Goal: Transaction & Acquisition: Purchase product/service

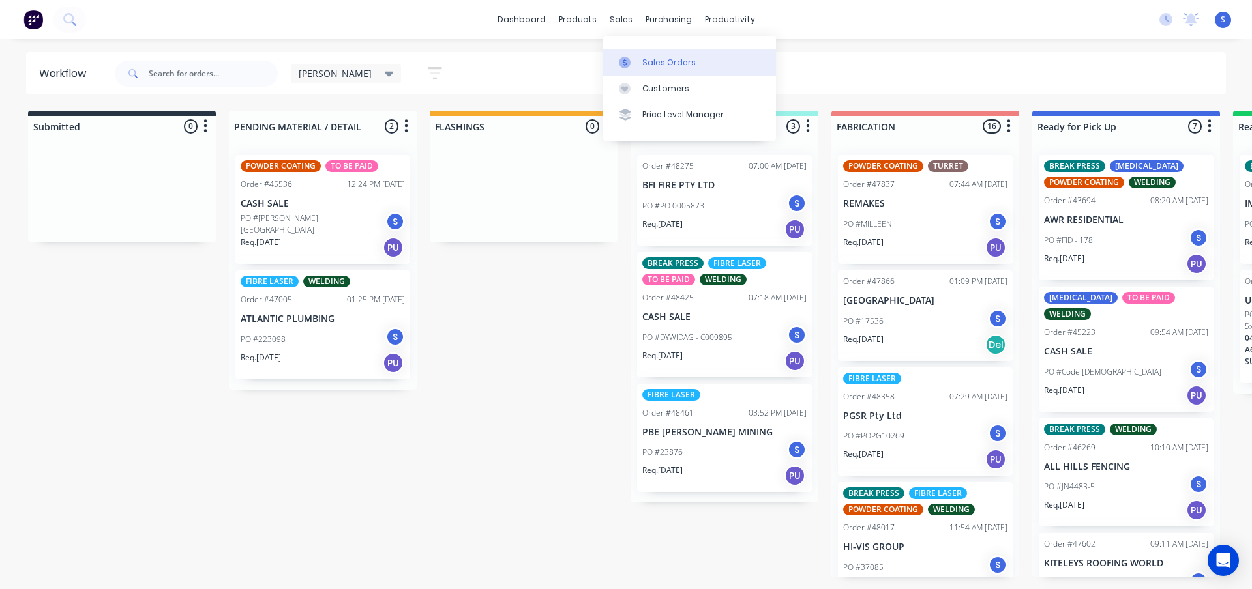
click at [639, 57] on link "Sales Orders" at bounding box center [689, 62] width 173 height 26
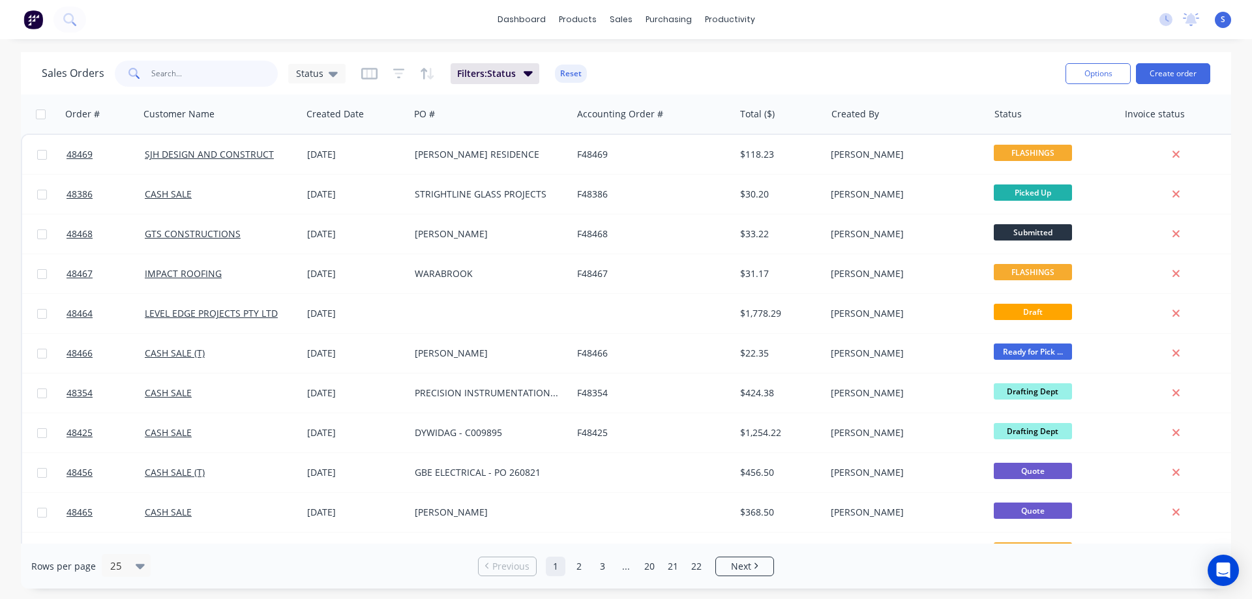
click at [207, 78] on input "text" at bounding box center [214, 74] width 127 height 26
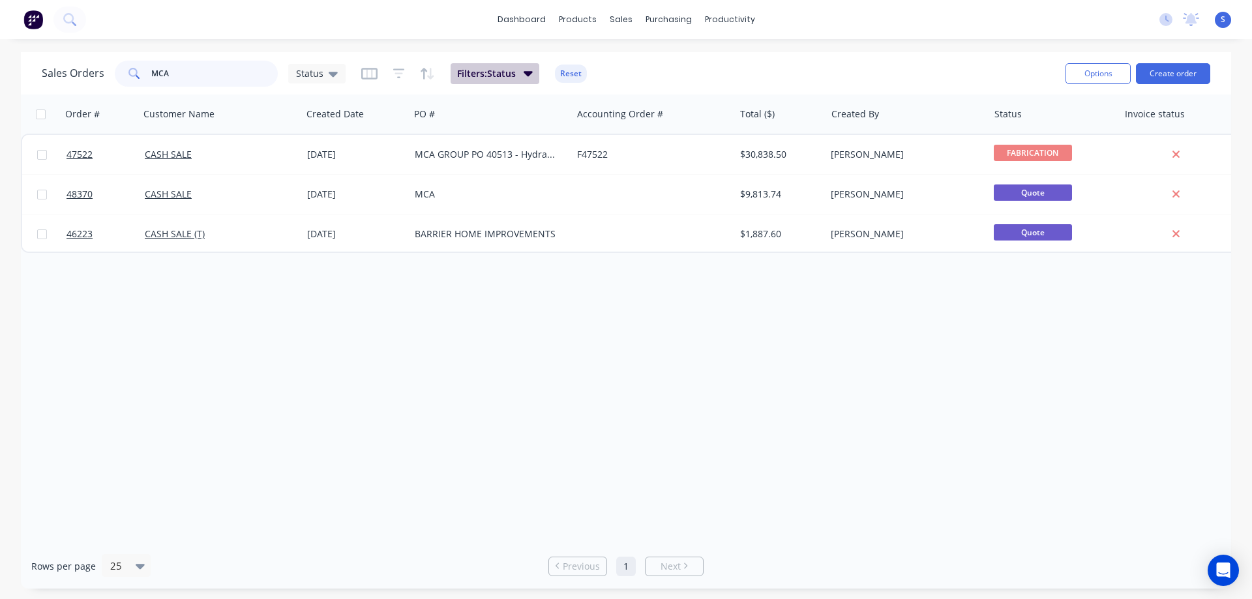
type input "MCA"
click at [527, 75] on icon "button" at bounding box center [527, 73] width 9 height 5
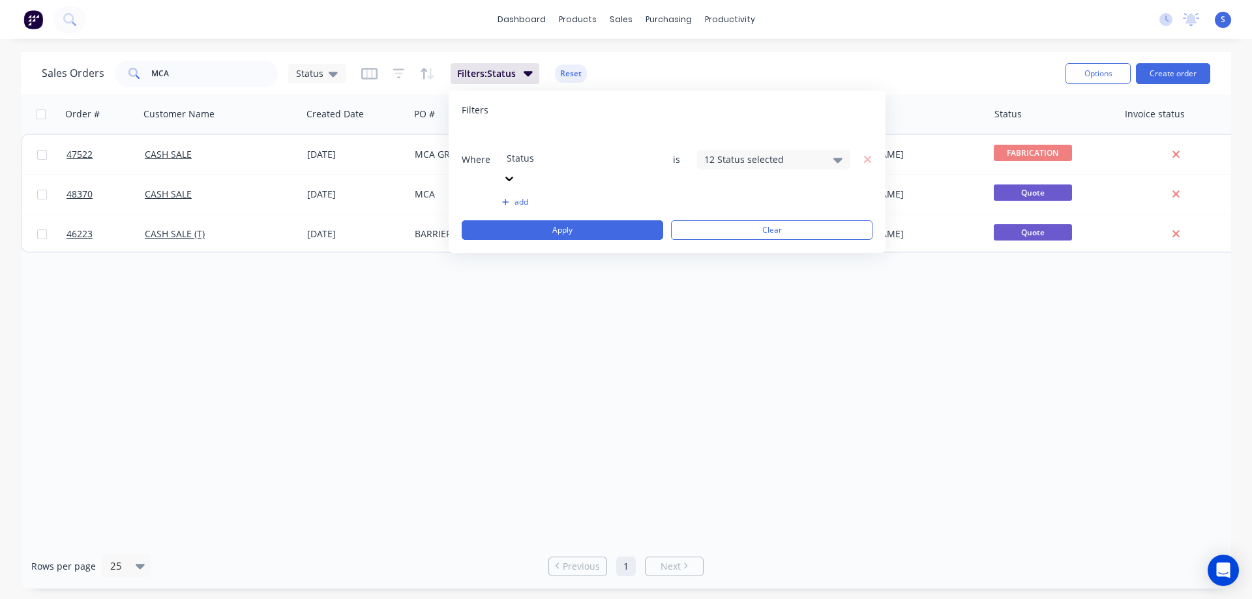
click at [741, 152] on div "Where option Status, selected. Select is focused ,type to refine list, press Do…" at bounding box center [667, 159] width 411 height 59
click at [745, 153] on div "12 Status selected" at bounding box center [763, 160] width 118 height 14
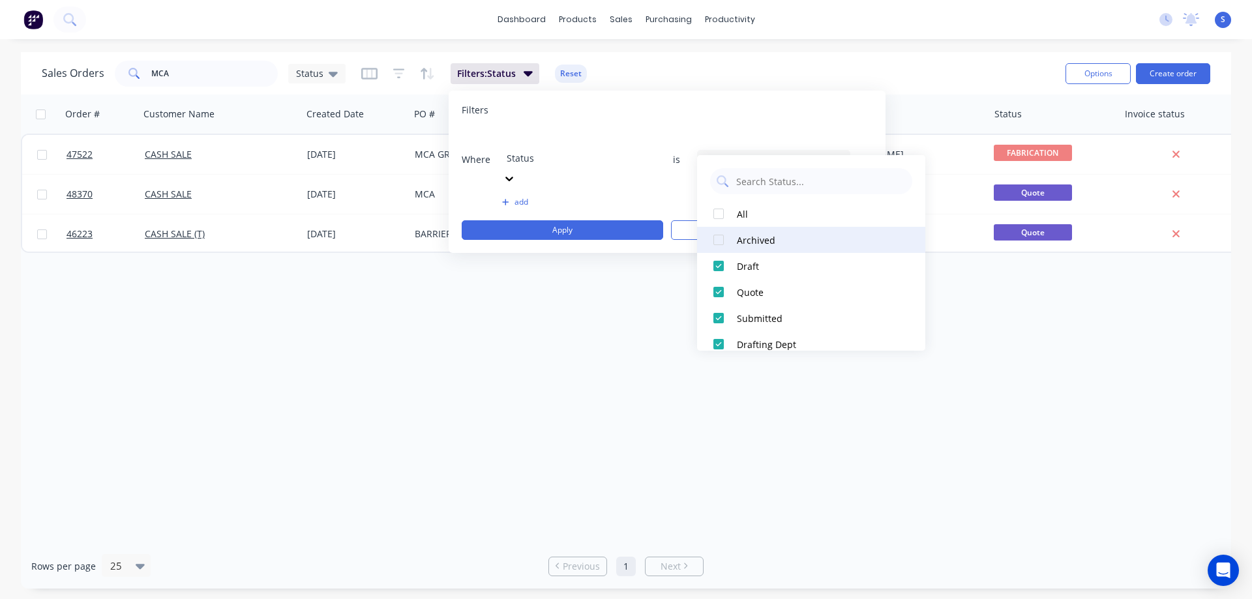
click at [719, 242] on div at bounding box center [718, 240] width 26 height 26
click at [758, 72] on div "Sales Orders MCA Status Filters: Status Reset" at bounding box center [548, 73] width 1013 height 32
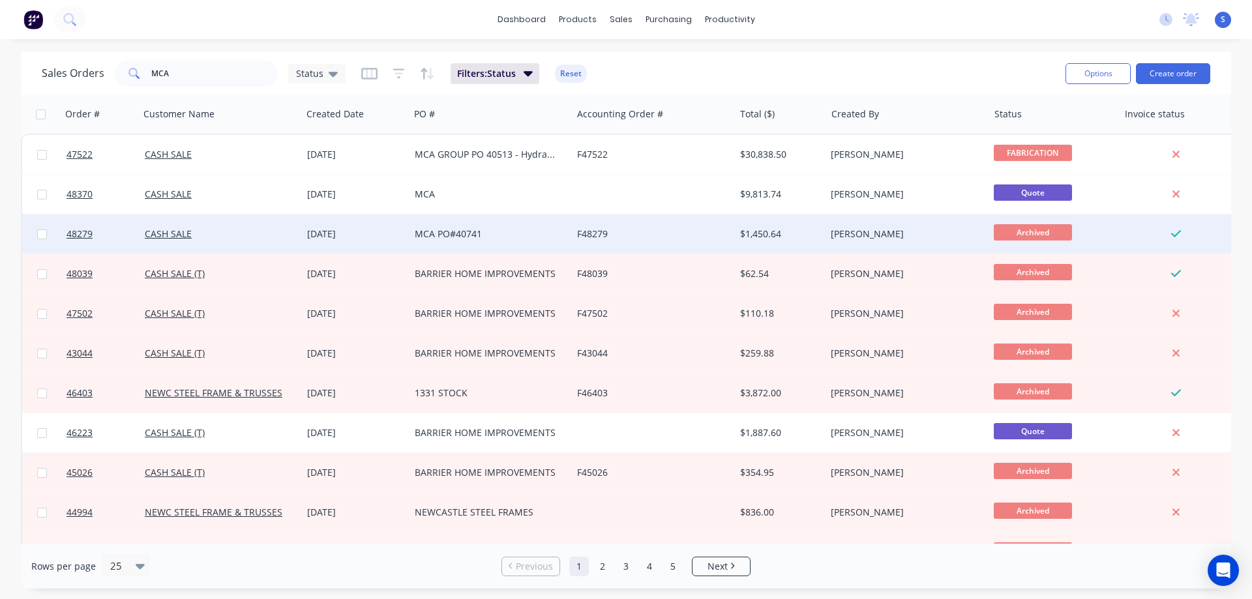
click at [521, 235] on div "MCA PO#40741" at bounding box center [487, 234] width 145 height 13
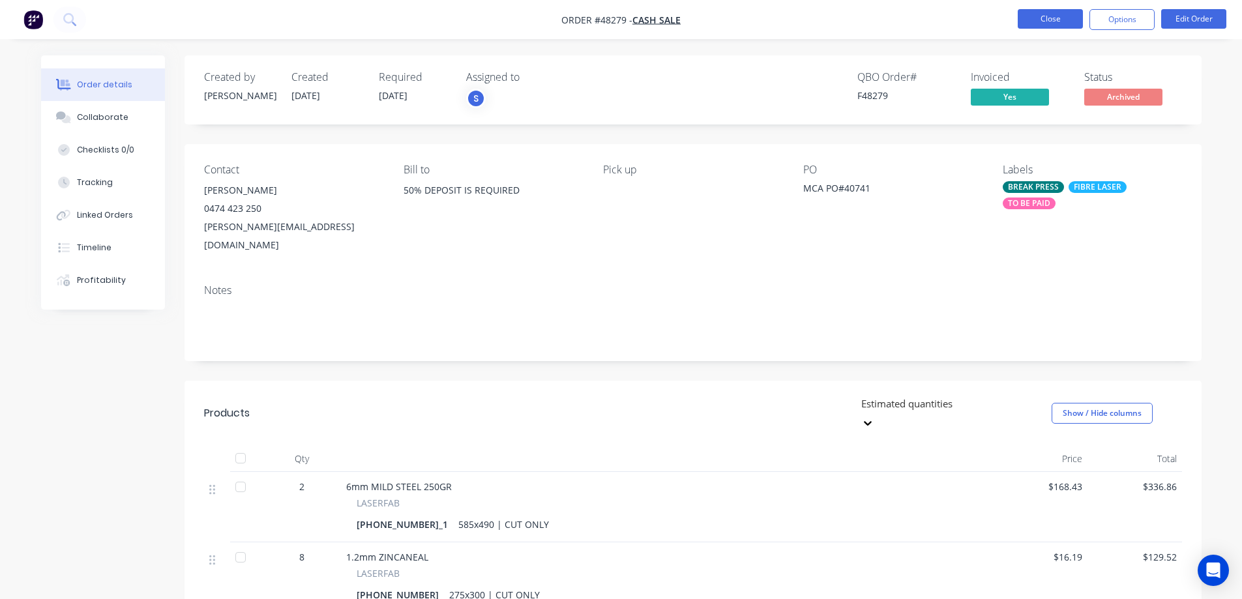
click at [1073, 17] on button "Close" at bounding box center [1050, 19] width 65 height 20
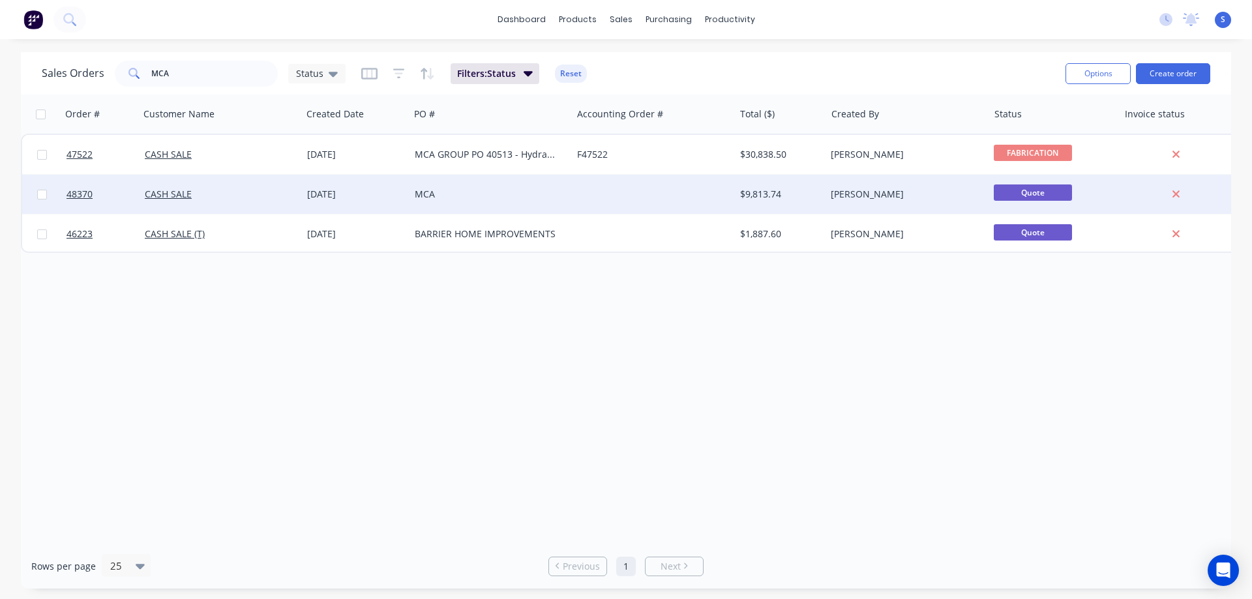
click at [222, 194] on div "CASH SALE" at bounding box center [217, 194] width 145 height 13
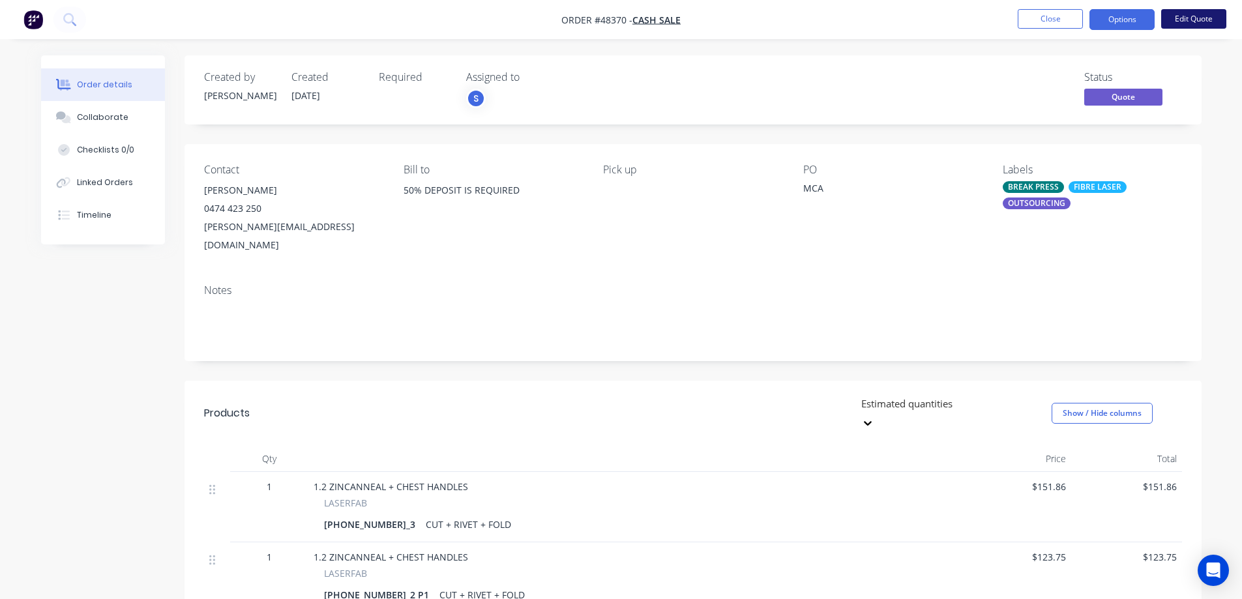
click at [1186, 23] on button "Edit Quote" at bounding box center [1193, 19] width 65 height 20
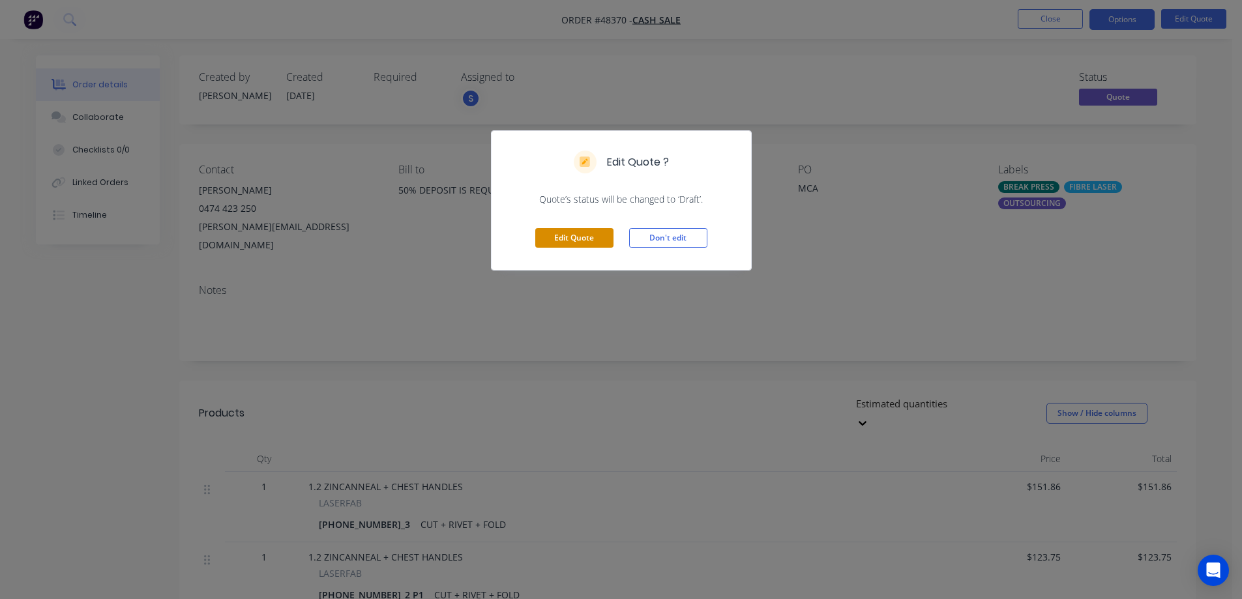
click at [583, 241] on button "Edit Quote" at bounding box center [574, 238] width 78 height 20
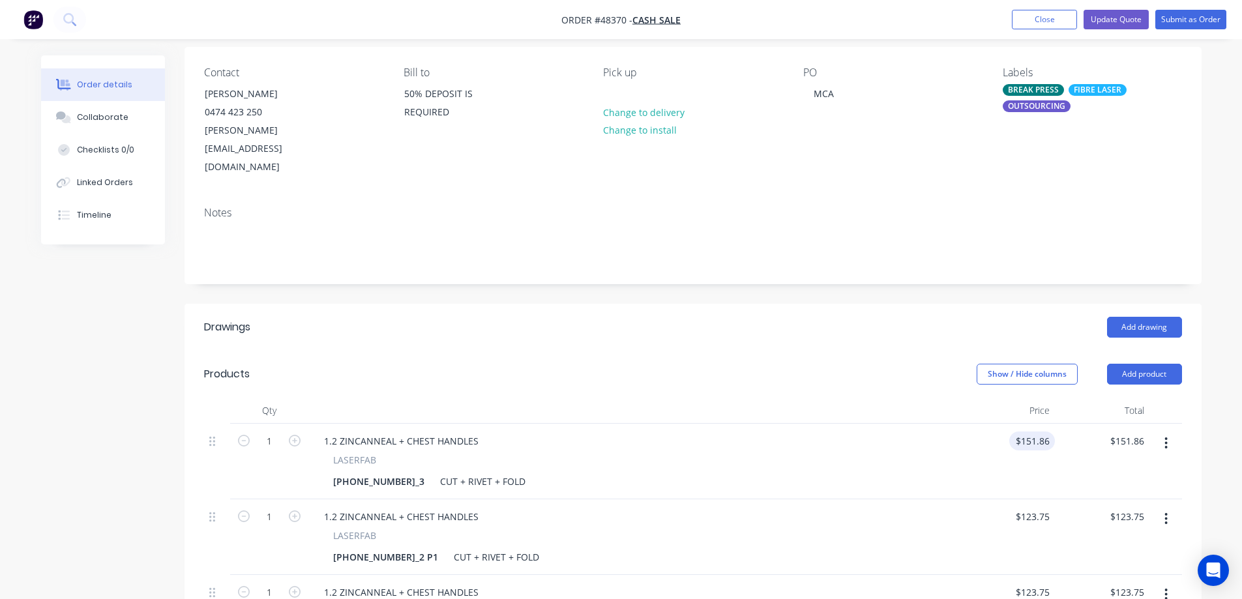
scroll to position [130, 0]
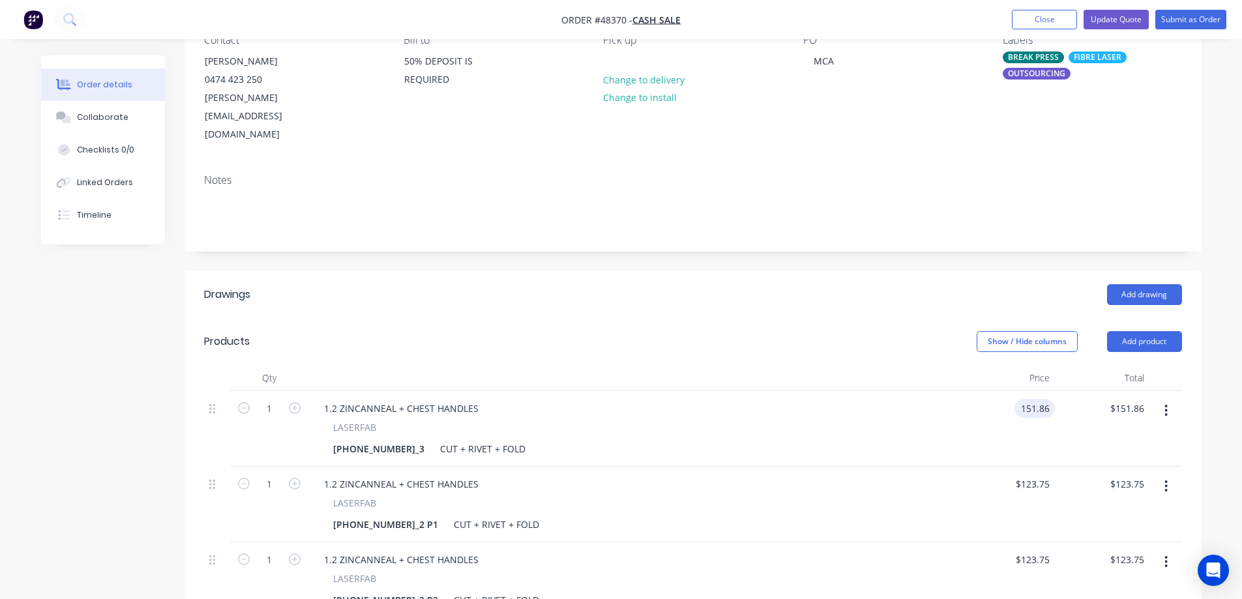
click at [1031, 399] on input "151.86" at bounding box center [1037, 408] width 35 height 19
click at [1033, 399] on input "151.86" at bounding box center [1037, 408] width 35 height 19
type input "$161.86"
click at [1035, 475] on input "123.75" at bounding box center [1034, 484] width 40 height 19
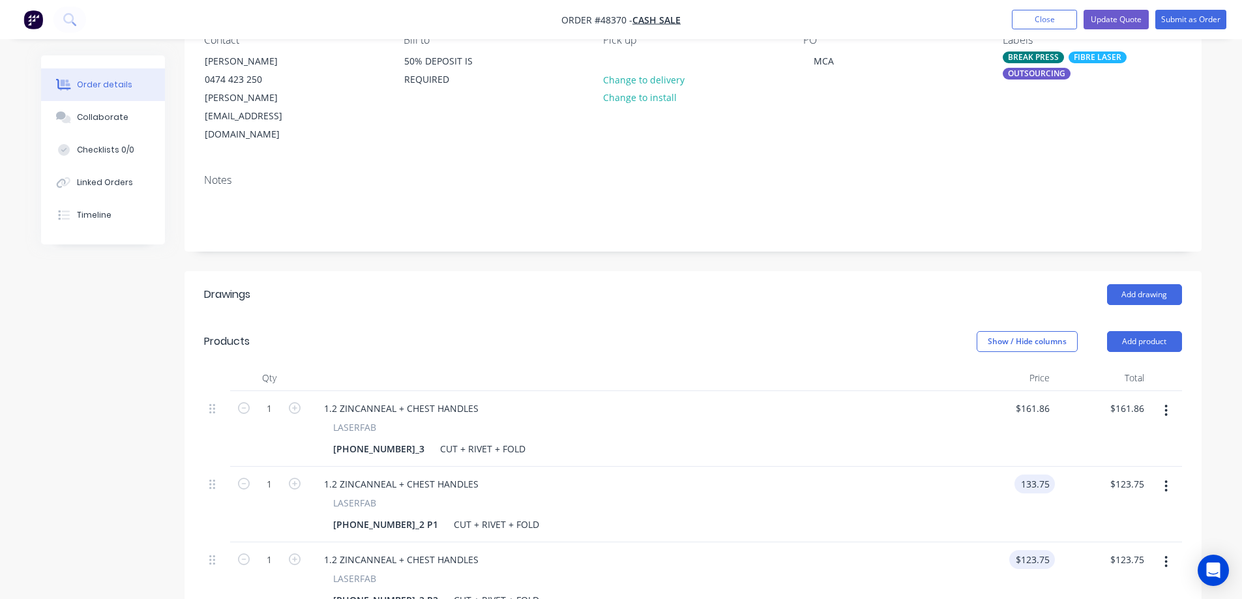
type input "$133.75"
click at [1025, 550] on input "123.75" at bounding box center [1037, 559] width 35 height 19
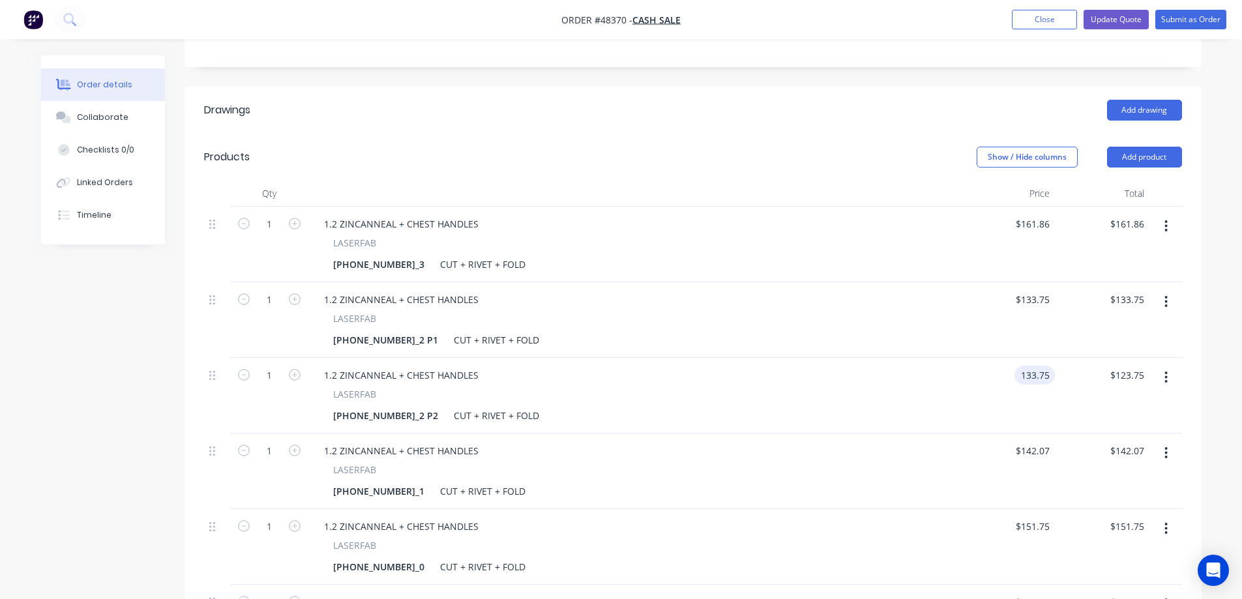
scroll to position [326, 0]
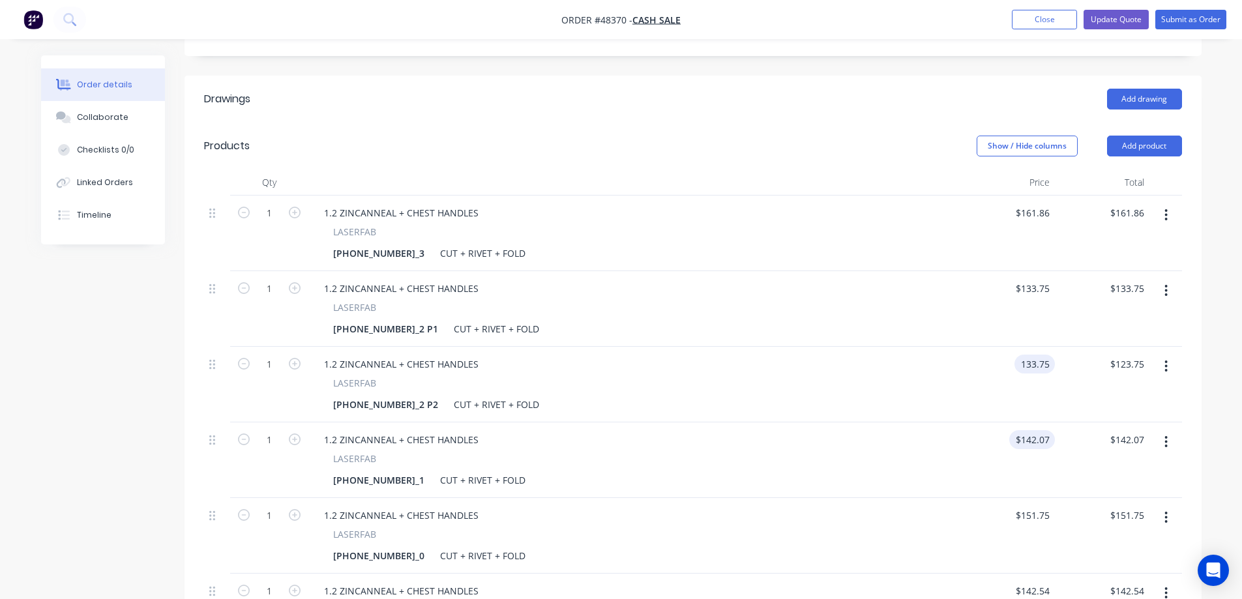
type input "$133.75"
click at [1031, 430] on input "142.07" at bounding box center [1034, 439] width 40 height 19
type input "$152.07"
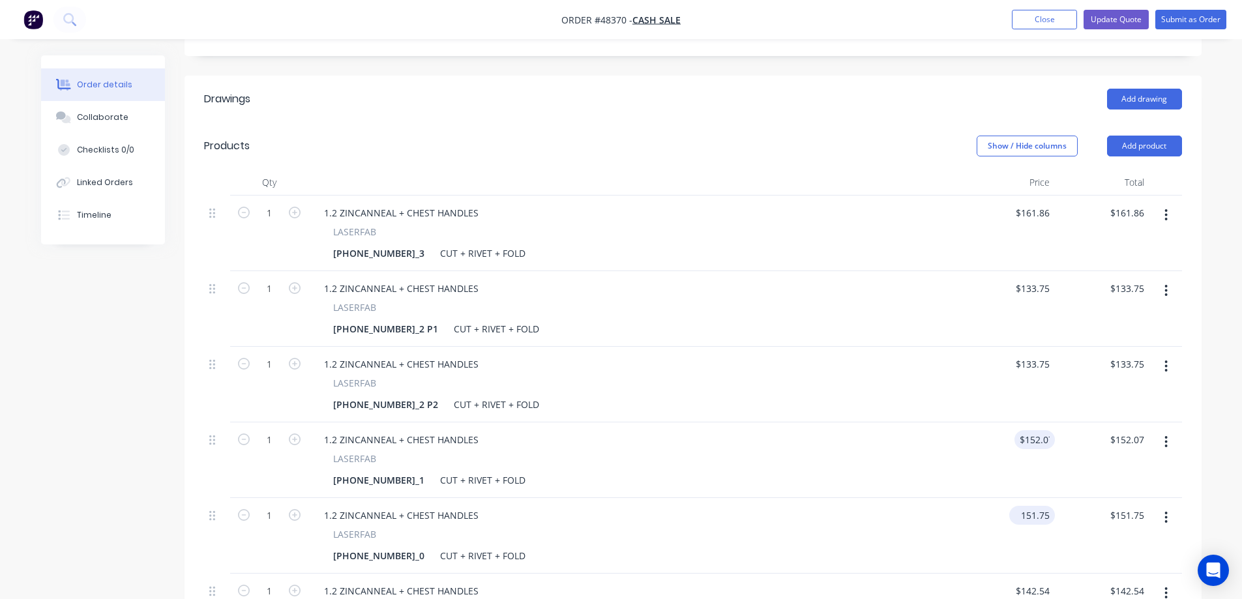
click at [1035, 506] on input "151.75" at bounding box center [1034, 515] width 40 height 19
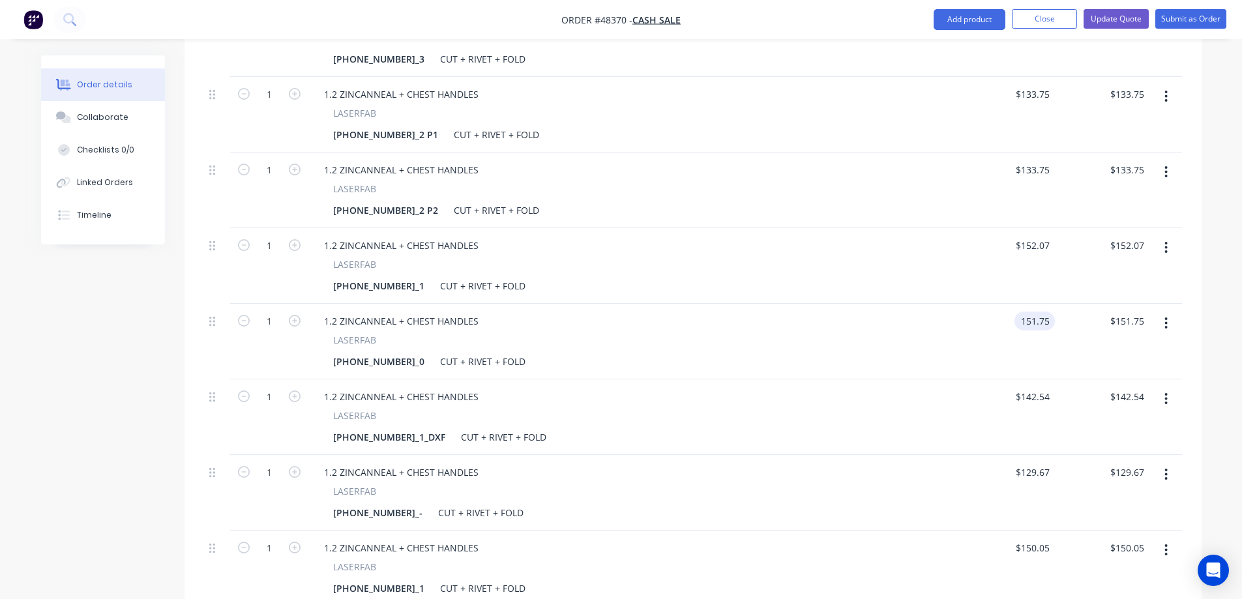
scroll to position [521, 0]
type input "$151.75"
click at [1039, 386] on input "142.54" at bounding box center [1037, 395] width 35 height 19
type input "$152.54"
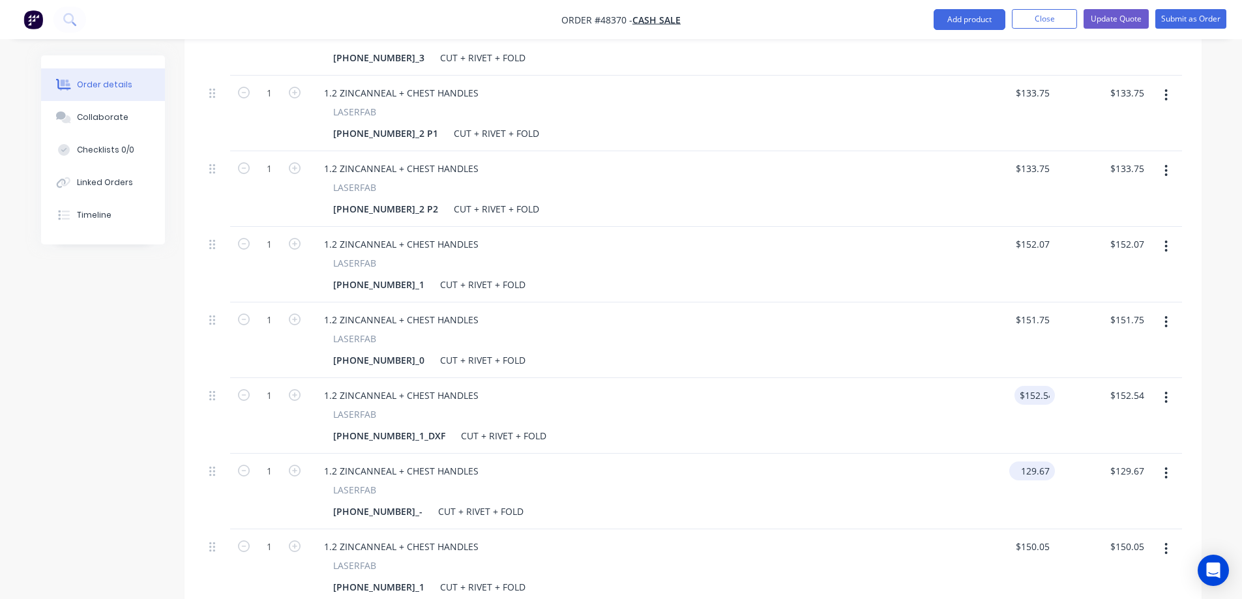
click at [1035, 462] on input "129.67" at bounding box center [1034, 471] width 40 height 19
type input "$139.67"
click at [1035, 537] on input "150.05" at bounding box center [1037, 546] width 35 height 19
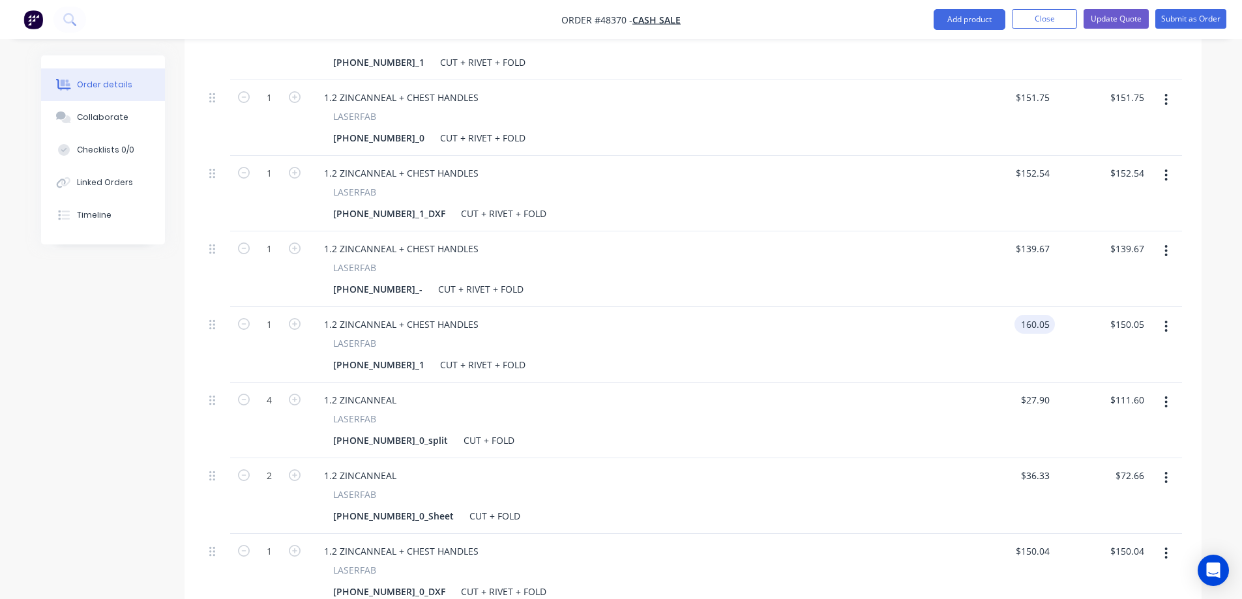
scroll to position [782, 0]
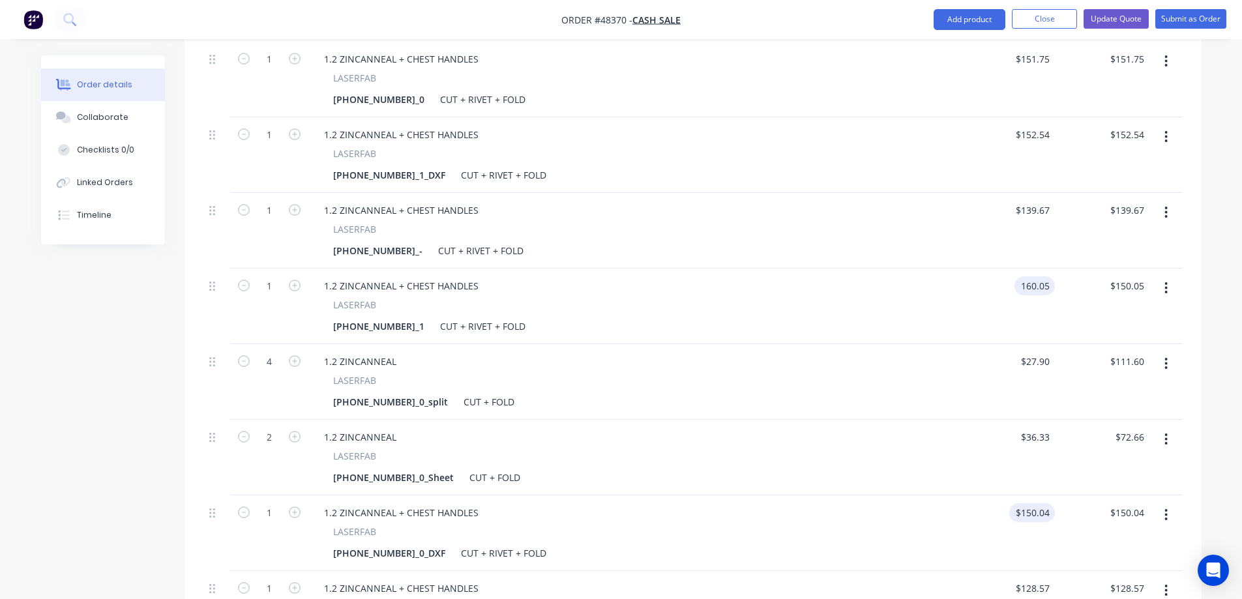
type input "$160.05"
click at [1032, 503] on input "150.04" at bounding box center [1037, 512] width 35 height 19
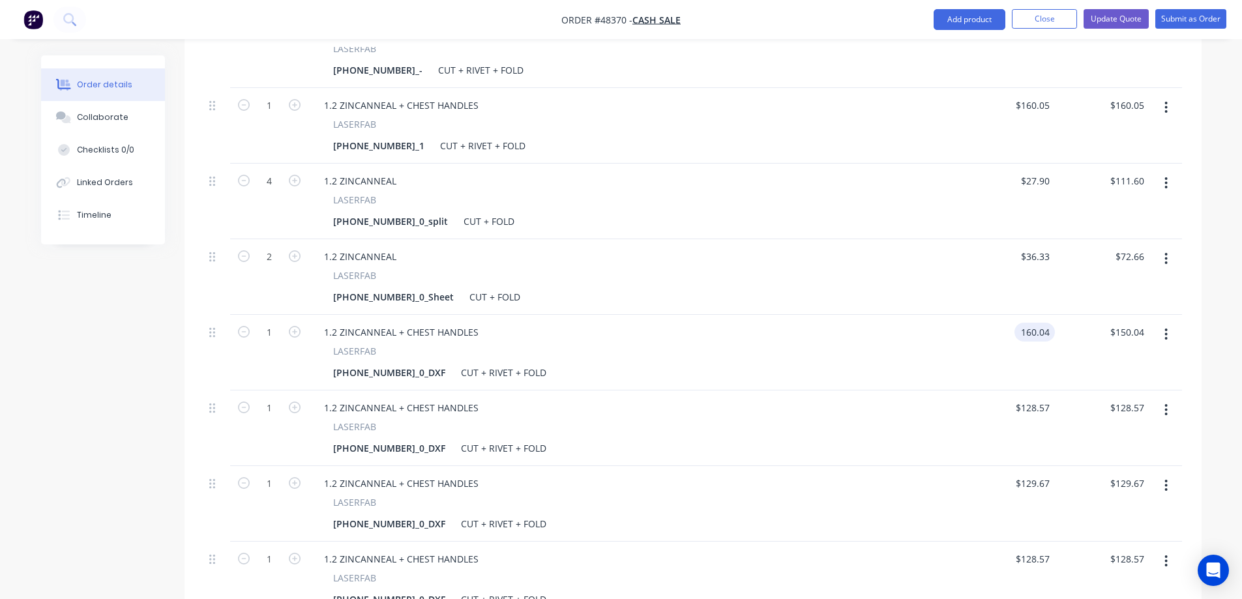
scroll to position [978, 0]
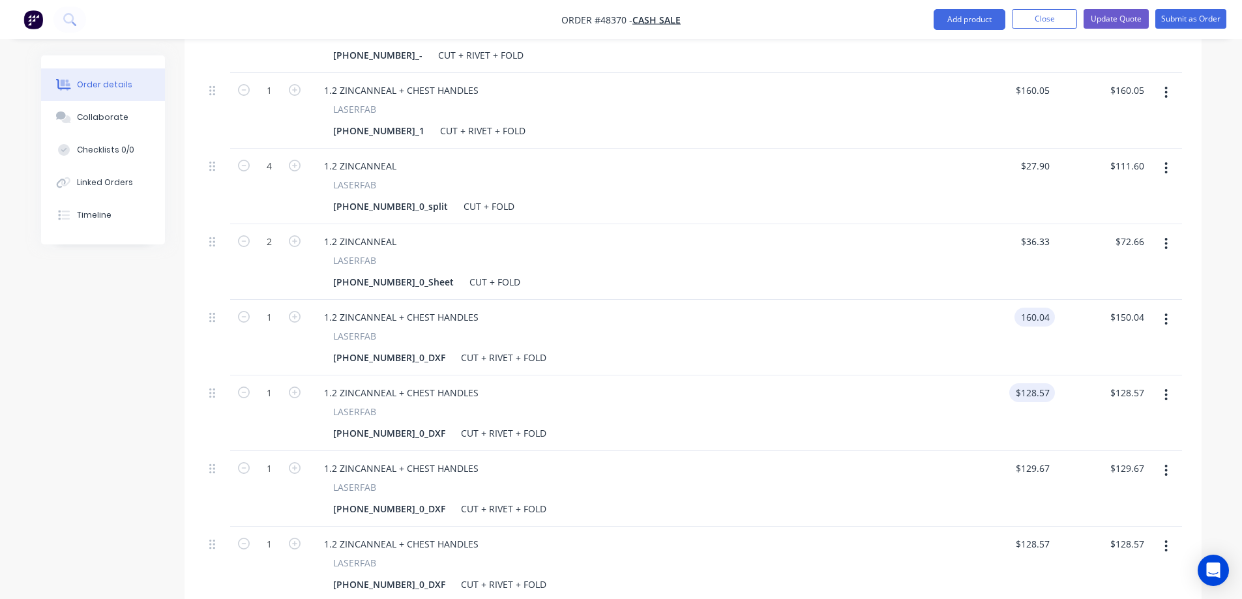
type input "$160.04"
click at [1026, 383] on input "128.57" at bounding box center [1034, 392] width 40 height 19
type input "$138.57"
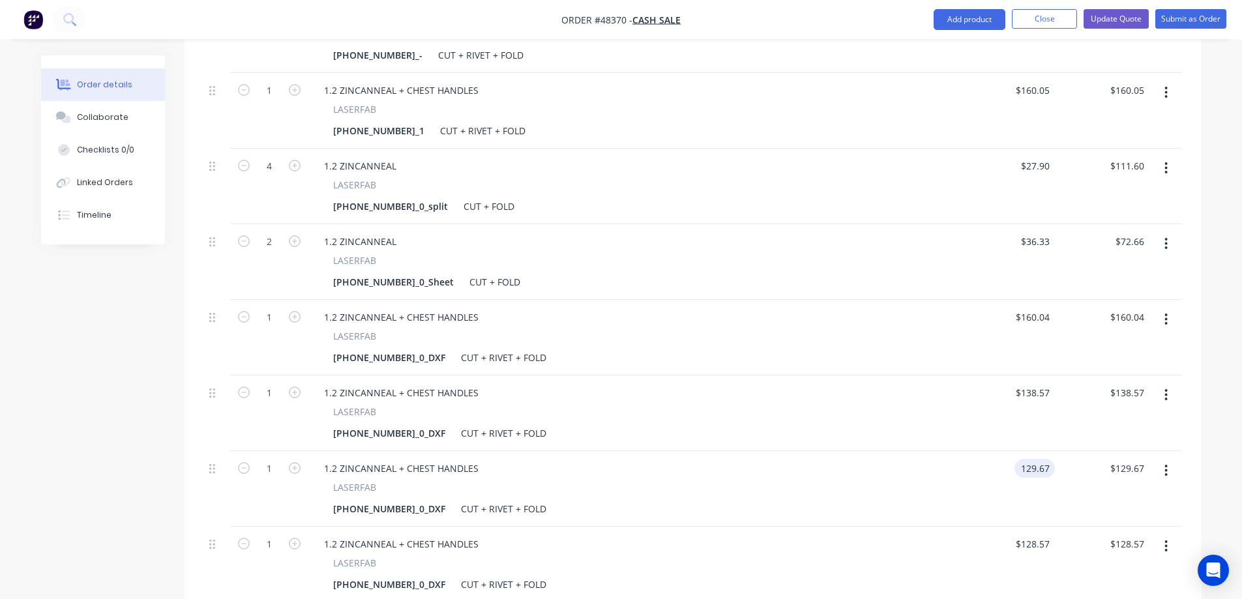
click at [1028, 459] on input "129.67" at bounding box center [1037, 468] width 35 height 19
type input "$139.67"
click at [1032, 535] on input "128.57" at bounding box center [1037, 544] width 35 height 19
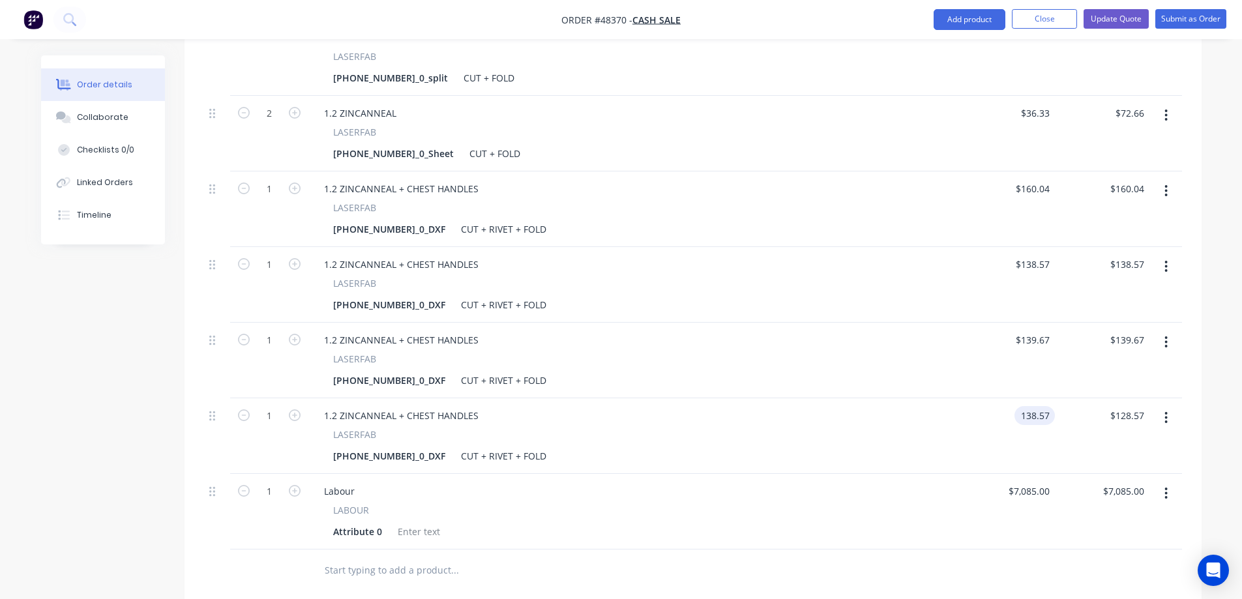
scroll to position [1108, 0]
type input "$138.57"
click at [804, 548] on div at bounding box center [693, 569] width 978 height 42
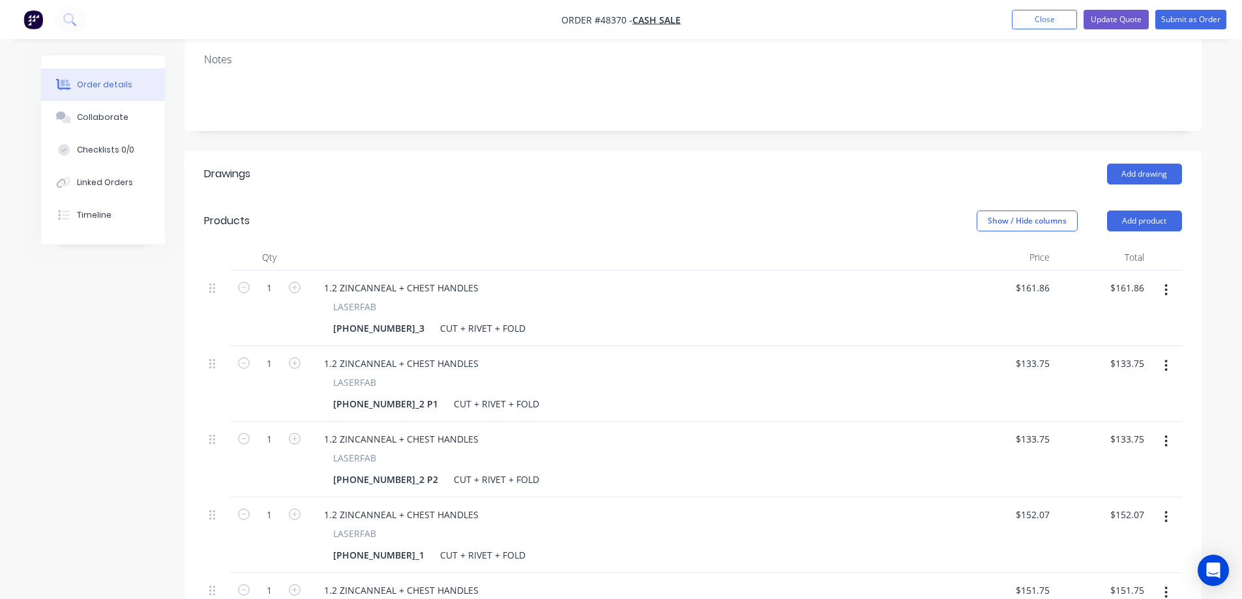
scroll to position [0, 0]
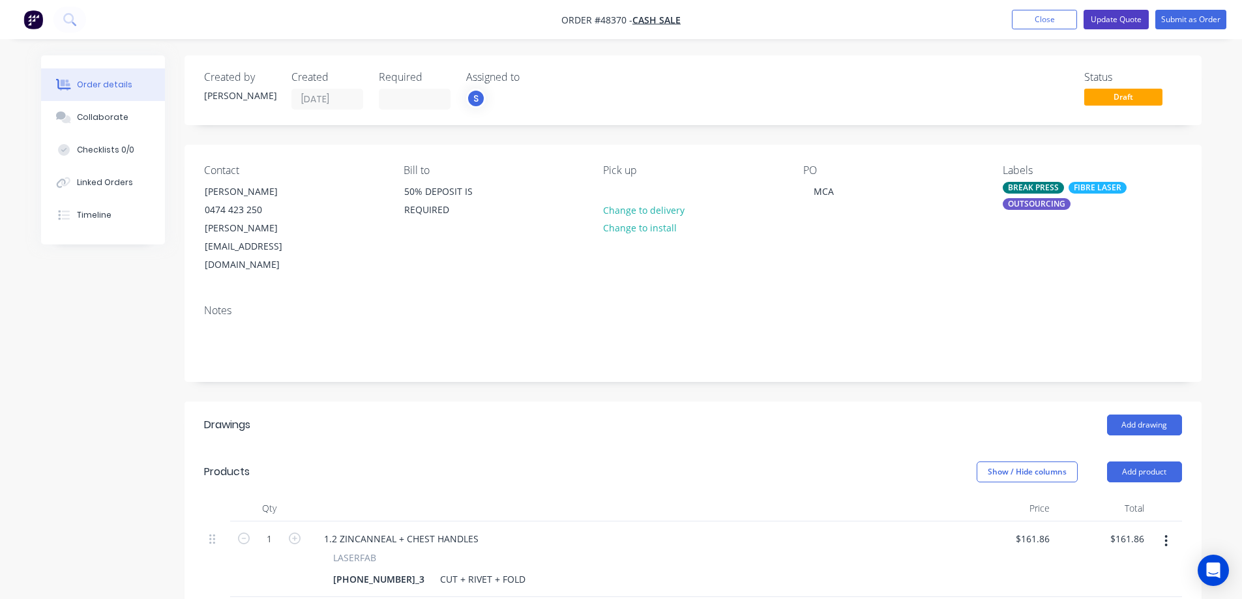
click at [1127, 22] on button "Update Quote" at bounding box center [1115, 20] width 65 height 20
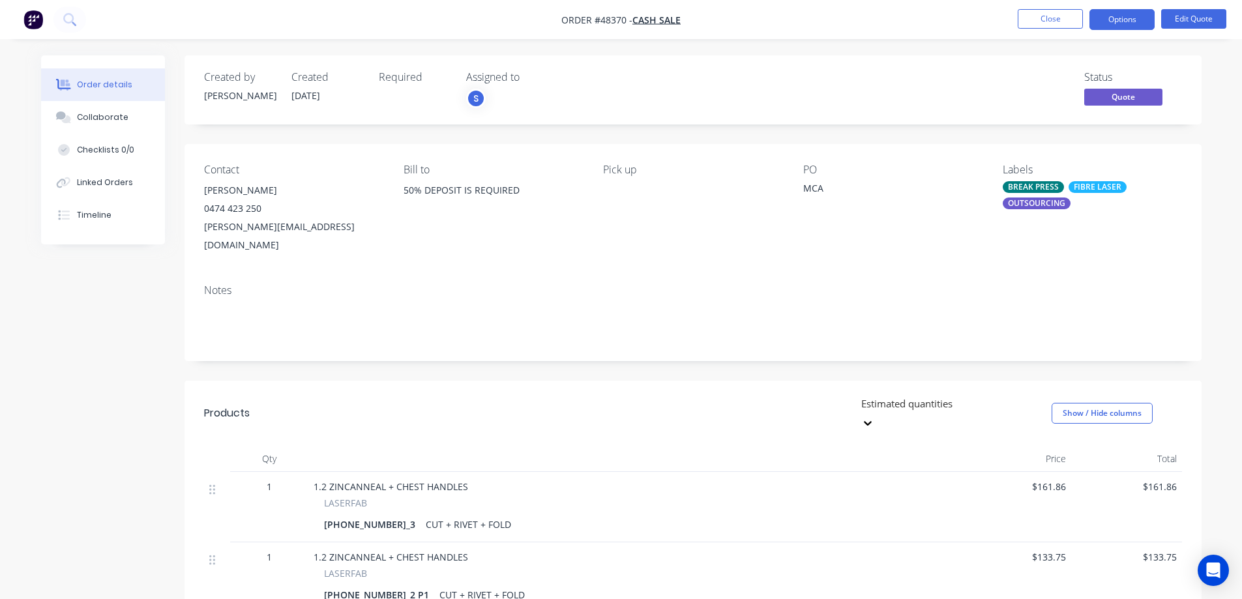
click at [1065, 22] on button "Close" at bounding box center [1050, 19] width 65 height 20
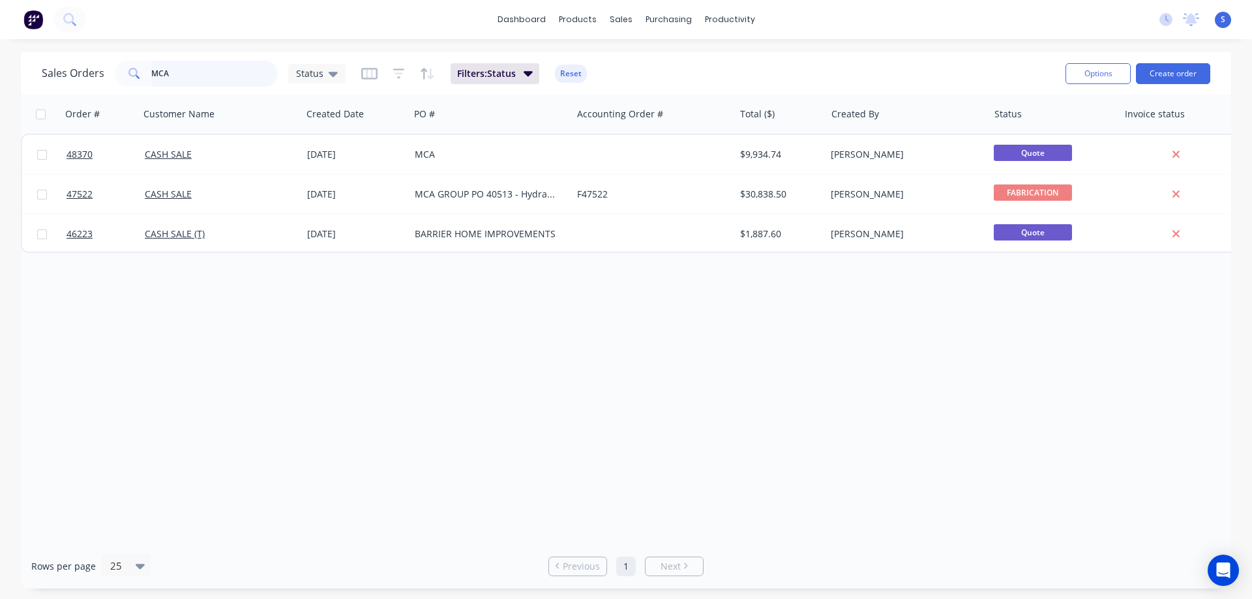
click at [214, 74] on input "MCA" at bounding box center [214, 74] width 127 height 26
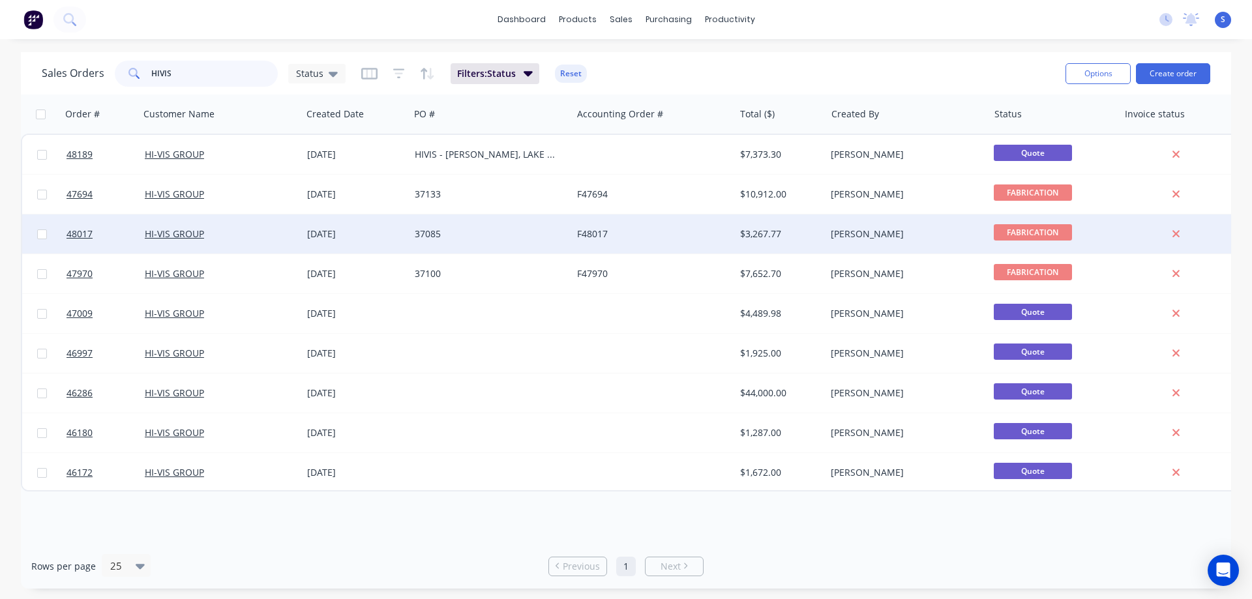
type input "HIVIS"
click at [252, 229] on div "HI-VIS GROUP" at bounding box center [217, 234] width 145 height 13
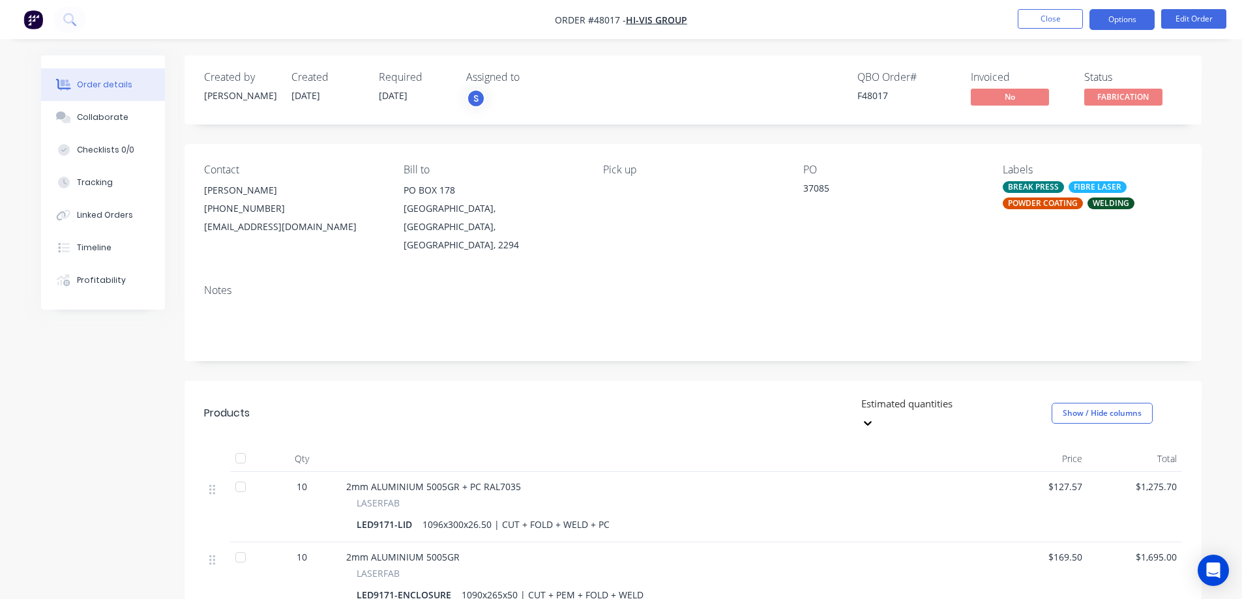
click at [1124, 23] on button "Options" at bounding box center [1121, 19] width 65 height 21
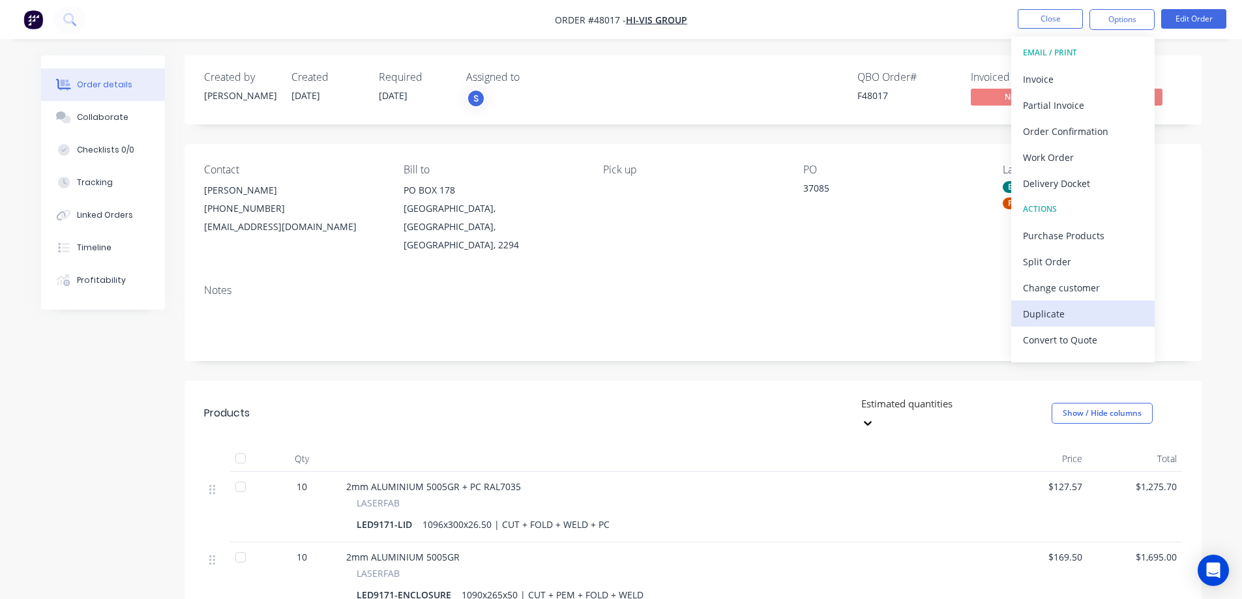
click at [1071, 309] on div "Duplicate" at bounding box center [1083, 313] width 120 height 19
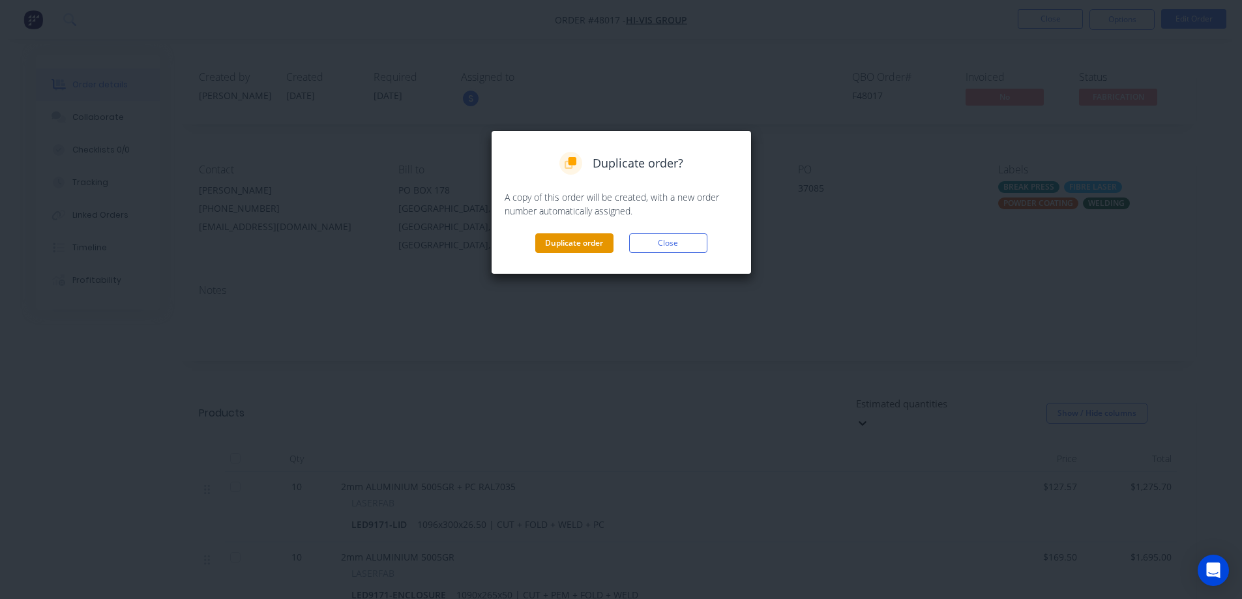
click at [598, 248] on button "Duplicate order" at bounding box center [574, 243] width 78 height 20
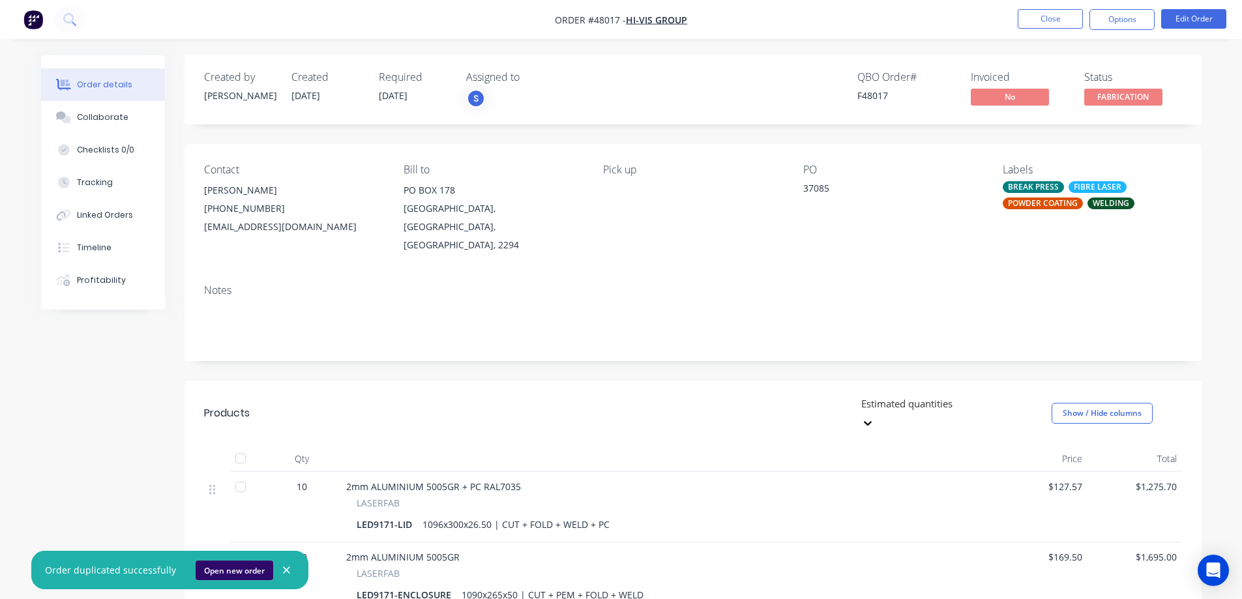
click at [235, 573] on button "Open new order" at bounding box center [235, 571] width 78 height 20
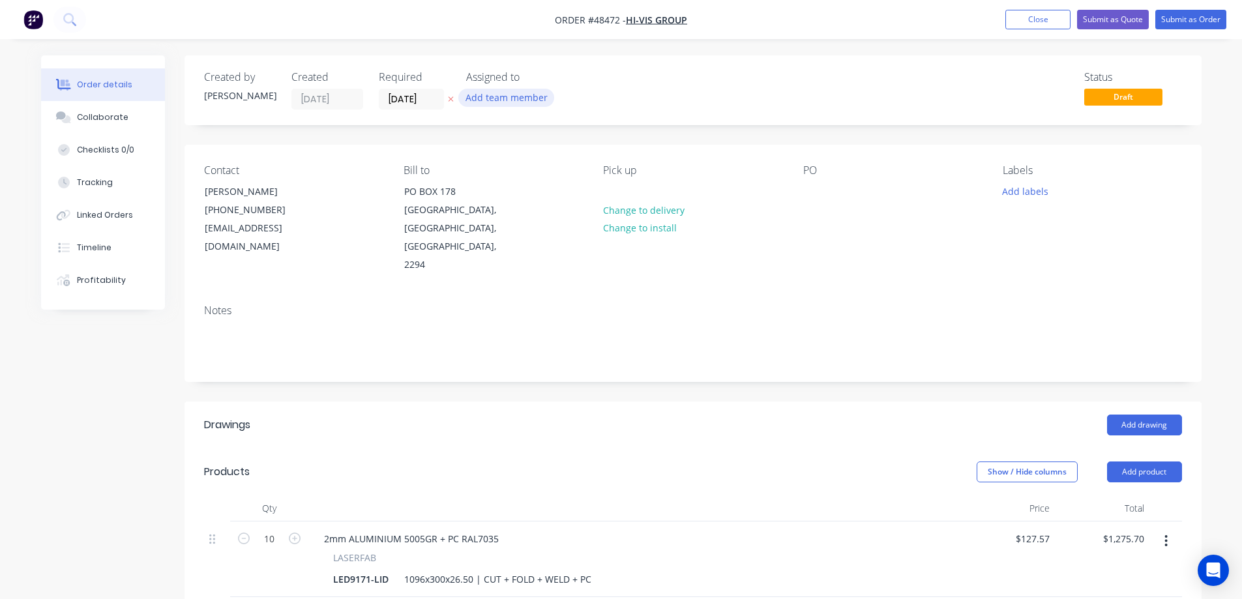
click at [503, 98] on button "Add team member" at bounding box center [506, 98] width 96 height 18
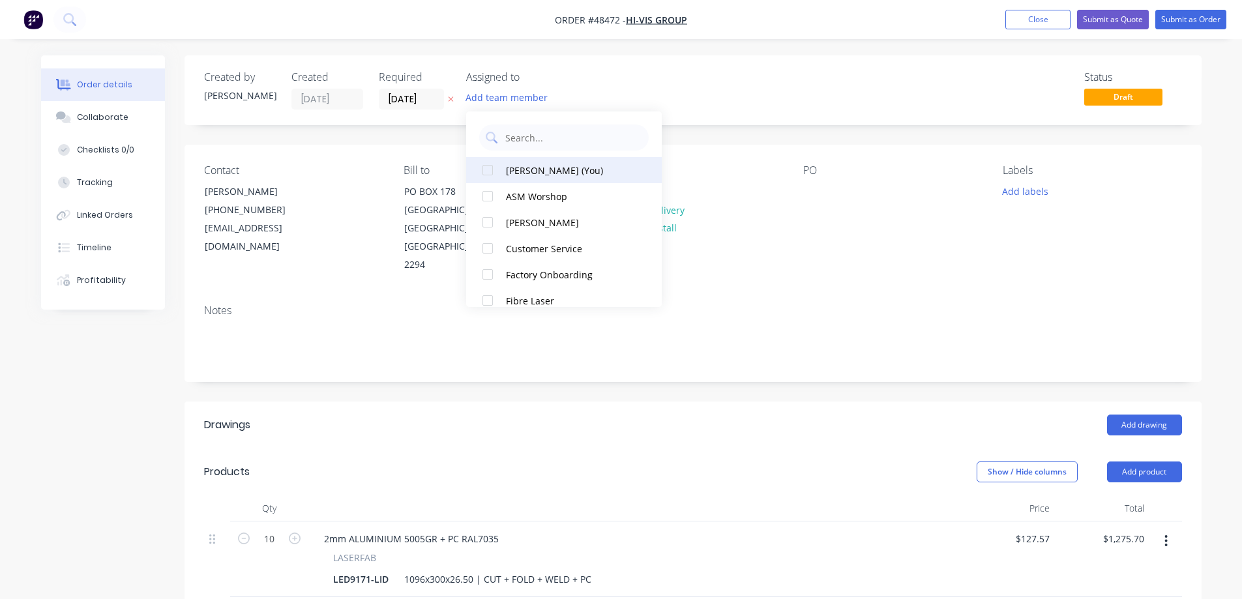
click at [492, 175] on div at bounding box center [488, 170] width 26 height 26
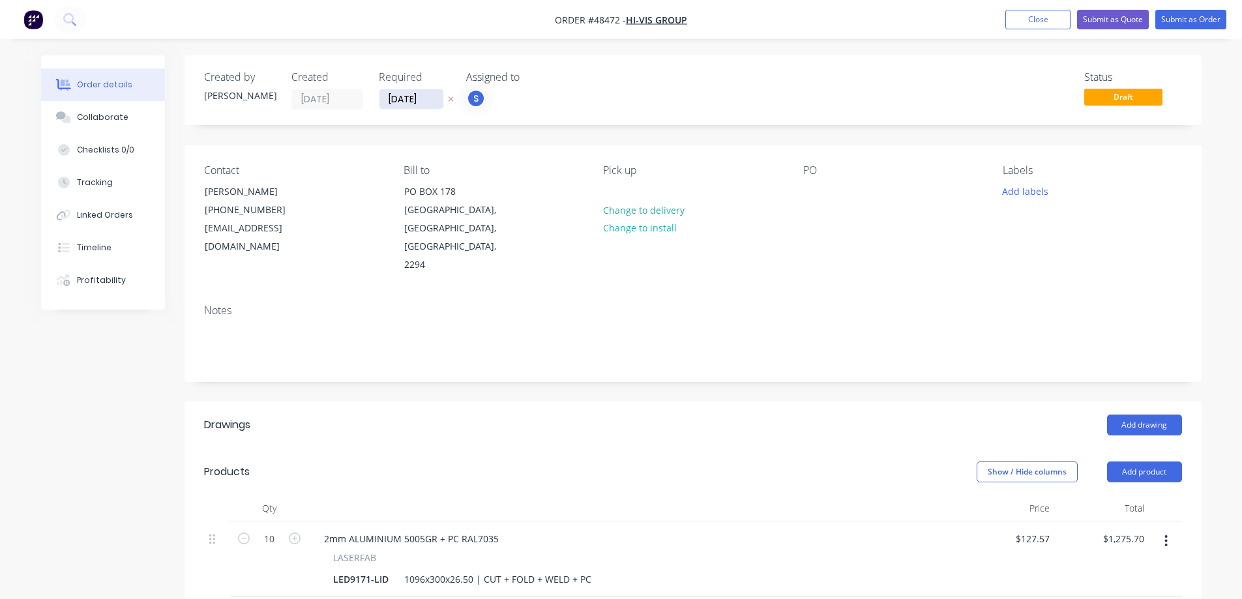
click at [435, 106] on input "[DATE]" at bounding box center [411, 99] width 64 height 20
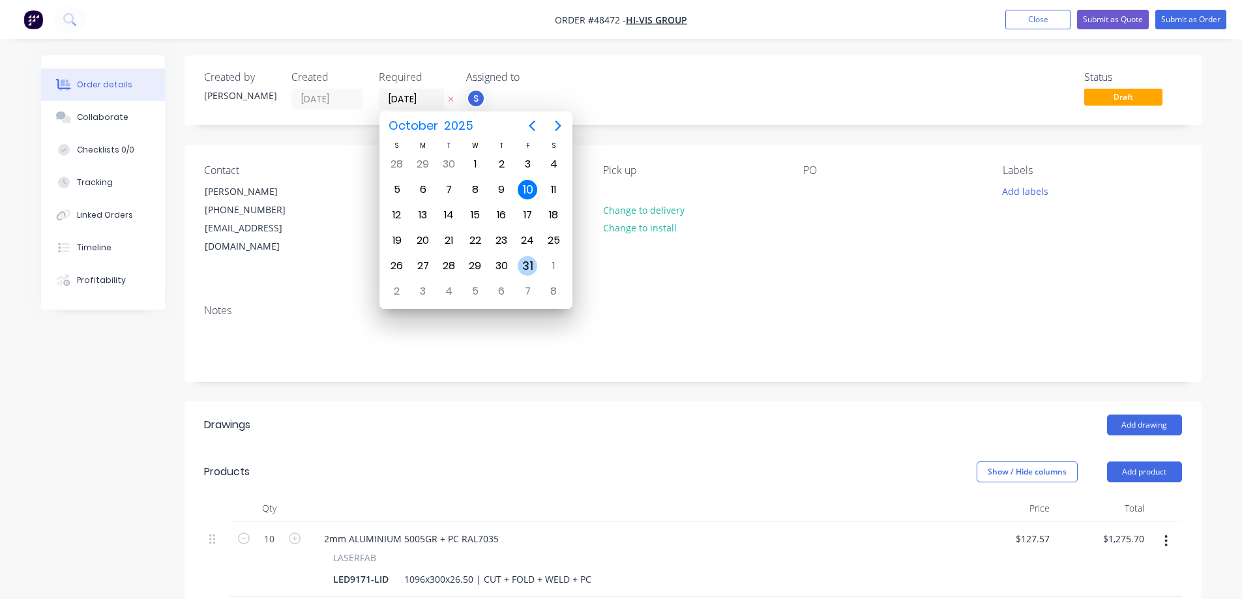
click at [536, 263] on div "31" at bounding box center [528, 266] width 20 height 20
type input "[DATE]"
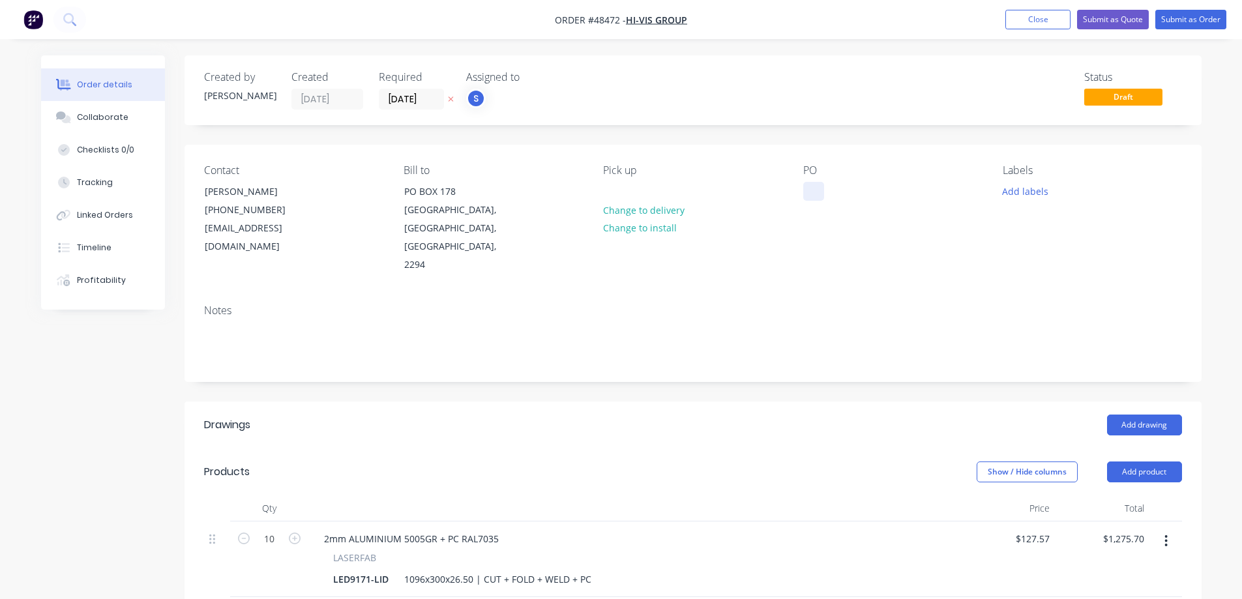
click at [816, 189] on div at bounding box center [813, 191] width 21 height 19
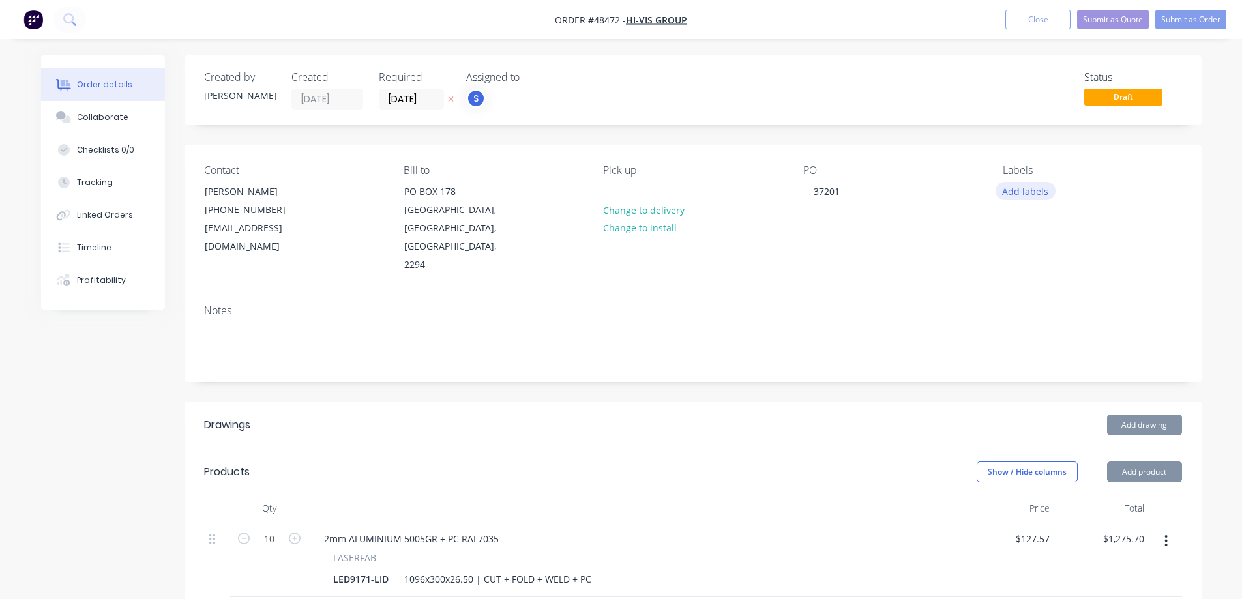
click at [1029, 186] on button "Add labels" at bounding box center [1025, 191] width 60 height 18
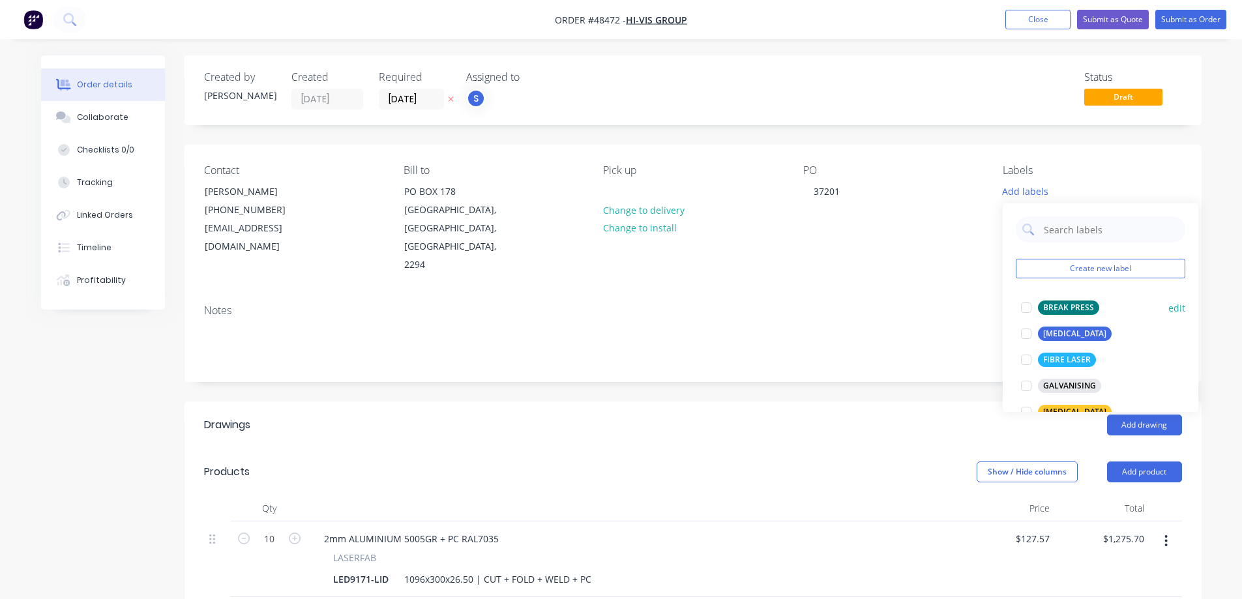
click at [1023, 304] on div at bounding box center [1026, 308] width 26 height 26
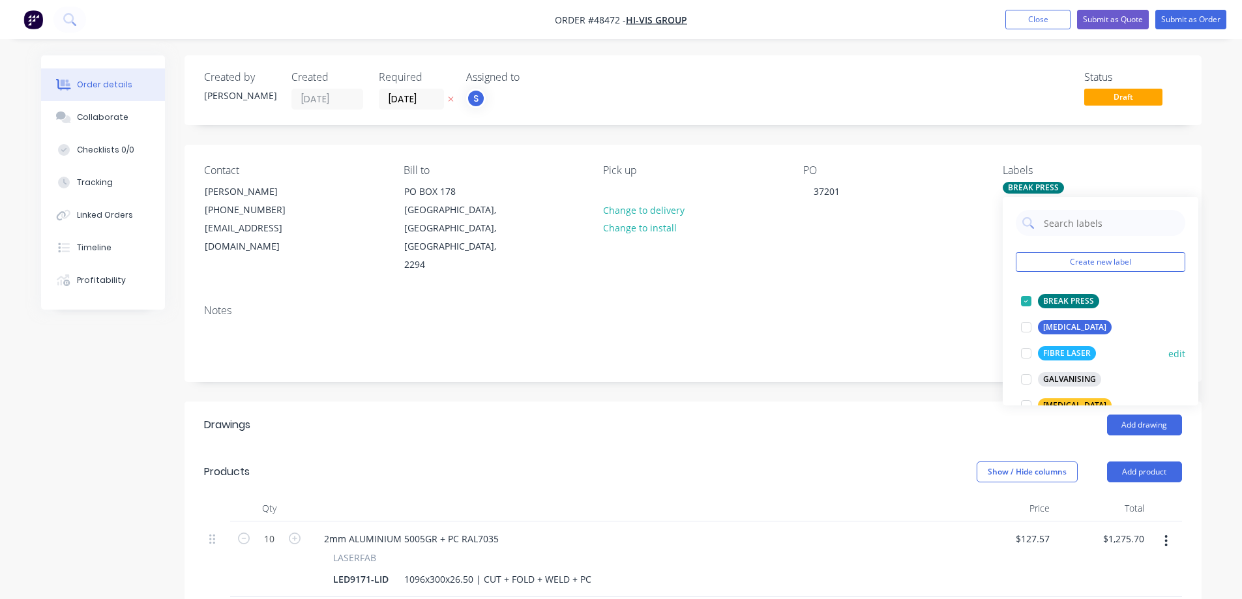
click at [1023, 351] on div at bounding box center [1026, 353] width 26 height 26
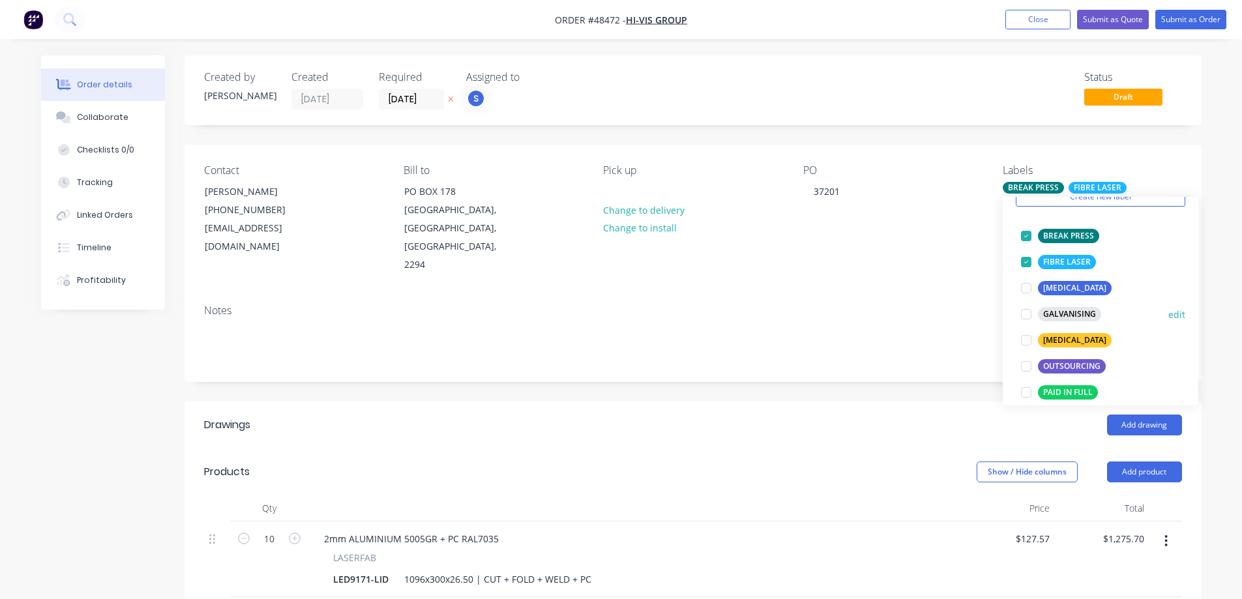
scroll to position [130, 0]
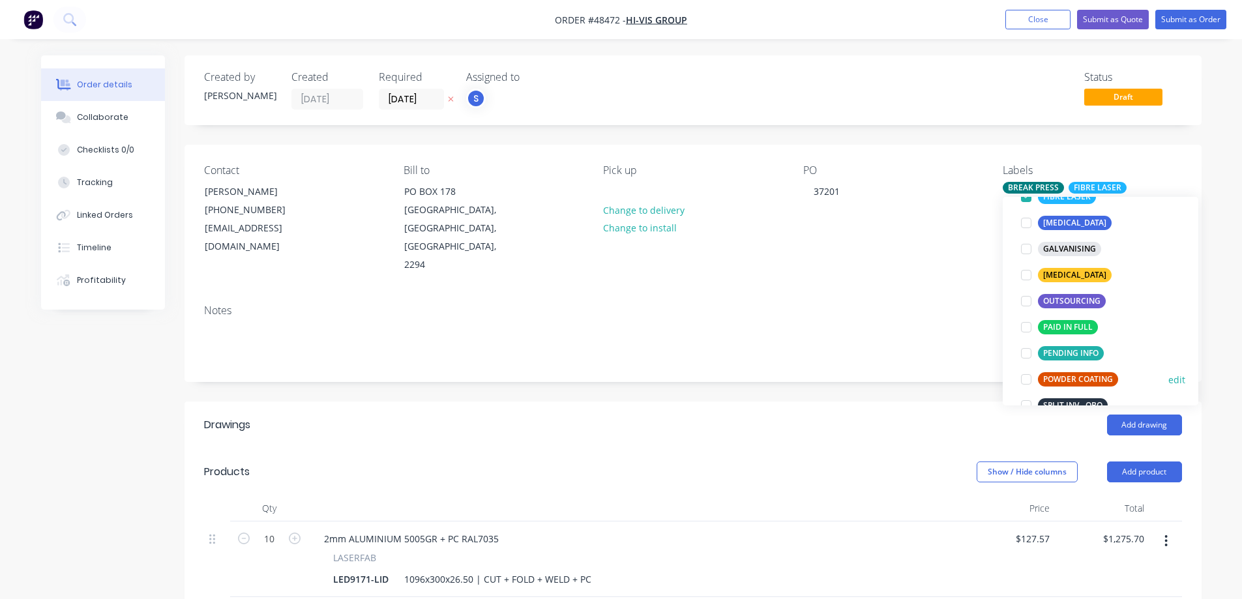
click at [1027, 379] on div at bounding box center [1026, 379] width 26 height 26
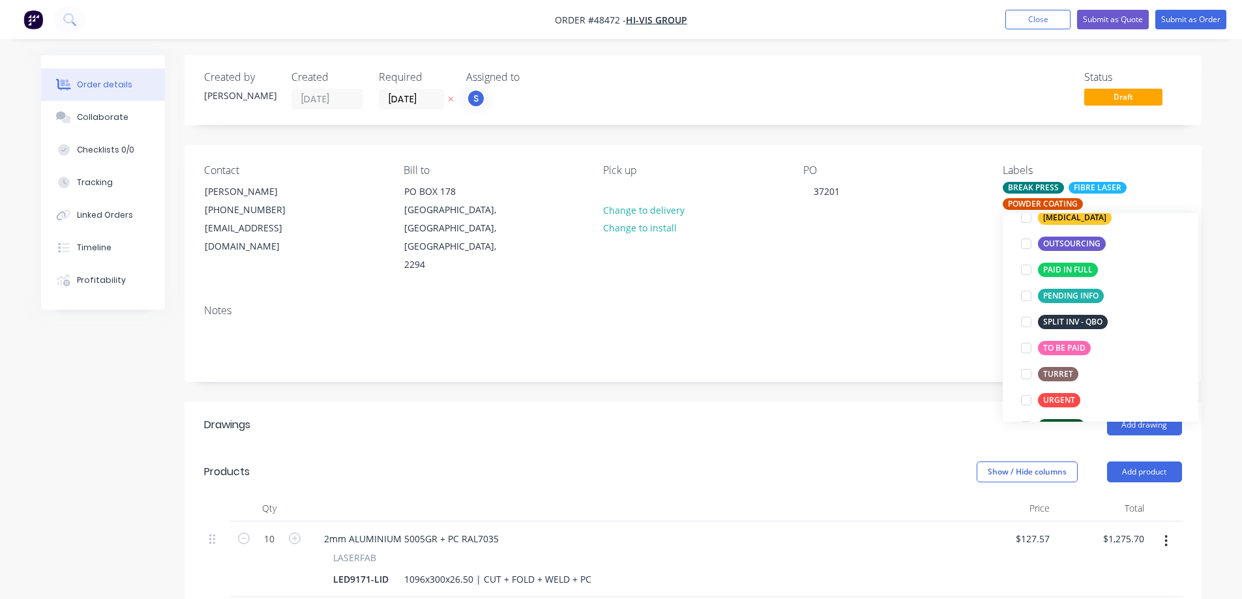
scroll to position [261, 0]
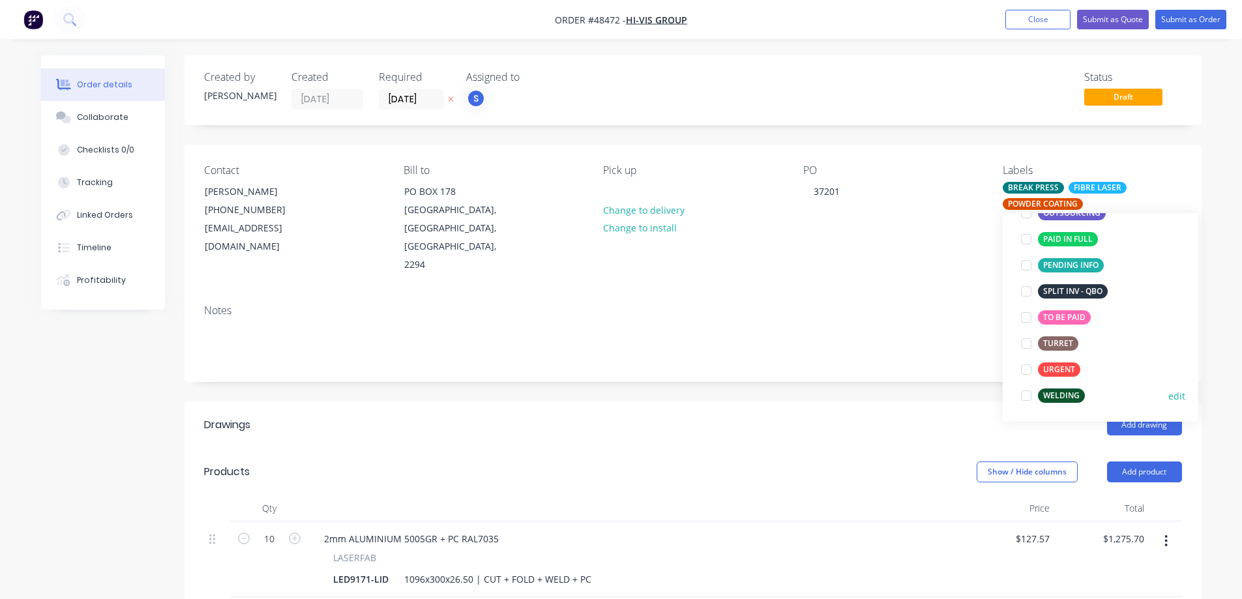
click at [1027, 393] on div at bounding box center [1026, 396] width 26 height 26
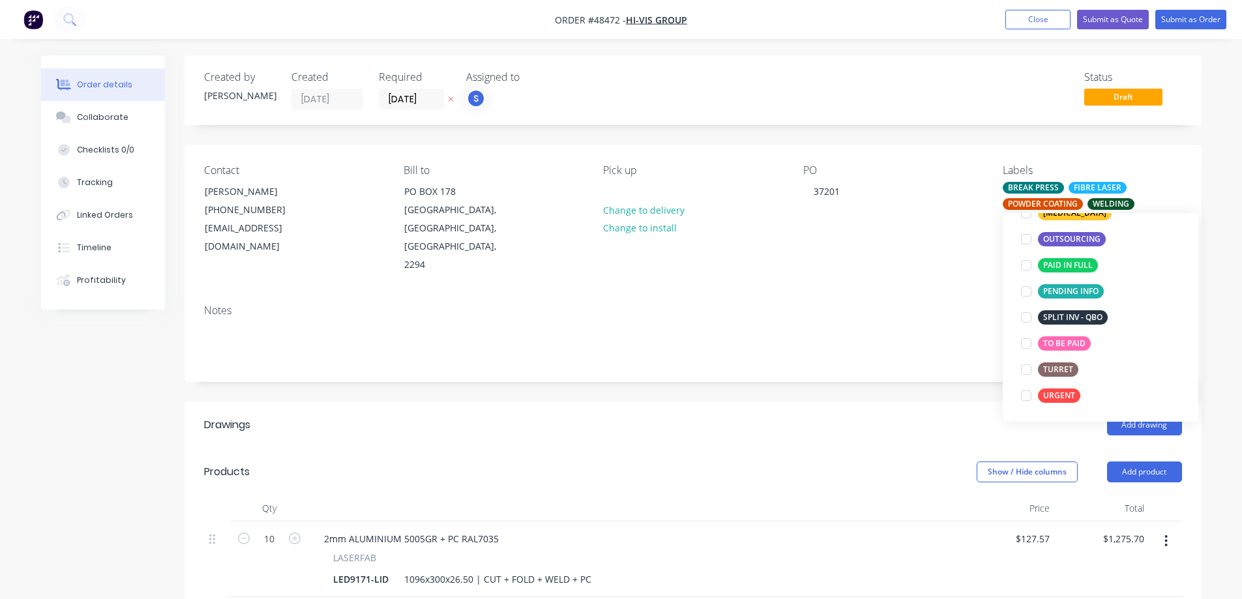
click at [705, 381] on div "Created by Stuart Created 10/10/25 Required 31/10/25 Assigned to S Status Draft…" at bounding box center [692, 527] width 1017 height 944
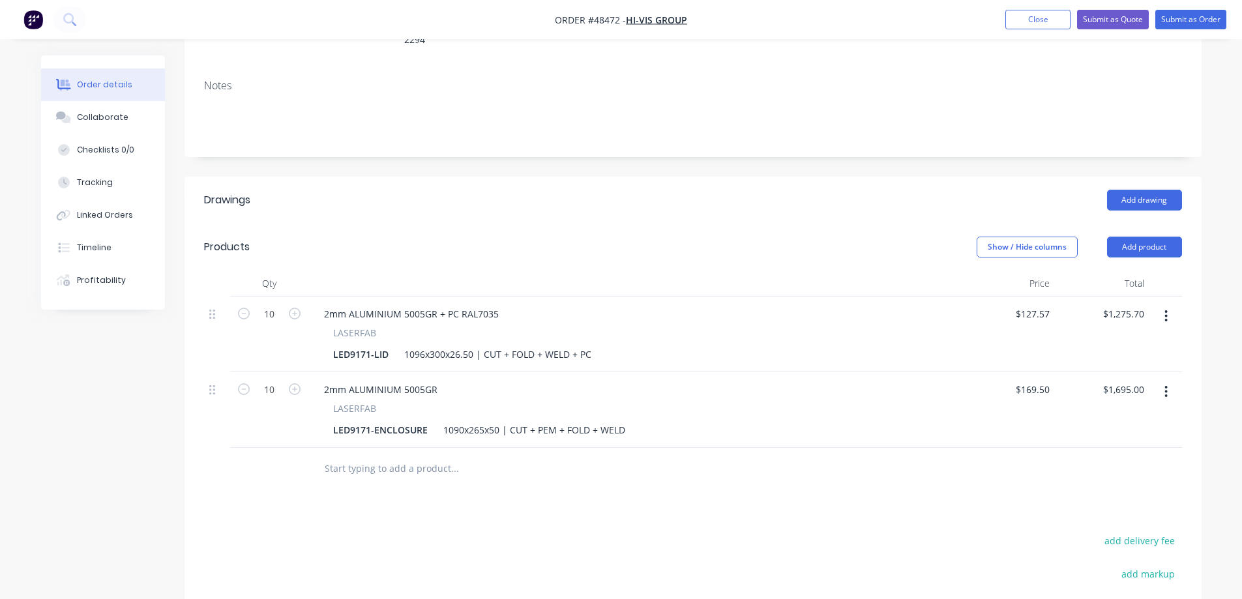
scroll to position [196, 0]
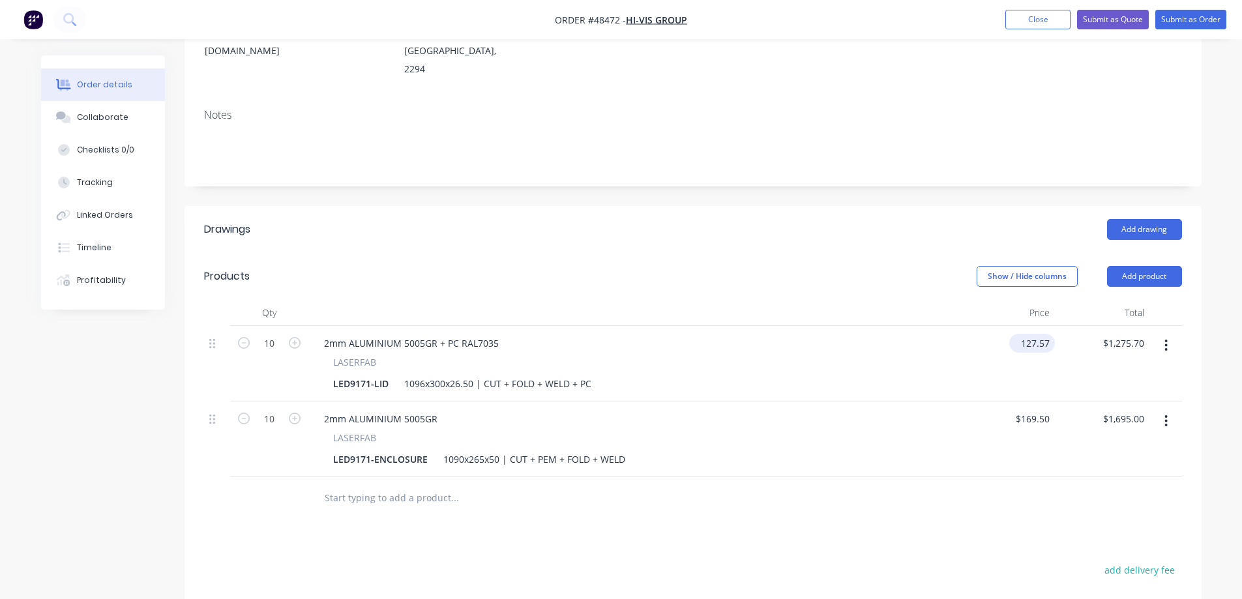
click at [1035, 334] on input "127.57" at bounding box center [1034, 343] width 40 height 19
click at [1035, 334] on input "127.57" at bounding box center [1037, 343] width 35 height 19
paste input "61.18"
type input "$161.18"
type input "$1,611.80"
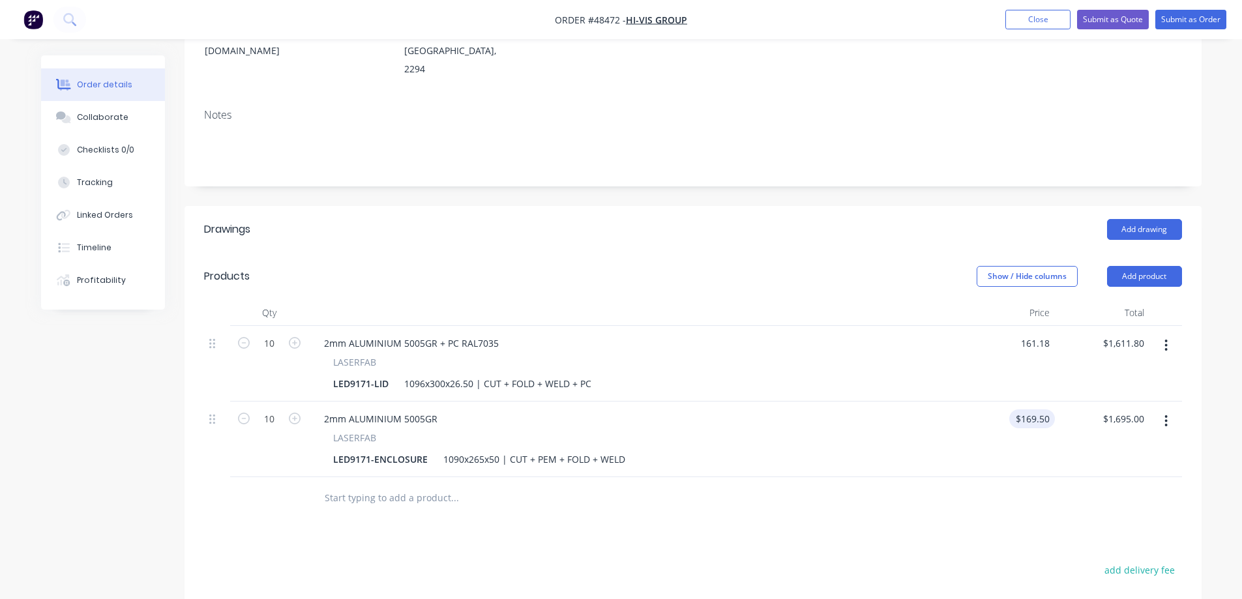
type input "$161.18"
click at [1044, 409] on input "169.5" at bounding box center [1040, 418] width 30 height 19
paste input "77.54"
click at [116, 396] on div "Created by Stuart Created 10/10/25 Required 31/10/25 Assigned to S Status Draft…" at bounding box center [621, 341] width 1160 height 963
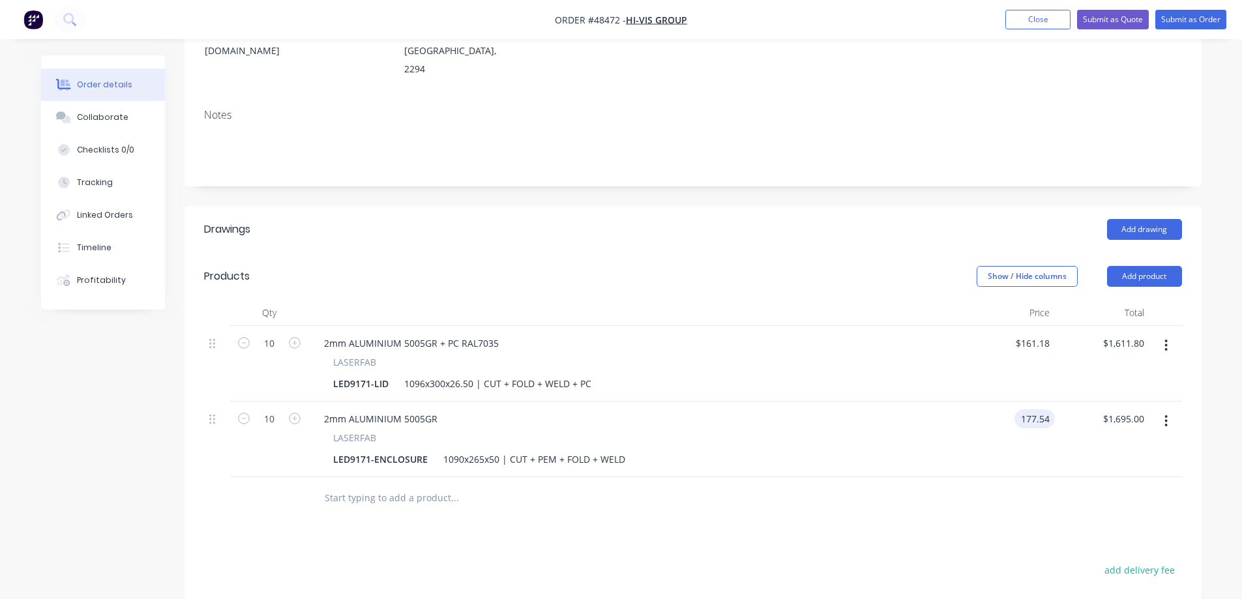
type input "$177.54"
type input "$1,775.40"
click at [263, 334] on input "10" at bounding box center [269, 344] width 34 height 20
type input "5"
type input "$805.90"
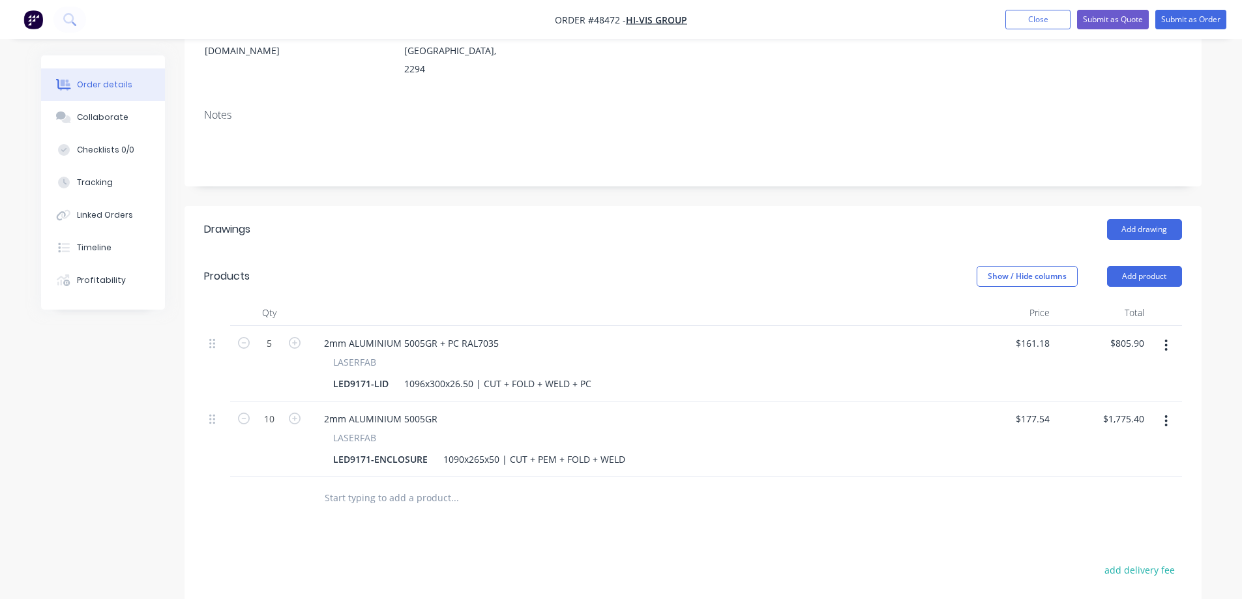
drag, startPoint x: 108, startPoint y: 450, endPoint x: 140, endPoint y: 439, distance: 33.8
click at [108, 450] on div "Created by Stuart Created 10/10/25 Required 31/10/25 Assigned to S Status Draft…" at bounding box center [621, 341] width 1160 height 963
click at [271, 409] on input "10" at bounding box center [269, 419] width 34 height 20
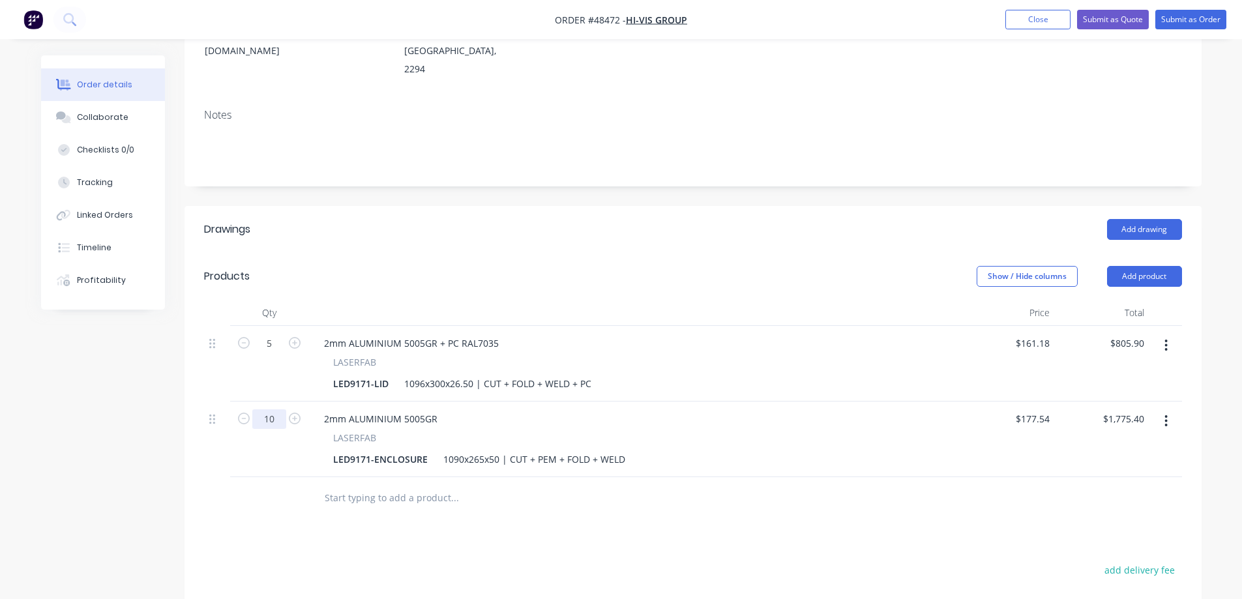
click at [271, 409] on input "10" at bounding box center [269, 419] width 34 height 20
type input "5"
type input "$887.70"
click at [187, 423] on div "Qty Price Total 5 2mm ALUMINIUM 5005GR + PC RAL7035 LASERFAB LED9171-LID 1096x3…" at bounding box center [692, 410] width 1017 height 220
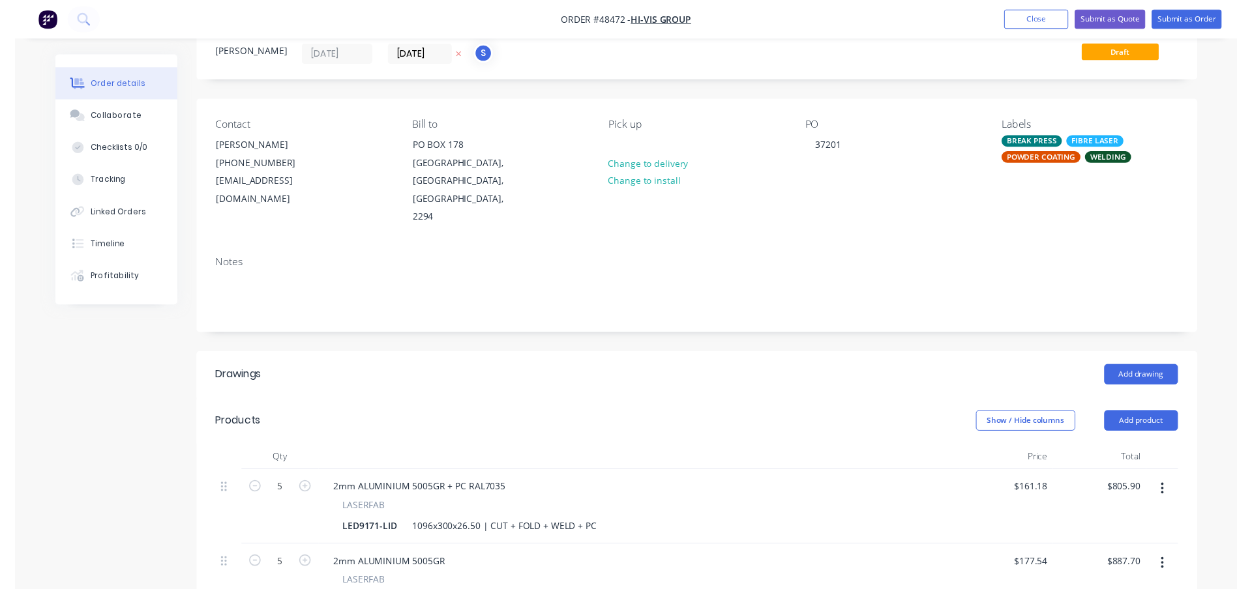
scroll to position [0, 0]
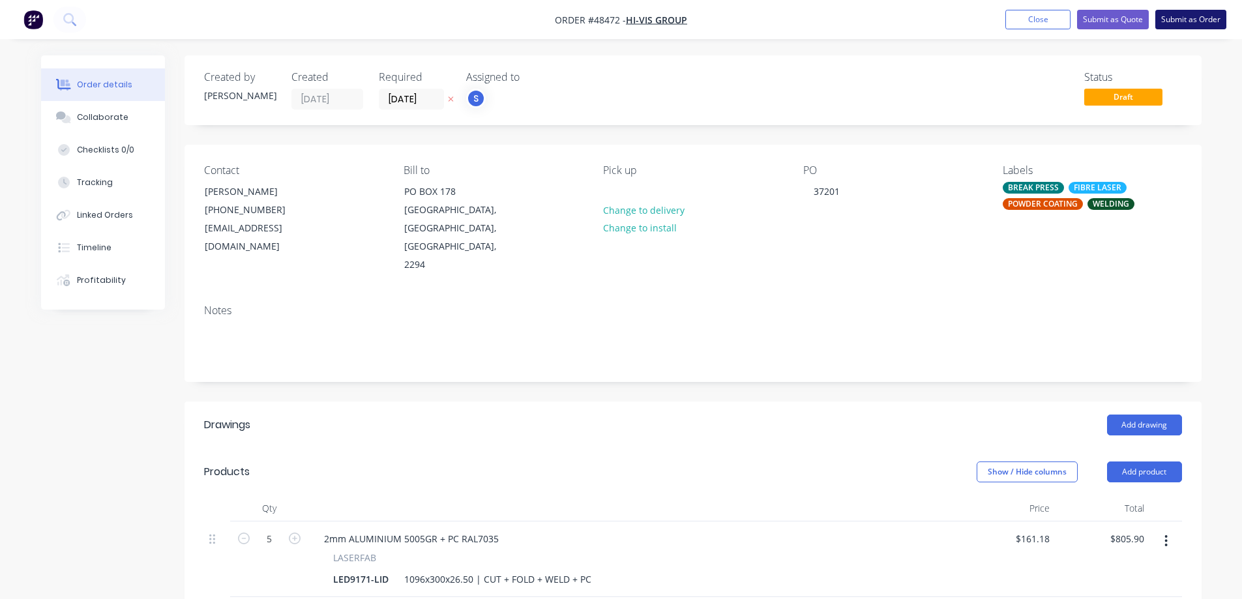
click at [1184, 16] on button "Submit as Order" at bounding box center [1190, 20] width 71 height 20
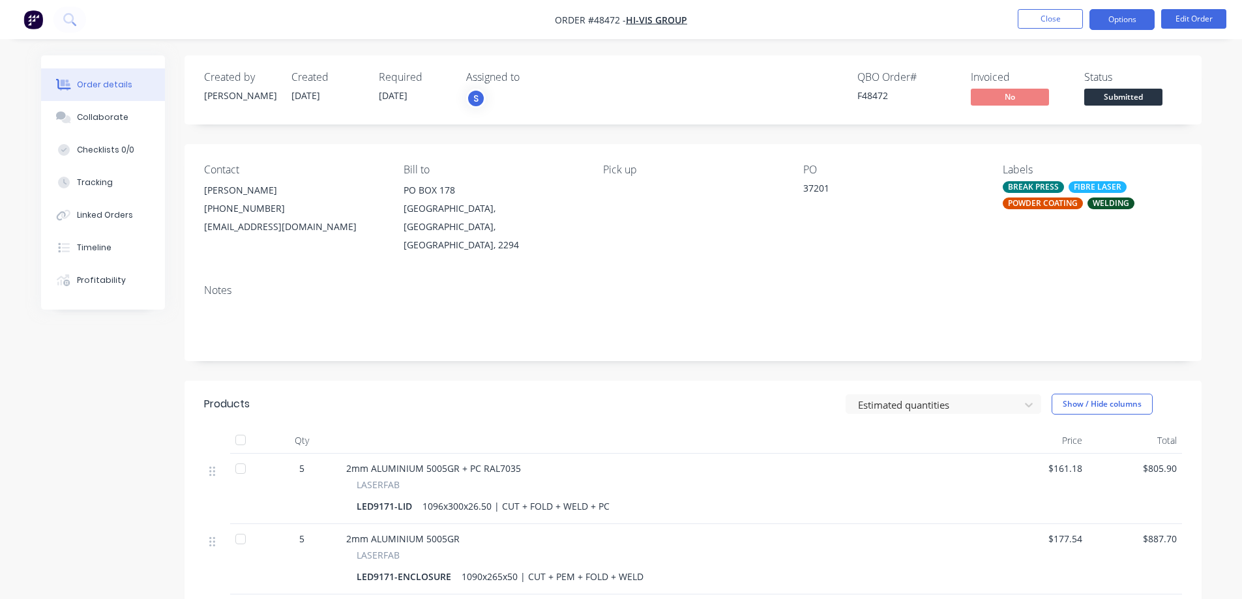
click at [1134, 25] on button "Options" at bounding box center [1121, 19] width 65 height 21
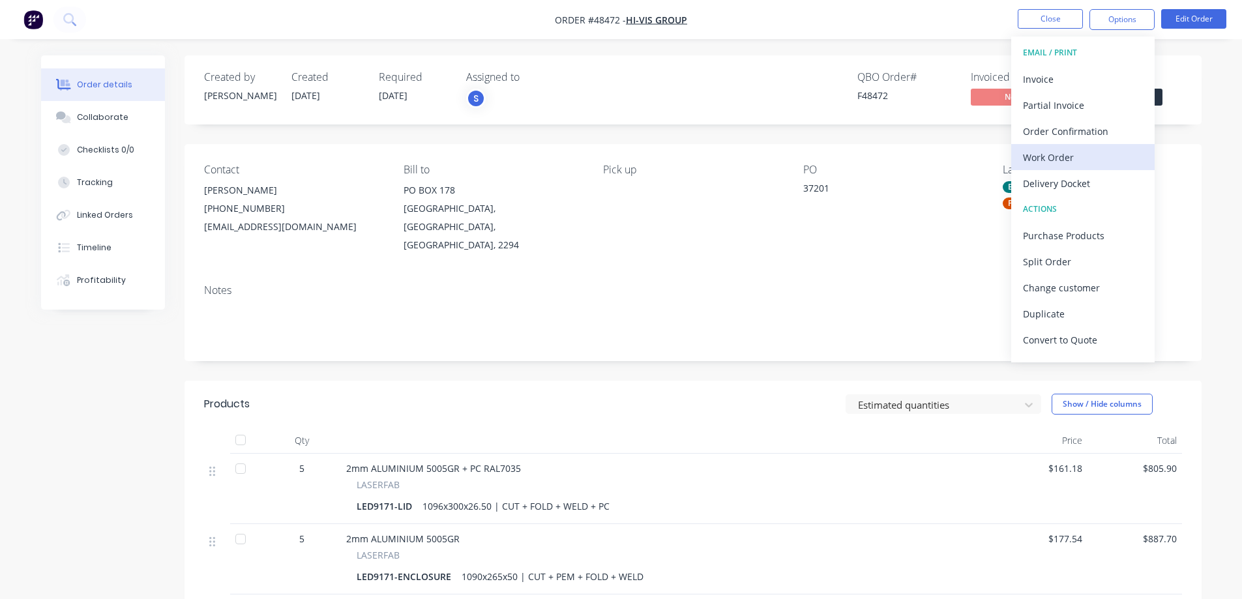
click at [1068, 169] on button "Work Order" at bounding box center [1082, 157] width 143 height 26
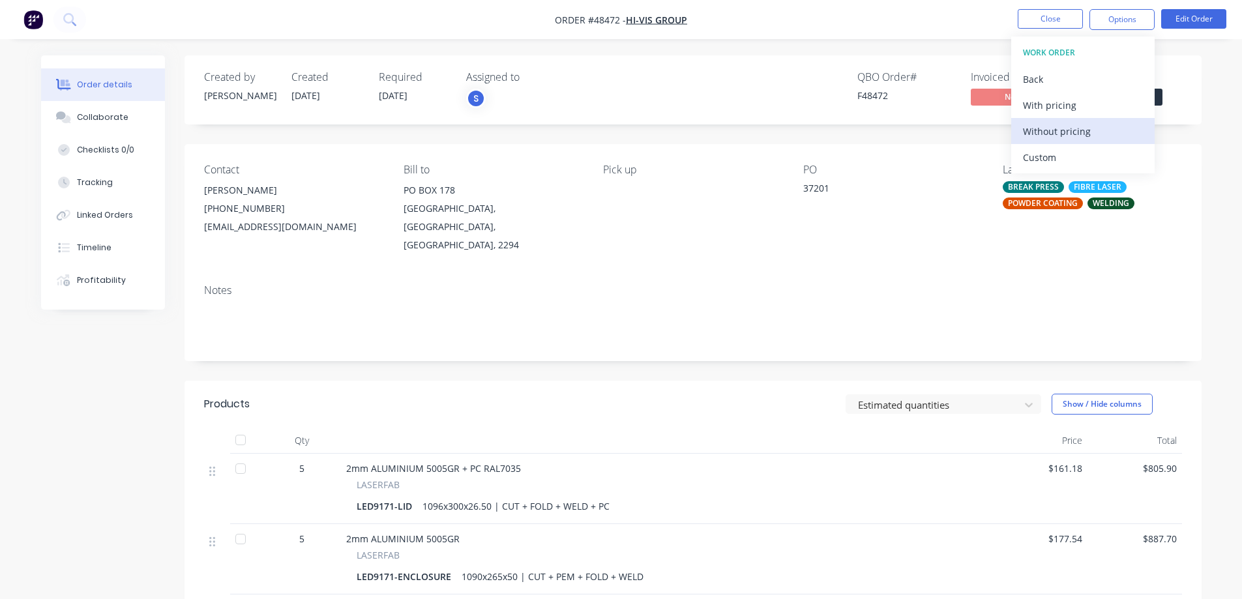
click at [1065, 130] on div "Without pricing" at bounding box center [1083, 131] width 120 height 19
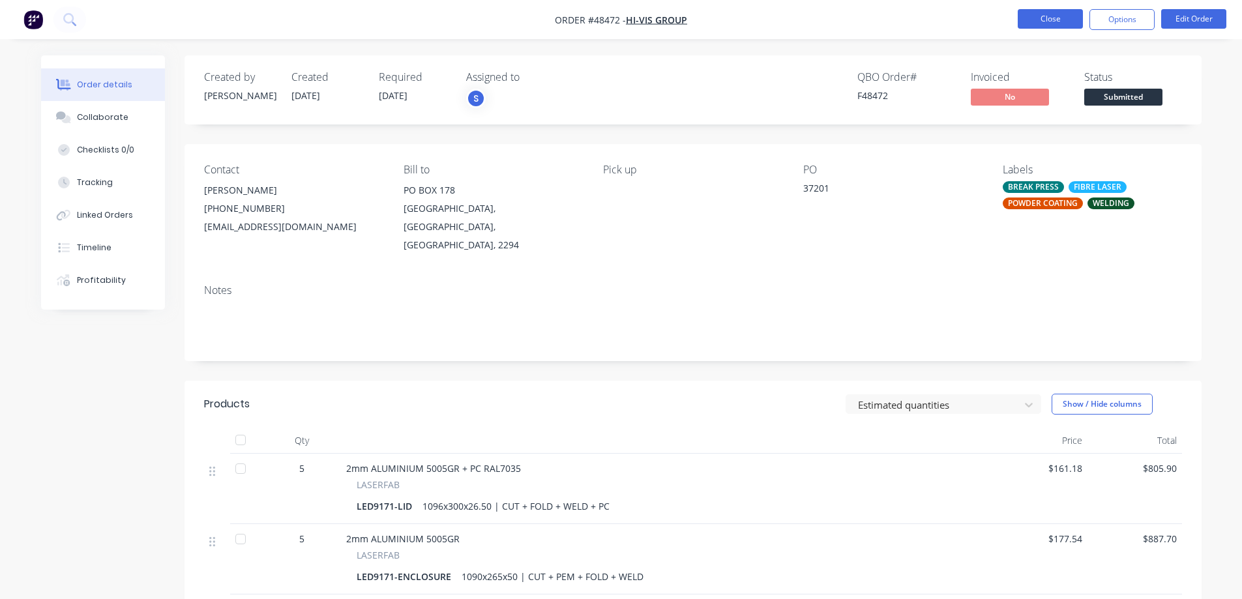
click at [1062, 27] on button "Close" at bounding box center [1050, 19] width 65 height 20
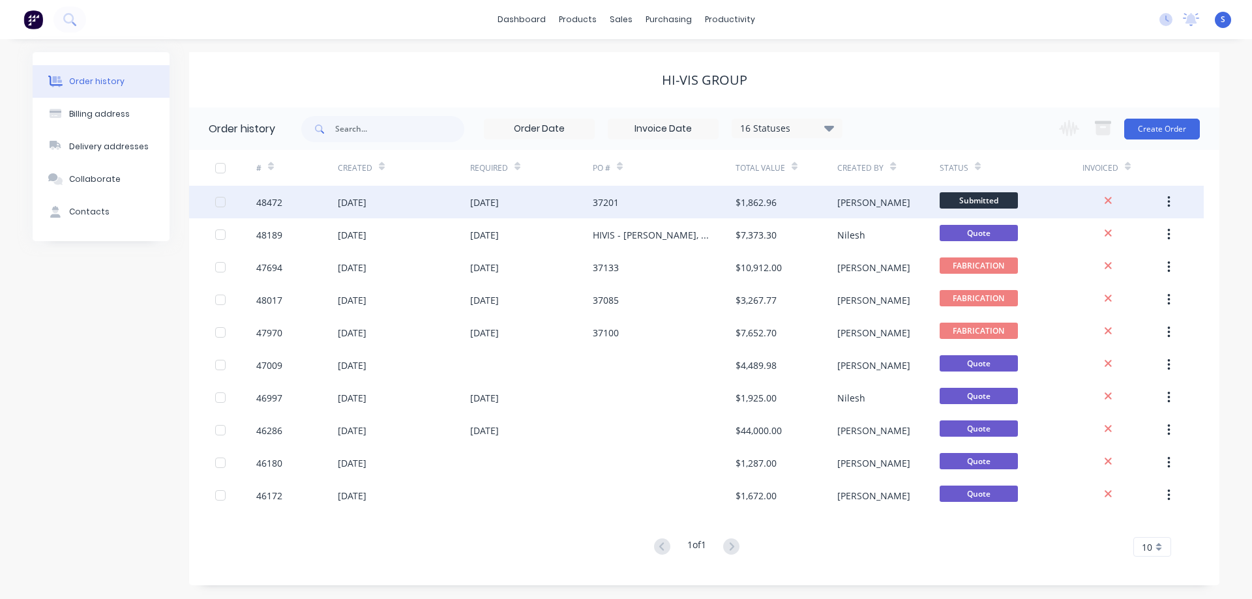
click at [975, 202] on span "Submitted" at bounding box center [978, 200] width 78 height 16
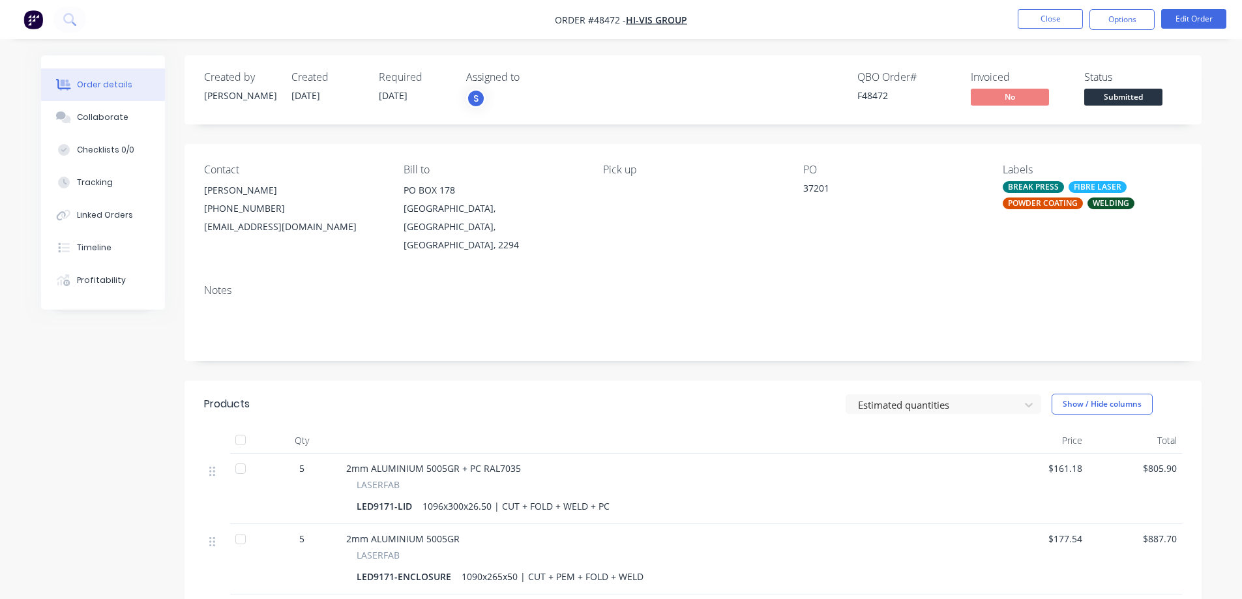
click at [1119, 96] on span "Submitted" at bounding box center [1123, 97] width 78 height 16
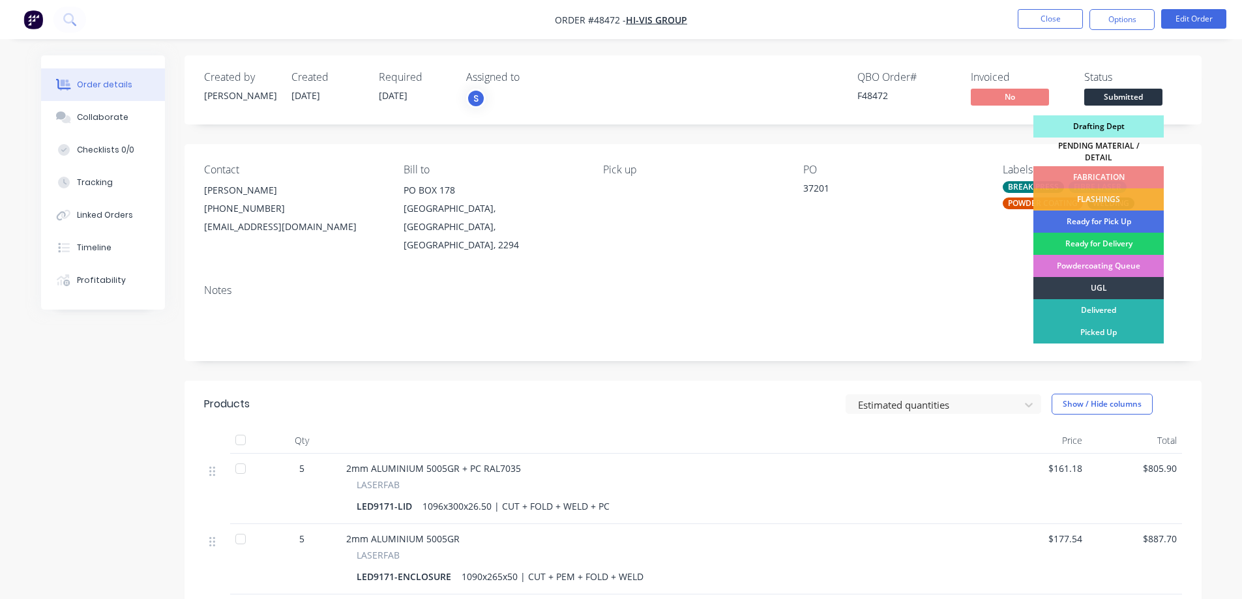
click at [1081, 126] on div "Drafting Dept" at bounding box center [1098, 126] width 130 height 22
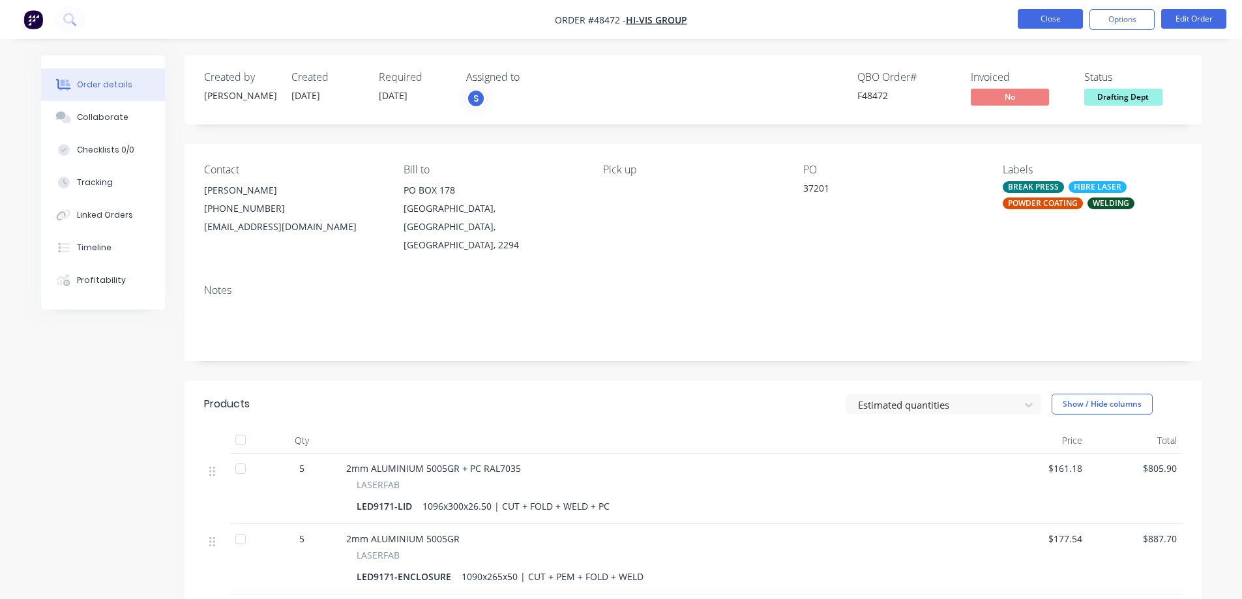
click at [1039, 22] on button "Close" at bounding box center [1050, 19] width 65 height 20
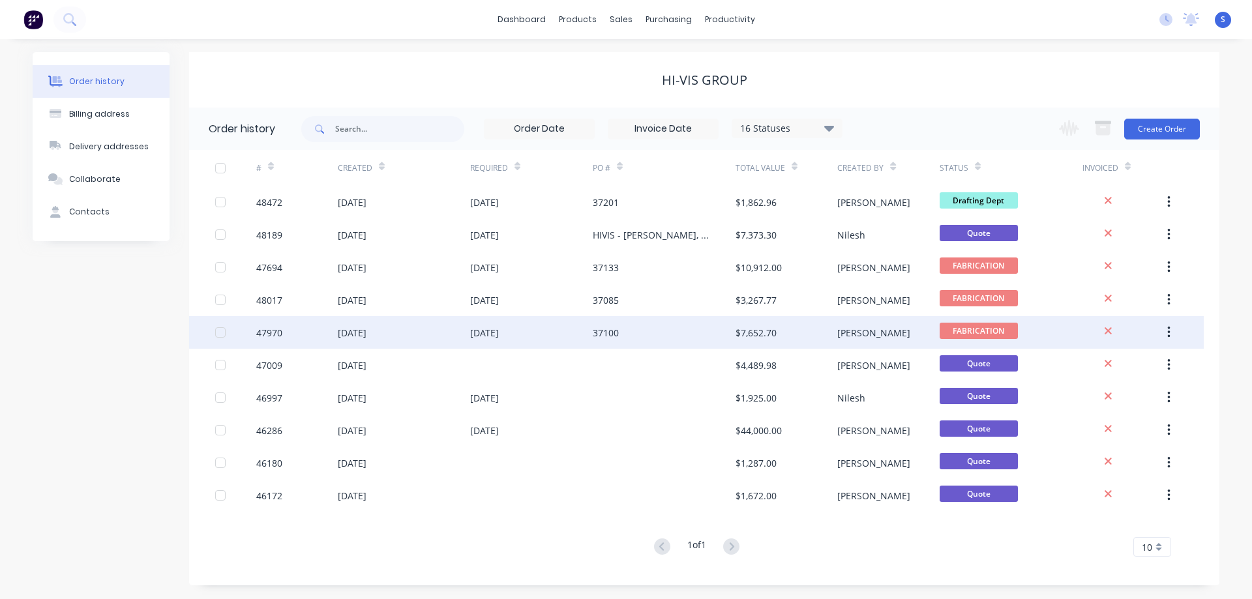
click at [685, 325] on div "37100" at bounding box center [664, 332] width 143 height 33
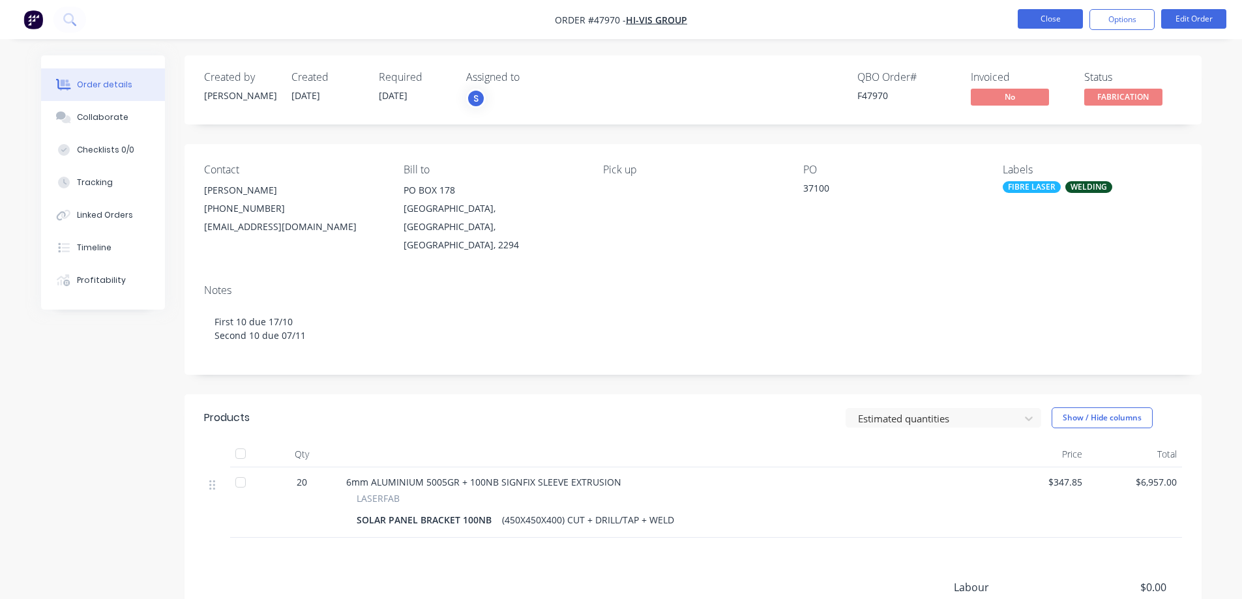
click at [1056, 19] on button "Close" at bounding box center [1050, 19] width 65 height 20
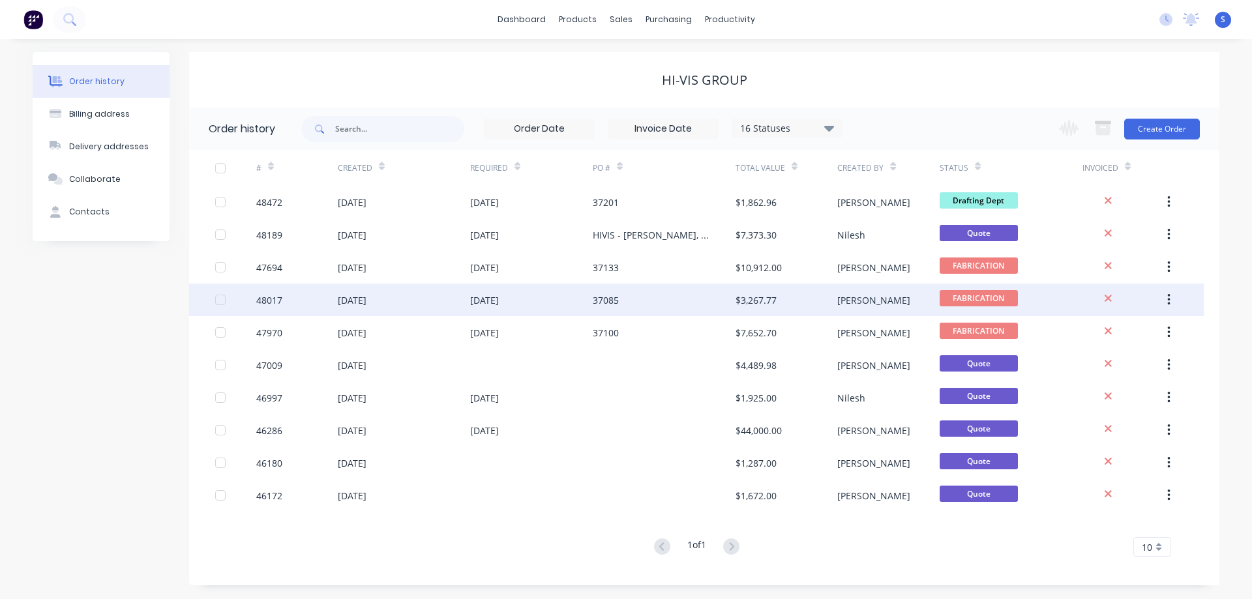
click at [802, 301] on div "$3,267.77" at bounding box center [786, 300] width 102 height 33
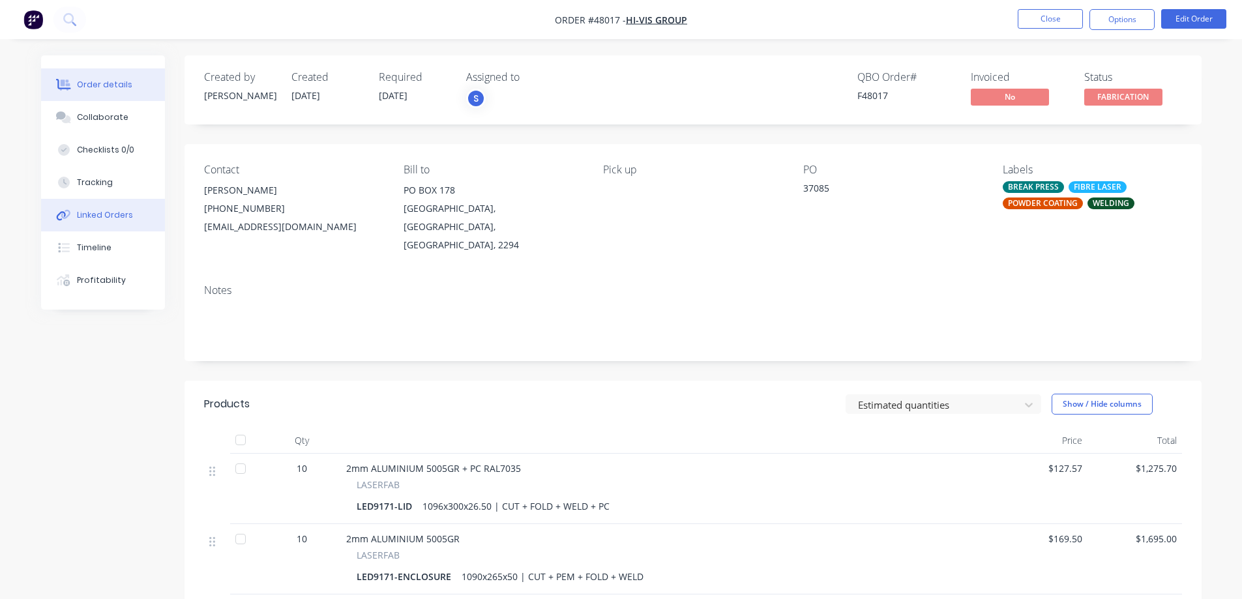
click at [70, 226] on button "Linked Orders" at bounding box center [103, 215] width 124 height 33
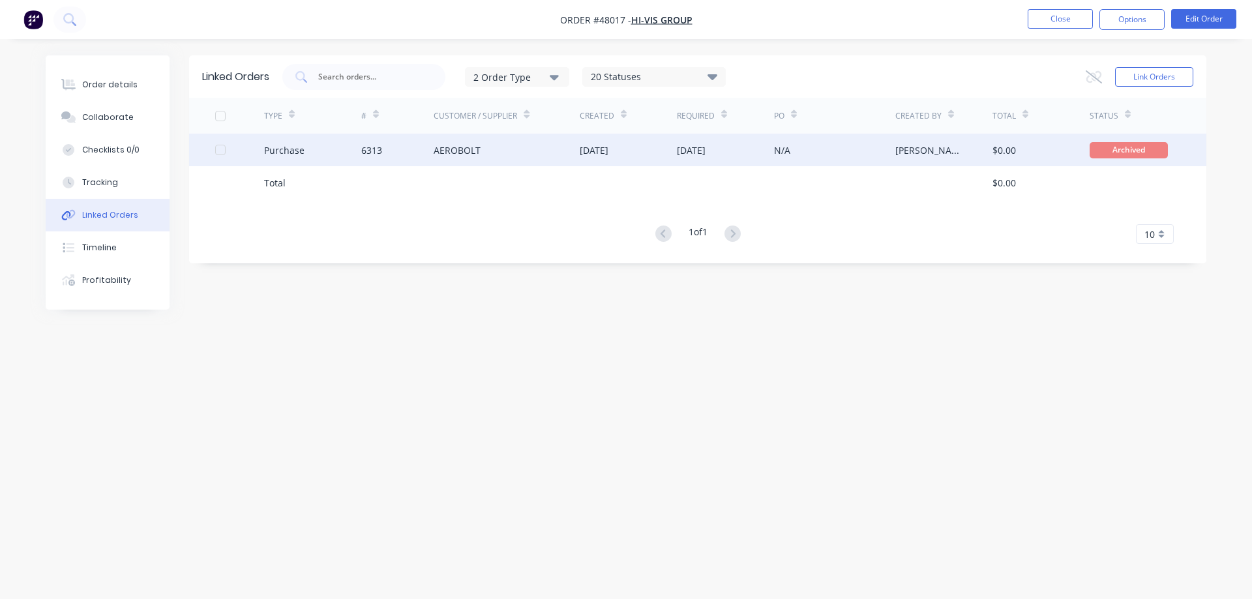
click at [562, 149] on div "AEROBOLT" at bounding box center [506, 150] width 146 height 33
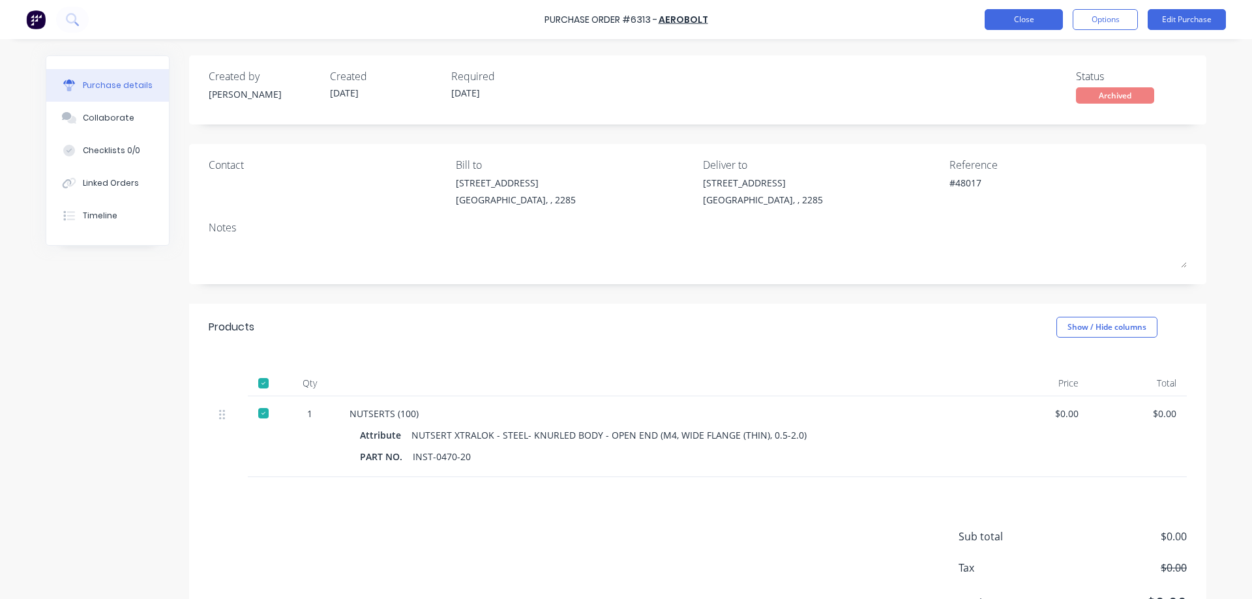
click at [1031, 20] on button "Close" at bounding box center [1023, 19] width 78 height 21
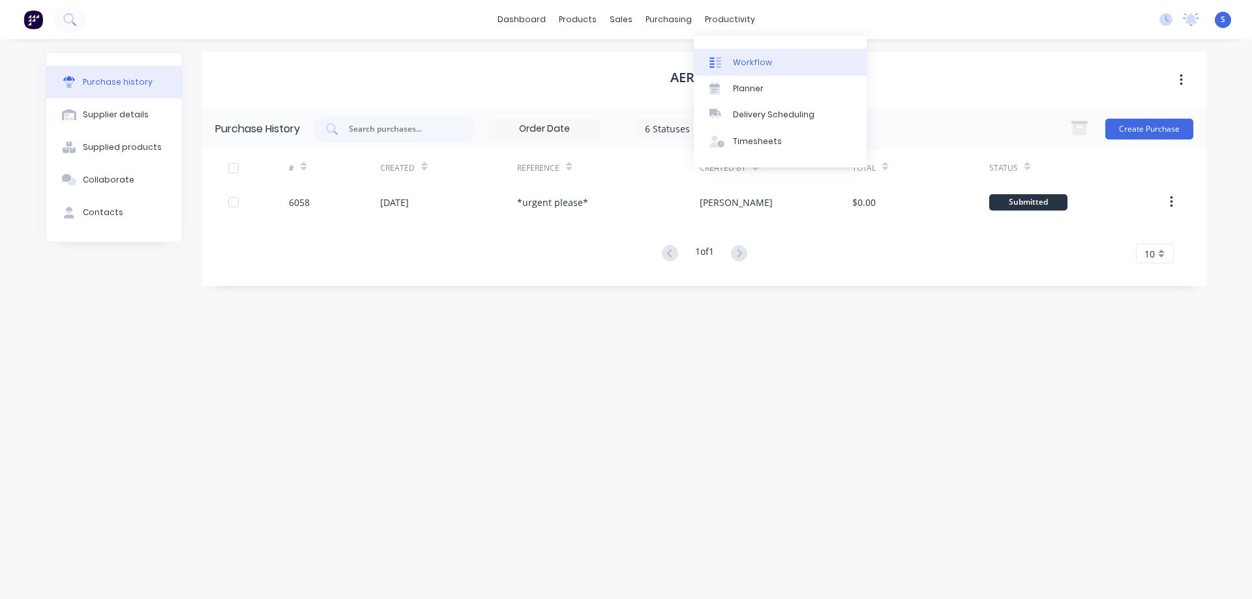
click at [769, 61] on link "Workflow" at bounding box center [780, 62] width 173 height 26
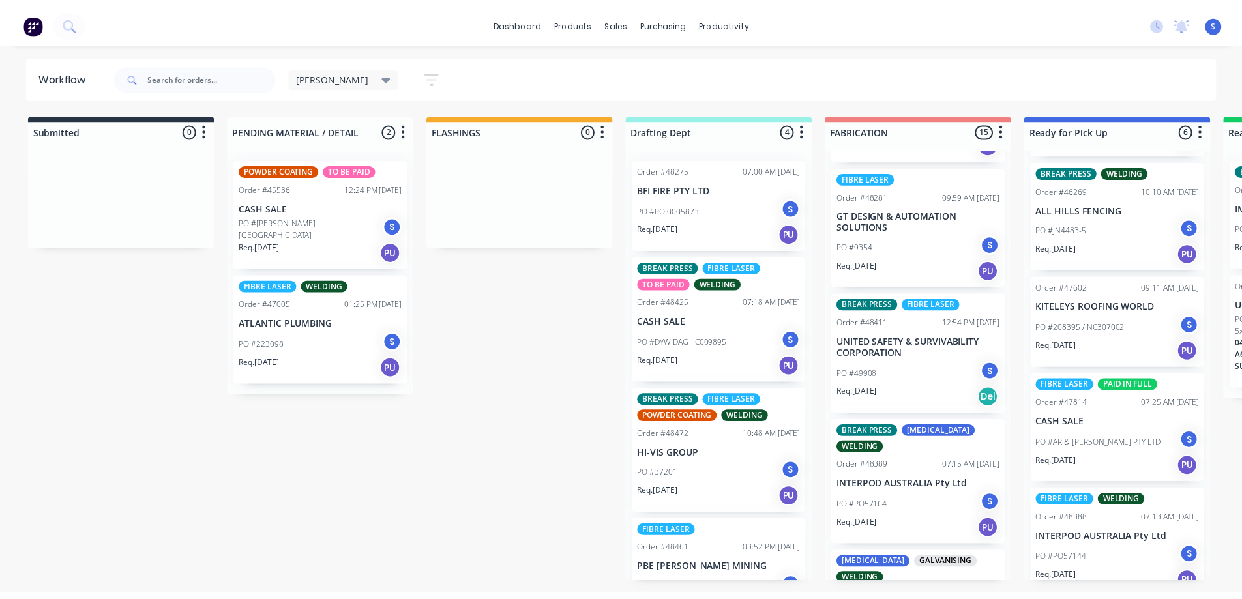
scroll to position [1304, 0]
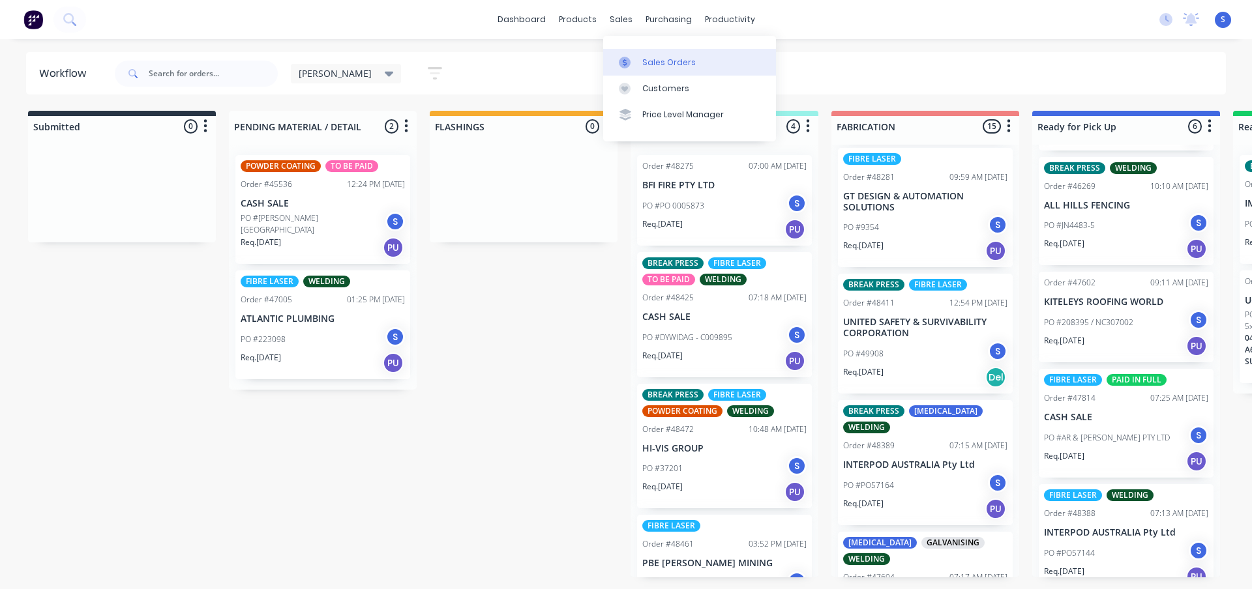
click at [634, 58] on div at bounding box center [629, 63] width 20 height 12
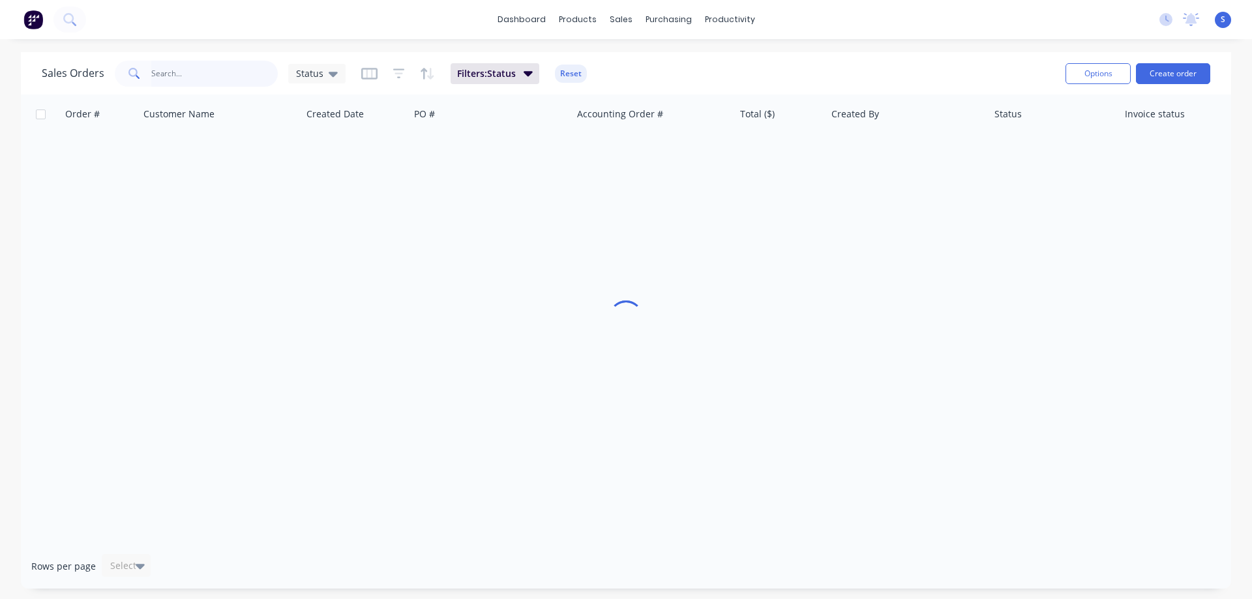
click at [191, 79] on input "text" at bounding box center [214, 74] width 127 height 26
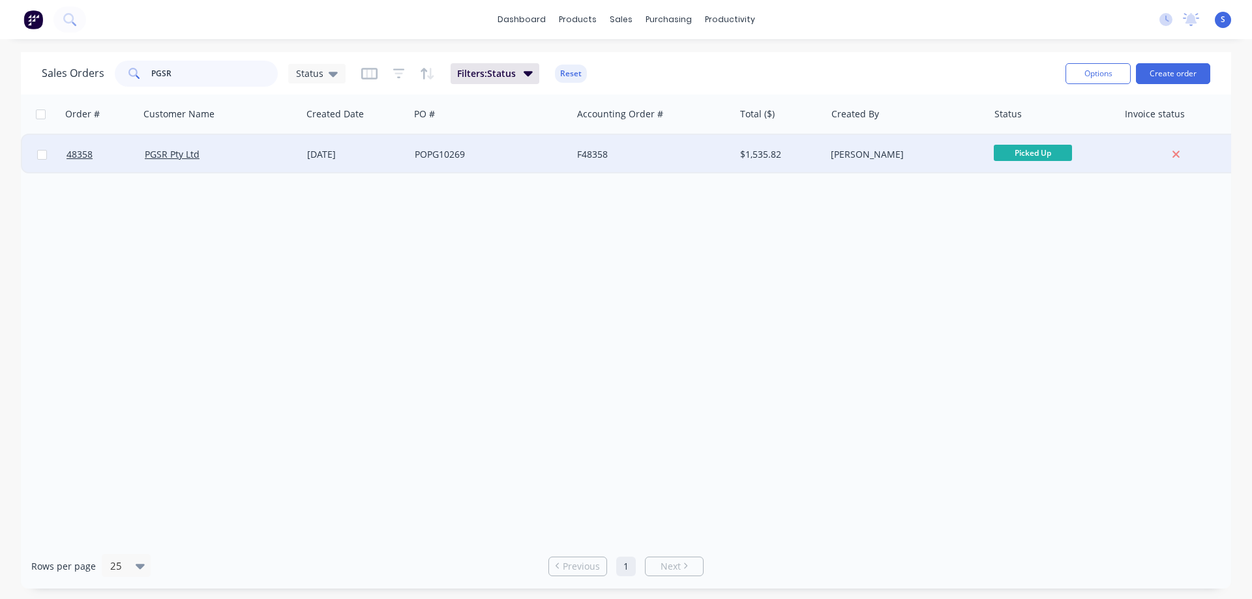
type input "PGSR"
click at [289, 154] on div "PGSR Pty Ltd" at bounding box center [221, 154] width 152 height 13
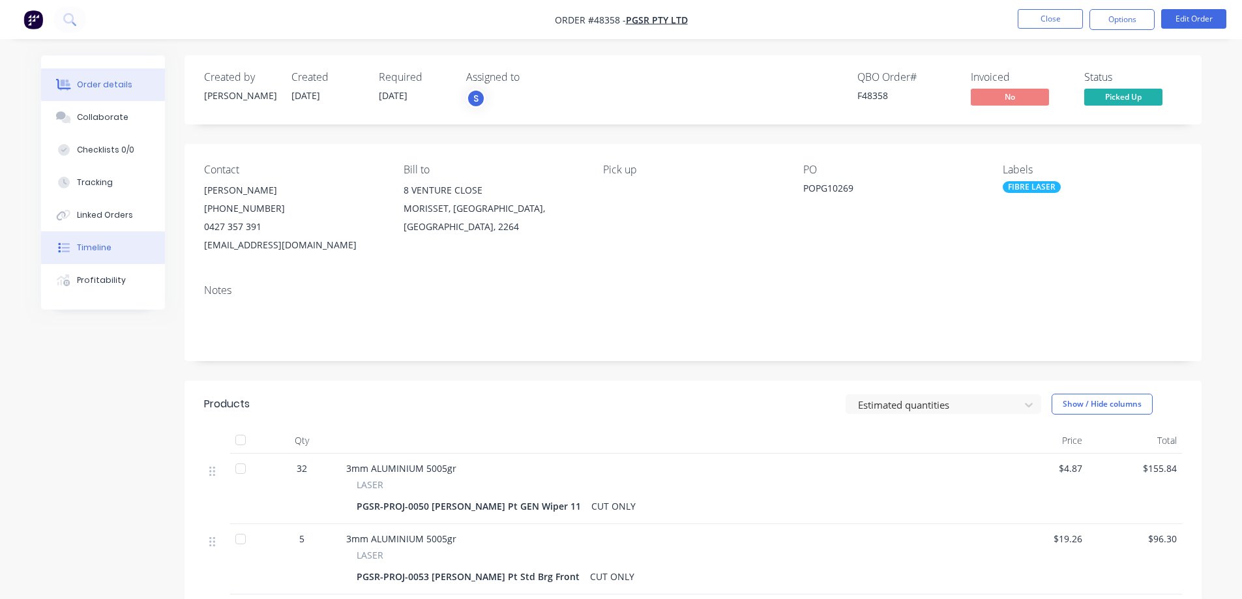
click at [97, 249] on div "Timeline" at bounding box center [94, 248] width 35 height 12
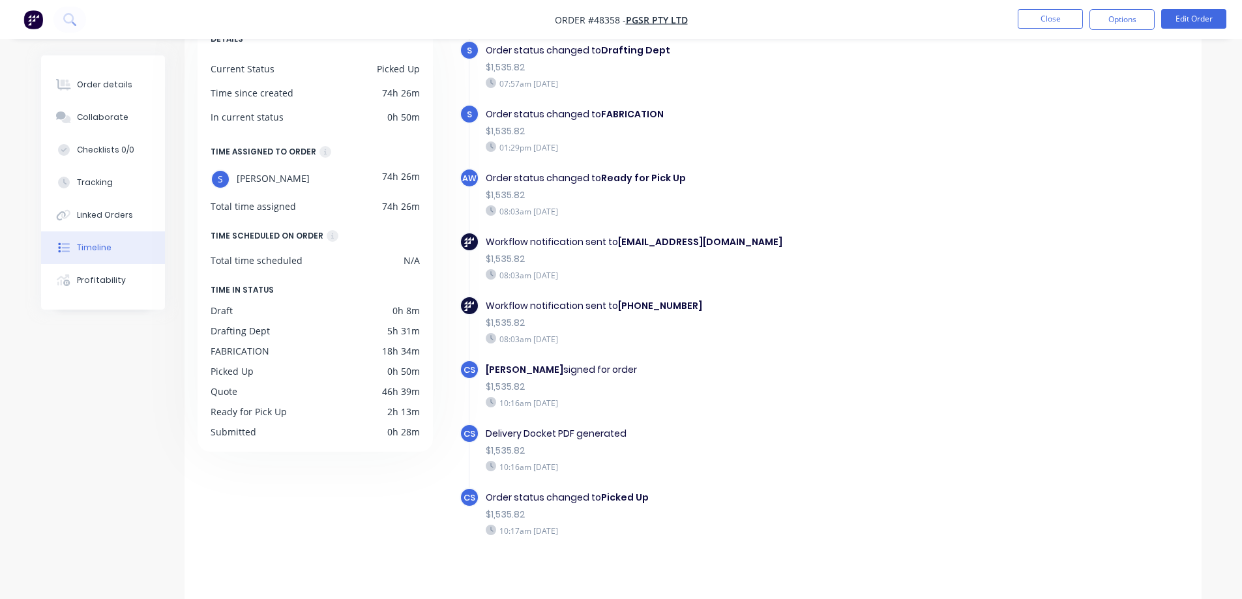
scroll to position [100, 0]
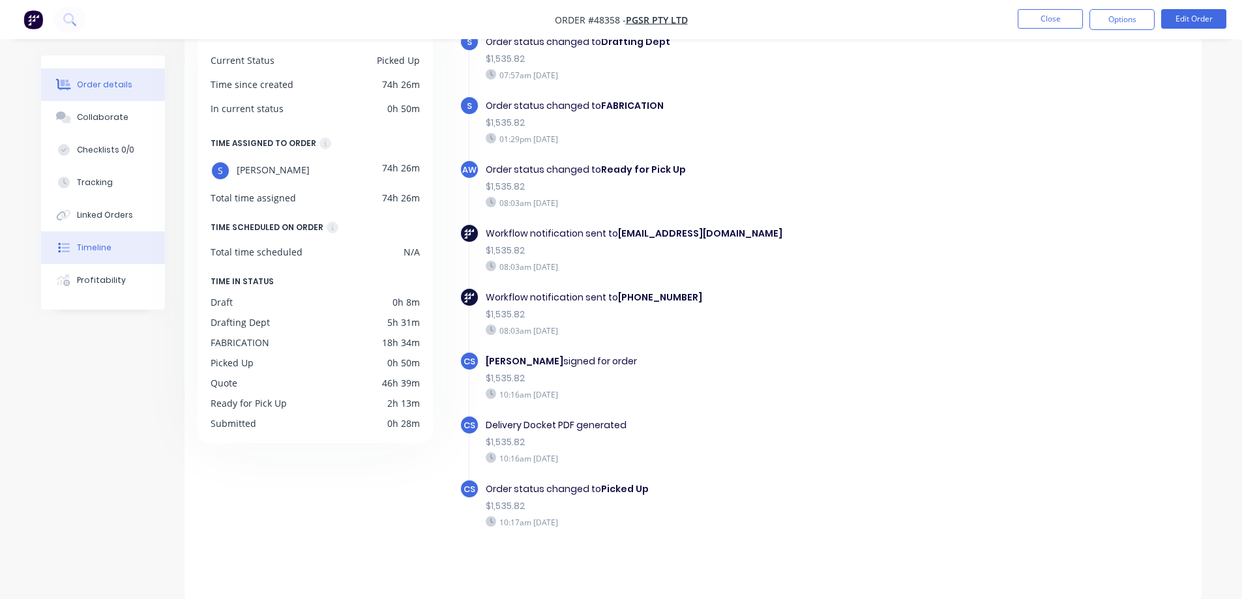
click at [120, 68] on button "Order details" at bounding box center [103, 84] width 124 height 33
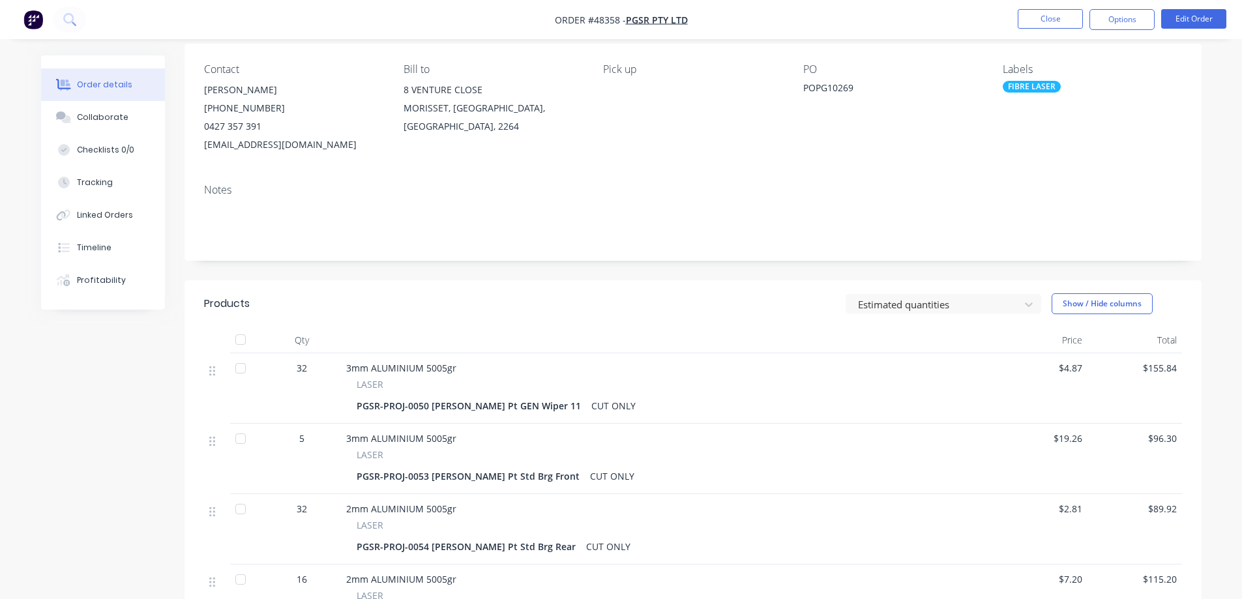
click at [120, 68] on button "Order details" at bounding box center [103, 84] width 124 height 33
click at [1072, 18] on button "Close" at bounding box center [1050, 19] width 65 height 20
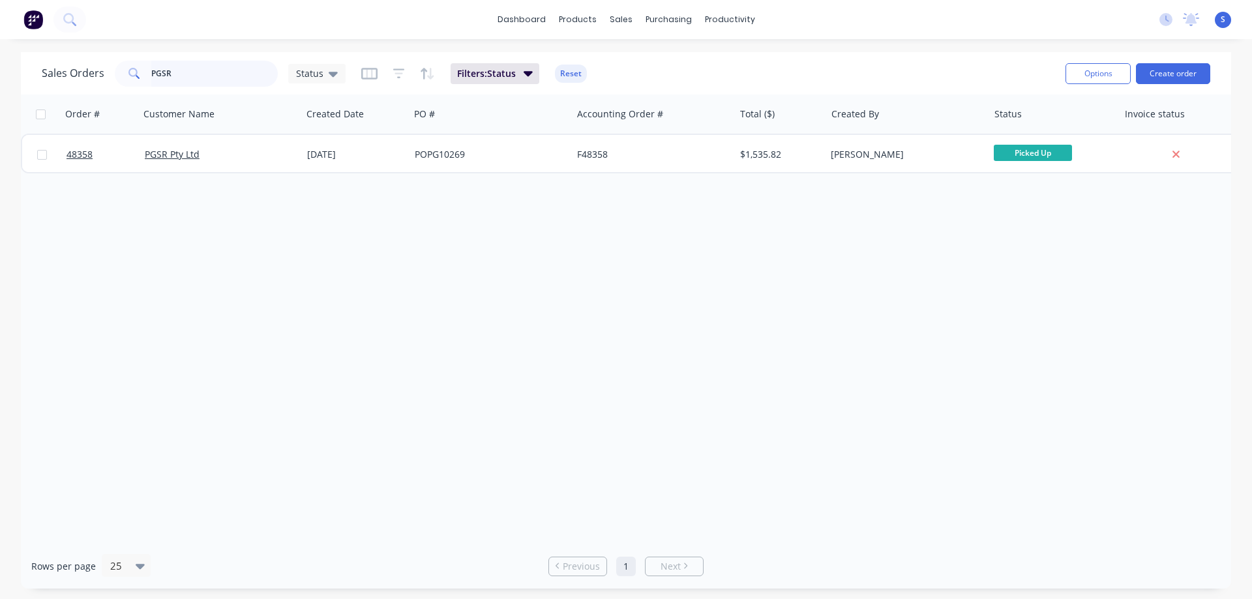
drag, startPoint x: 220, startPoint y: 80, endPoint x: -106, endPoint y: 102, distance: 326.0
click at [0, 102] on html "dashboard products sales purchasing productivity dashboard products Product Cat…" at bounding box center [626, 299] width 1252 height 599
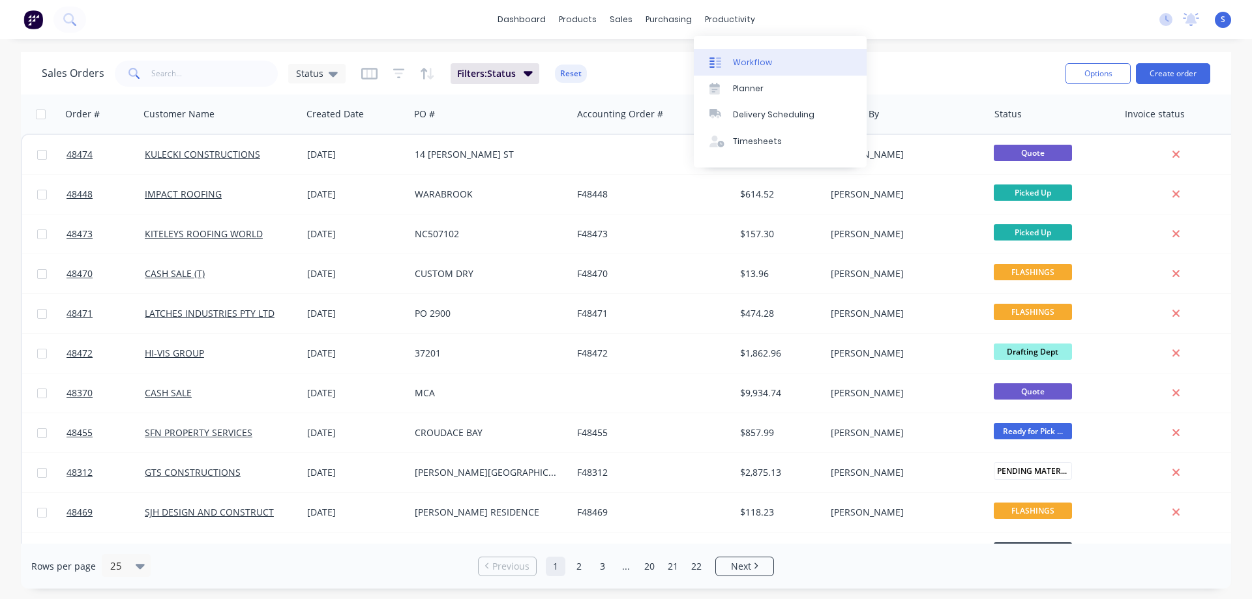
click at [744, 66] on div "Workflow" at bounding box center [752, 63] width 39 height 12
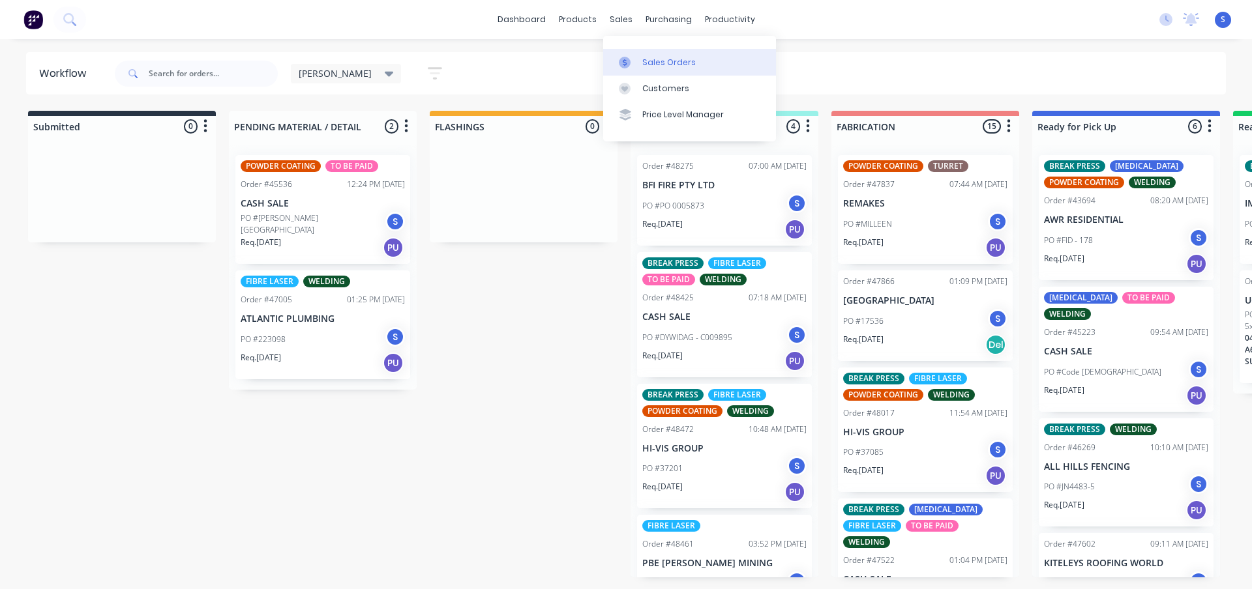
click at [677, 61] on div "Sales Orders" at bounding box center [668, 63] width 53 height 12
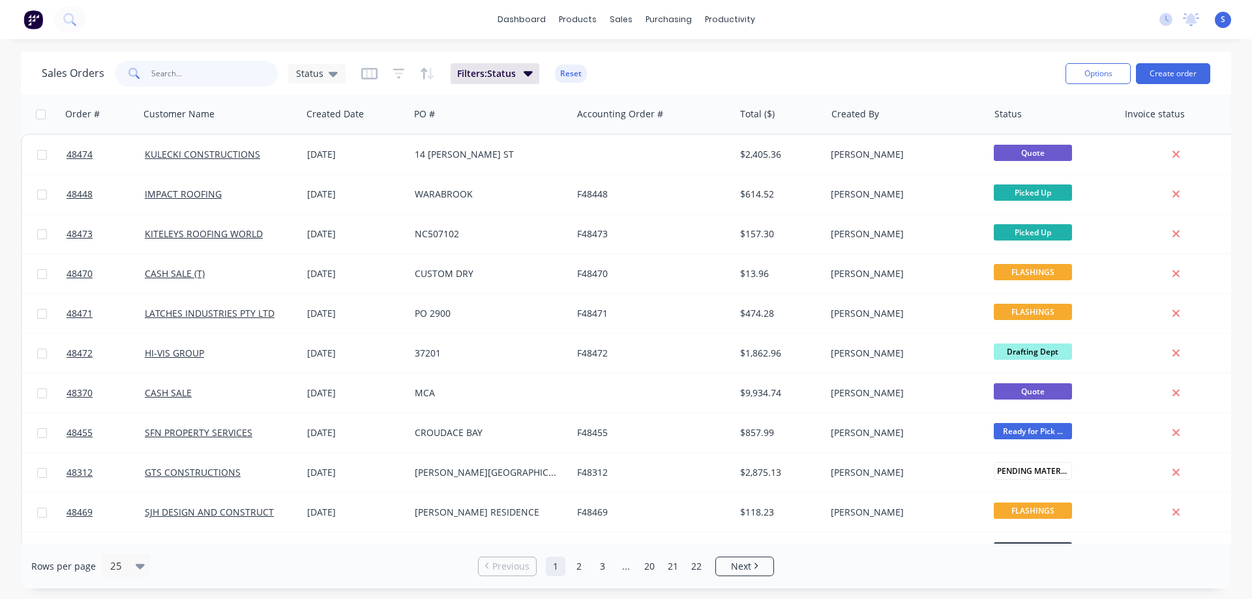
click at [169, 80] on input "text" at bounding box center [214, 74] width 127 height 26
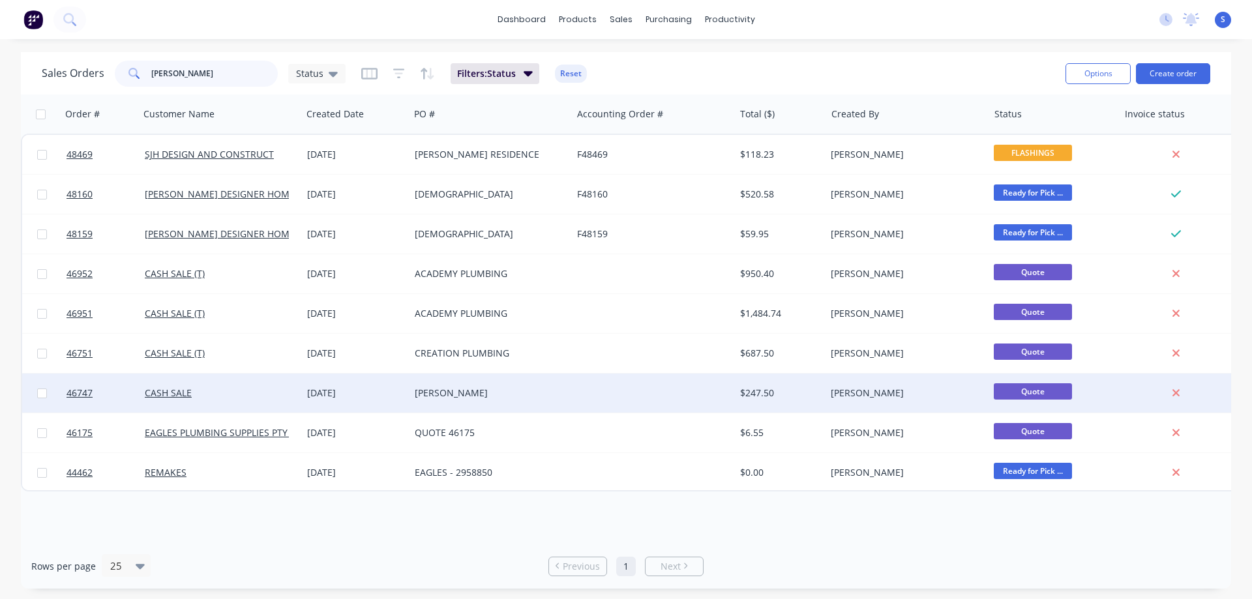
type input "steve"
click at [482, 401] on div "STEVE DAVIES" at bounding box center [490, 393] width 162 height 39
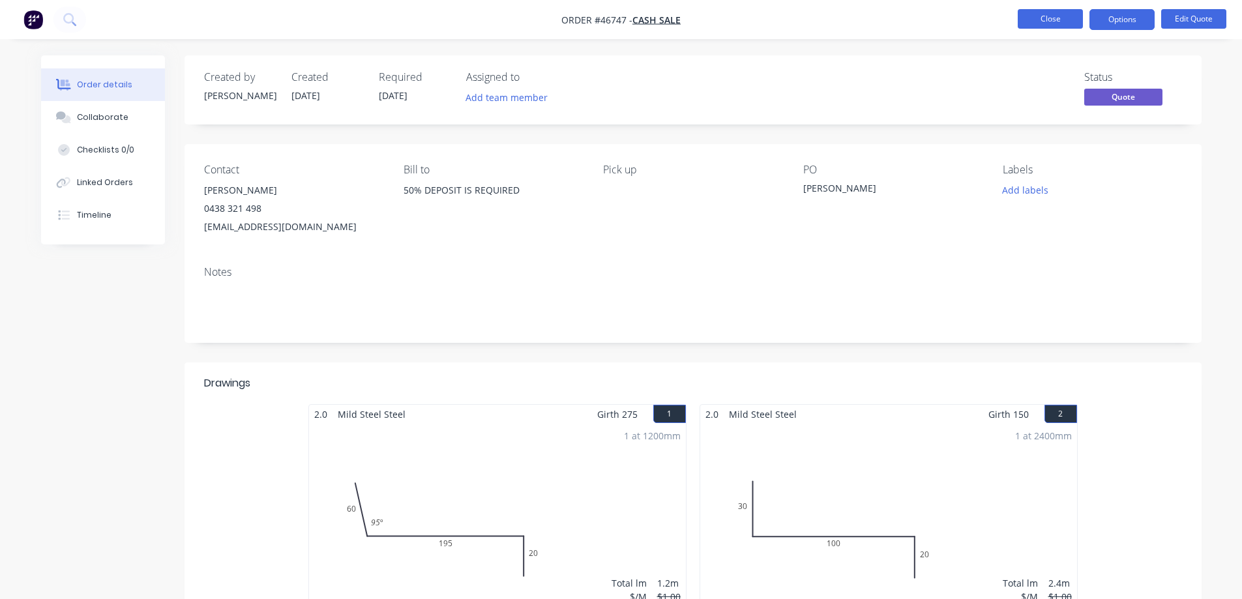
click at [1051, 18] on button "Close" at bounding box center [1050, 19] width 65 height 20
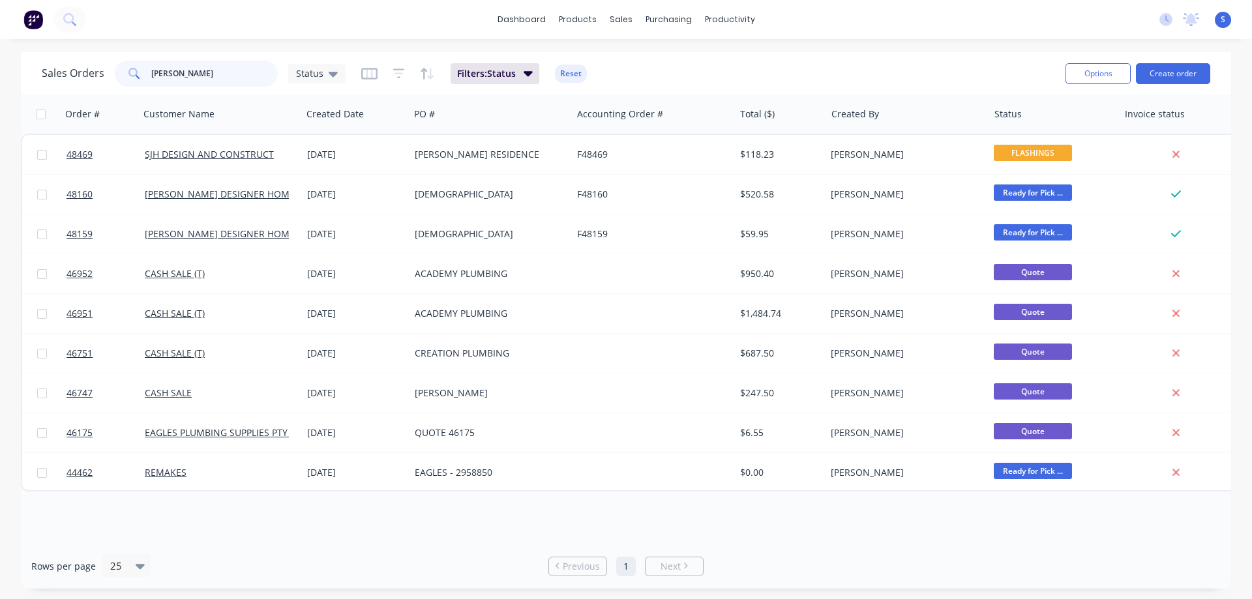
drag, startPoint x: 190, startPoint y: 84, endPoint x: 3, endPoint y: 83, distance: 187.1
click at [14, 82] on div "Sales Orders steve Status Filters: Status Reset Options Create order Order # Cu…" at bounding box center [626, 320] width 1252 height 536
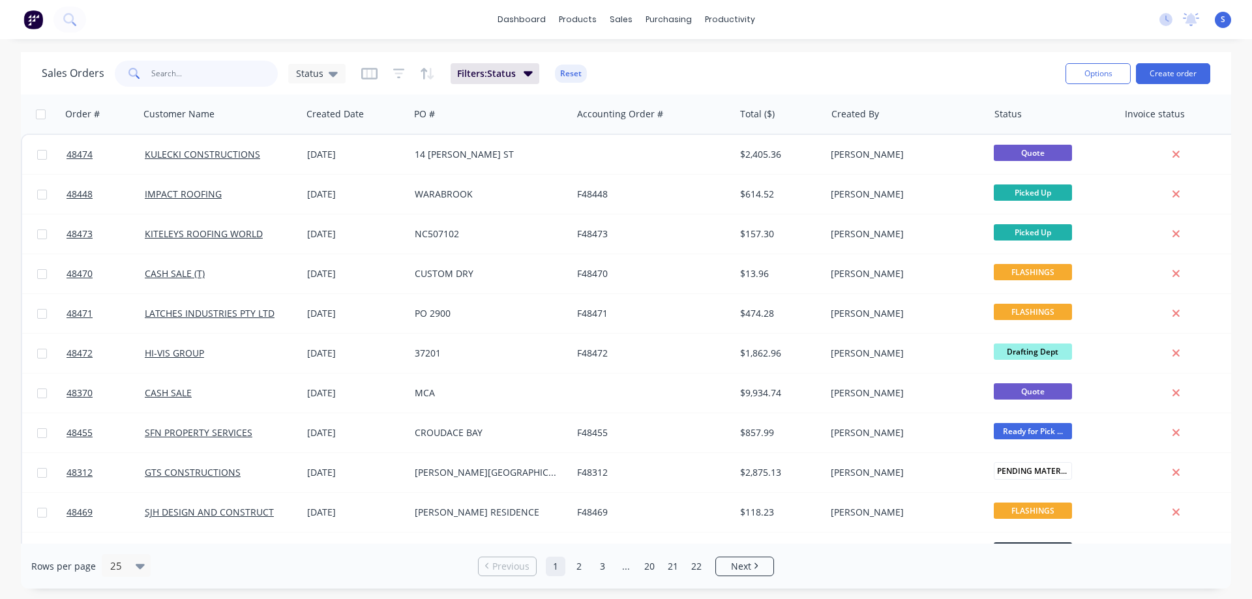
click at [200, 73] on input "text" at bounding box center [214, 74] width 127 height 26
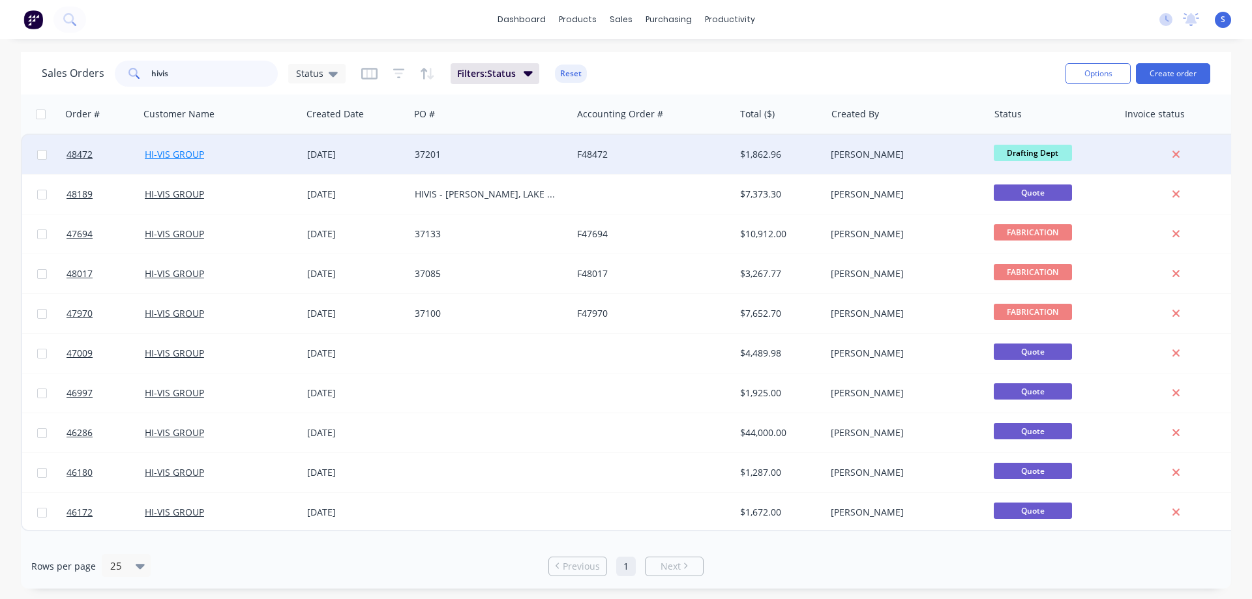
type input "hivis"
click at [179, 154] on link "HI-VIS GROUP" at bounding box center [174, 154] width 59 height 12
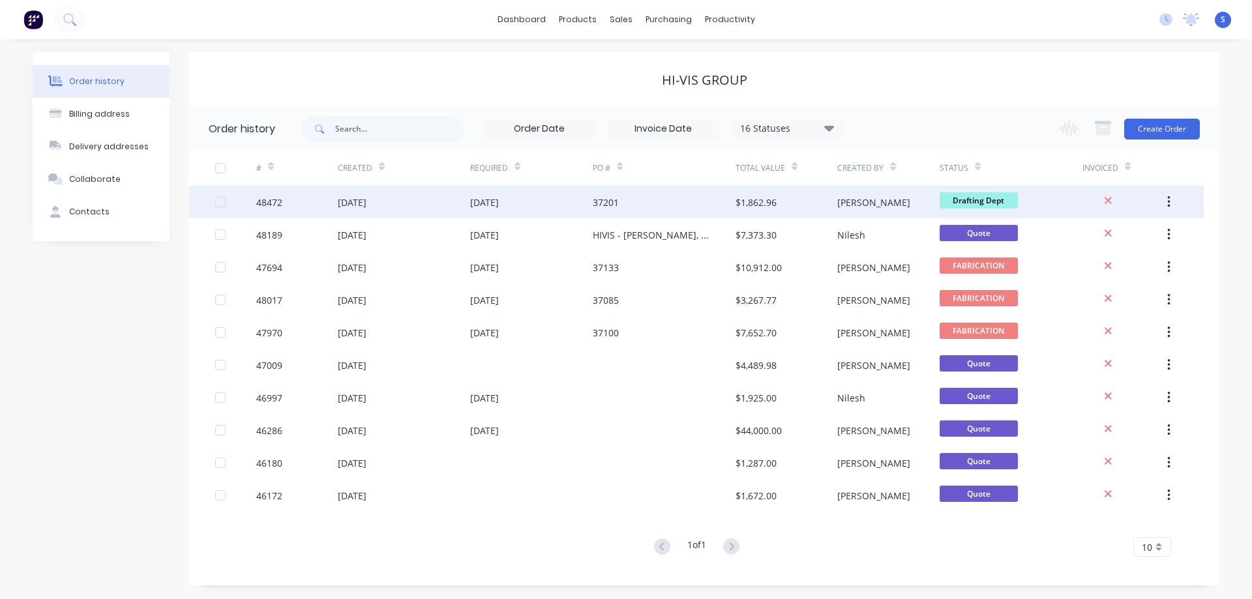
click at [788, 203] on div "$1,862.96" at bounding box center [786, 202] width 102 height 33
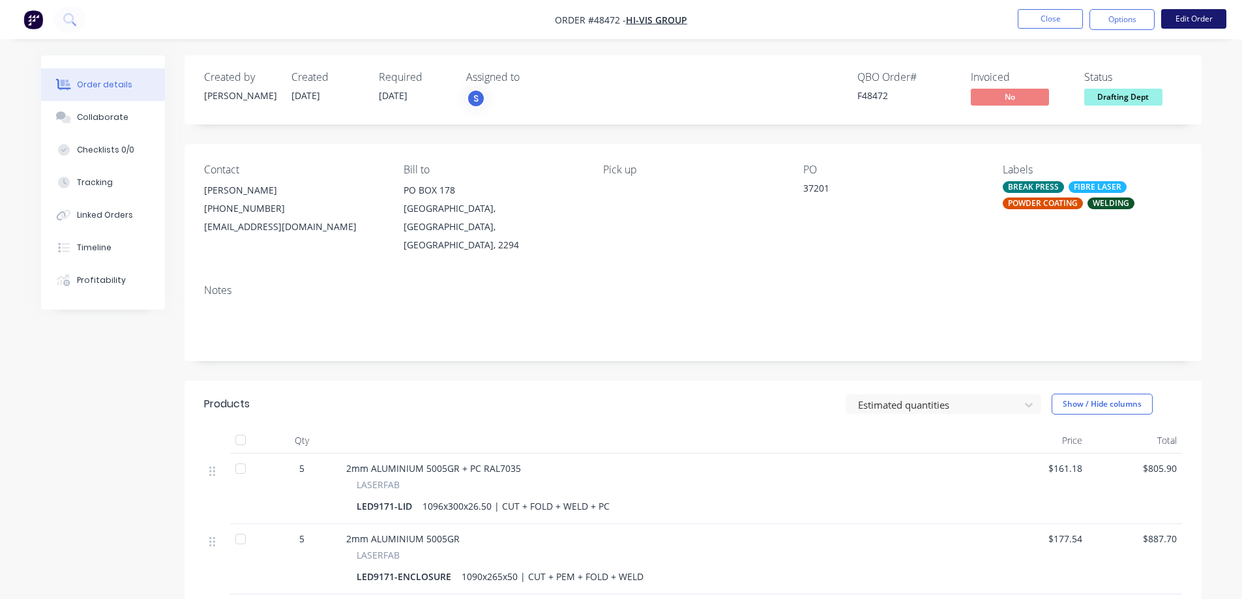
click at [1201, 22] on button "Edit Order" at bounding box center [1193, 19] width 65 height 20
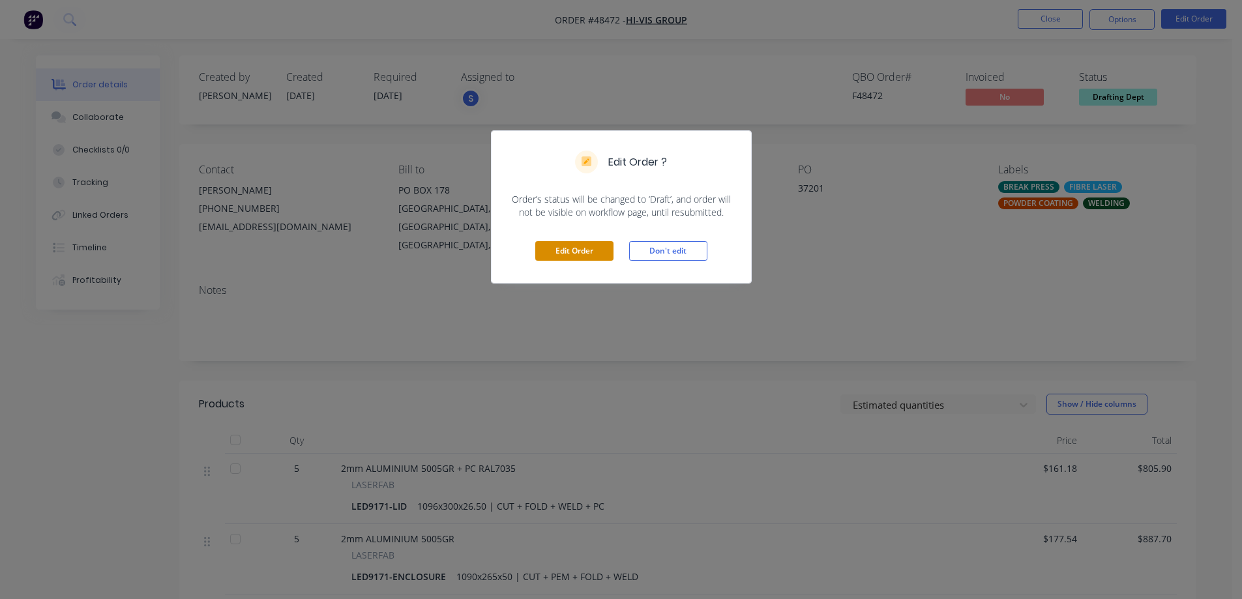
click at [583, 248] on button "Edit Order" at bounding box center [574, 251] width 78 height 20
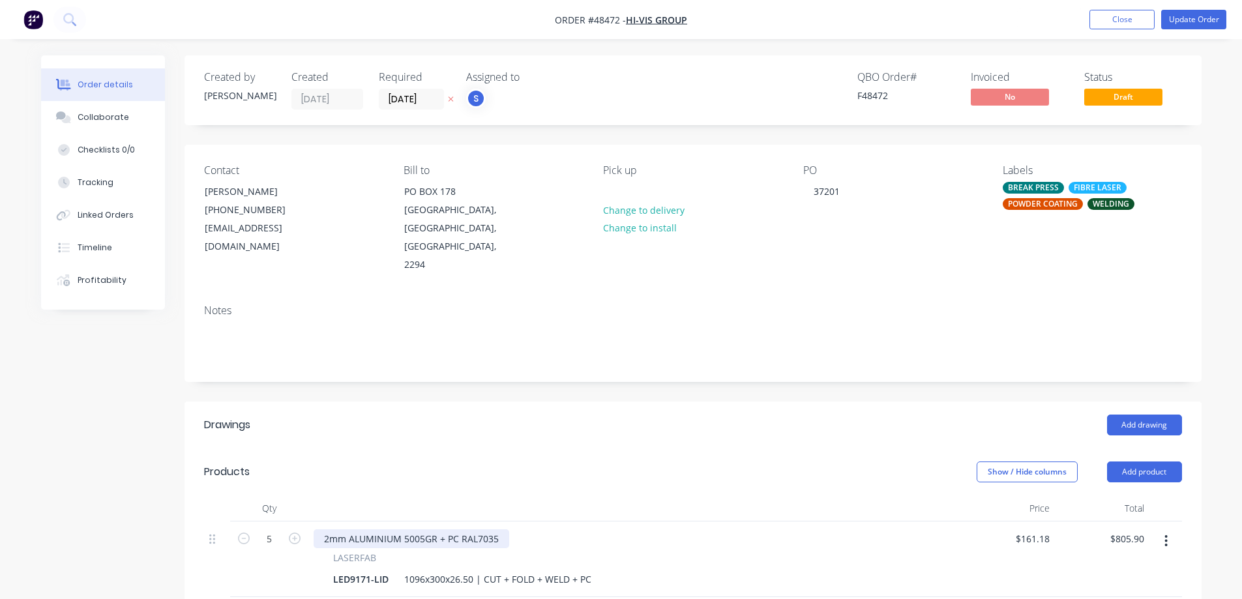
click at [495, 529] on div "2mm ALUMINIUM 5005GR + PC RAL7035" at bounding box center [412, 538] width 196 height 19
click at [733, 402] on header "Drawings Add drawing" at bounding box center [692, 425] width 1017 height 47
click at [1201, 12] on button "Update Order" at bounding box center [1193, 20] width 65 height 20
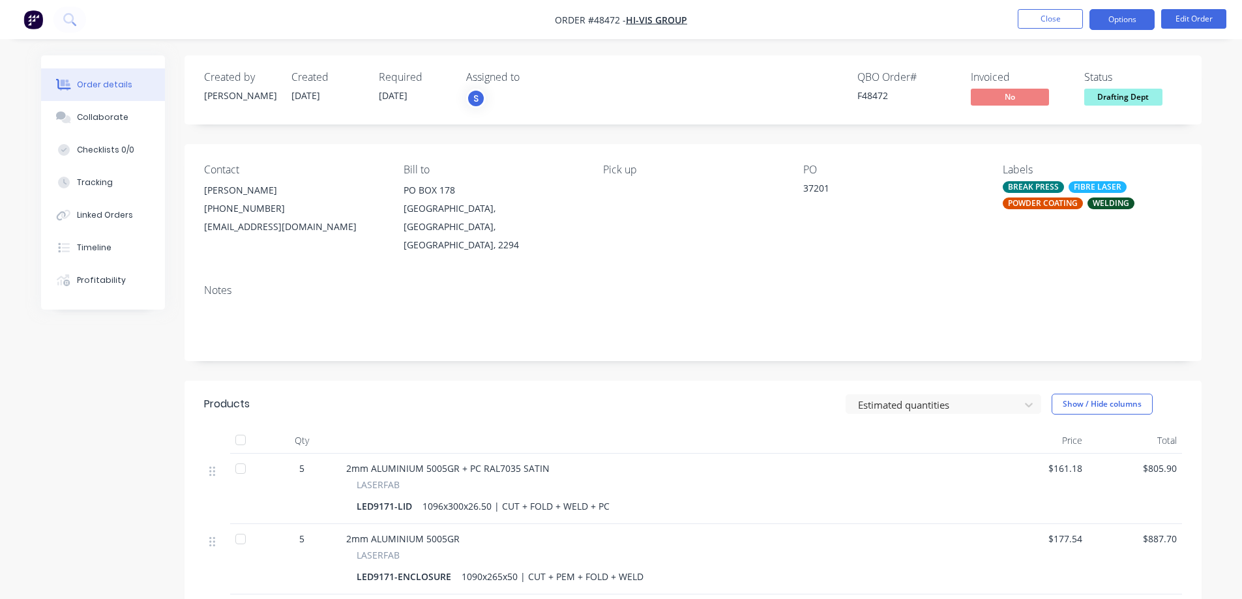
click at [1126, 26] on button "Options" at bounding box center [1121, 19] width 65 height 21
click at [829, 44] on div "Order details Collaborate Checklists 0/0 Tracking Linked Orders Timeline Profit…" at bounding box center [621, 399] width 1242 height 798
click at [1038, 20] on button "Close" at bounding box center [1050, 19] width 65 height 20
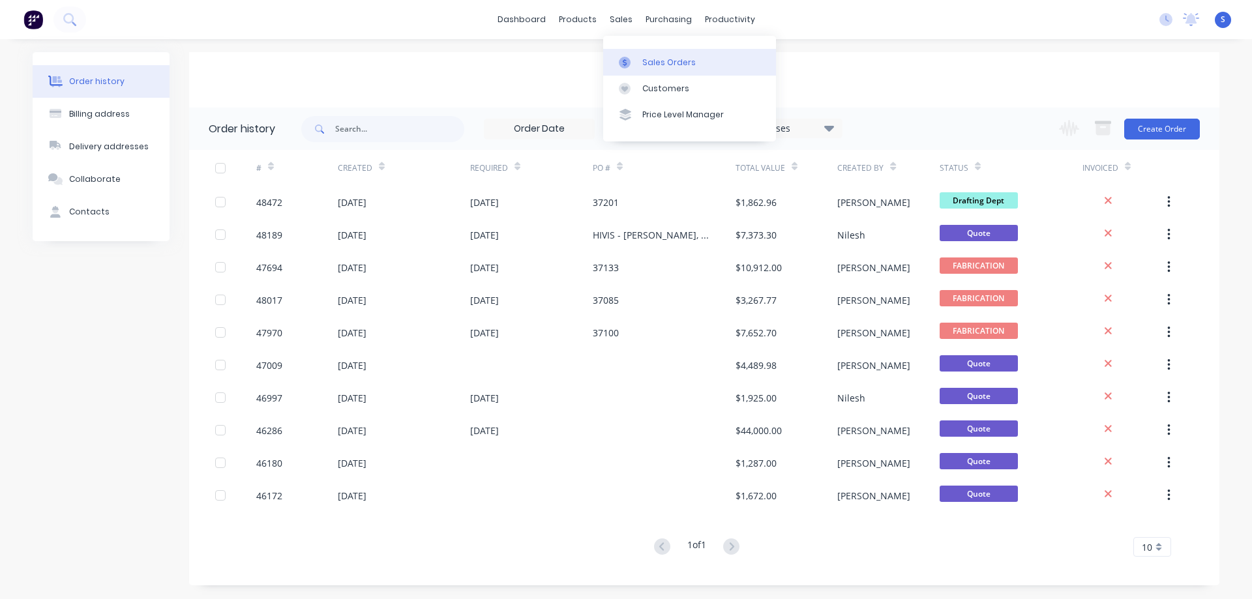
click at [652, 59] on div "Sales Orders" at bounding box center [668, 63] width 53 height 12
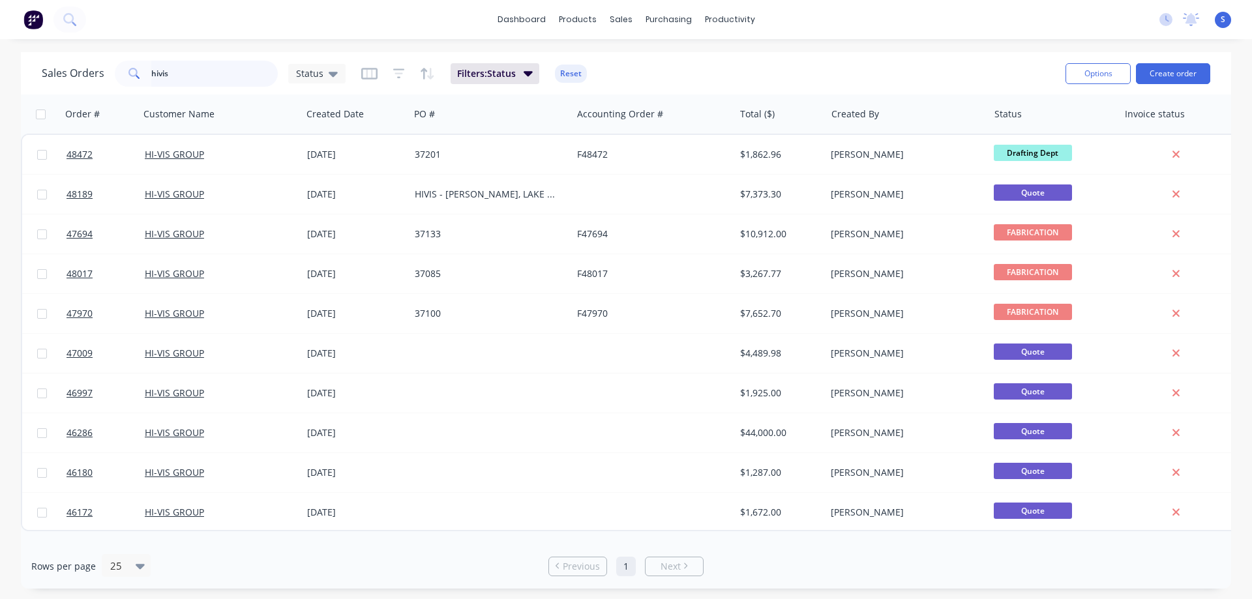
click at [213, 74] on input "hivis" at bounding box center [214, 74] width 127 height 26
paste input "40183"
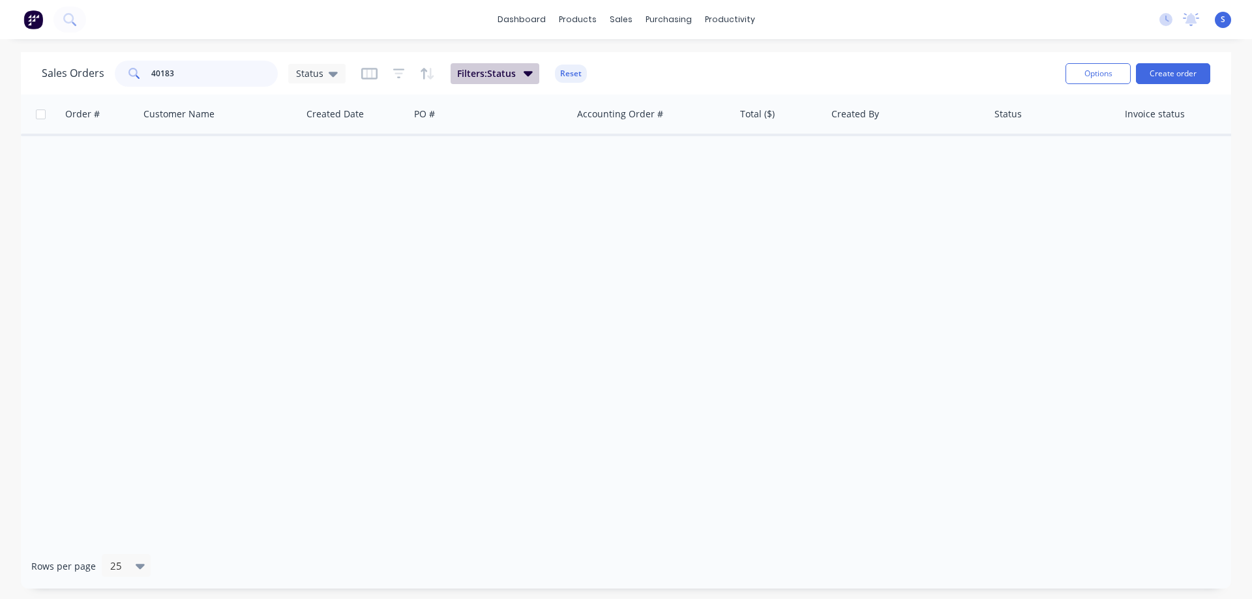
type input "40183"
click at [484, 67] on span "Filters: Status" at bounding box center [486, 73] width 59 height 13
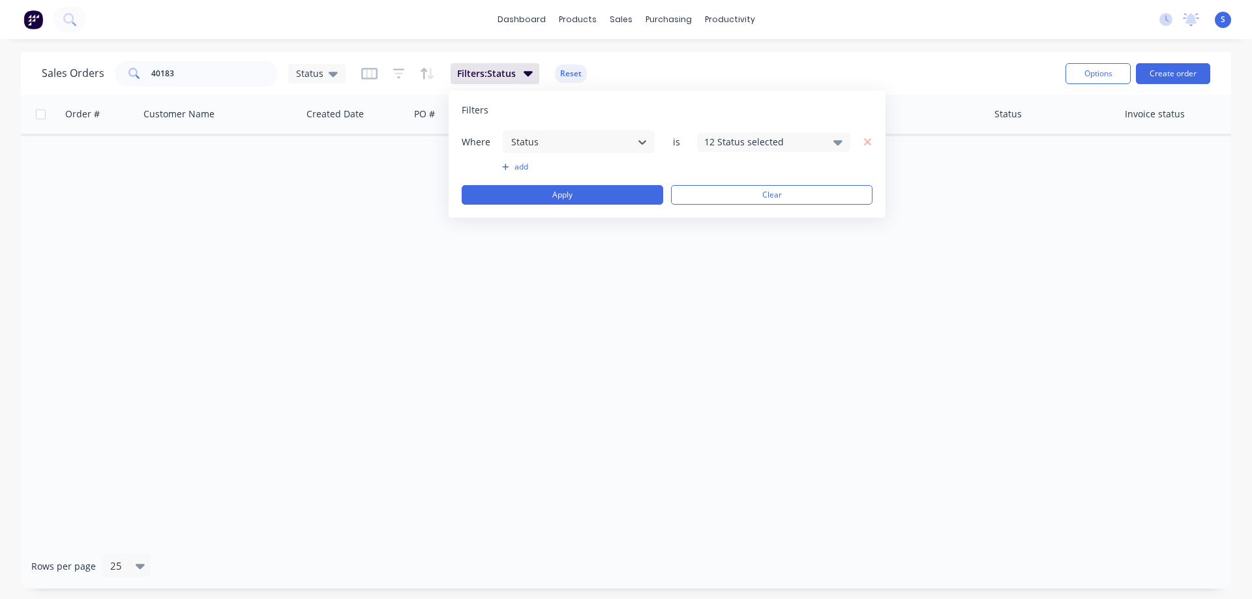
click at [769, 142] on div "12 Status selected" at bounding box center [763, 142] width 118 height 14
click at [750, 219] on div "All" at bounding box center [815, 214] width 156 height 14
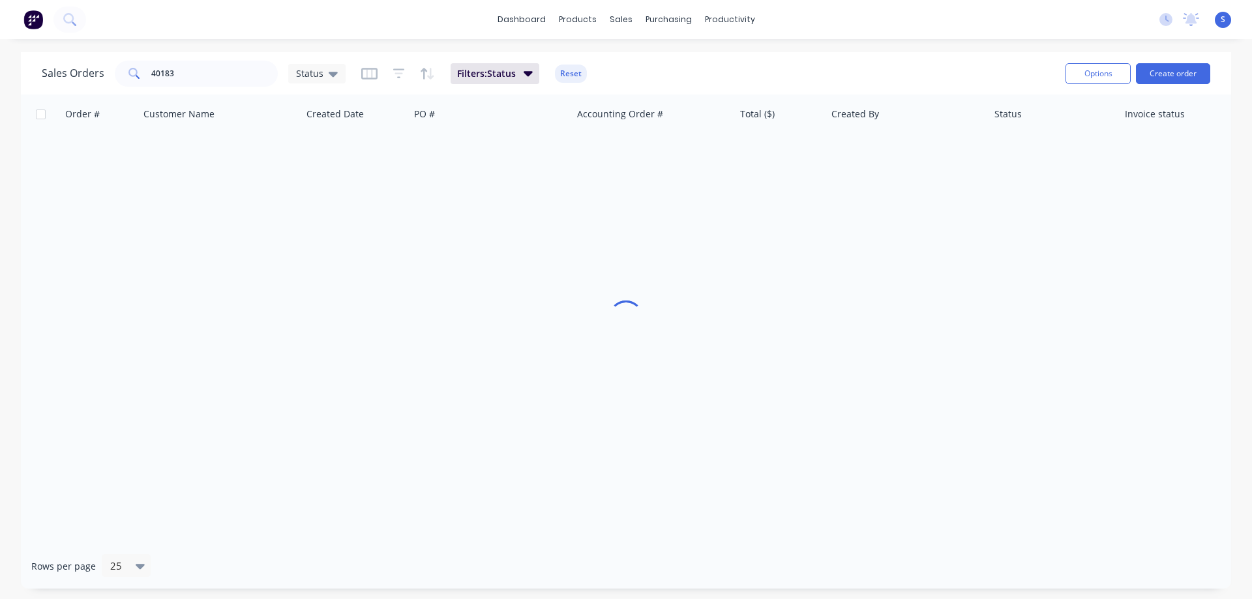
click at [871, 48] on div "dashboard products sales purchasing productivity dashboard products Product Cat…" at bounding box center [626, 299] width 1252 height 599
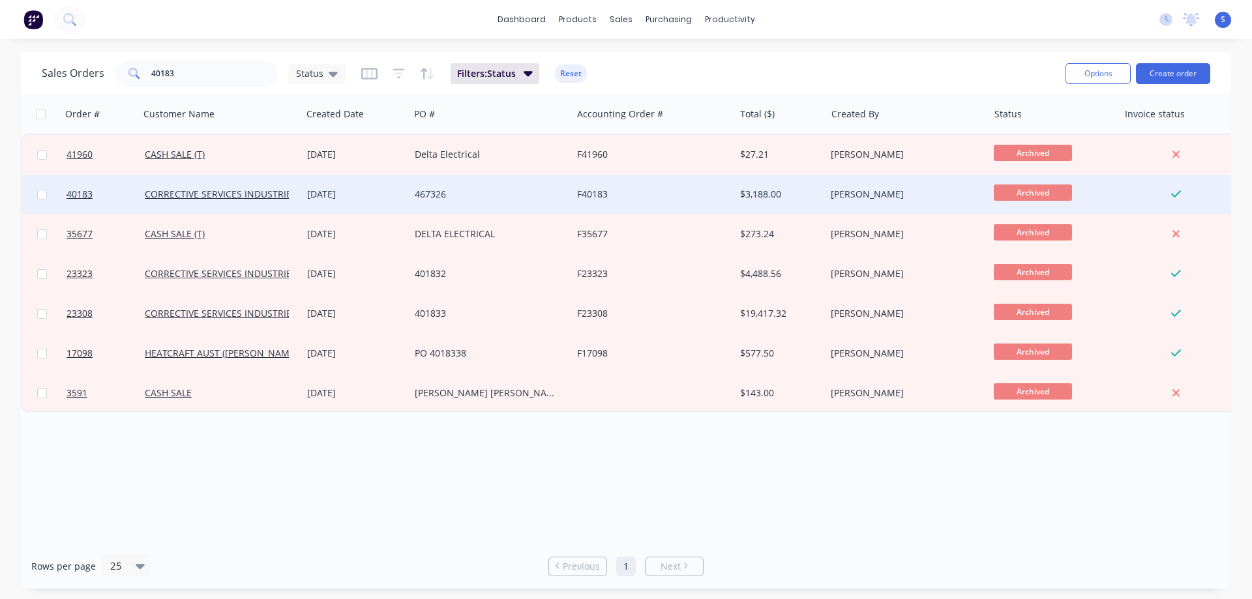
click at [391, 200] on div "14 Nov 2024" at bounding box center [355, 194] width 97 height 13
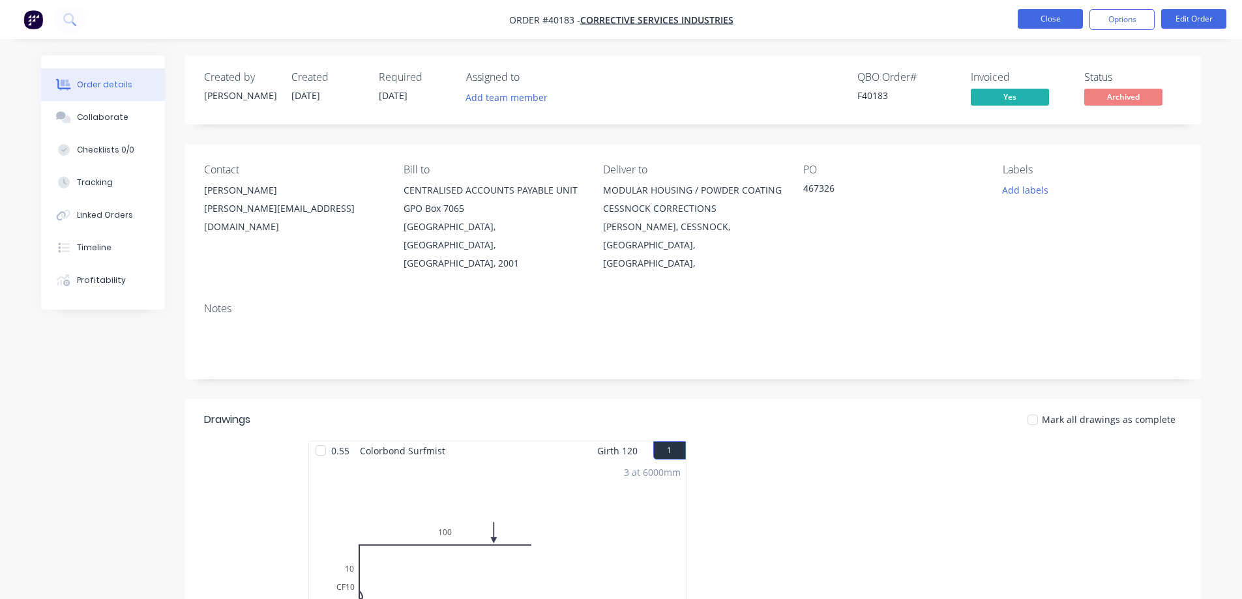
click at [1048, 19] on button "Close" at bounding box center [1050, 19] width 65 height 20
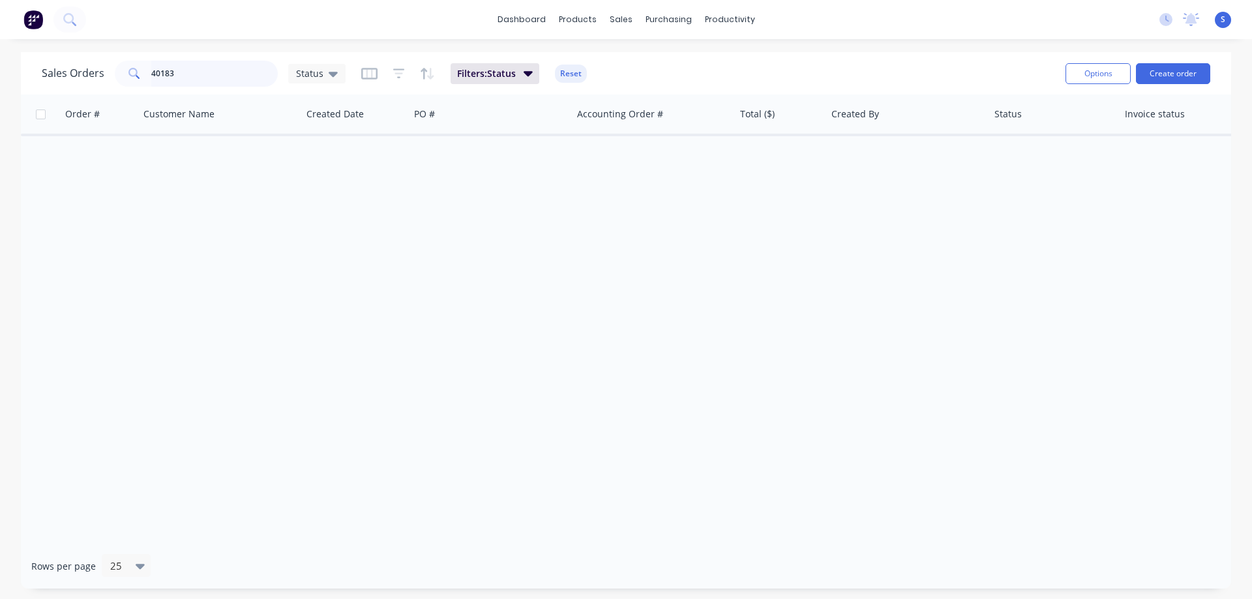
drag, startPoint x: 205, startPoint y: 79, endPoint x: 1, endPoint y: 93, distance: 204.5
click at [96, 83] on div "Sales Orders 40183 Status" at bounding box center [194, 74] width 304 height 26
click at [237, 47] on div "dashboard products sales purchasing productivity dashboard products Product Cat…" at bounding box center [626, 299] width 1252 height 599
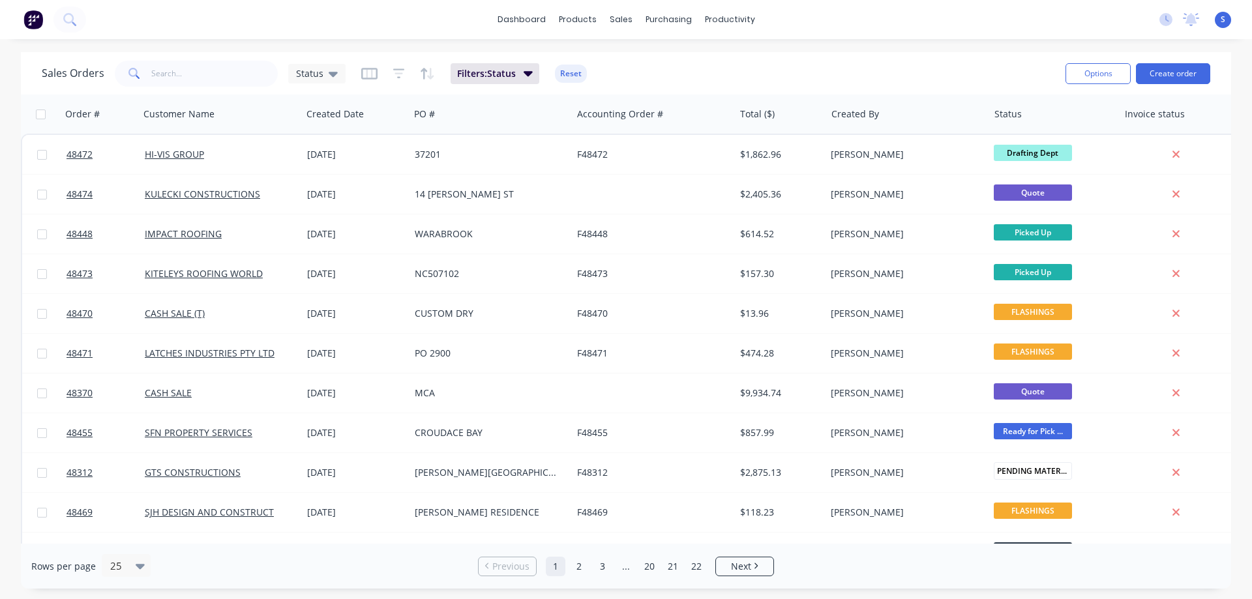
click at [739, 40] on div "dashboard products sales purchasing productivity dashboard products Product Cat…" at bounding box center [626, 299] width 1252 height 599
click at [1159, 71] on button "Create order" at bounding box center [1173, 73] width 74 height 21
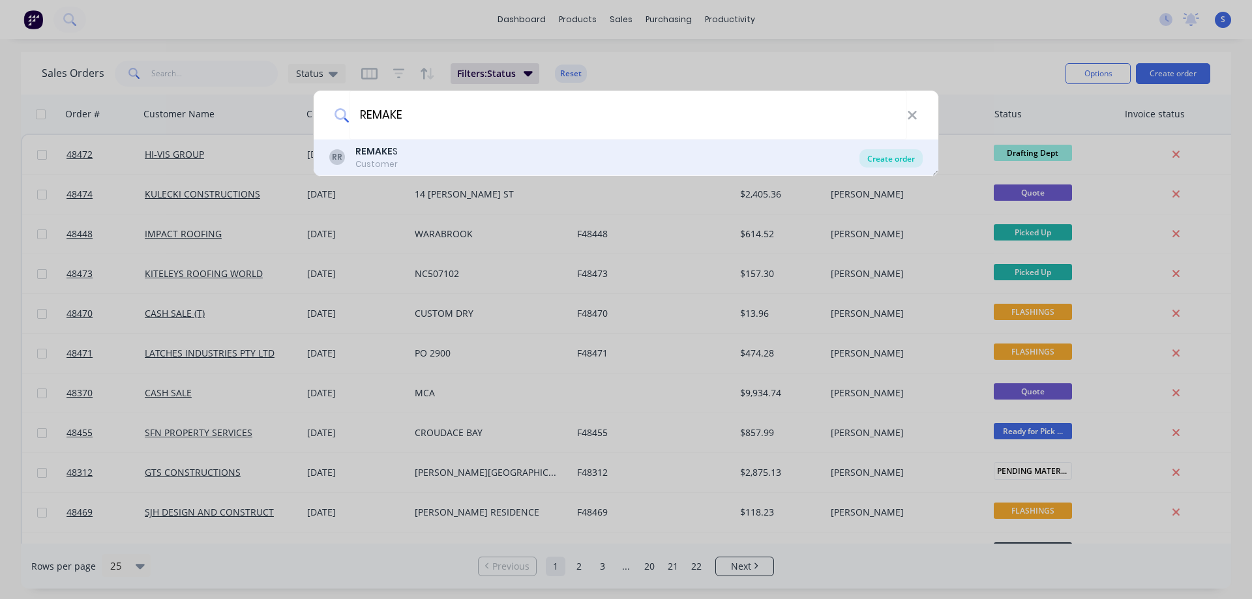
type input "REMAKE"
click at [892, 155] on div "Create order" at bounding box center [890, 158] width 63 height 18
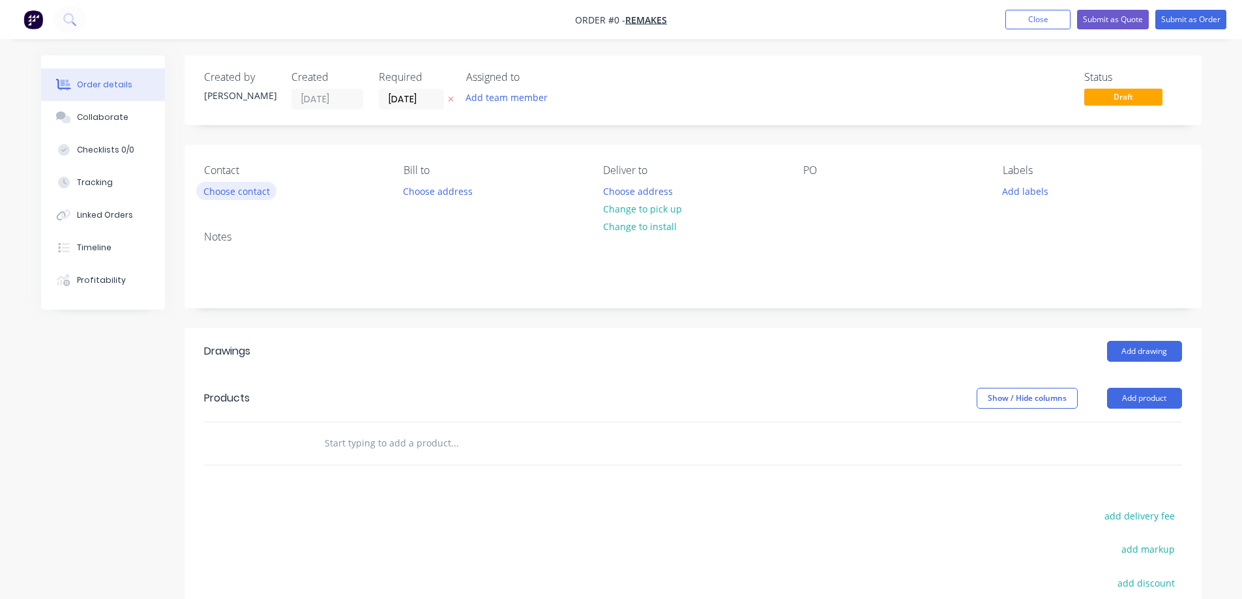
click at [216, 190] on button "Choose contact" at bounding box center [236, 191] width 80 height 18
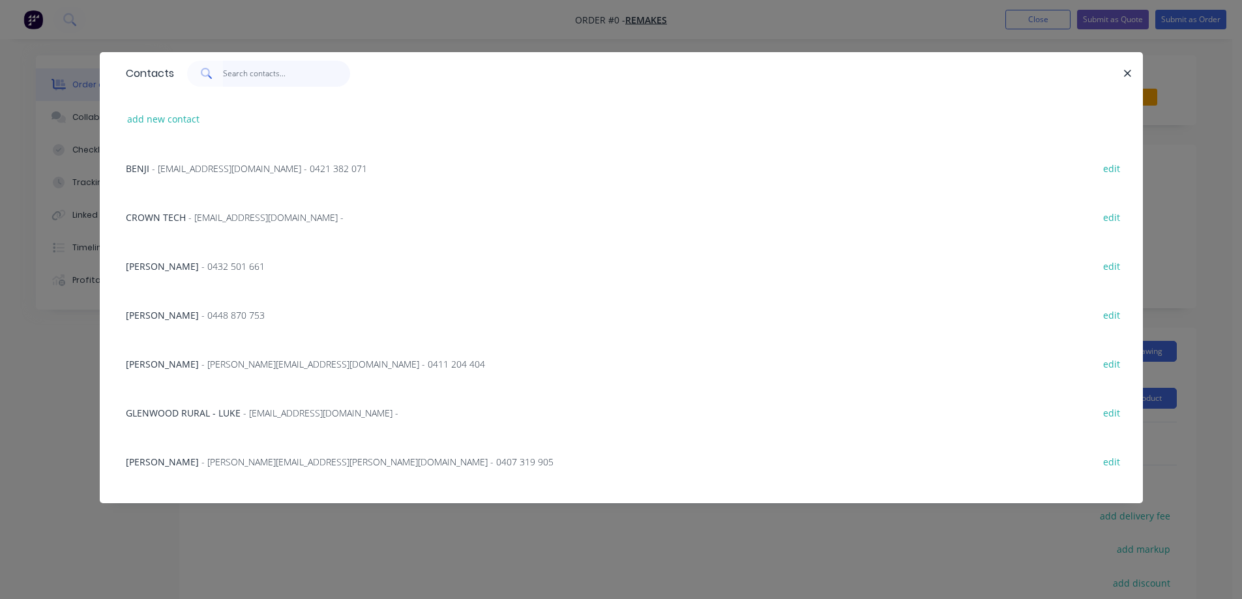
click at [249, 76] on input "text" at bounding box center [286, 74] width 127 height 26
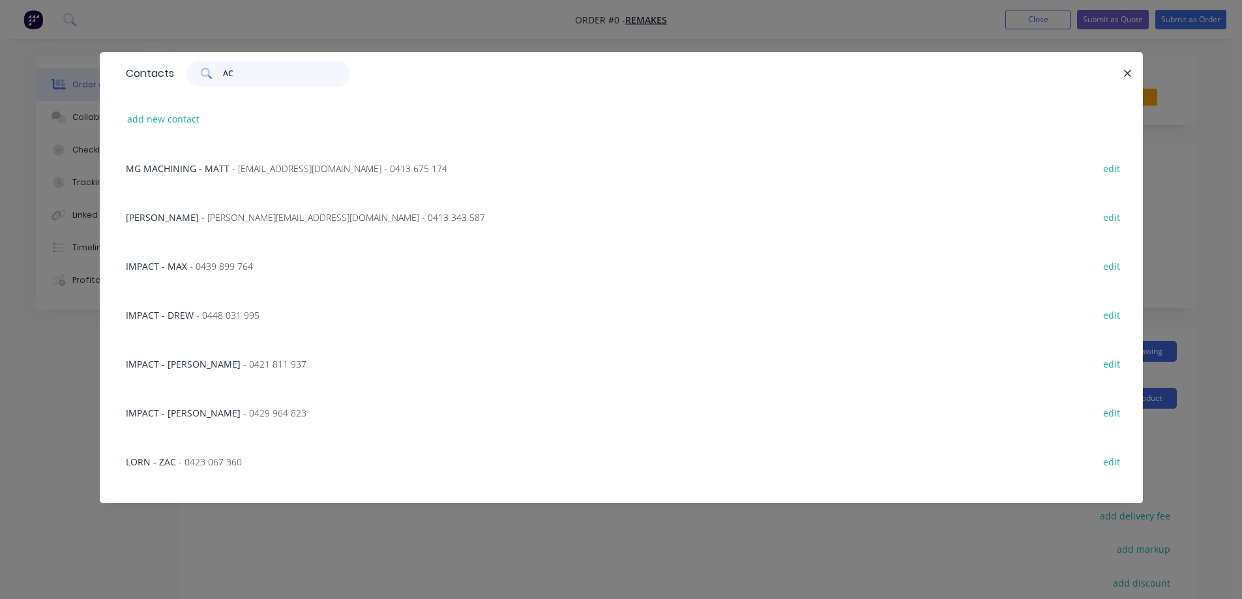
type input "A"
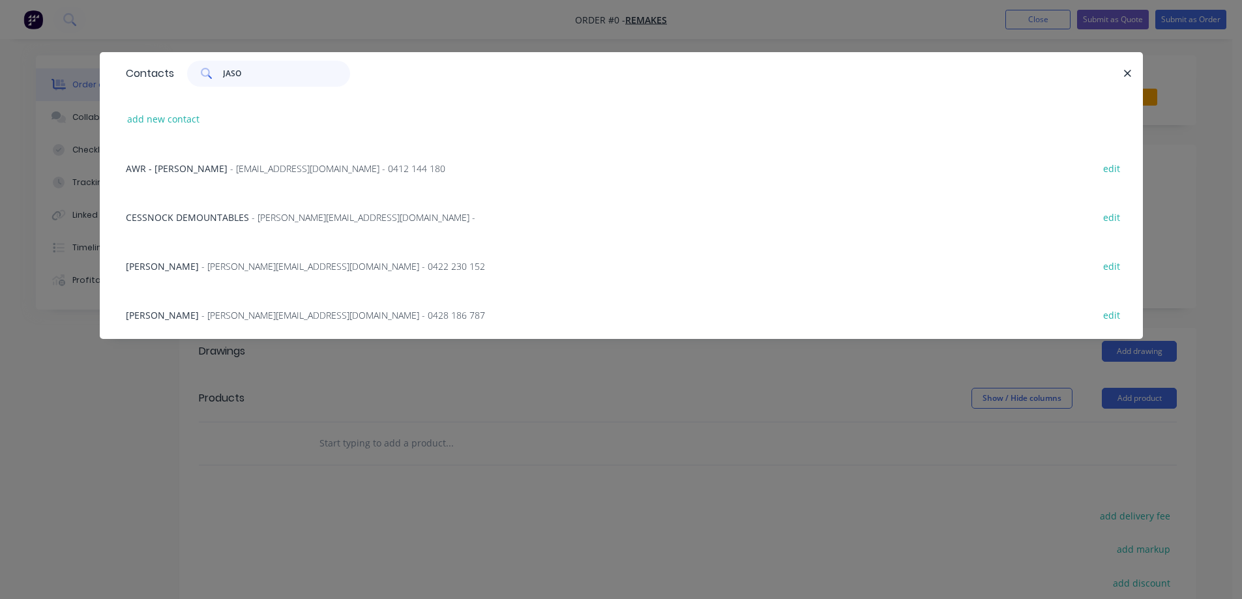
type input "JASO"
click at [258, 316] on span "- j.russell@austcg.net.au - 0428 186 787" at bounding box center [343, 315] width 284 height 12
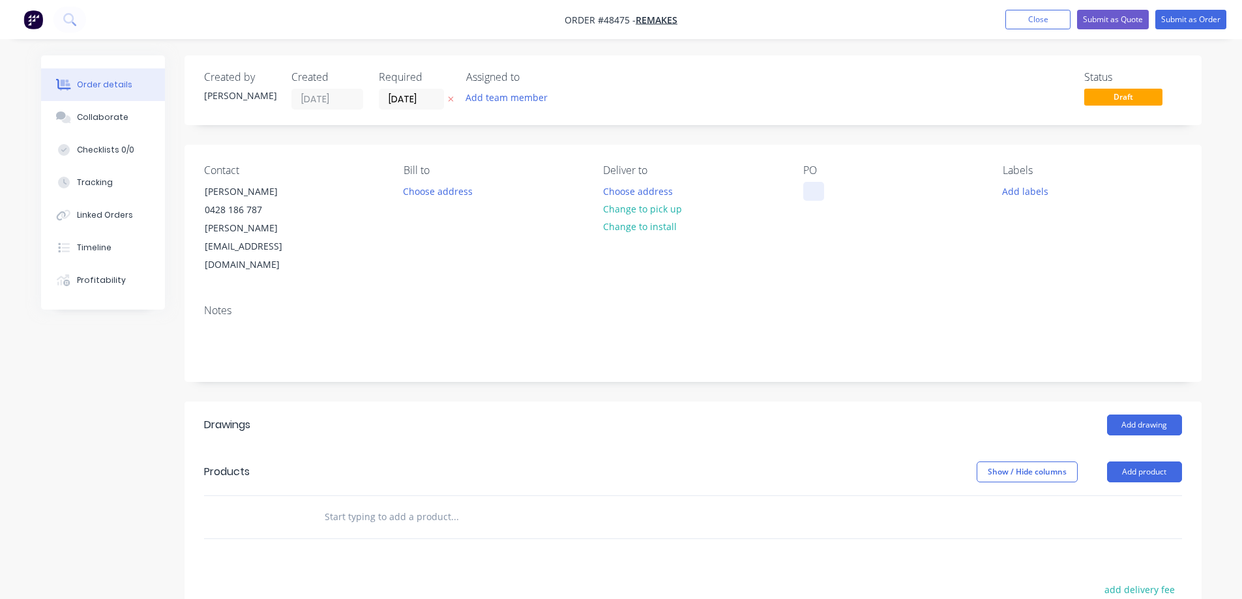
click at [811, 194] on div at bounding box center [813, 191] width 21 height 19
click at [430, 101] on input "10/10/25" at bounding box center [411, 99] width 64 height 20
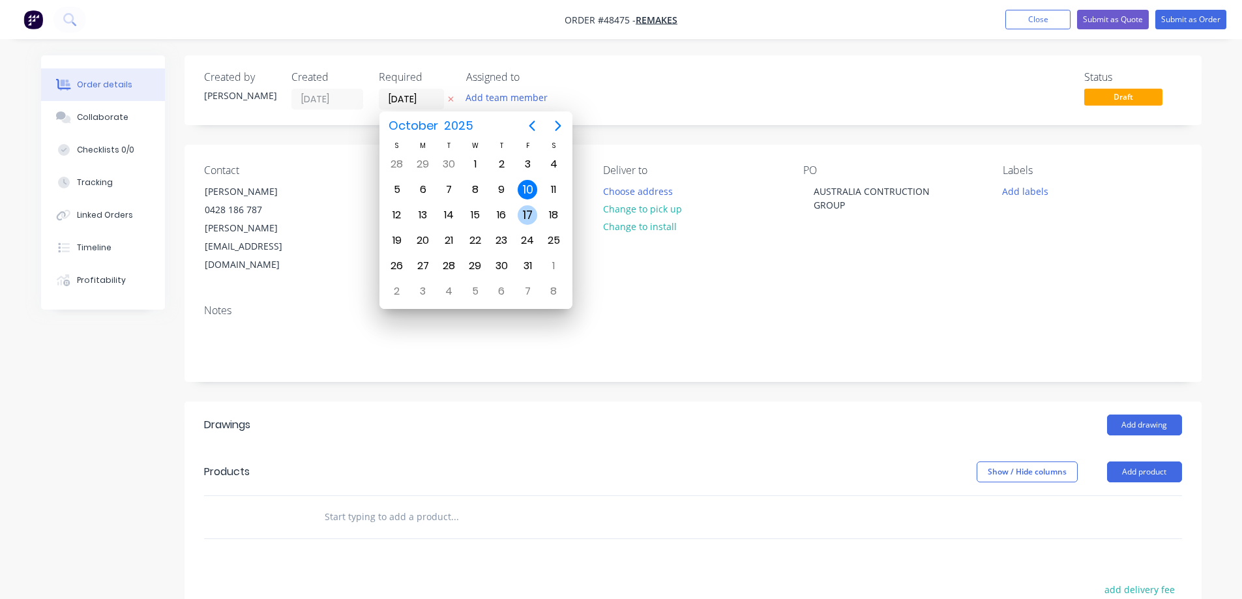
click at [533, 218] on div "17" at bounding box center [528, 215] width 20 height 20
type input "17/10/25"
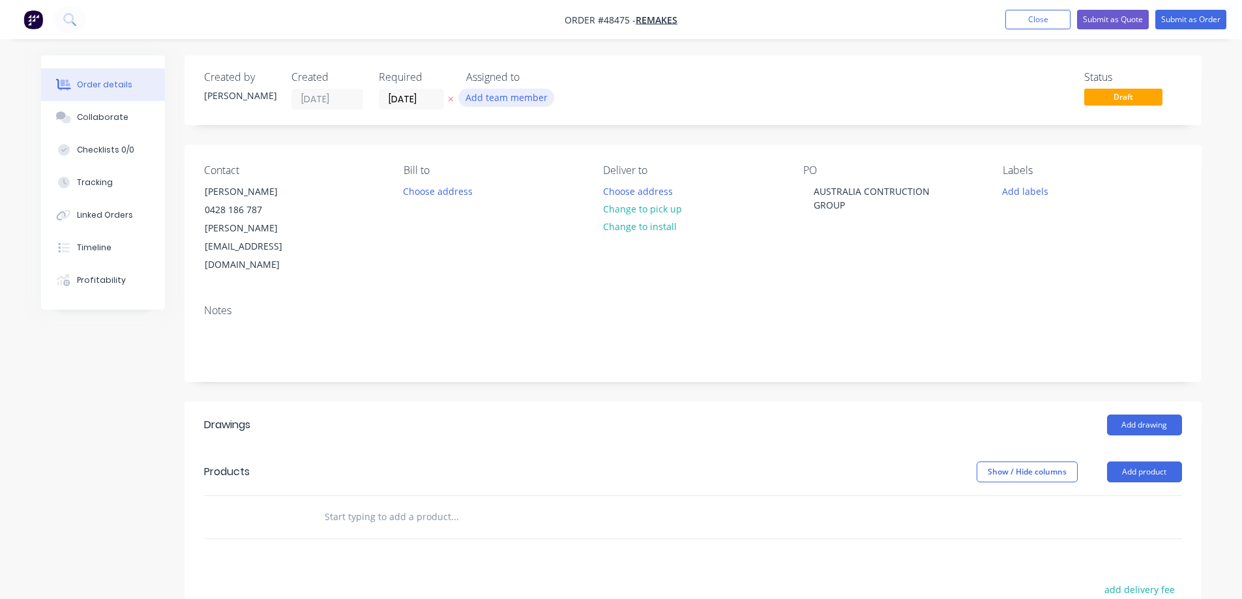
click at [509, 96] on button "Add team member" at bounding box center [506, 98] width 96 height 18
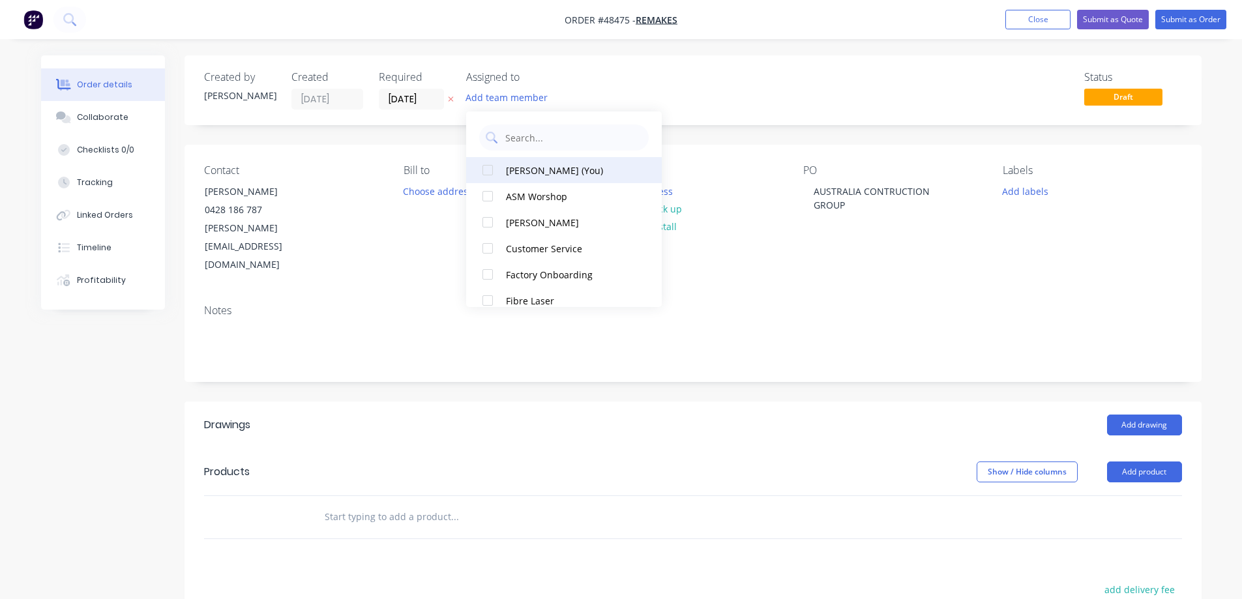
click at [510, 173] on div "Stuart (You)" at bounding box center [571, 171] width 130 height 14
click at [1036, 191] on button "Add labels" at bounding box center [1025, 191] width 60 height 18
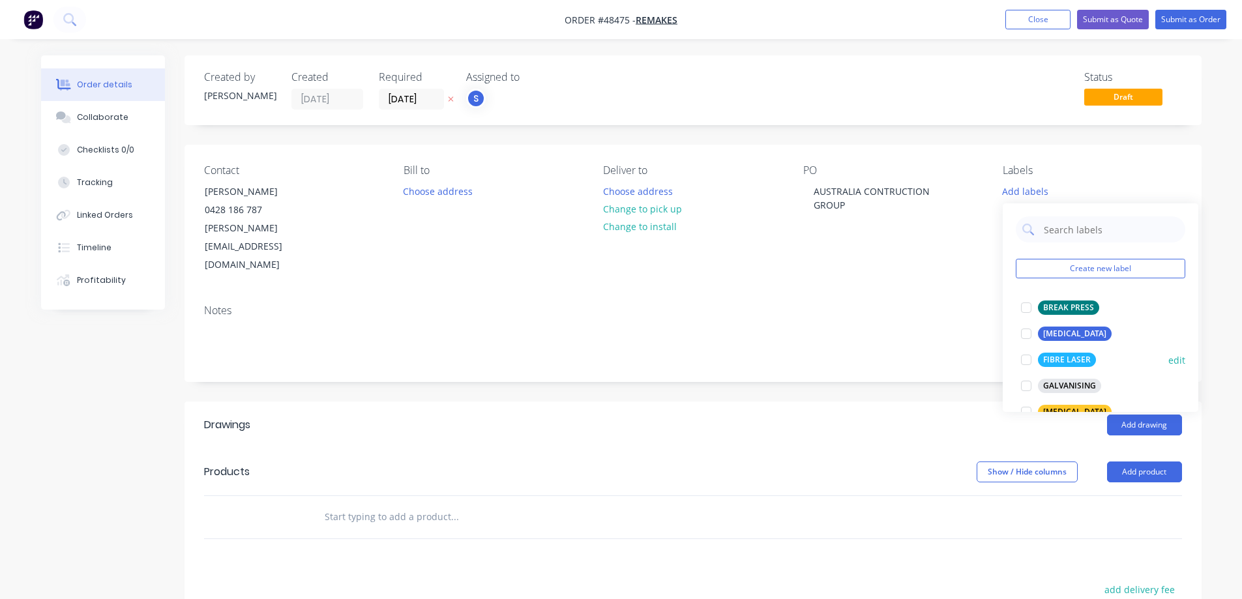
click at [1024, 360] on div at bounding box center [1026, 360] width 26 height 26
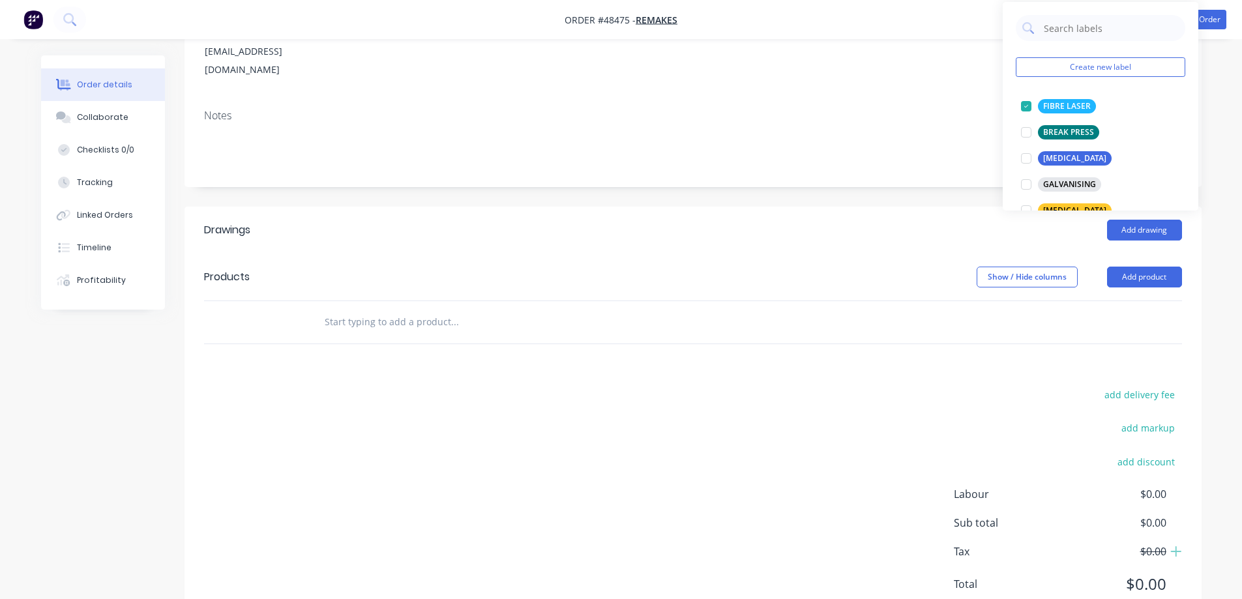
scroll to position [196, 0]
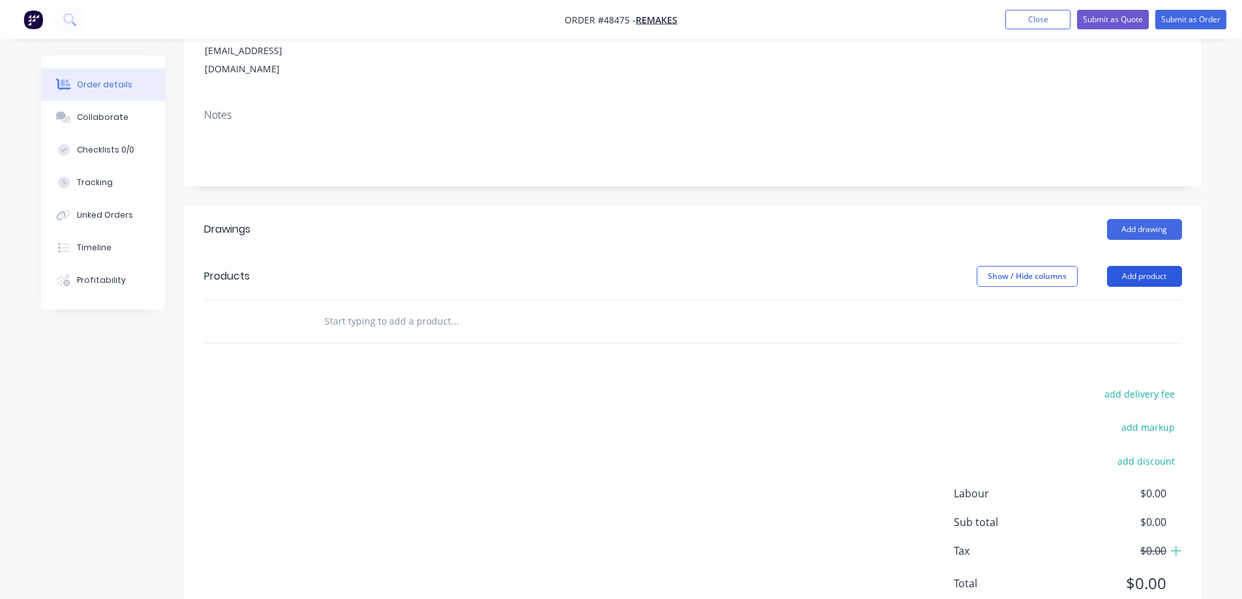
click at [1149, 266] on button "Add product" at bounding box center [1144, 276] width 75 height 21
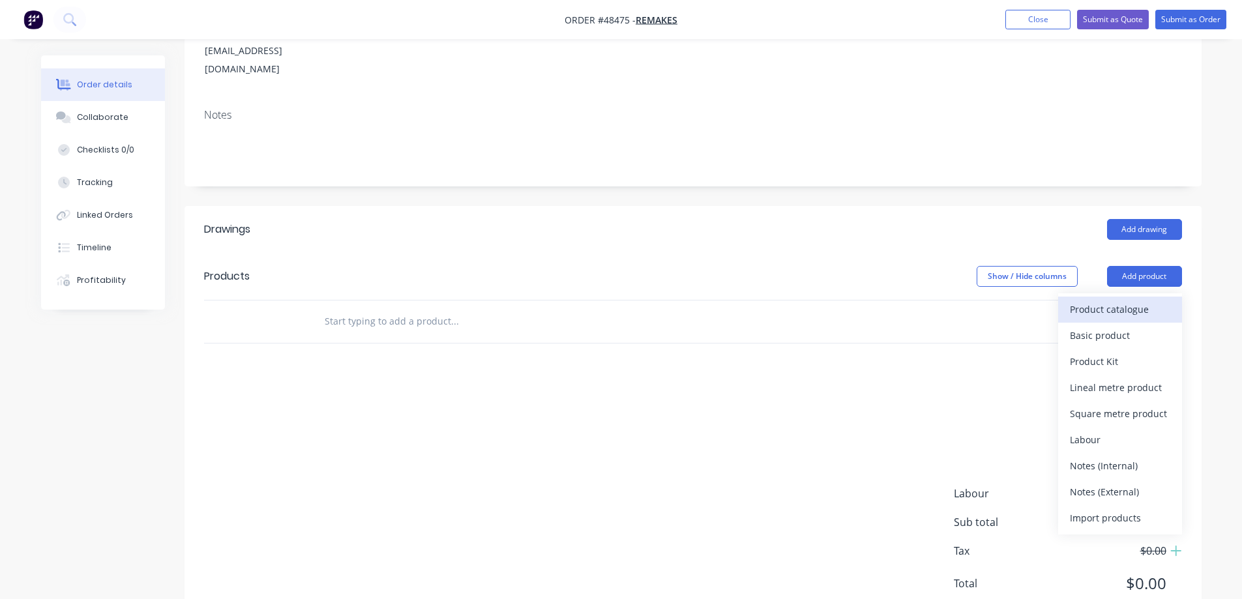
click at [1117, 300] on div "Product catalogue" at bounding box center [1120, 309] width 100 height 19
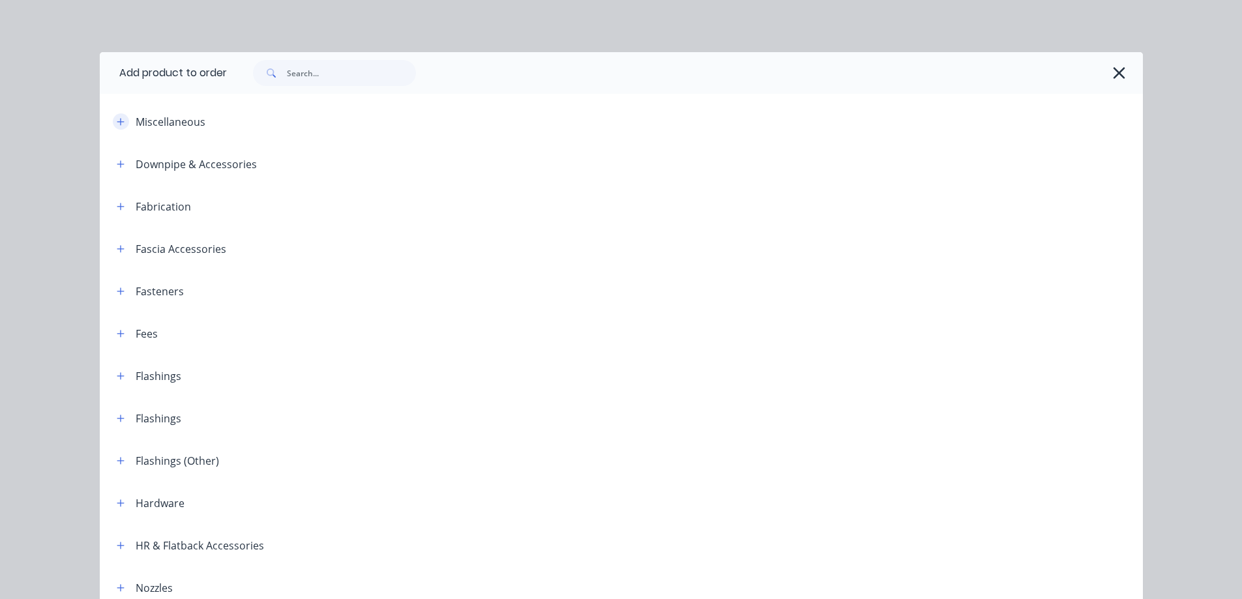
click at [117, 119] on icon "button" at bounding box center [120, 121] width 7 height 7
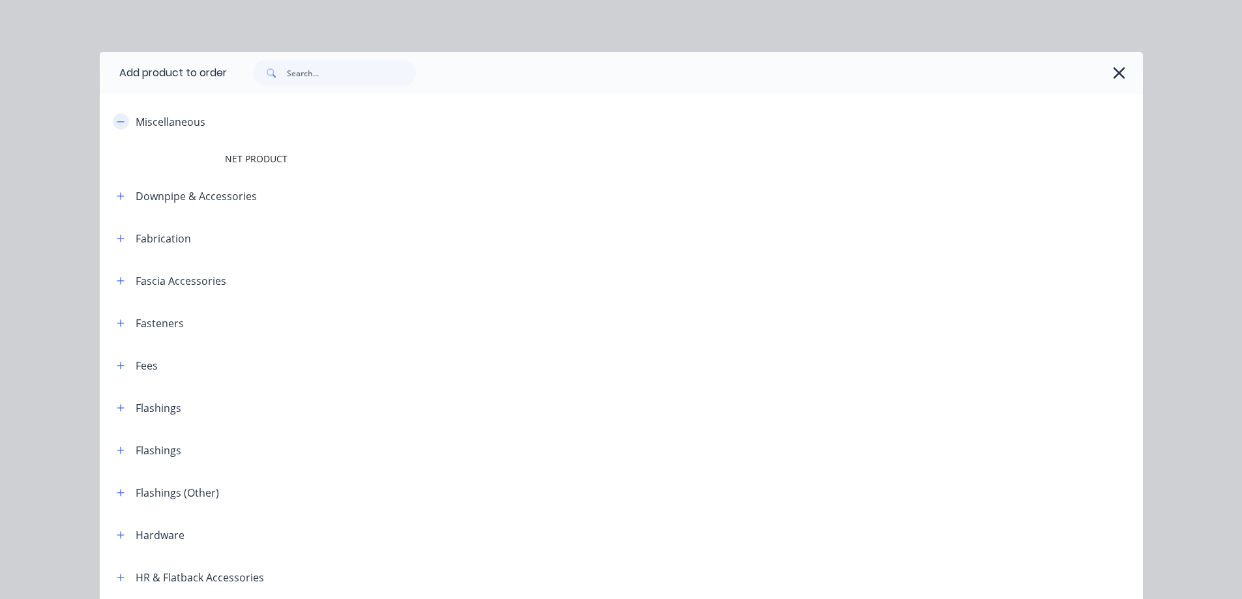
click at [117, 119] on icon "button" at bounding box center [121, 121] width 8 height 9
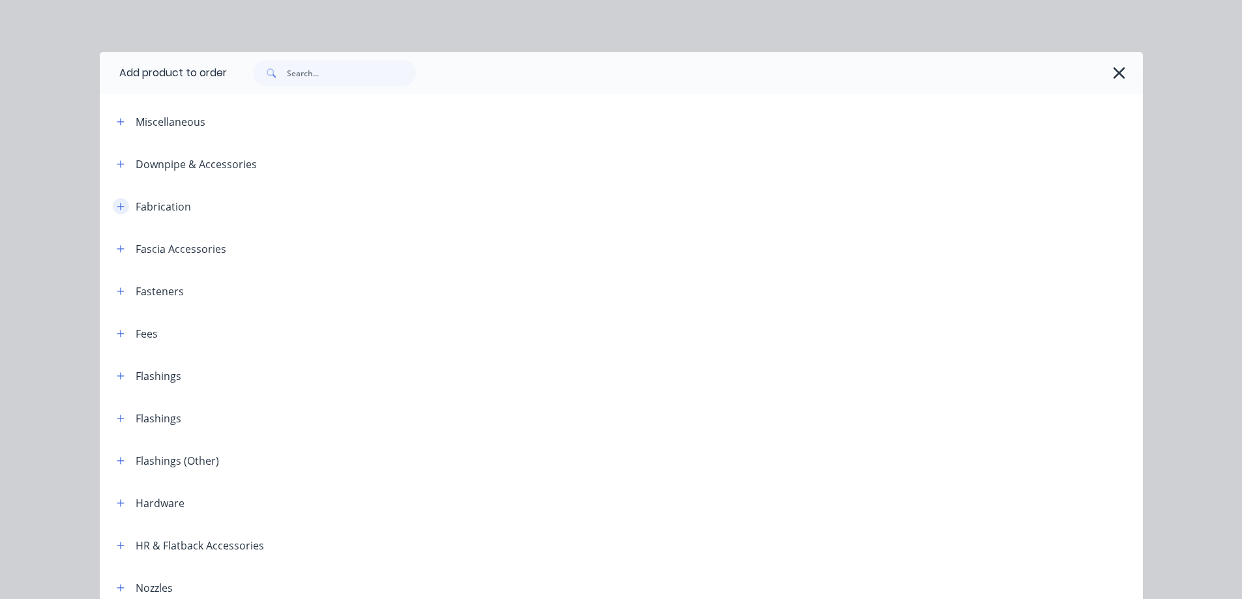
click at [117, 210] on icon "button" at bounding box center [121, 206] width 8 height 9
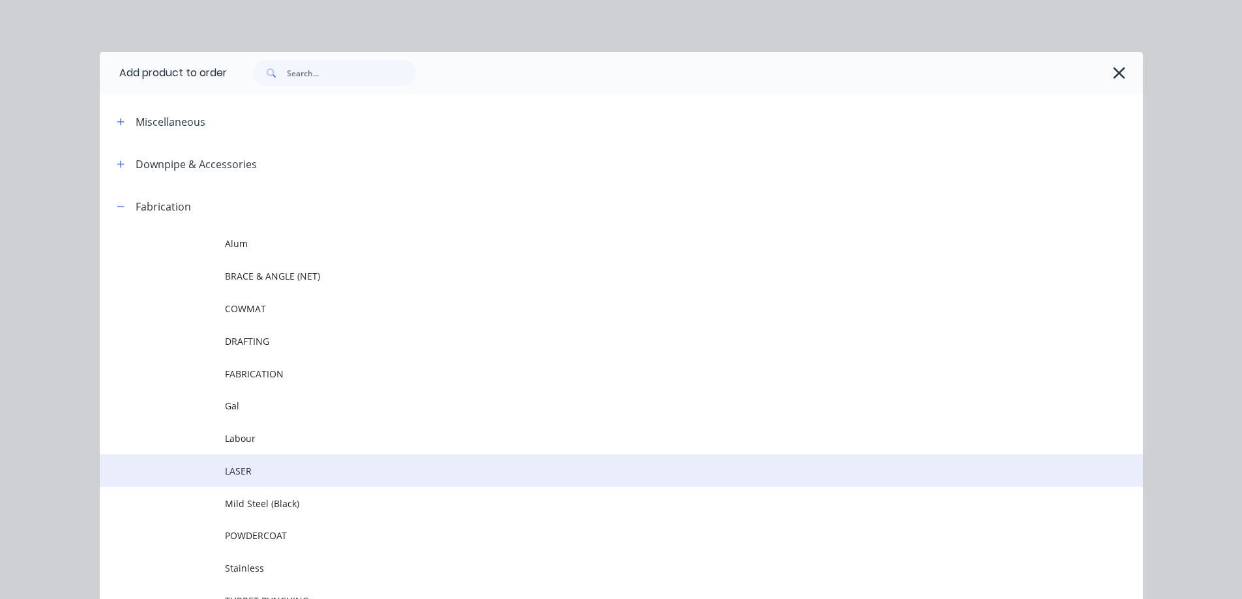
click at [248, 482] on td "LASER" at bounding box center [684, 470] width 918 height 33
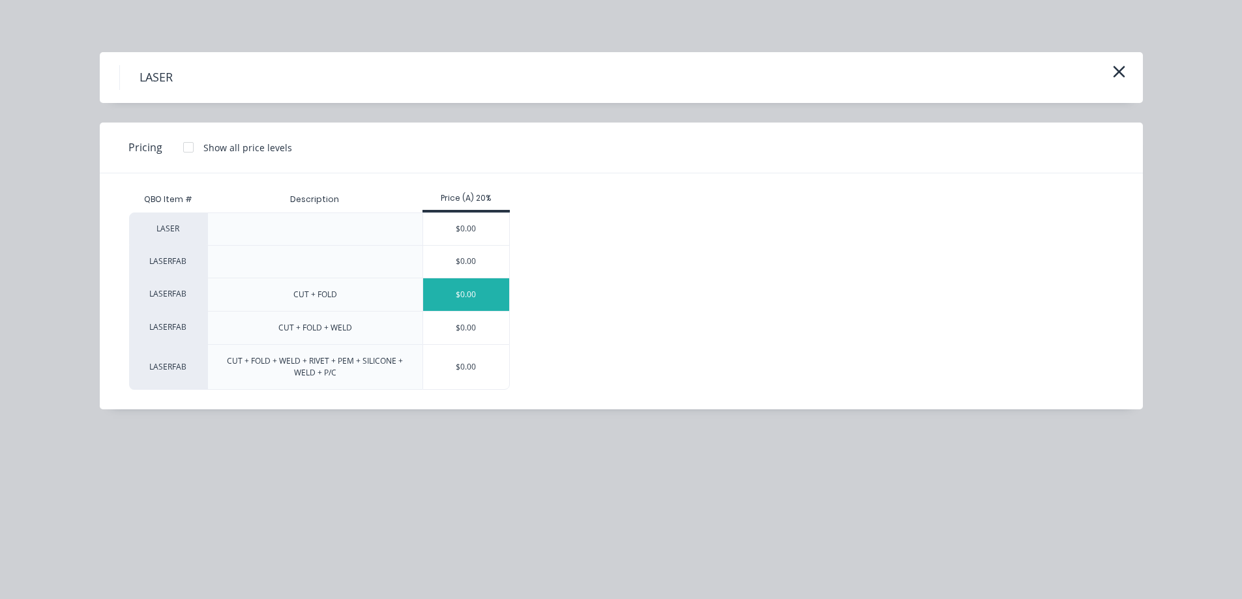
click at [448, 280] on div "$0.00" at bounding box center [466, 294] width 87 height 33
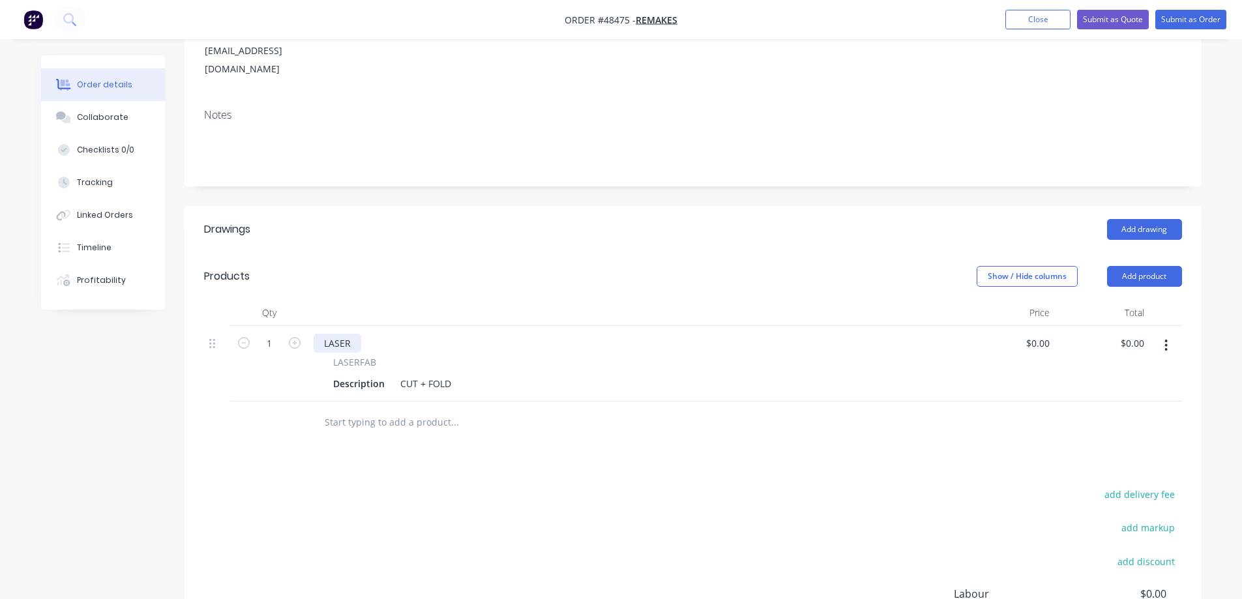
click at [333, 334] on div "LASER" at bounding box center [338, 343] width 48 height 19
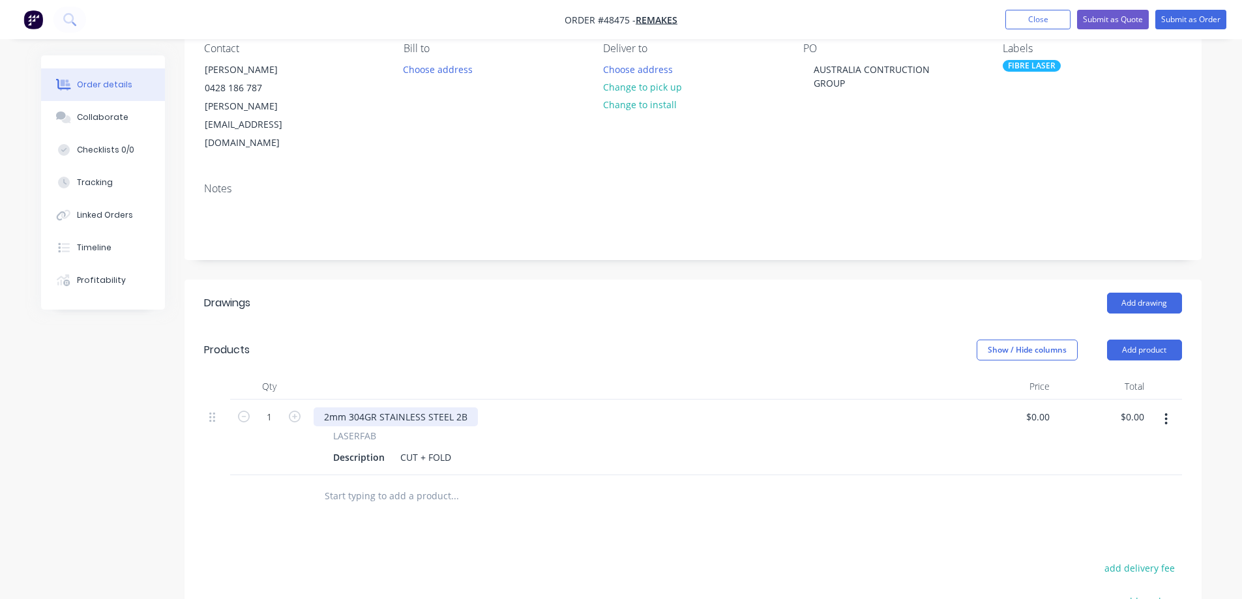
scroll to position [130, 0]
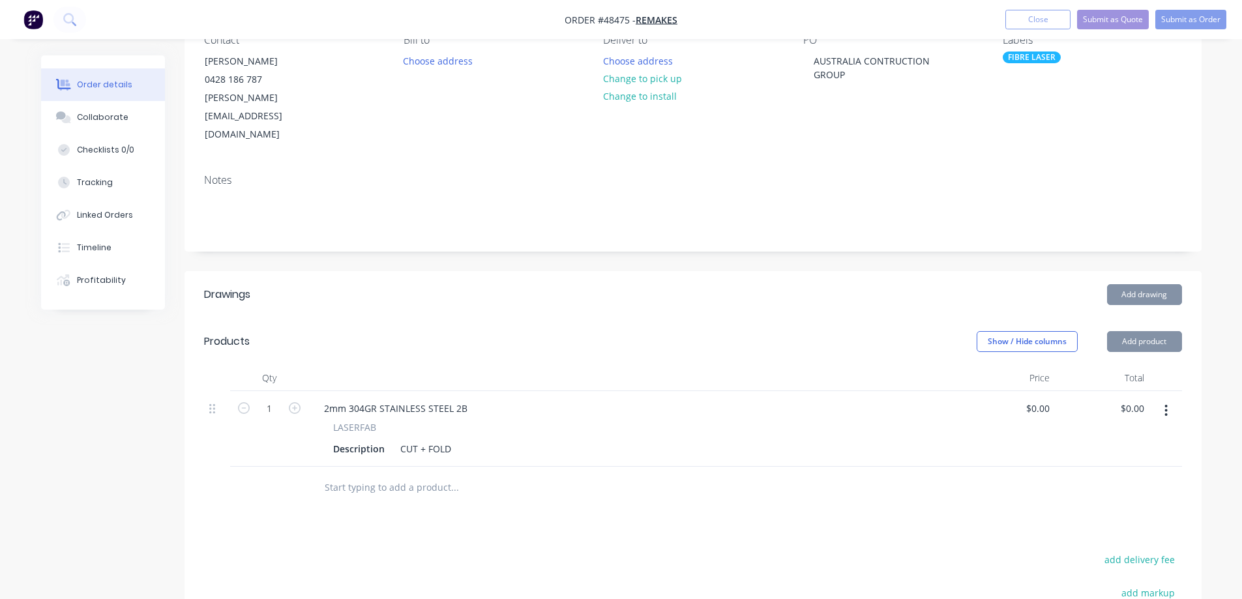
click at [358, 439] on div "Description" at bounding box center [359, 448] width 62 height 19
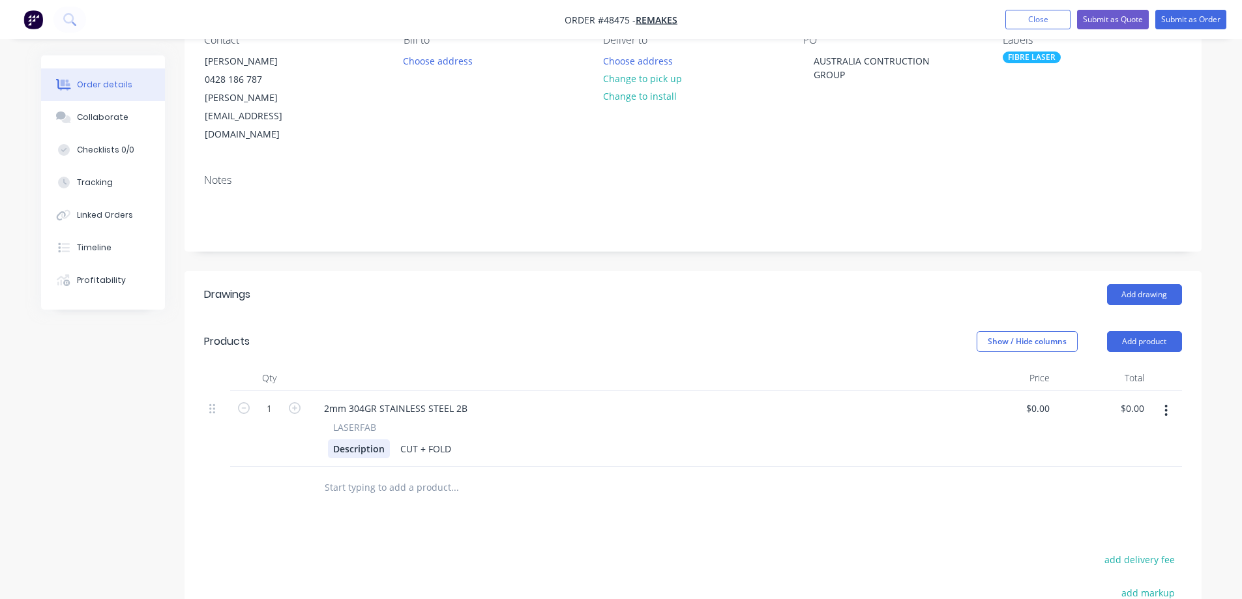
click at [358, 439] on div "Description" at bounding box center [359, 448] width 62 height 19
click at [452, 439] on div "CUT + FOLD" at bounding box center [477, 448] width 61 height 19
click at [1042, 399] on input "0" at bounding box center [1040, 408] width 30 height 19
click at [1042, 399] on input "0" at bounding box center [1047, 408] width 15 height 19
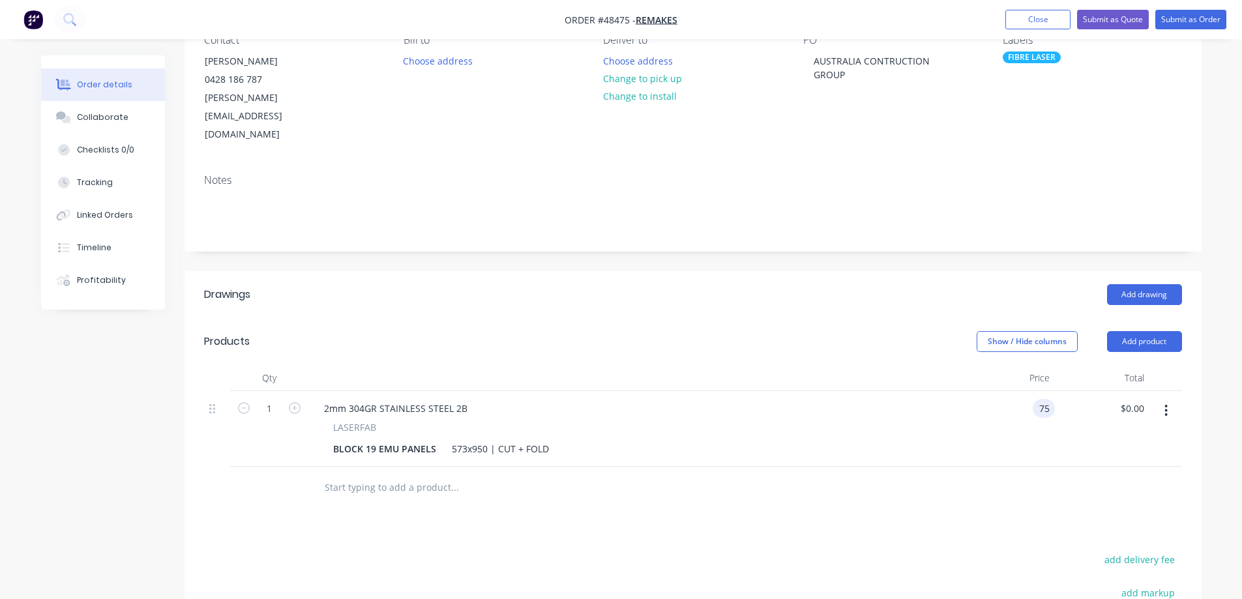
type input "$75.00"
click at [598, 331] on div "Show / Hide columns Add product" at bounding box center [796, 341] width 770 height 21
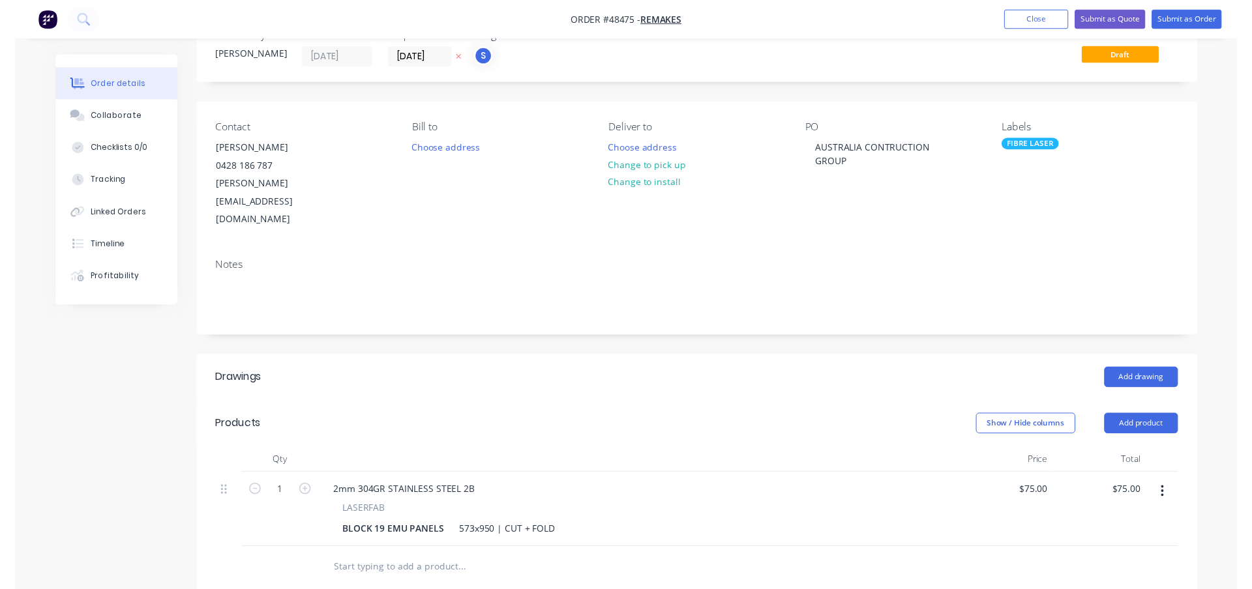
scroll to position [0, 0]
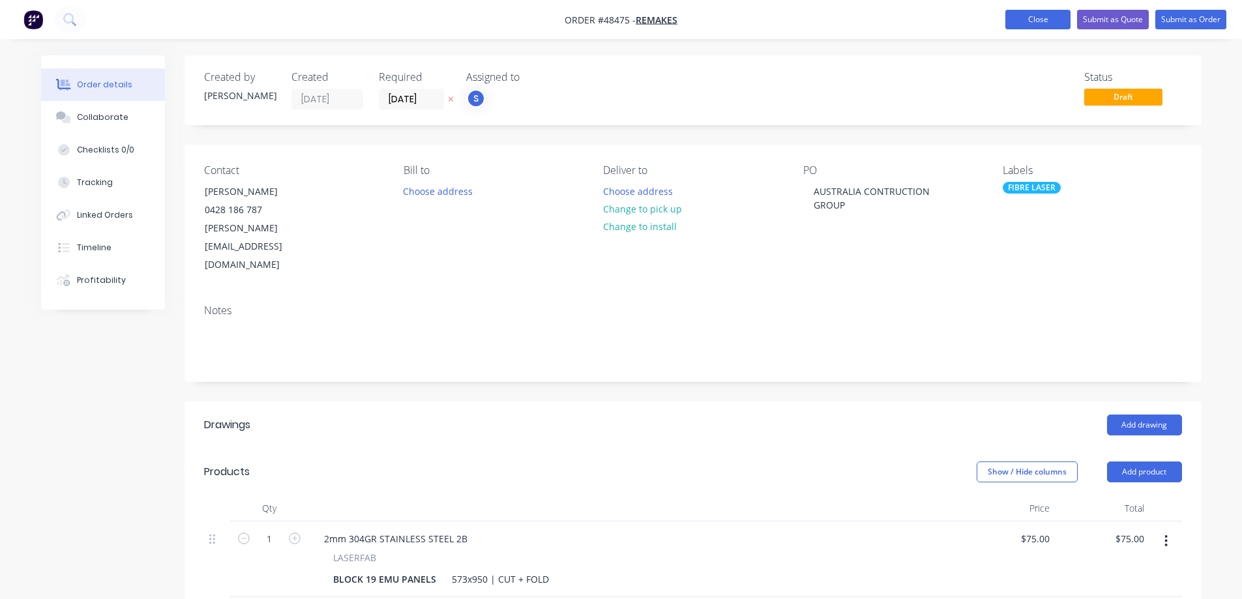
click at [1019, 17] on button "Close" at bounding box center [1037, 20] width 65 height 20
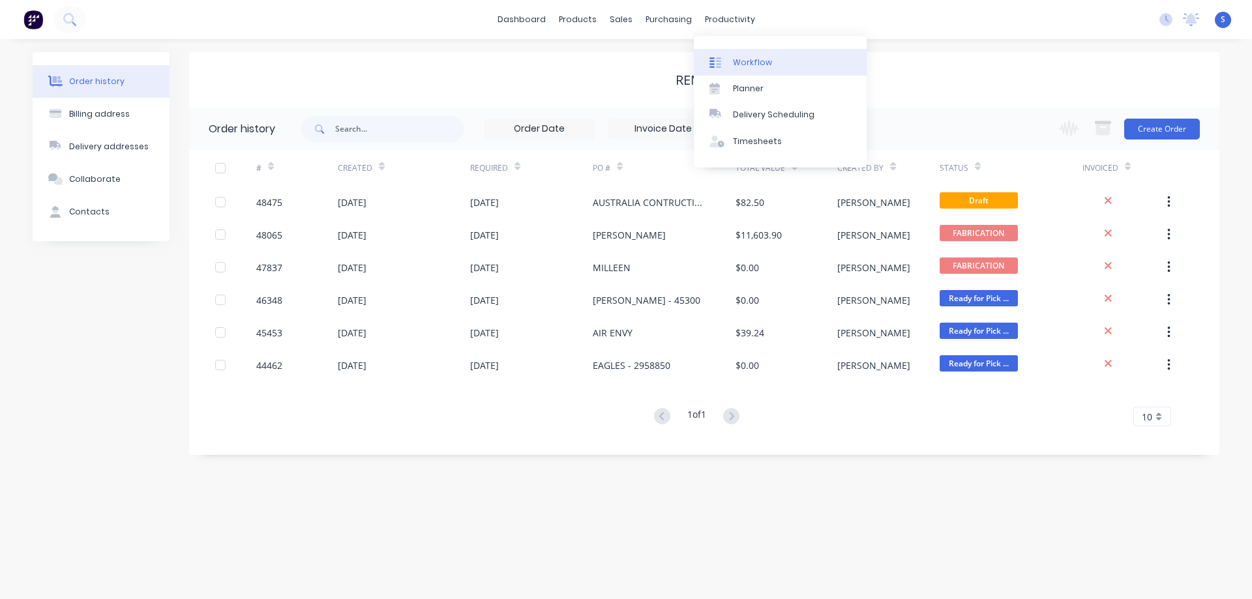
click at [758, 54] on link "Workflow" at bounding box center [780, 62] width 173 height 26
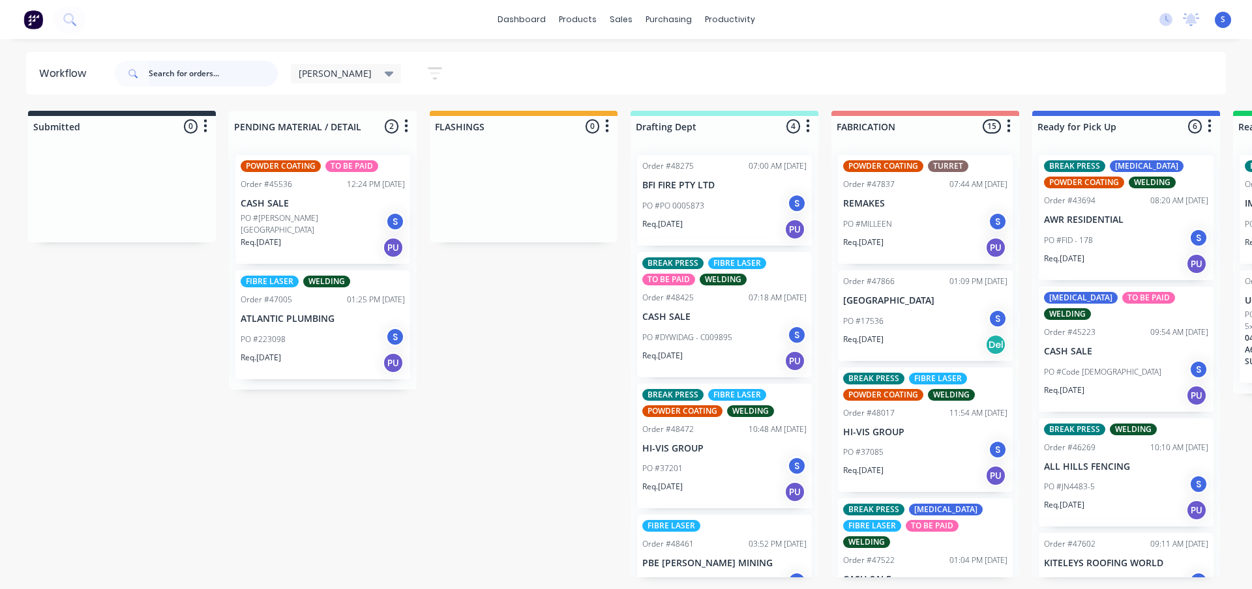
click at [210, 73] on input "text" at bounding box center [213, 74] width 129 height 26
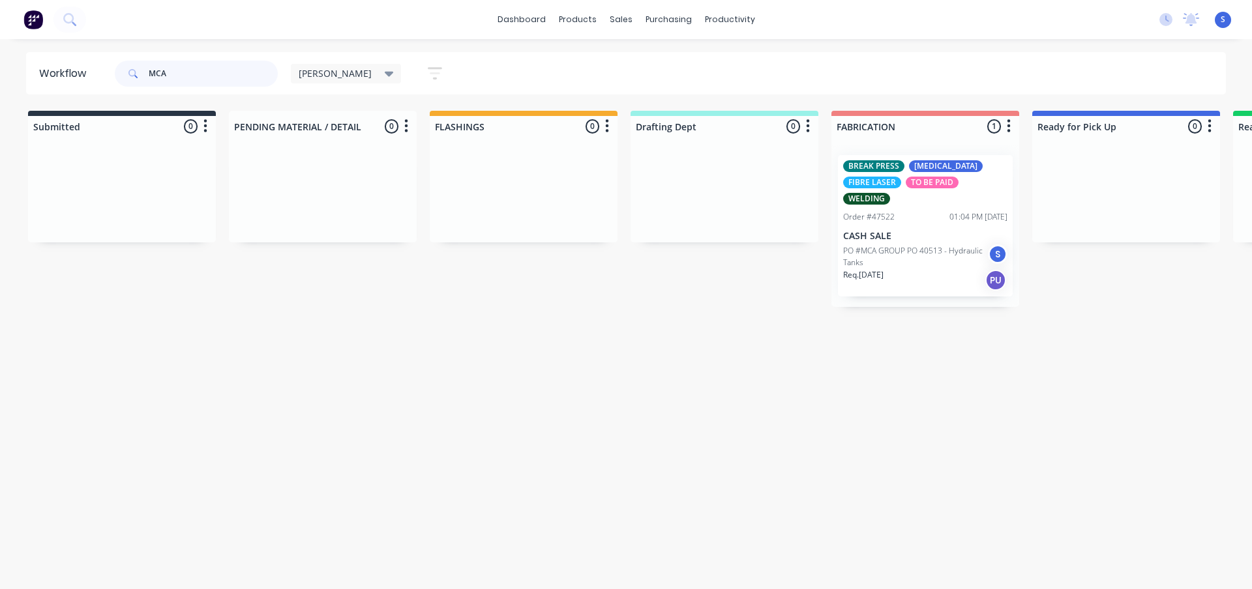
type input "MCA"
click at [964, 255] on p "PO #MCA GROUP PO 40513 - Hydraulic Tanks" at bounding box center [915, 256] width 145 height 23
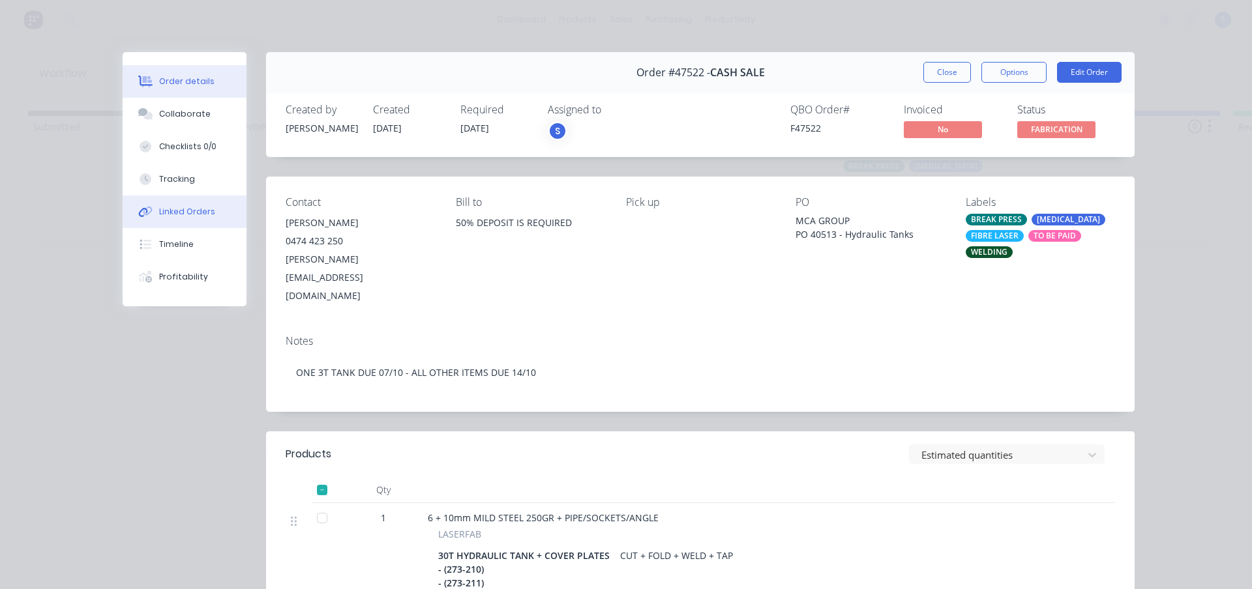
click at [176, 214] on div "Linked Orders" at bounding box center [187, 212] width 56 height 12
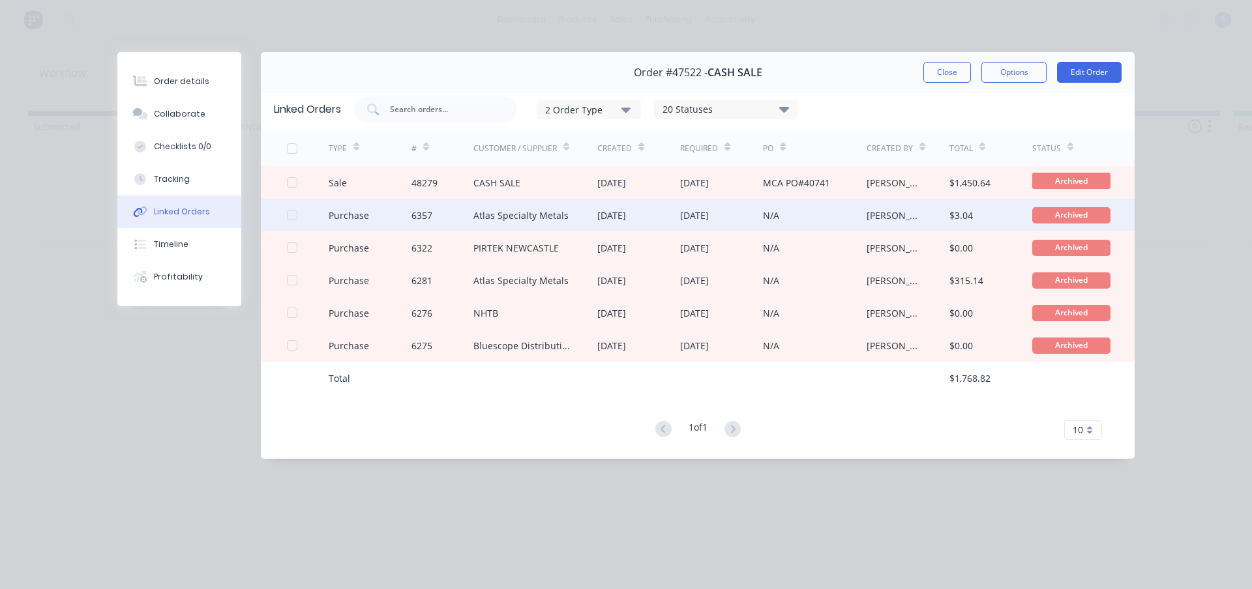
click at [506, 219] on div "Atlas Specialty Metals" at bounding box center [520, 216] width 95 height 14
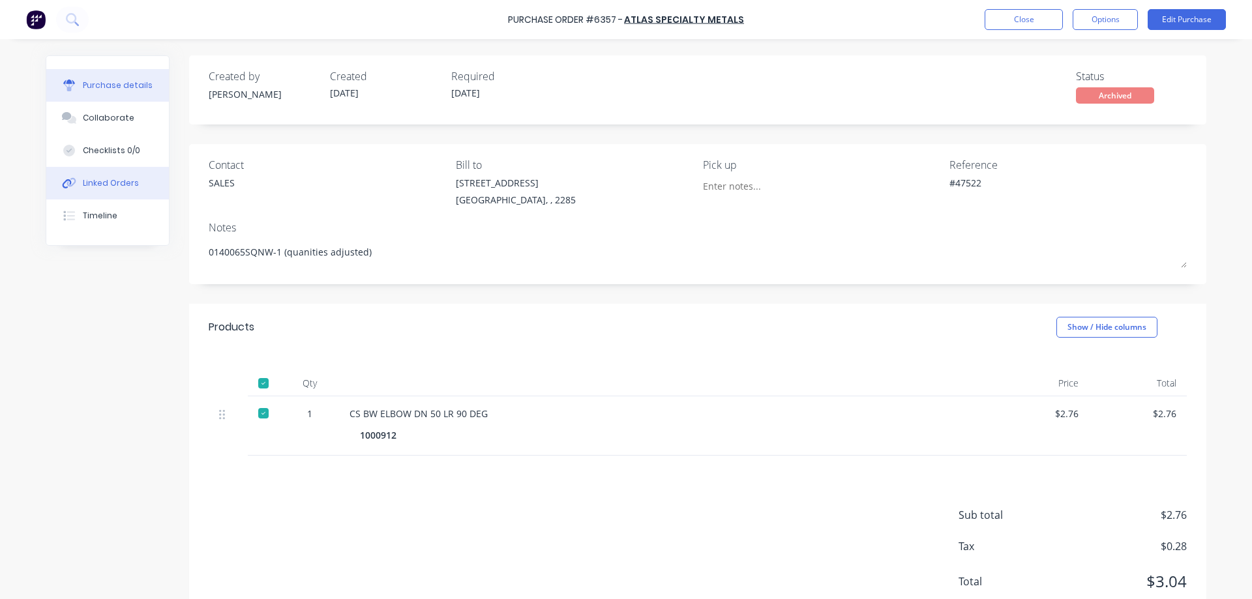
click at [98, 192] on button "Linked Orders" at bounding box center [107, 183] width 123 height 33
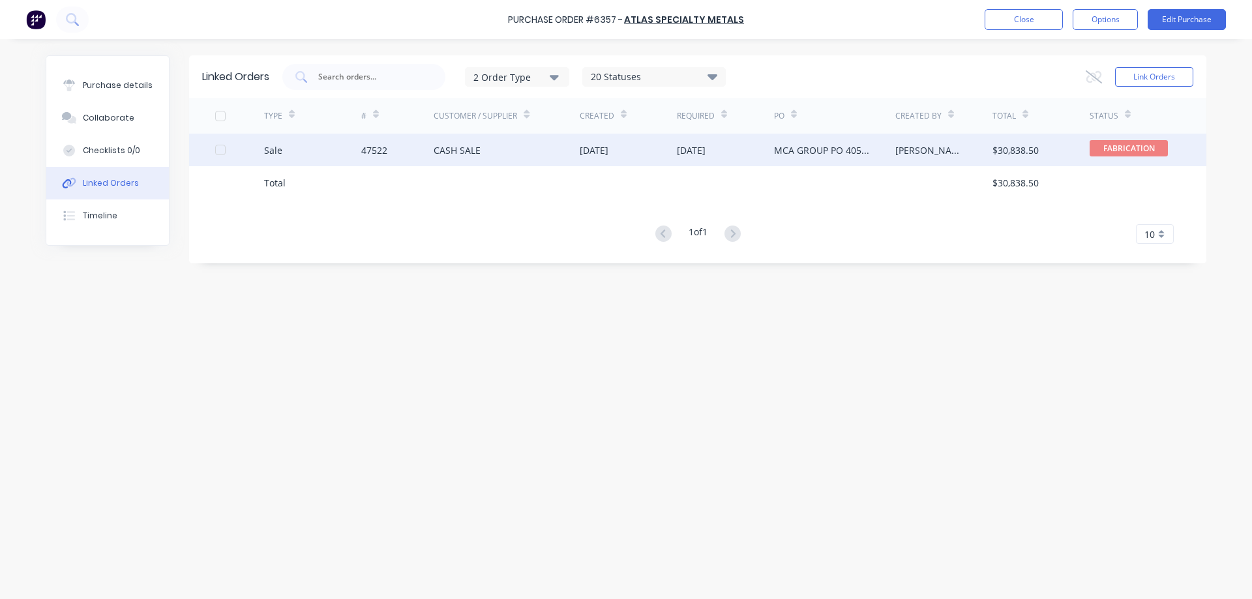
click at [557, 160] on div "CASH SALE" at bounding box center [506, 150] width 146 height 33
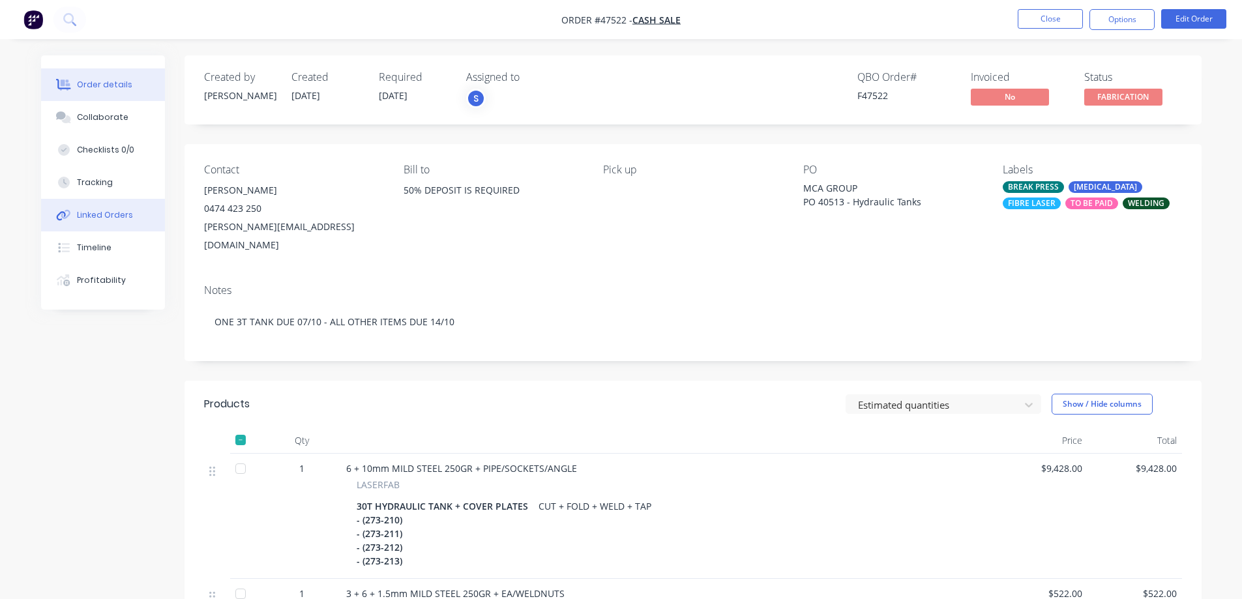
click at [132, 224] on button "Linked Orders" at bounding box center [103, 215] width 124 height 33
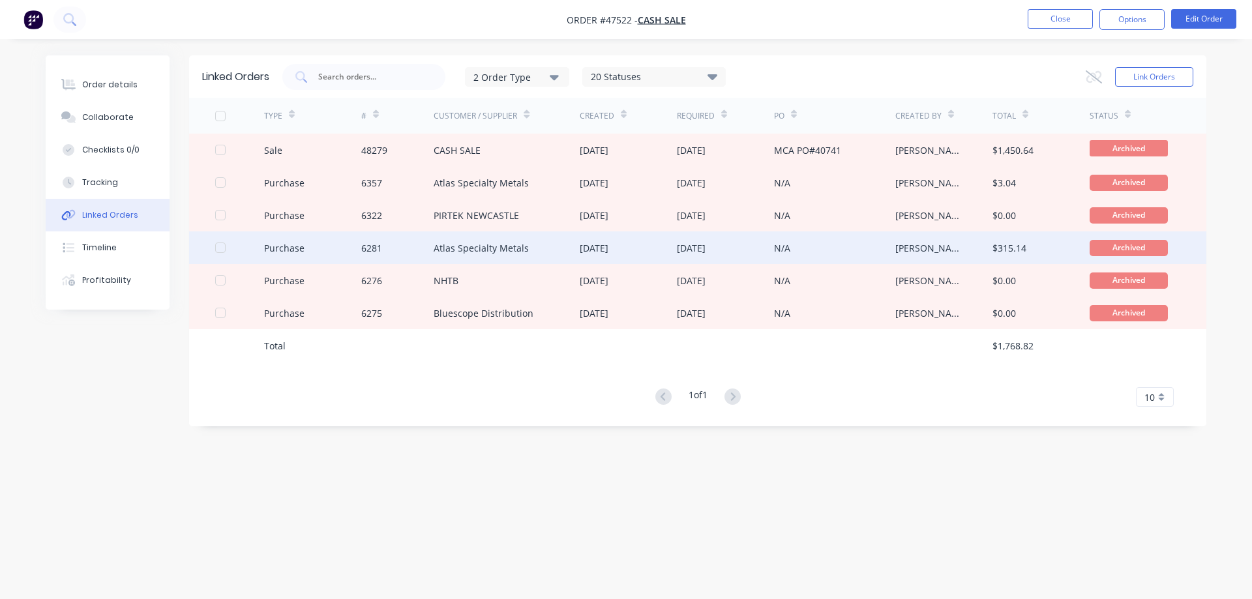
click at [489, 251] on div "Atlas Specialty Metals" at bounding box center [480, 248] width 95 height 14
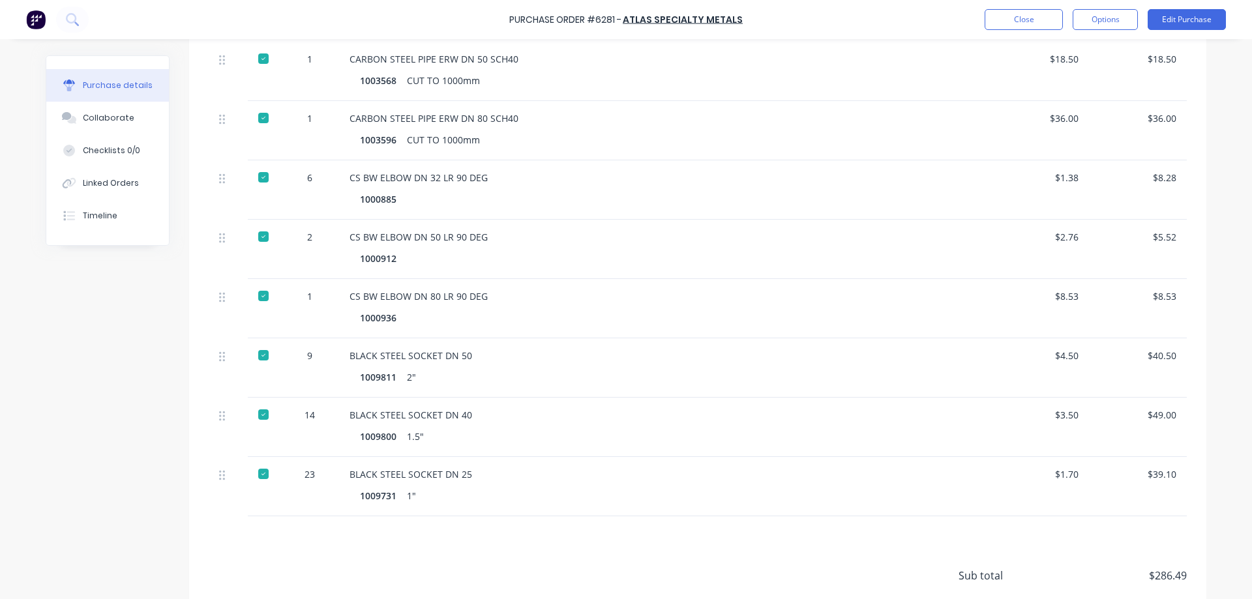
scroll to position [452, 0]
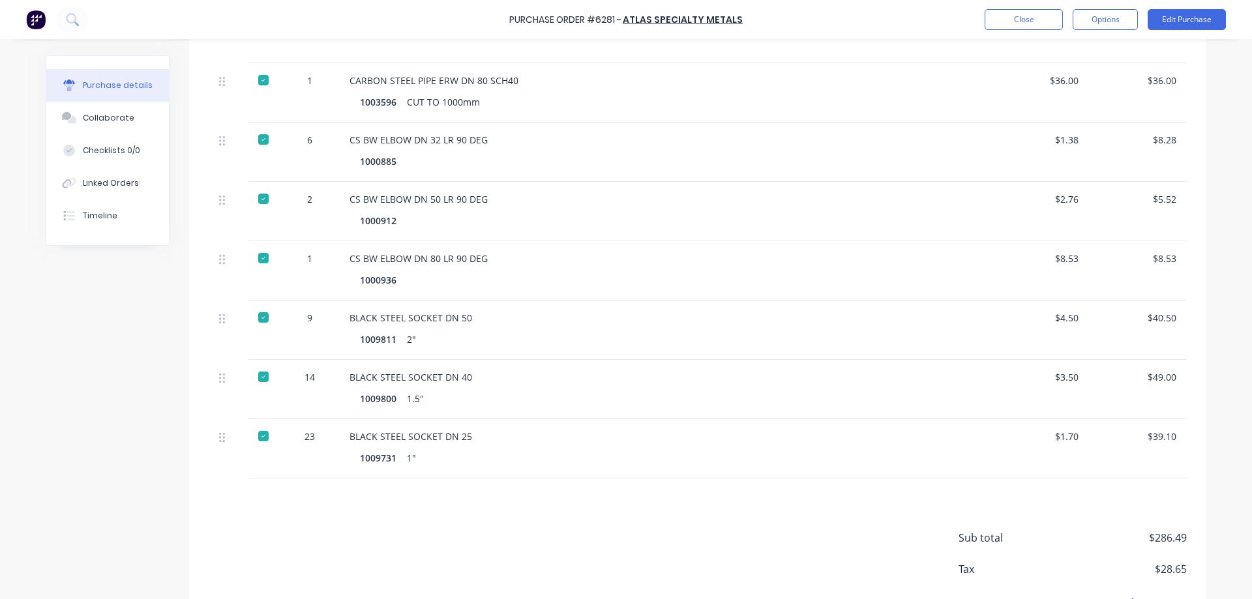
click at [85, 450] on div "Created by Stuart Created 18/09/25 Required 18/09/25 Status Archived Contact SA…" at bounding box center [626, 128] width 1160 height 1048
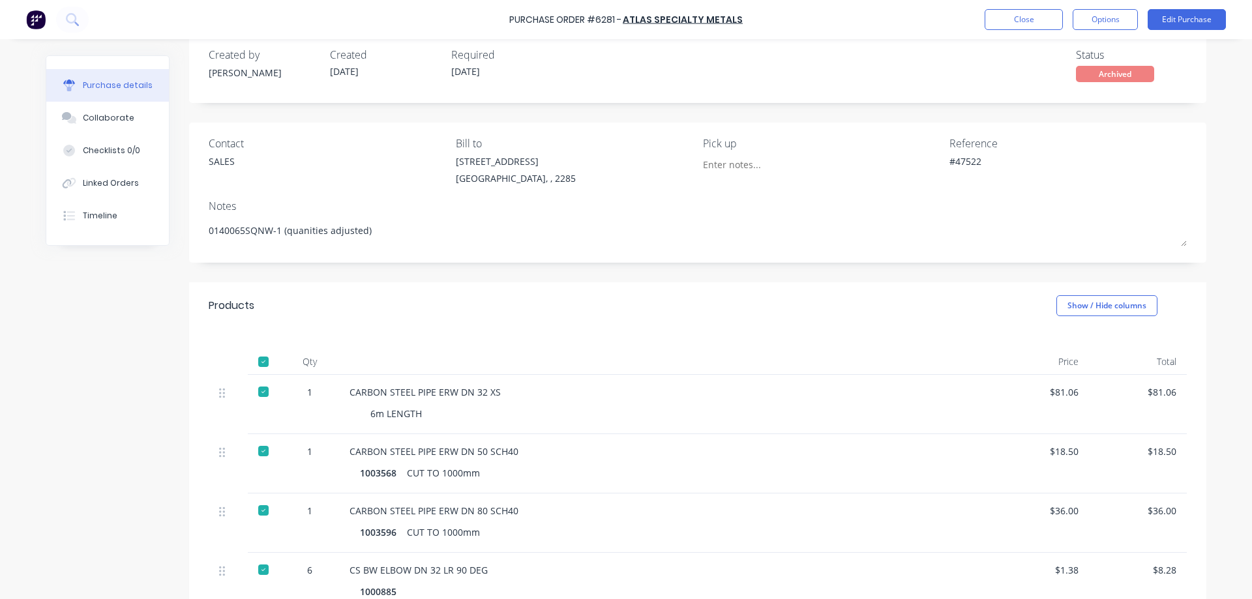
scroll to position [0, 0]
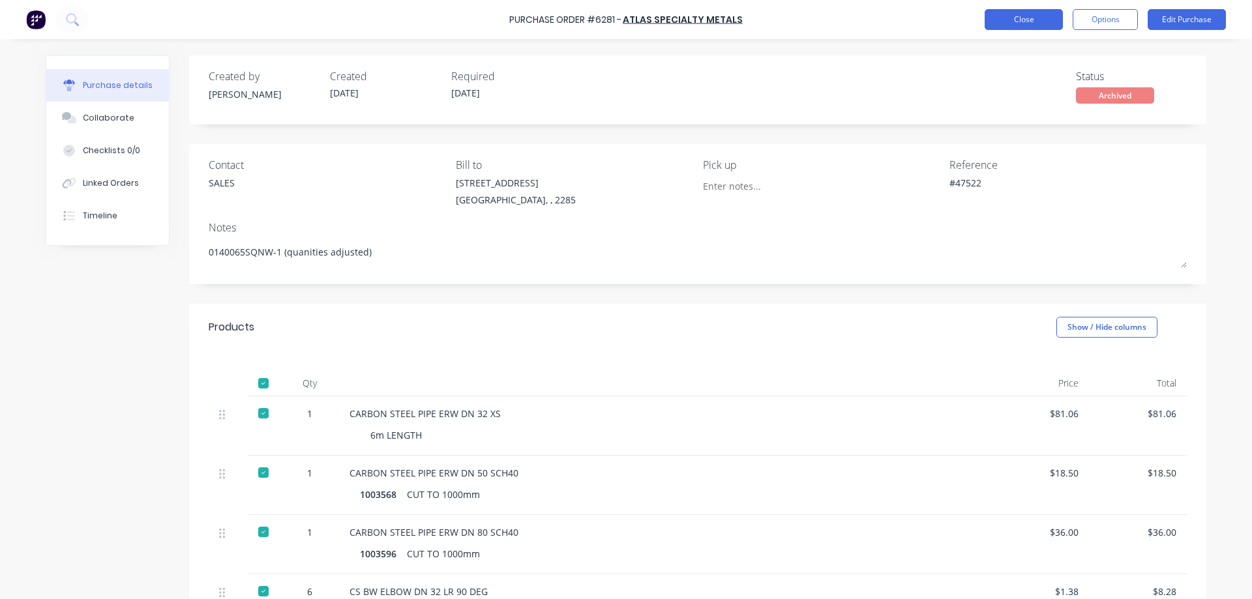
click at [1014, 22] on button "Close" at bounding box center [1023, 19] width 78 height 21
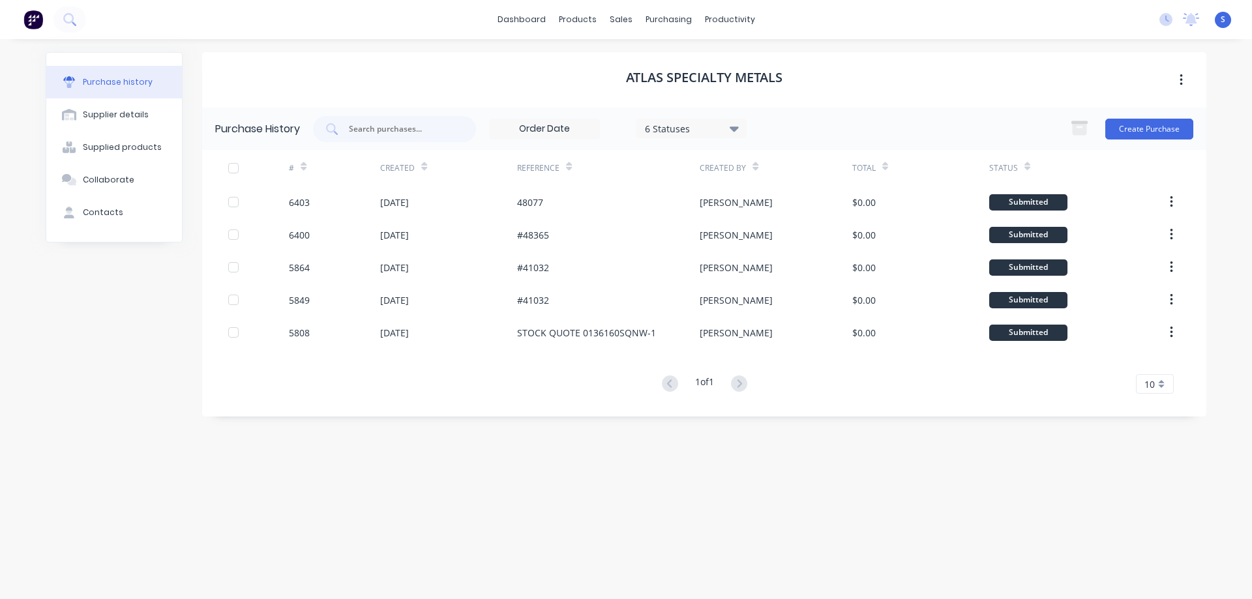
click at [245, 493] on div "Atlas Specialty Metals Purchase History 6 Statuses 6 Statuses Create Purchase #…" at bounding box center [704, 312] width 1004 height 521
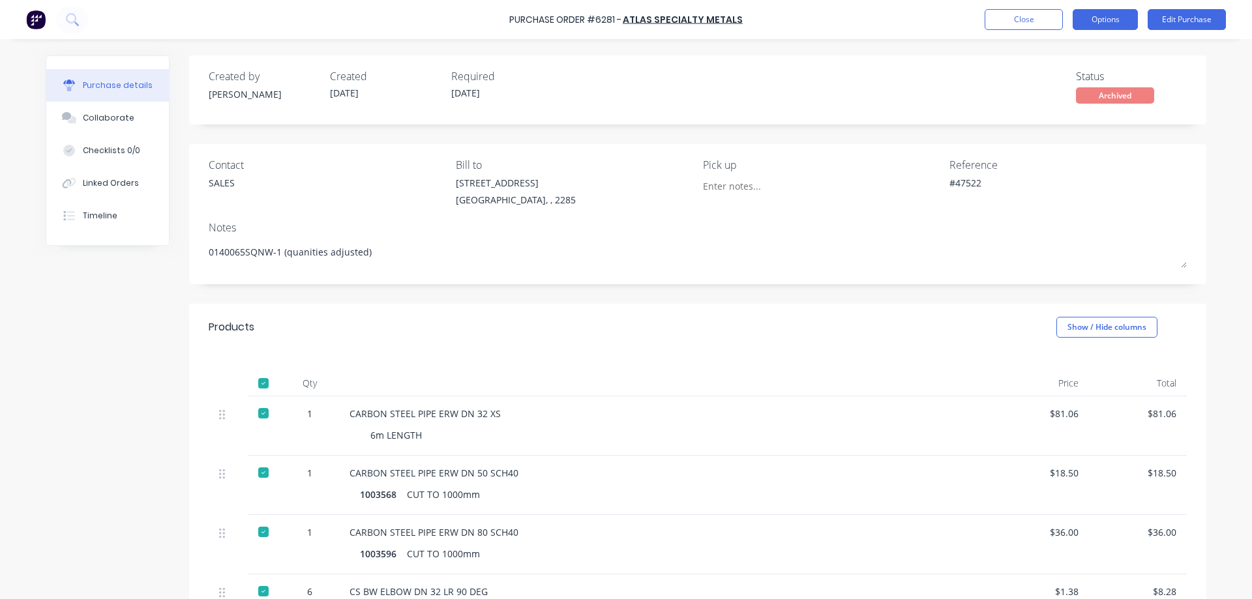
click at [1128, 23] on button "Options" at bounding box center [1104, 19] width 65 height 21
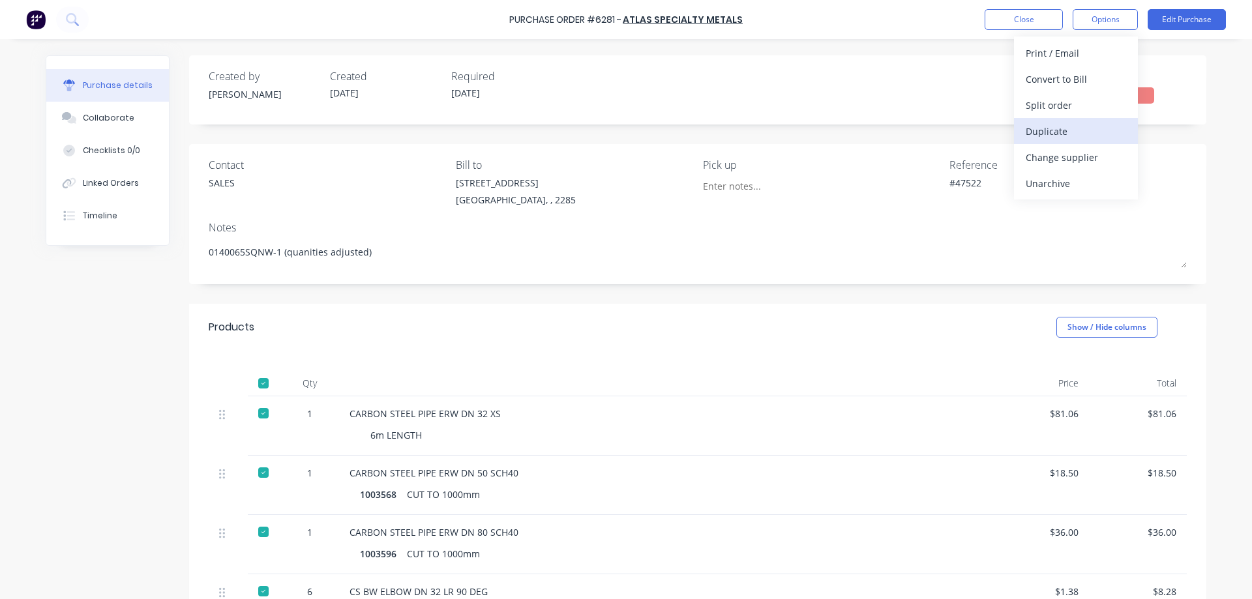
click at [1051, 134] on div "Duplicate" at bounding box center [1075, 131] width 100 height 19
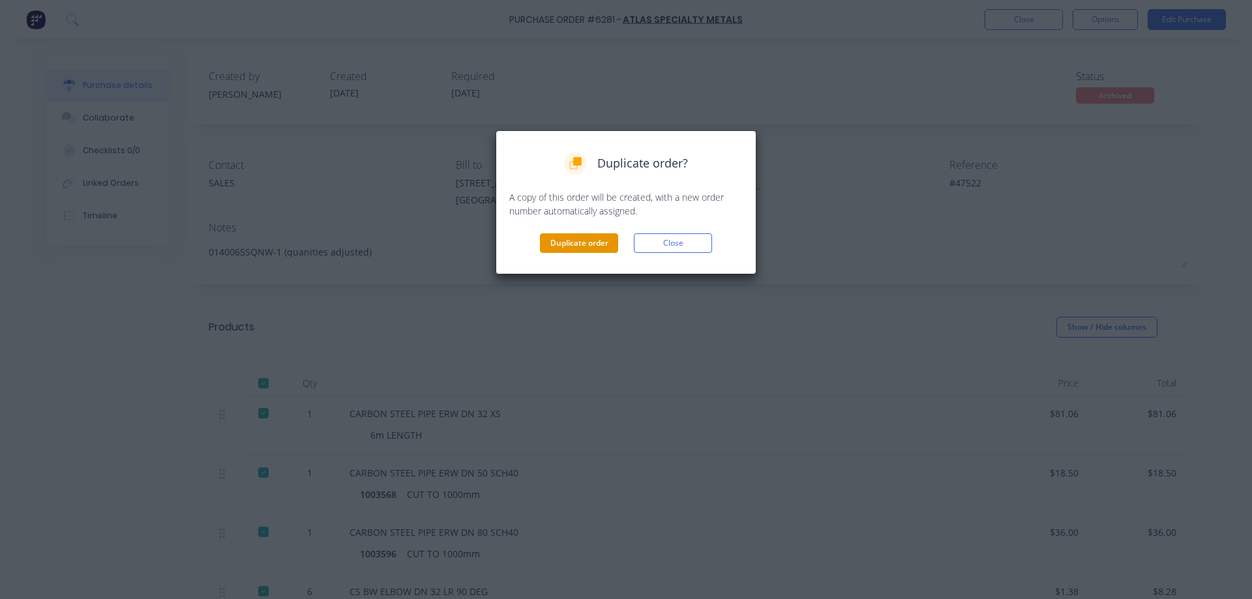
click at [587, 242] on button "Duplicate order" at bounding box center [579, 243] width 78 height 20
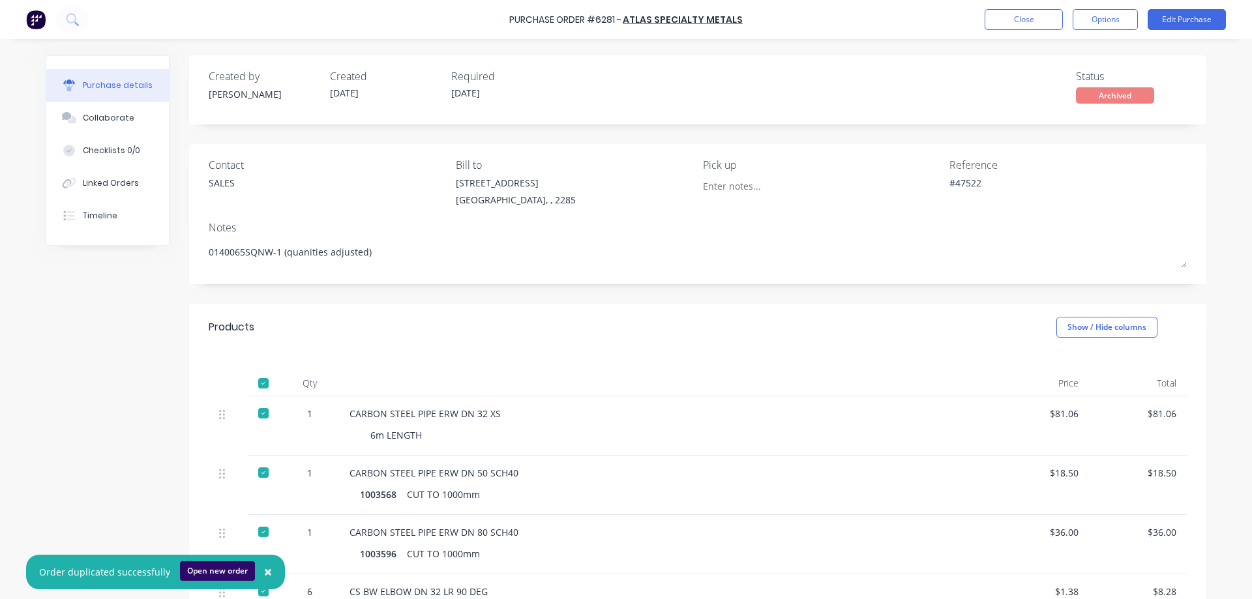
click at [201, 572] on button "Open new order" at bounding box center [217, 571] width 75 height 20
type textarea "x"
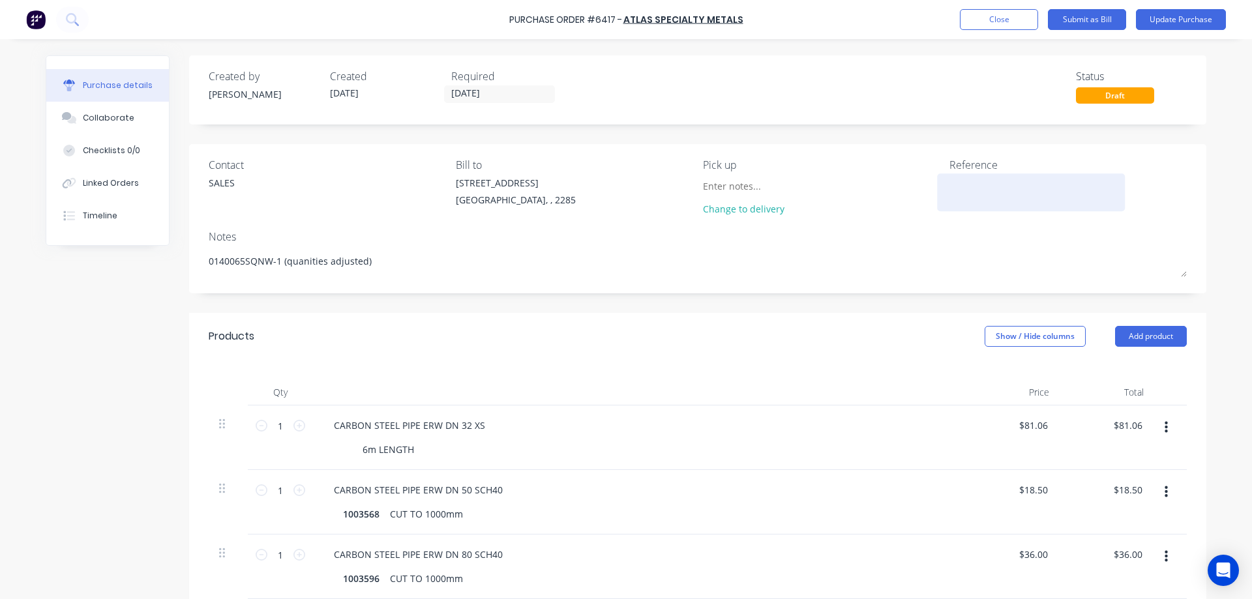
click at [971, 189] on textarea at bounding box center [1030, 190] width 163 height 29
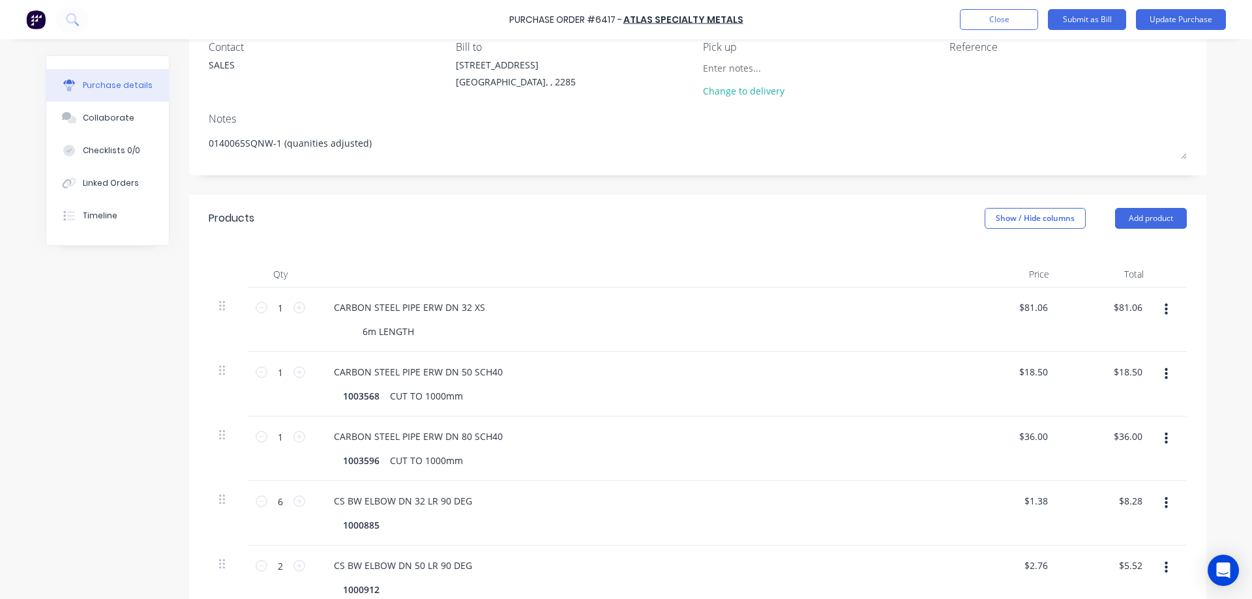
scroll to position [130, 0]
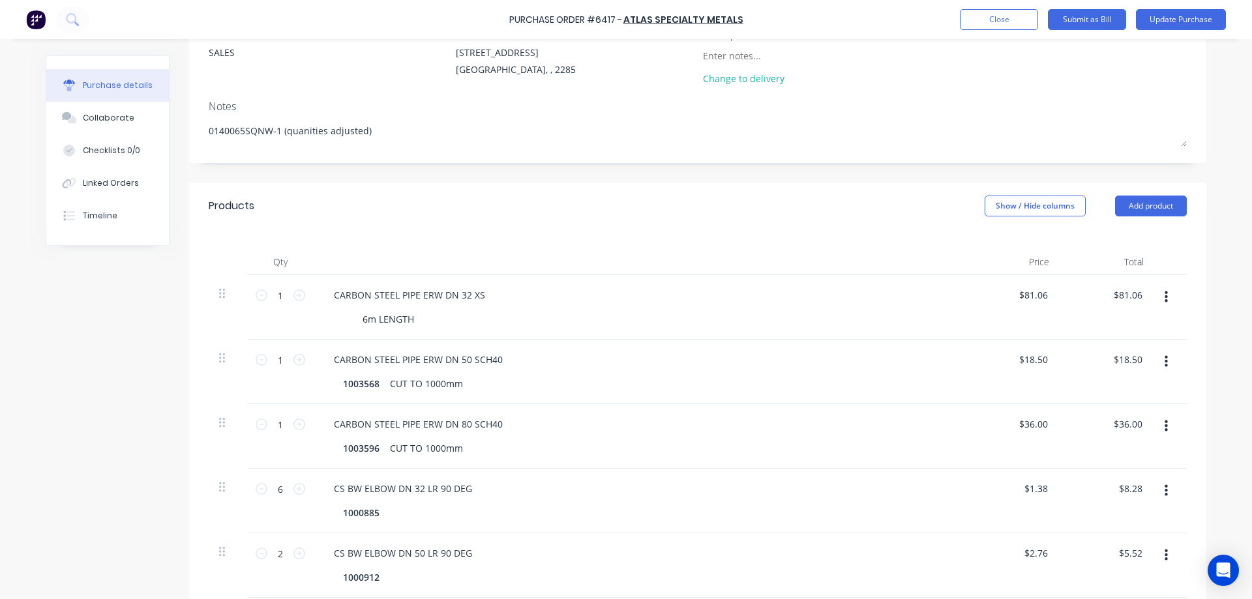
click at [220, 426] on div at bounding box center [228, 423] width 18 height 16
click at [1164, 424] on icon "button" at bounding box center [1165, 426] width 3 height 14
click at [1099, 539] on button "Delete" at bounding box center [1125, 539] width 111 height 26
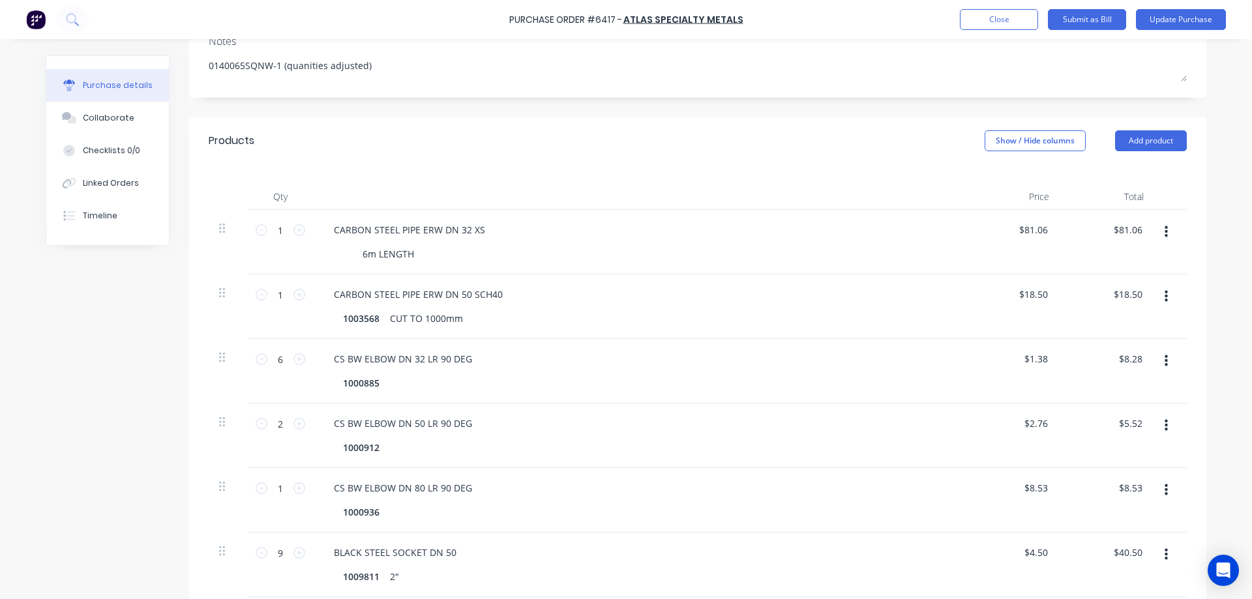
click at [1158, 489] on button "button" at bounding box center [1166, 489] width 31 height 23
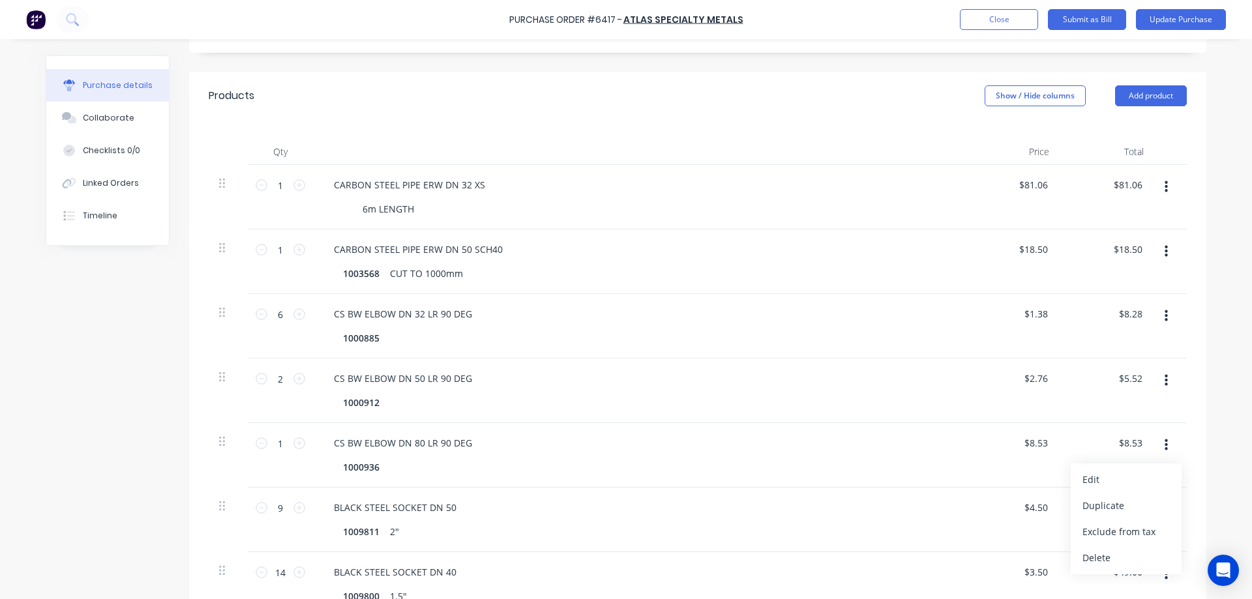
scroll to position [261, 0]
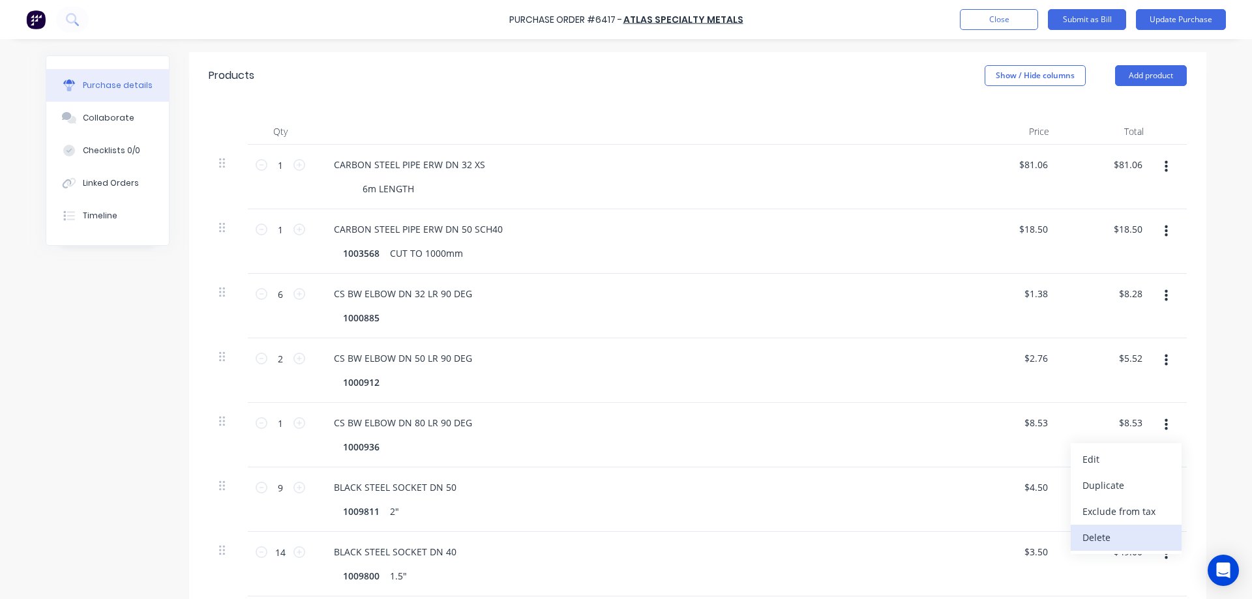
click at [1104, 538] on button "Delete" at bounding box center [1125, 538] width 111 height 26
click at [1164, 300] on icon "button" at bounding box center [1165, 296] width 3 height 12
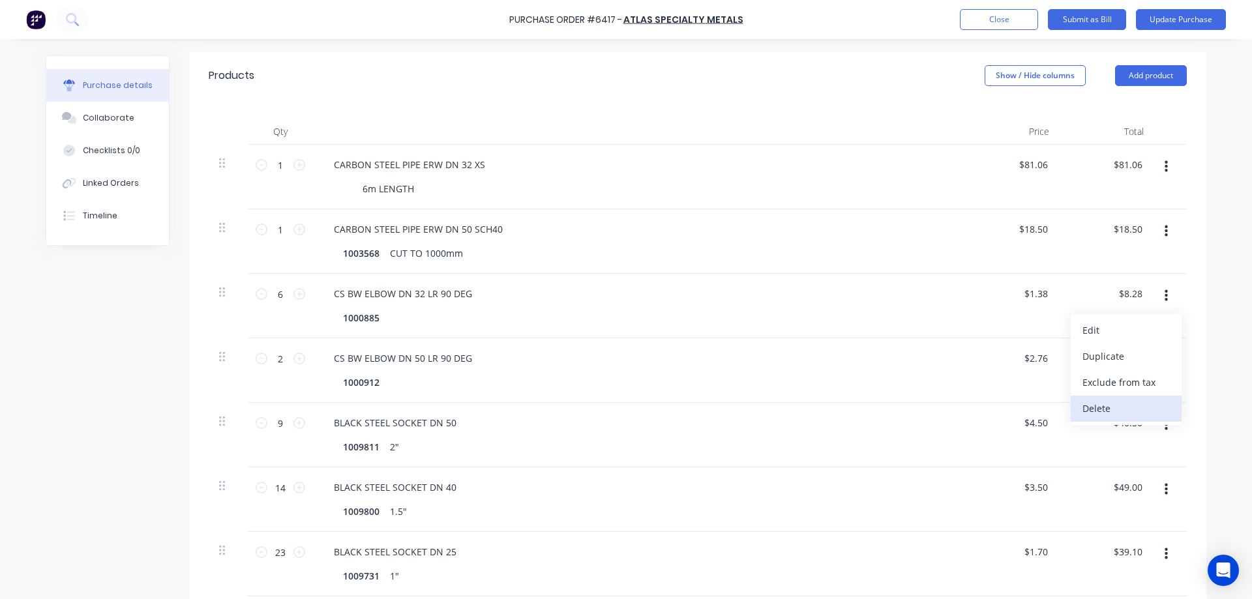
click at [1107, 410] on button "Delete" at bounding box center [1125, 409] width 111 height 26
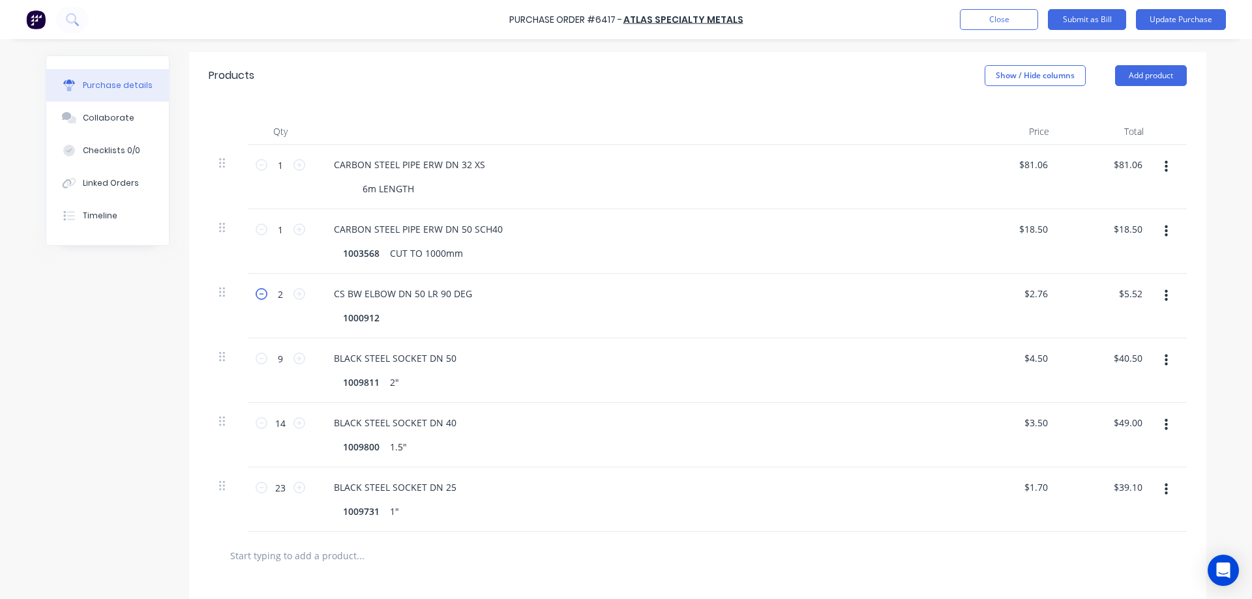
type textarea "x"
click at [260, 295] on icon at bounding box center [262, 294] width 12 height 12
type input "1"
type input "$2.76"
click at [1163, 364] on button "button" at bounding box center [1166, 360] width 31 height 23
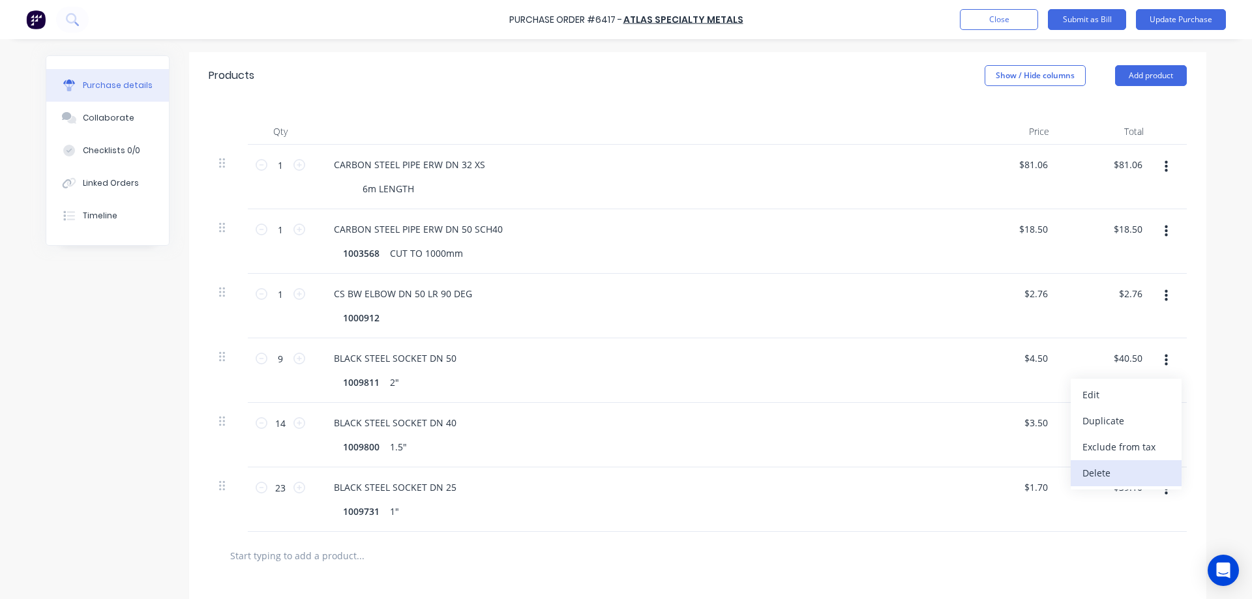
click at [1093, 471] on button "Delete" at bounding box center [1125, 473] width 111 height 26
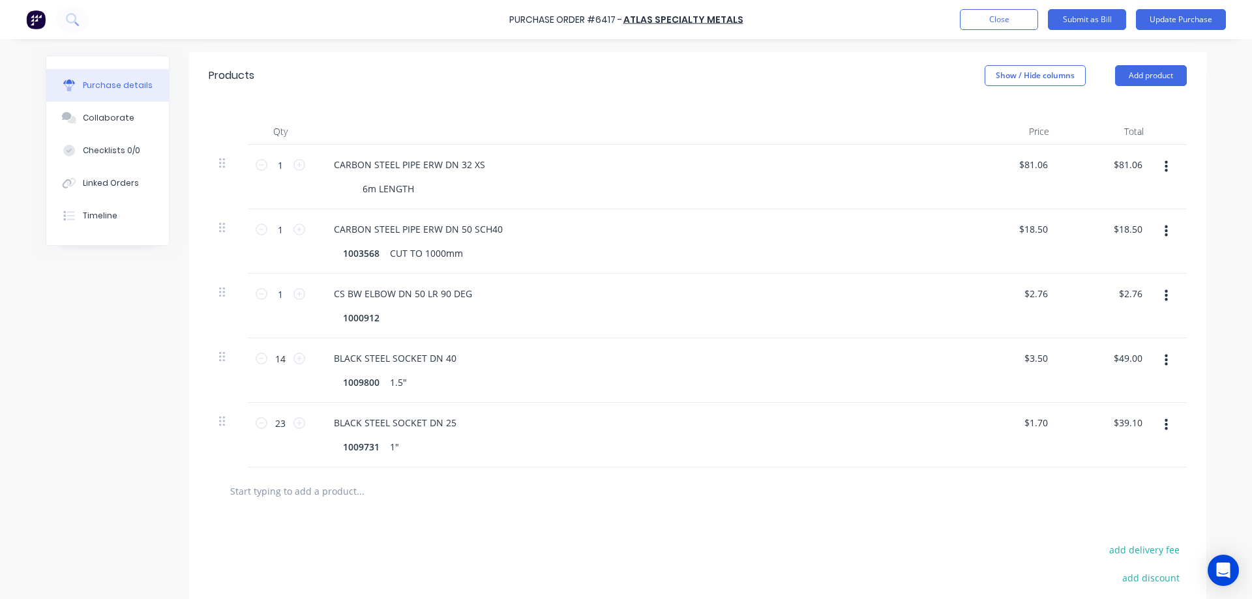
click at [1158, 361] on button "button" at bounding box center [1166, 360] width 31 height 23
click at [1101, 479] on button "Delete" at bounding box center [1125, 473] width 111 height 26
click at [1164, 360] on icon "button" at bounding box center [1165, 361] width 3 height 12
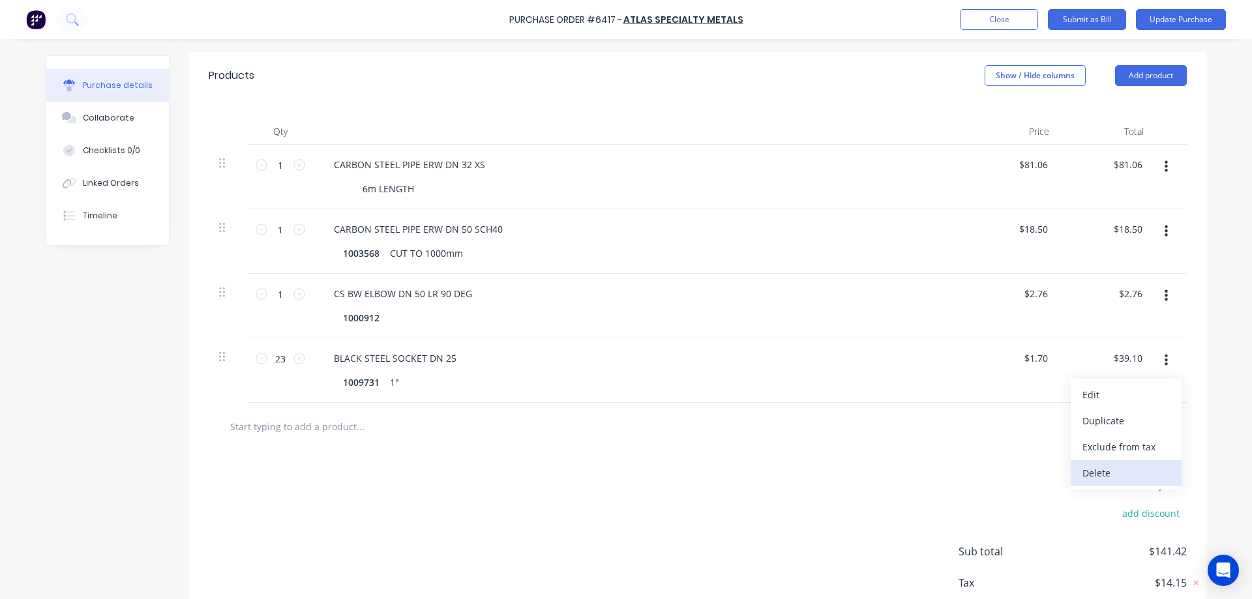
click at [1104, 480] on button "Delete" at bounding box center [1125, 473] width 111 height 26
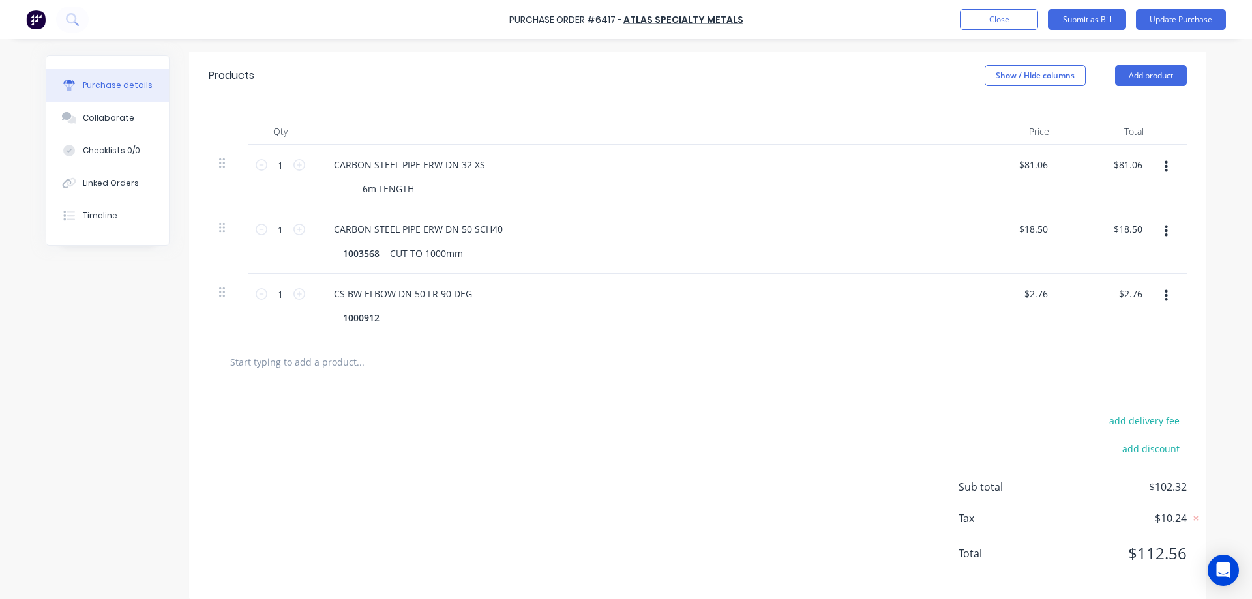
click at [1165, 170] on button "button" at bounding box center [1166, 166] width 31 height 23
click at [1108, 281] on button "Delete" at bounding box center [1125, 280] width 111 height 26
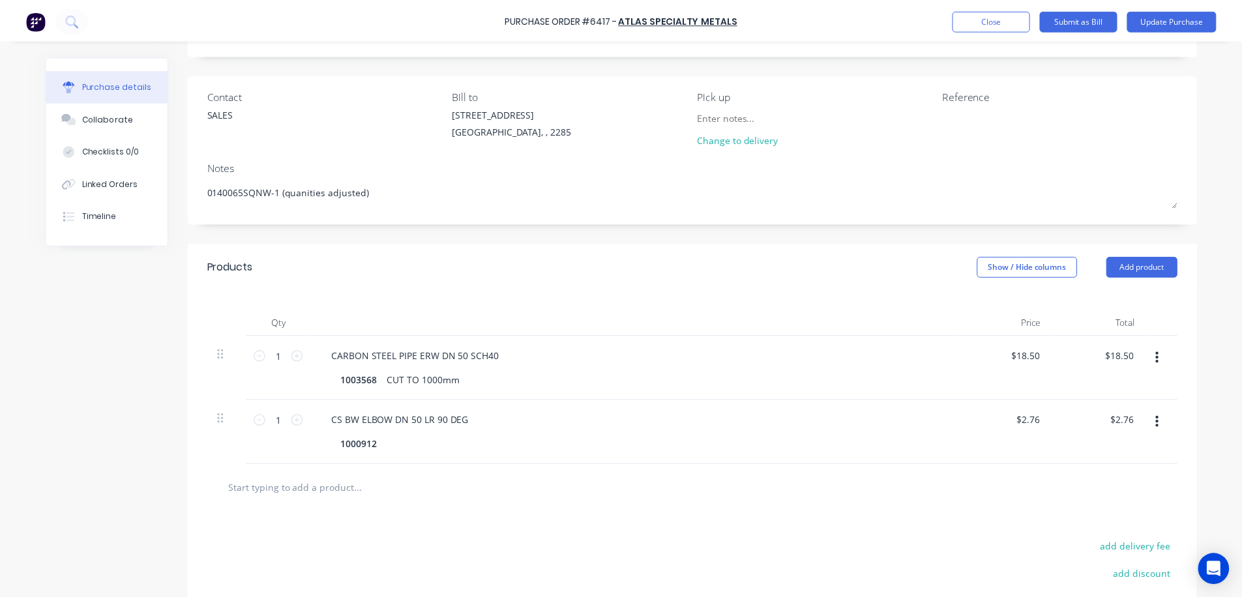
scroll to position [0, 0]
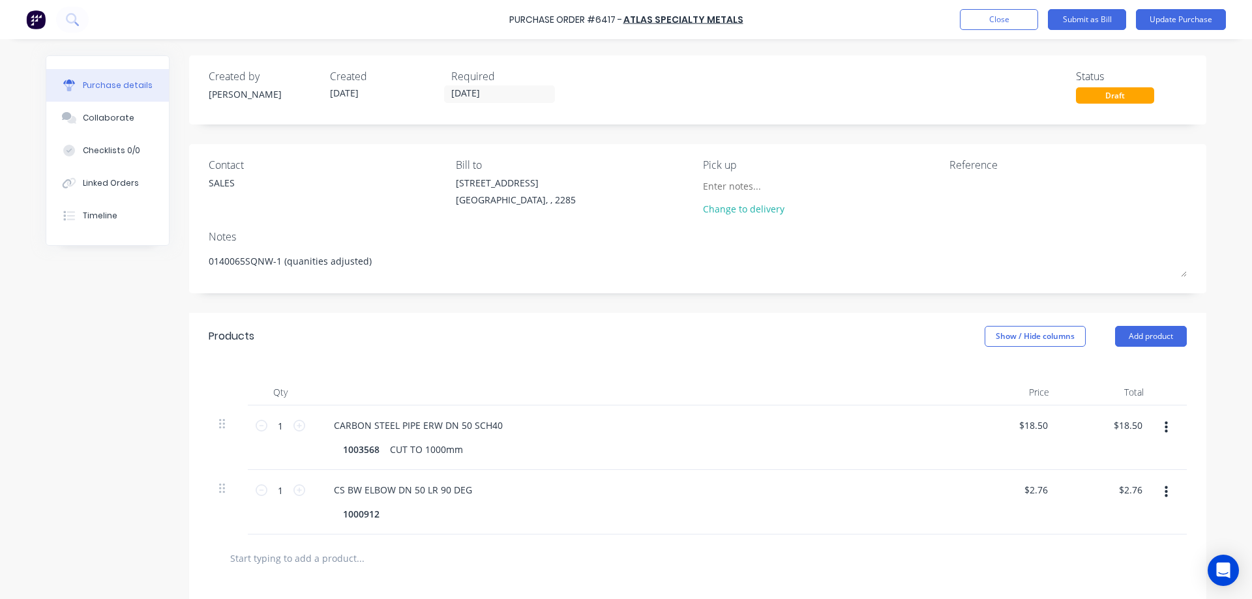
click at [984, 173] on div "Reference" at bounding box center [1067, 189] width 237 height 65
click at [958, 194] on textarea at bounding box center [1030, 190] width 163 height 29
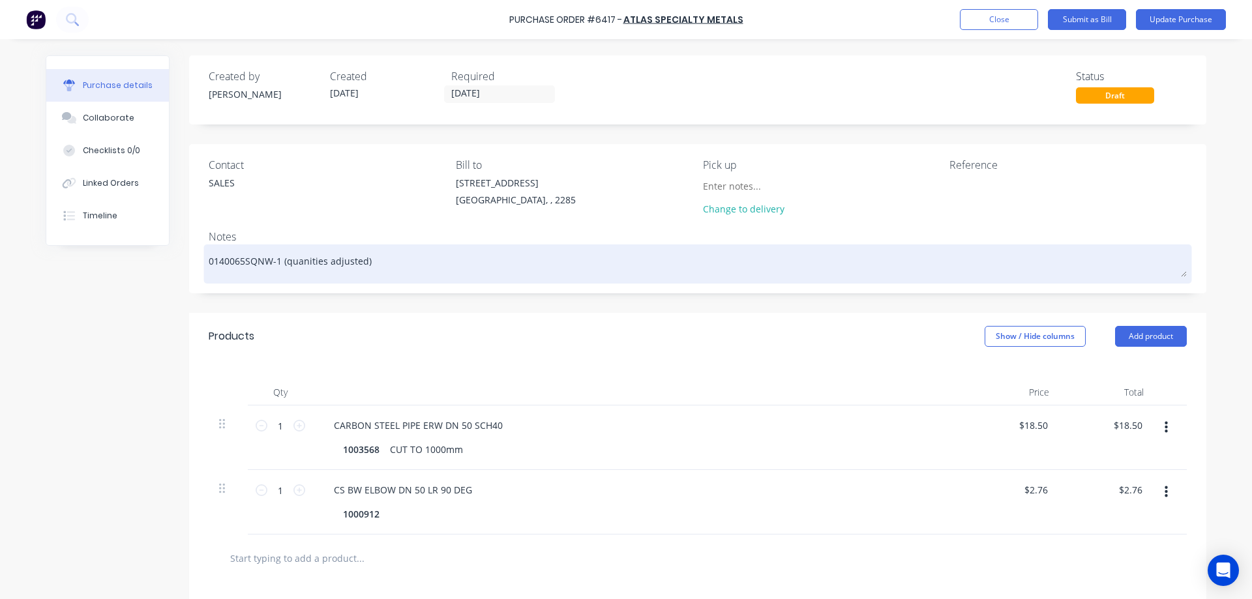
type textarea "x"
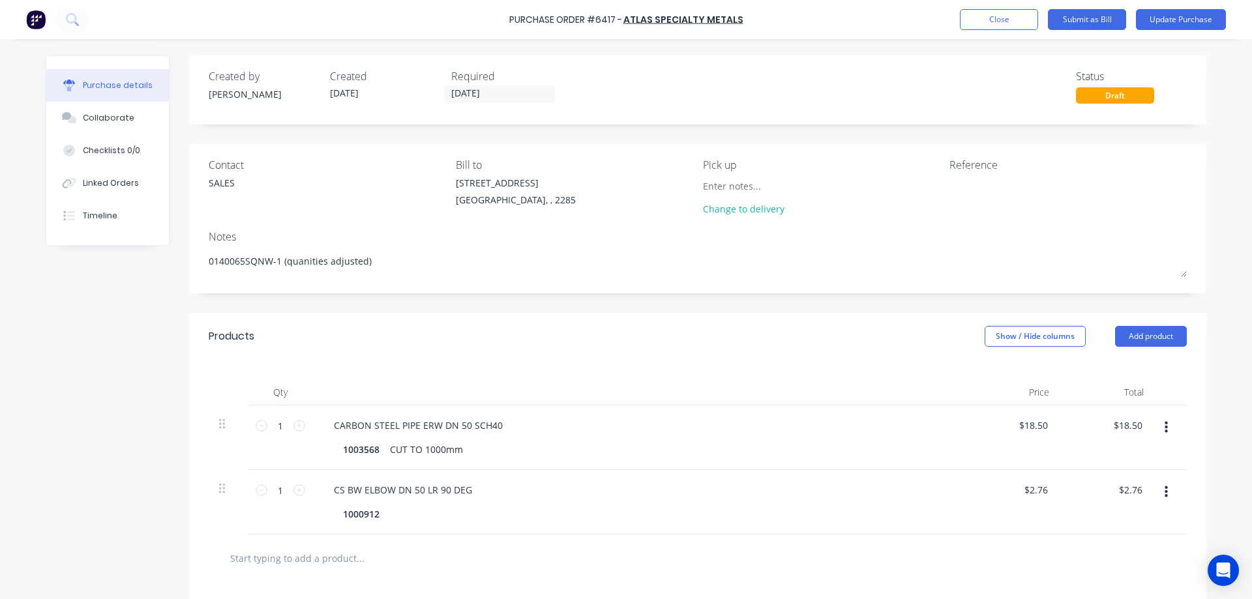
drag, startPoint x: 364, startPoint y: 263, endPoint x: 83, endPoint y: 278, distance: 282.0
click at [98, 276] on div "Created by Stuart Created 10/10/25 Required 10/10/25 Status Draft Contact SALES…" at bounding box center [626, 425] width 1160 height 741
type textarea "x"
click at [998, 194] on textarea at bounding box center [1030, 190] width 163 height 29
type textarea "#"
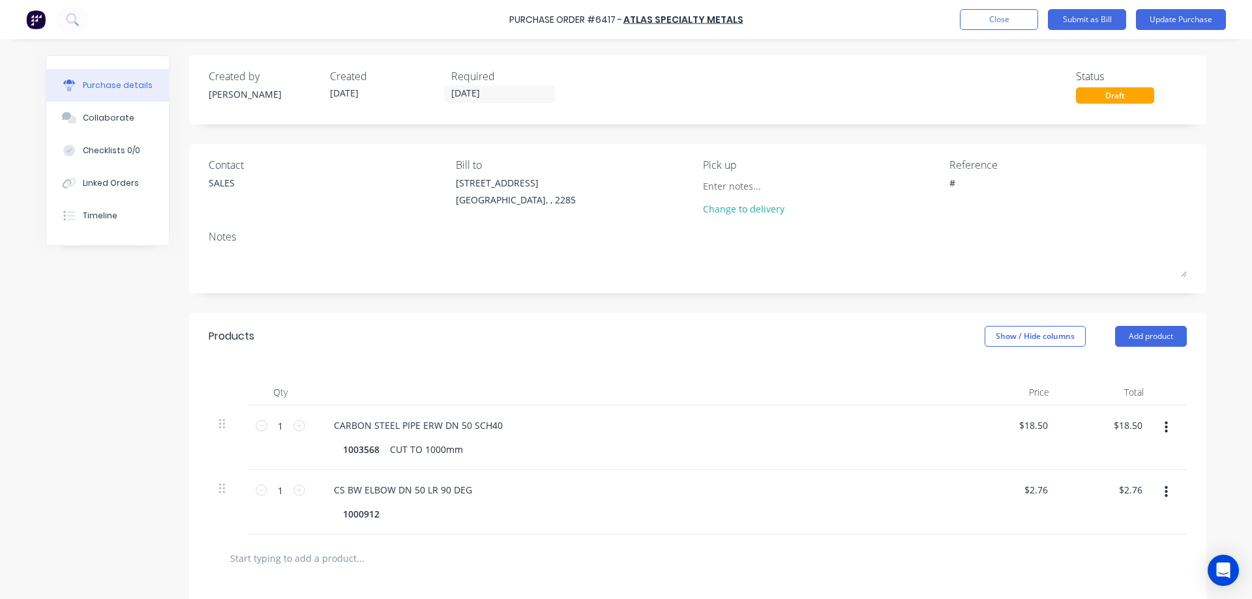
type textarea "x"
type textarea "#4"
type textarea "x"
type textarea "#47"
type textarea "x"
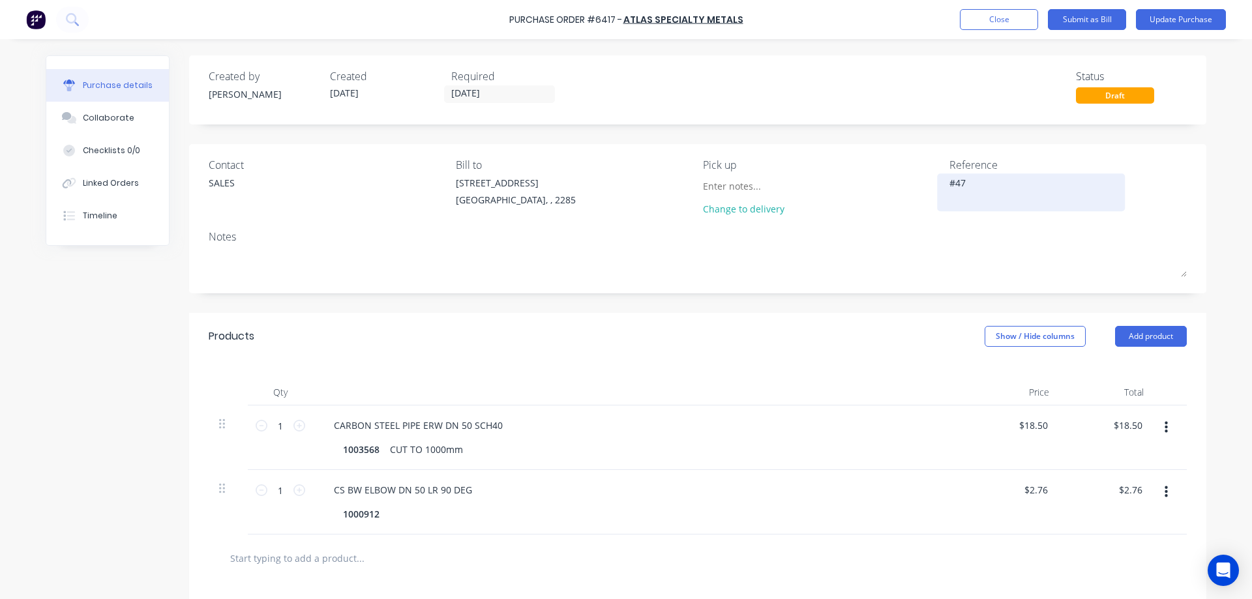
type textarea "#475"
type textarea "x"
type textarea "#4752"
type textarea "x"
type textarea "#47522"
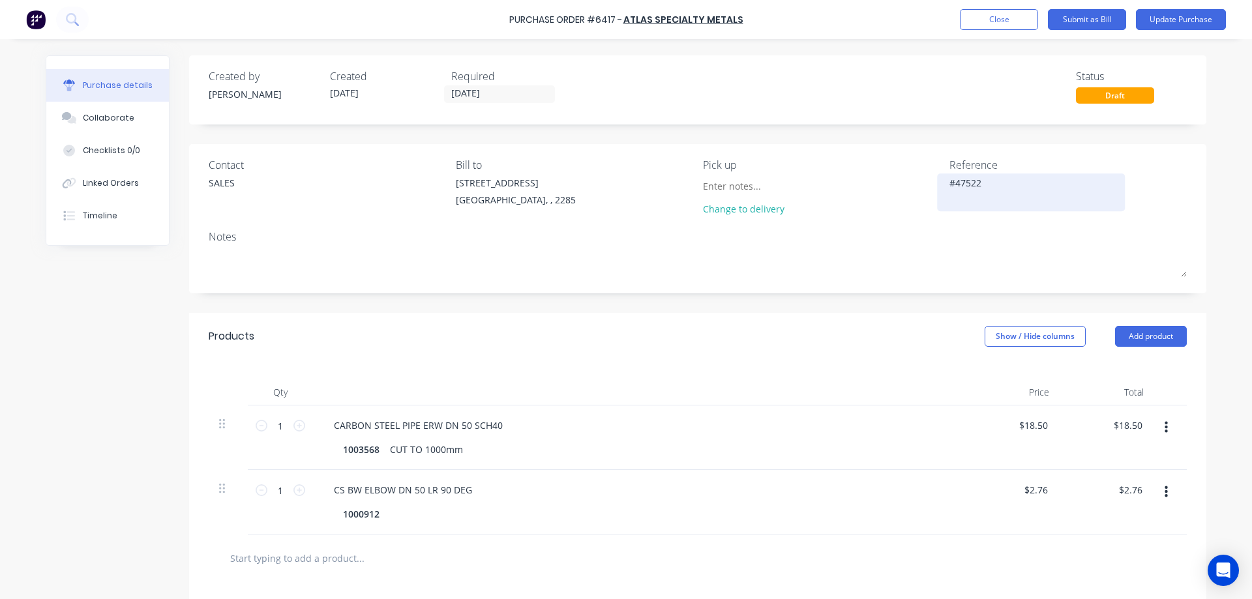
click at [958, 183] on textarea "#47522" at bounding box center [1030, 190] width 163 height 29
type textarea "x"
click at [958, 183] on textarea "#47522" at bounding box center [1030, 190] width 163 height 29
type textarea "#47522"
type textarea "x"
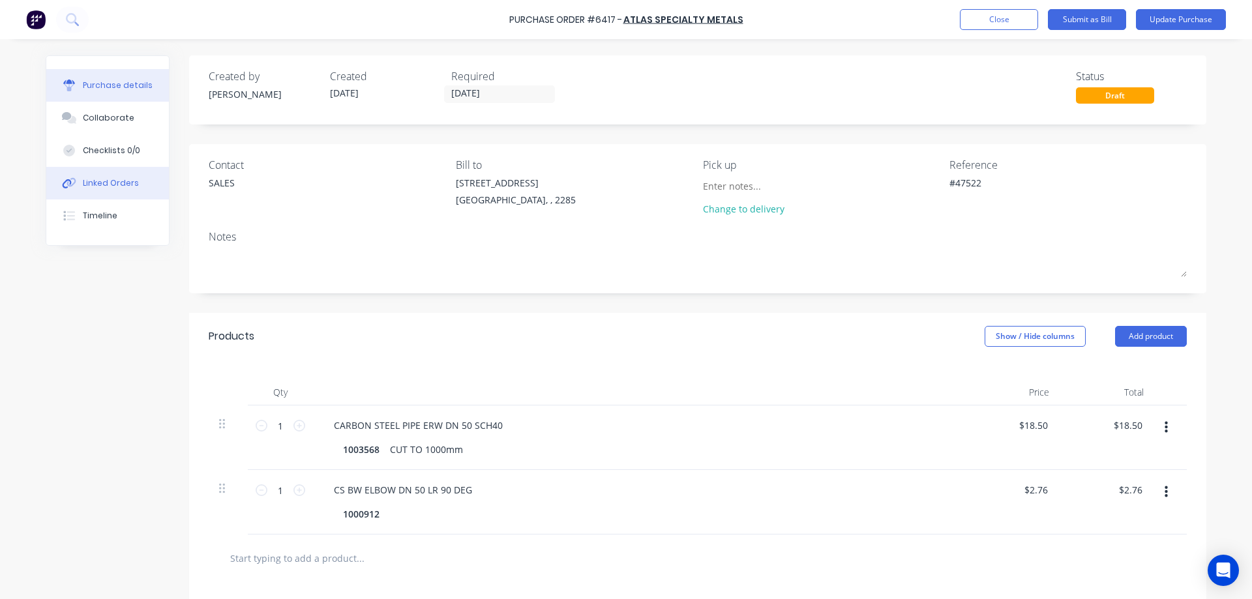
click at [106, 183] on div "Linked Orders" at bounding box center [111, 183] width 56 height 12
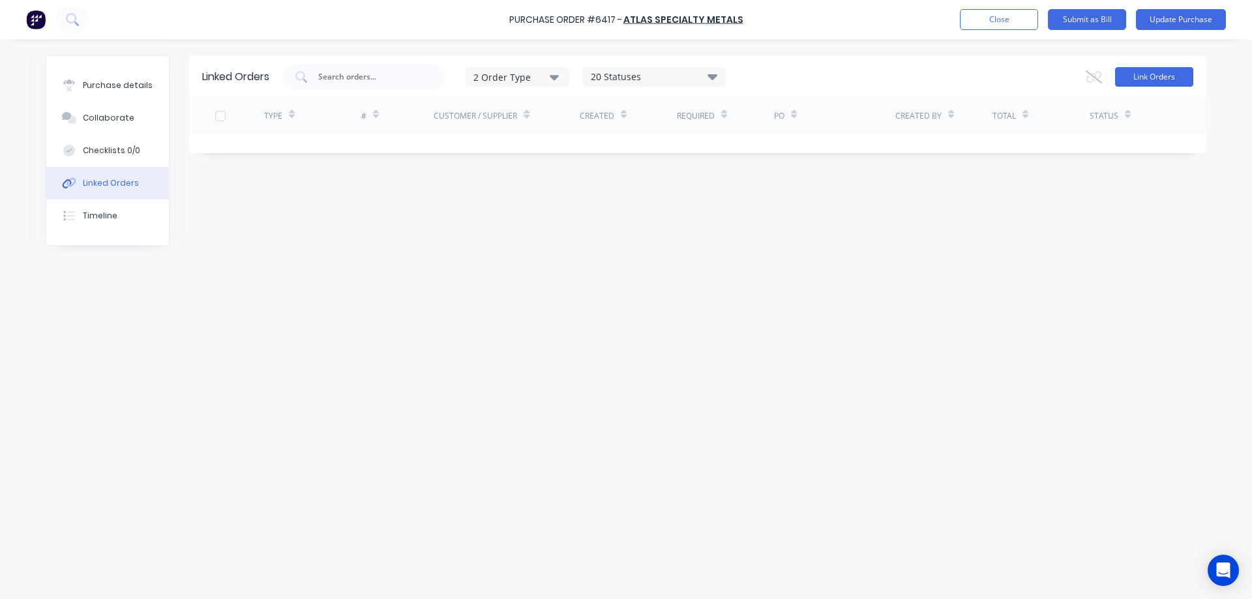
click at [1171, 83] on button "Link Orders" at bounding box center [1154, 77] width 78 height 20
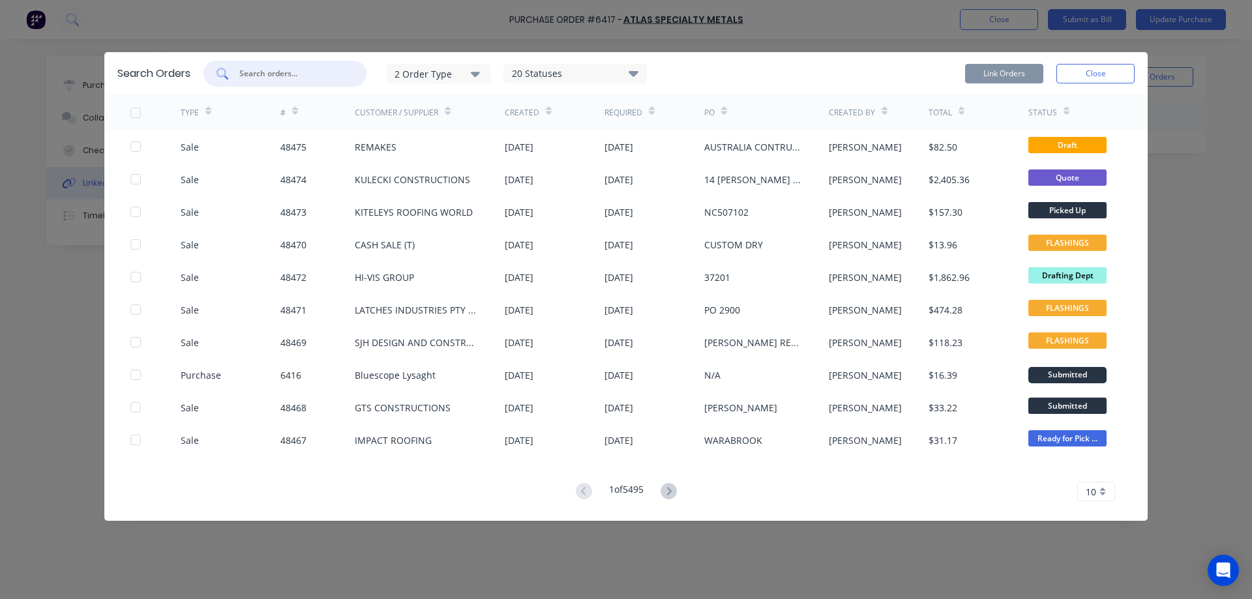
click at [291, 73] on input "text" at bounding box center [292, 73] width 108 height 13
paste input "47522"
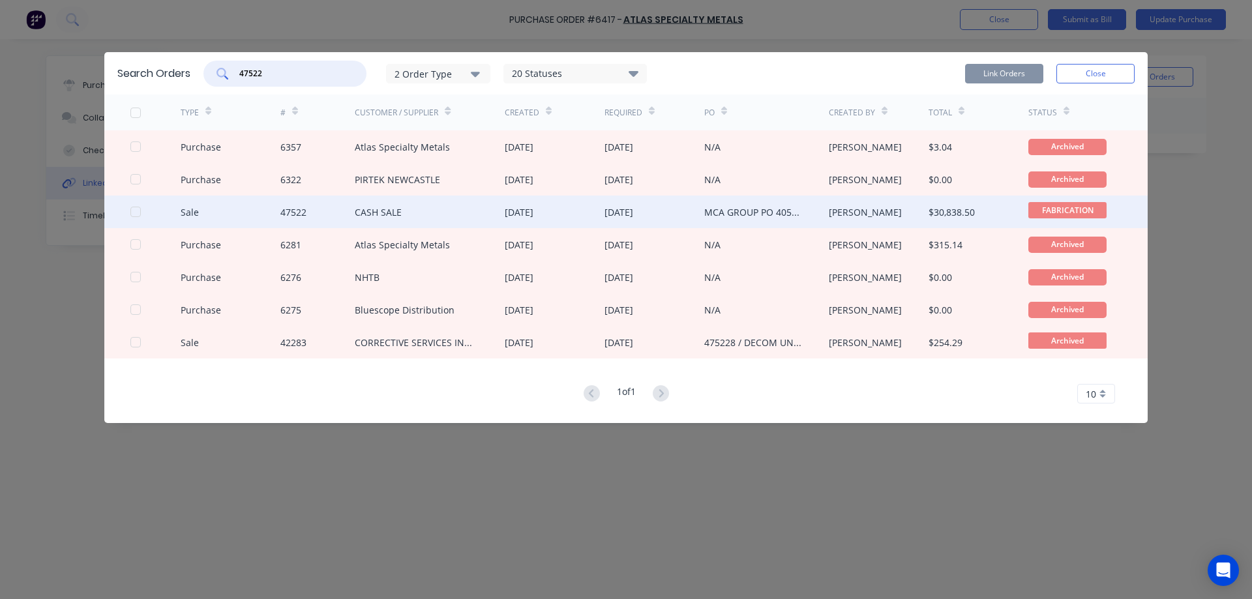
type input "47522"
click at [125, 211] on div "Sale 47522 CASH SALE 22 Sep 2025 14 Oct 2025 MCA GROUP PO 40513 - Hydraulic Tan…" at bounding box center [625, 212] width 1043 height 33
click at [136, 212] on div at bounding box center [136, 212] width 26 height 26
click at [999, 77] on button "Link Orders" at bounding box center [1004, 74] width 78 height 20
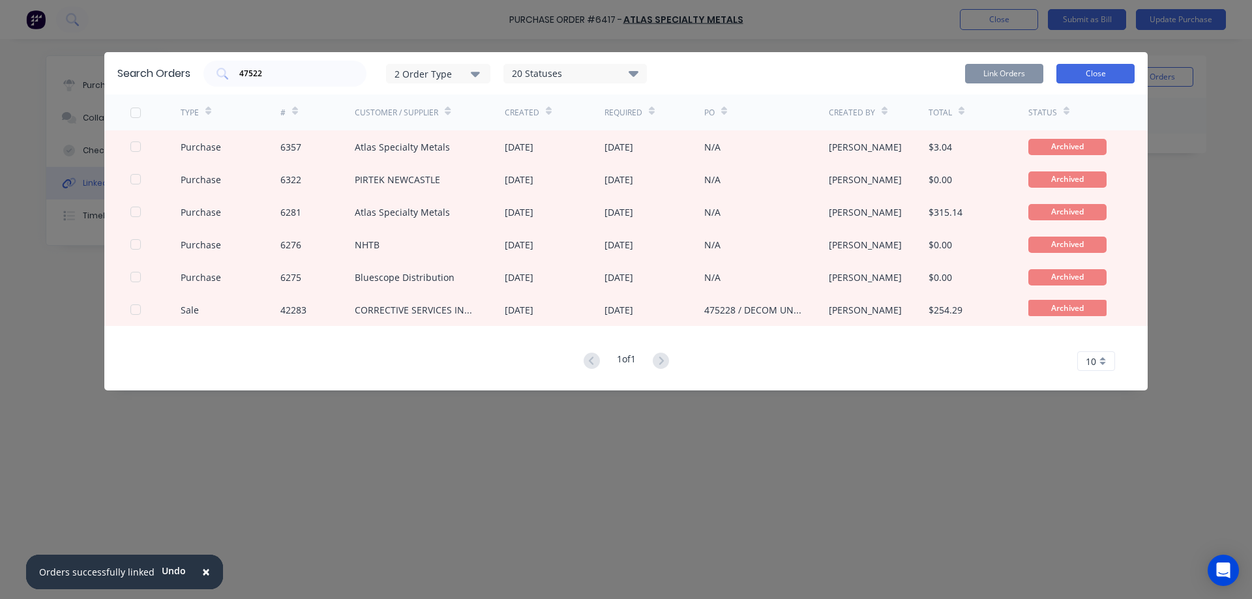
click at [1109, 68] on button "Close" at bounding box center [1095, 74] width 78 height 20
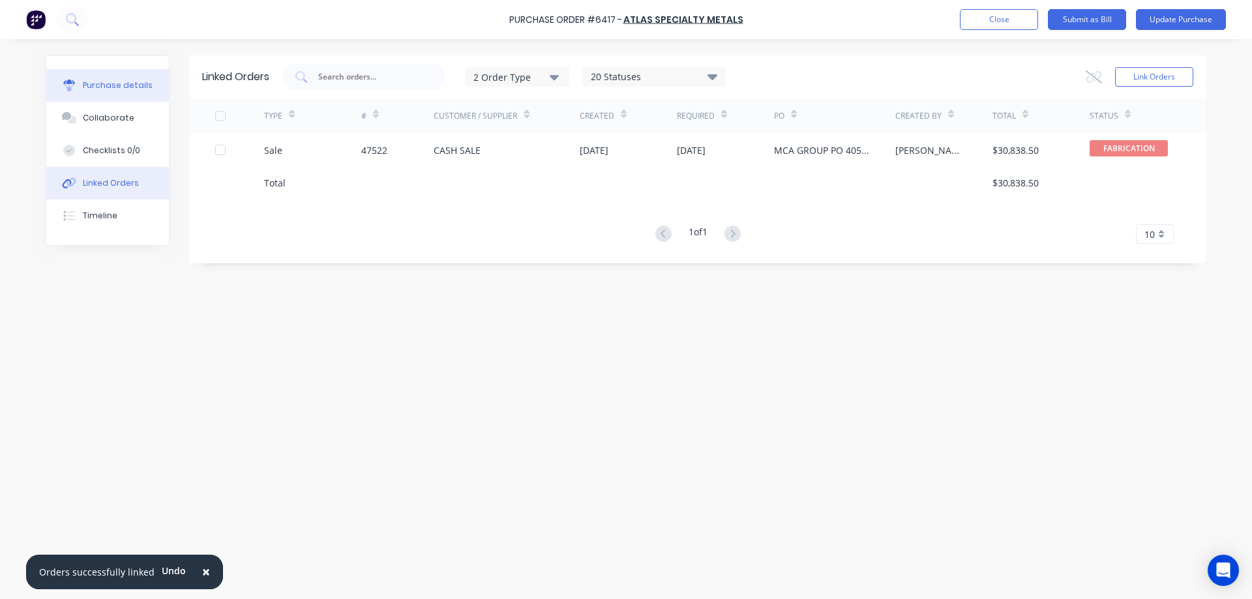
click at [132, 84] on div "Purchase details" at bounding box center [118, 86] width 70 height 12
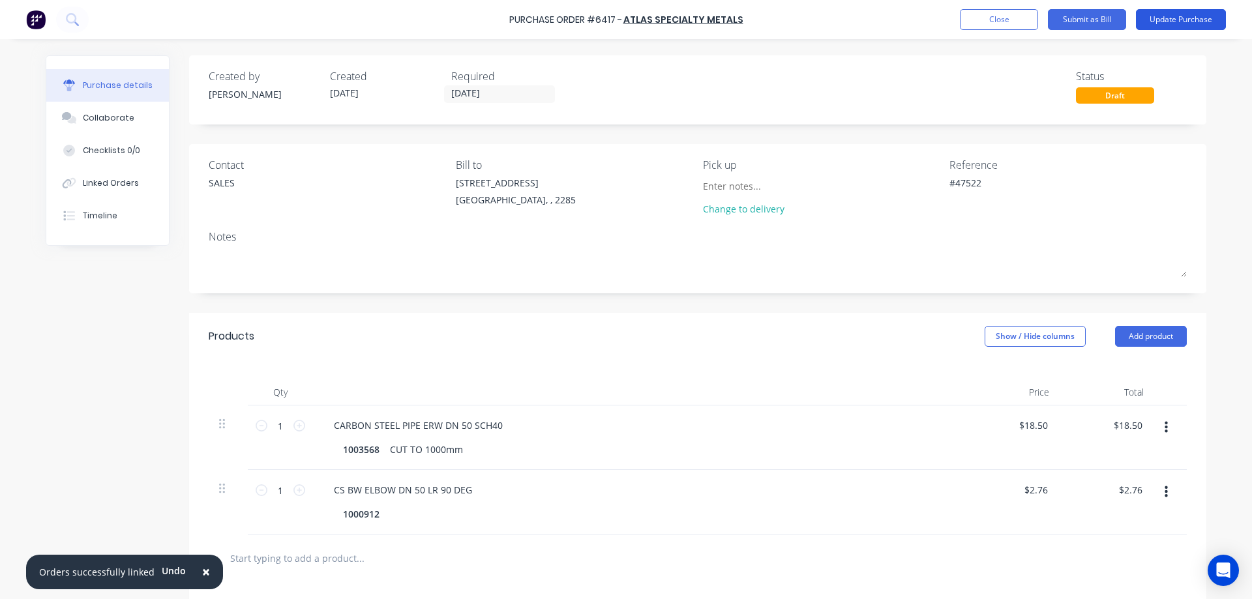
click at [1152, 20] on button "Update Purchase" at bounding box center [1181, 19] width 90 height 21
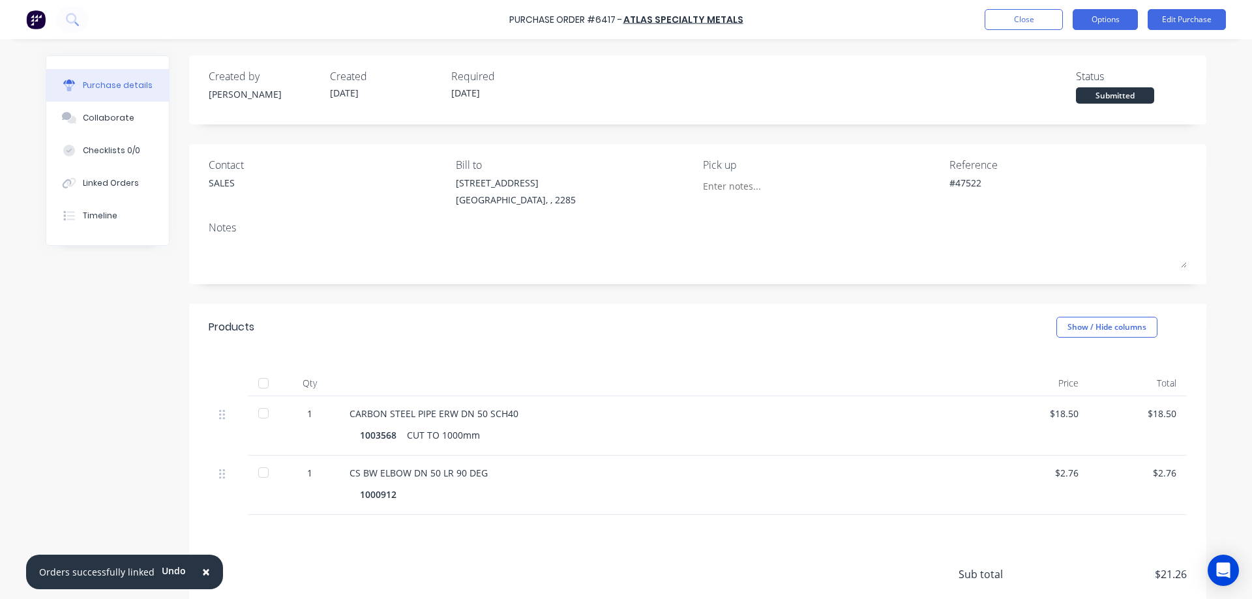
click at [1114, 16] on button "Options" at bounding box center [1104, 19] width 65 height 21
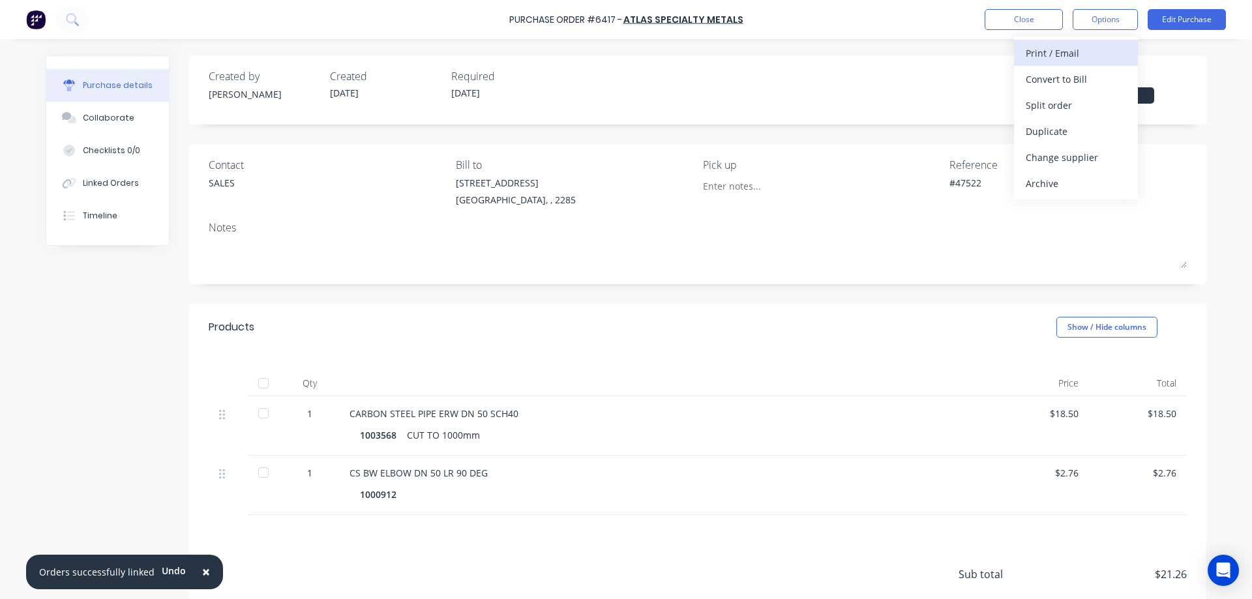
click at [1059, 55] on div "Print / Email" at bounding box center [1075, 53] width 100 height 19
click at [1051, 113] on div "Without pricing" at bounding box center [1075, 105] width 100 height 19
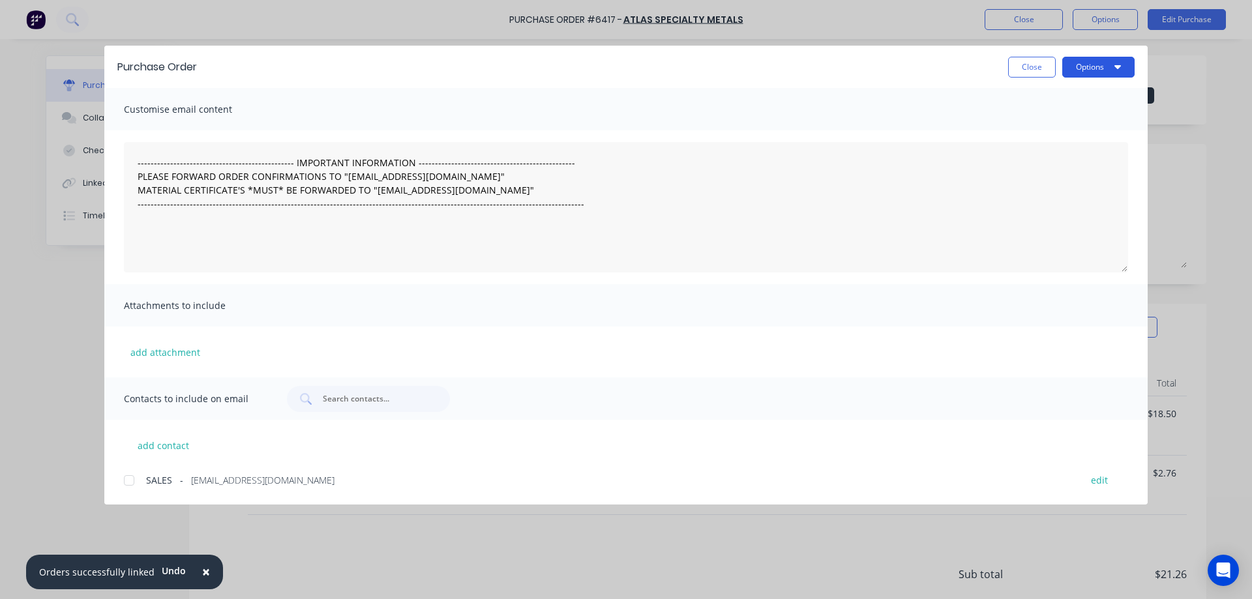
click at [1082, 70] on button "Options" at bounding box center [1098, 67] width 72 height 21
click at [1044, 129] on div "Print" at bounding box center [1072, 126] width 100 height 19
click at [1018, 68] on button "Close" at bounding box center [1032, 67] width 48 height 21
type textarea "x"
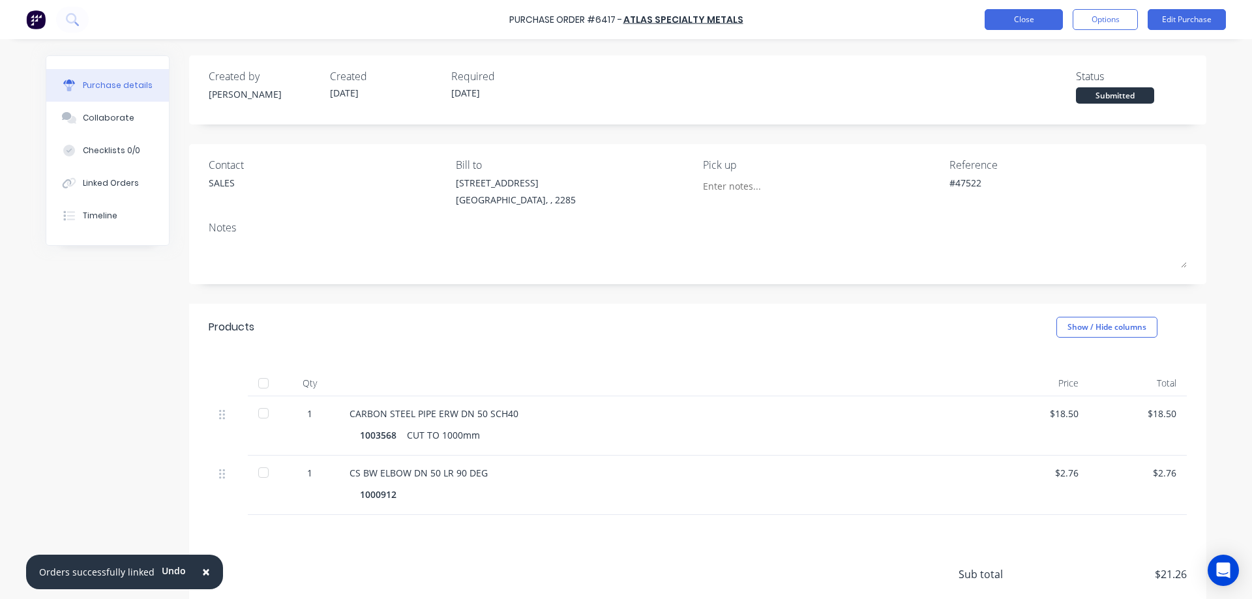
click at [1035, 14] on button "Close" at bounding box center [1023, 19] width 78 height 21
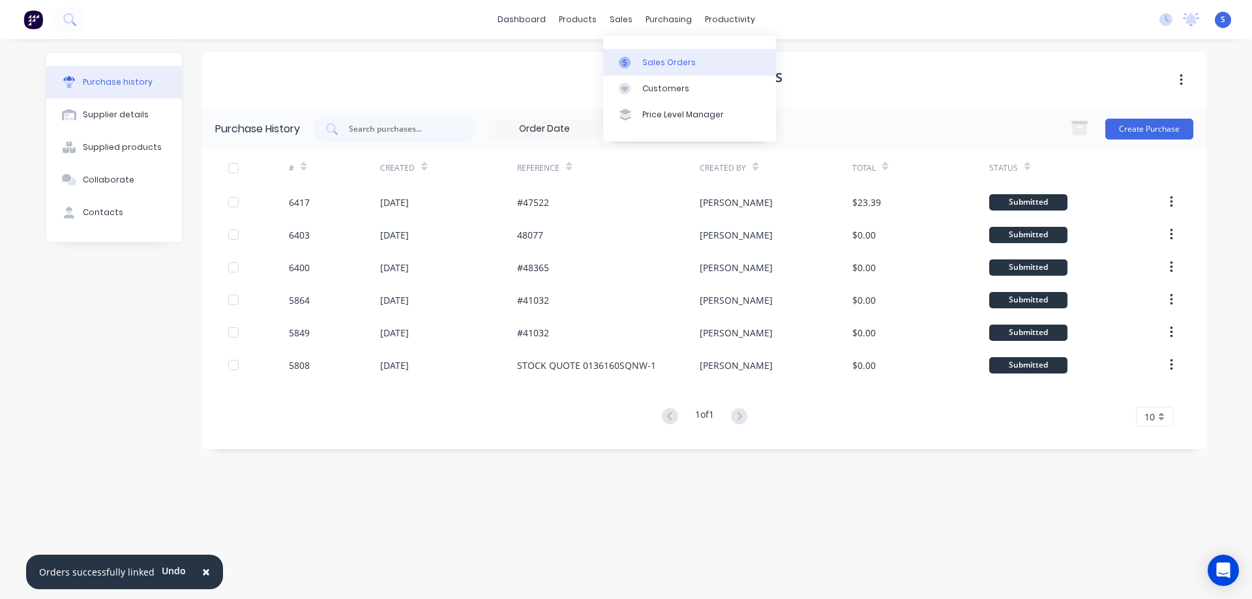
click at [659, 69] on link "Sales Orders" at bounding box center [689, 62] width 173 height 26
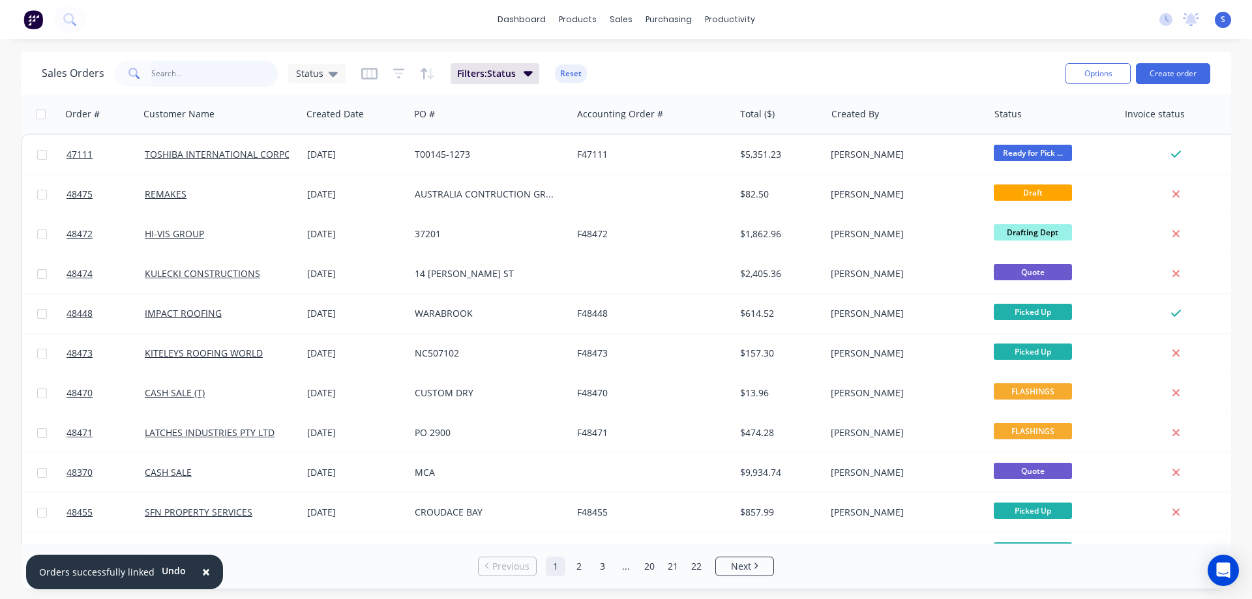
click at [198, 74] on input "text" at bounding box center [214, 74] width 127 height 26
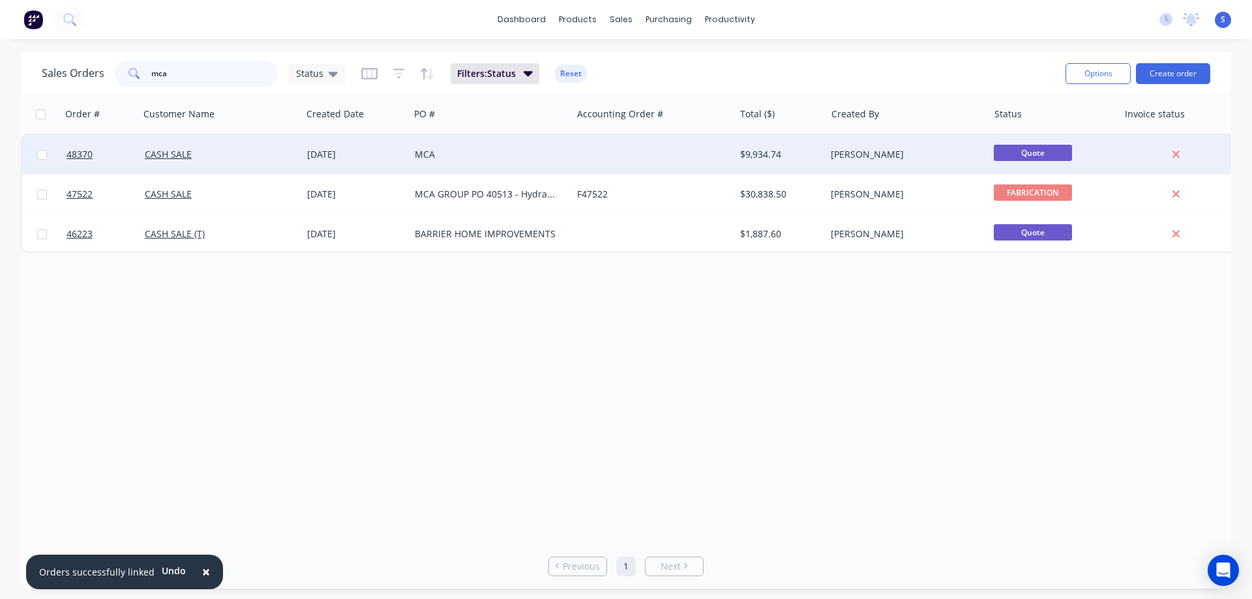
type input "mca"
click at [472, 156] on div "MCA" at bounding box center [487, 154] width 145 height 13
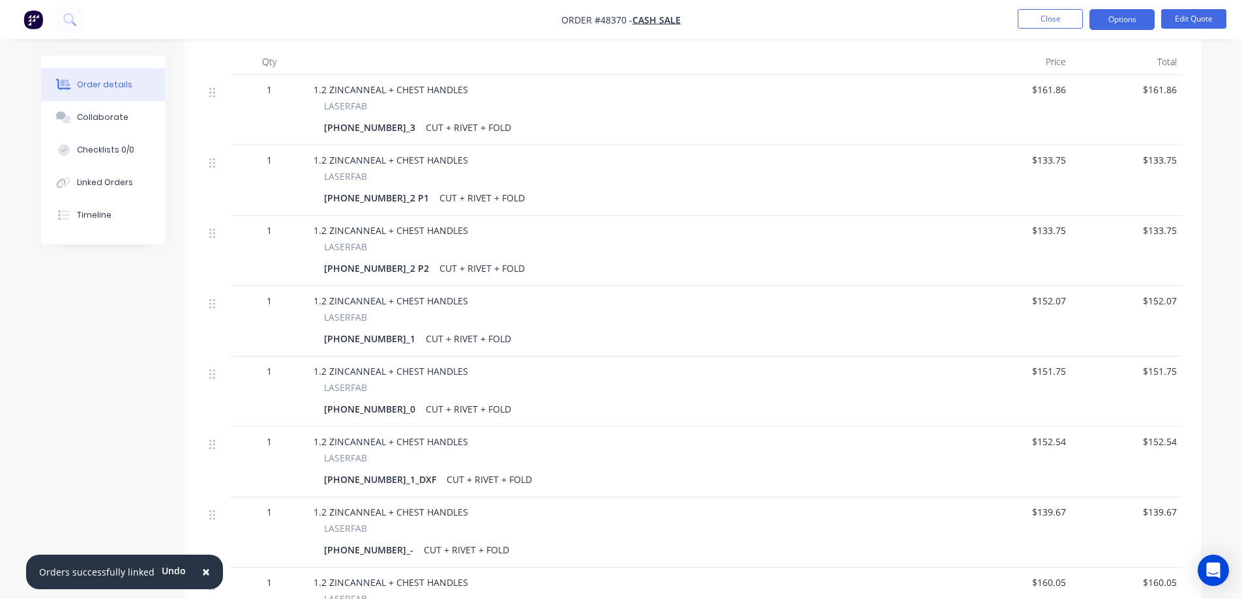
scroll to position [183, 0]
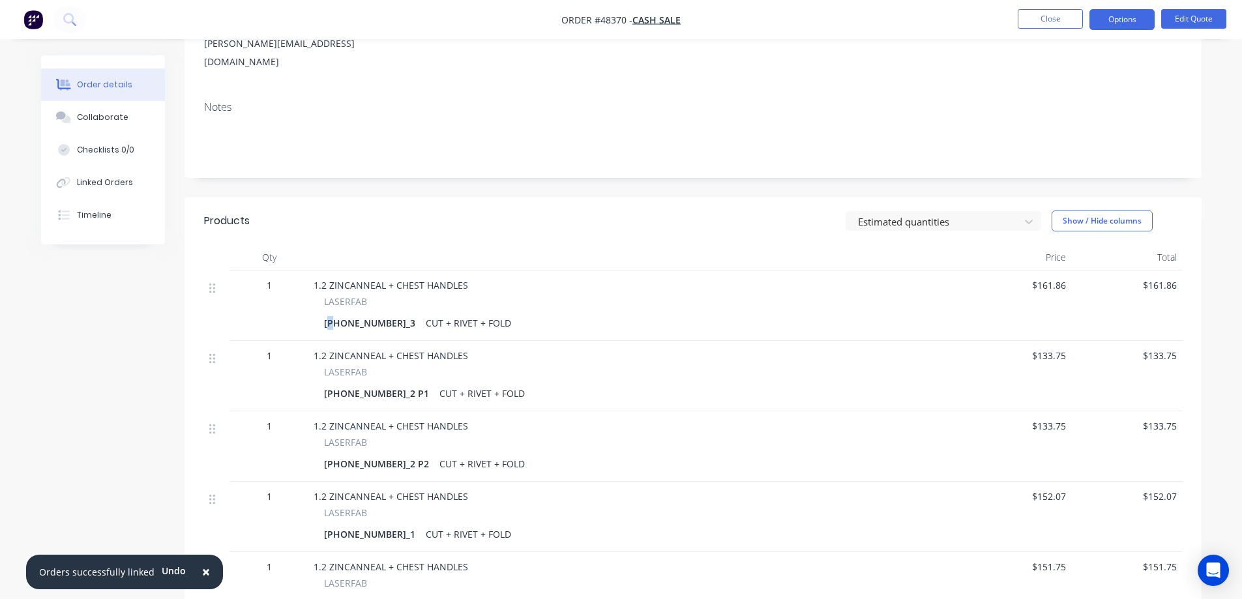
drag, startPoint x: 336, startPoint y: 304, endPoint x: 326, endPoint y: 308, distance: 10.5
click at [326, 314] on div "273-109-00_3" at bounding box center [372, 323] width 96 height 19
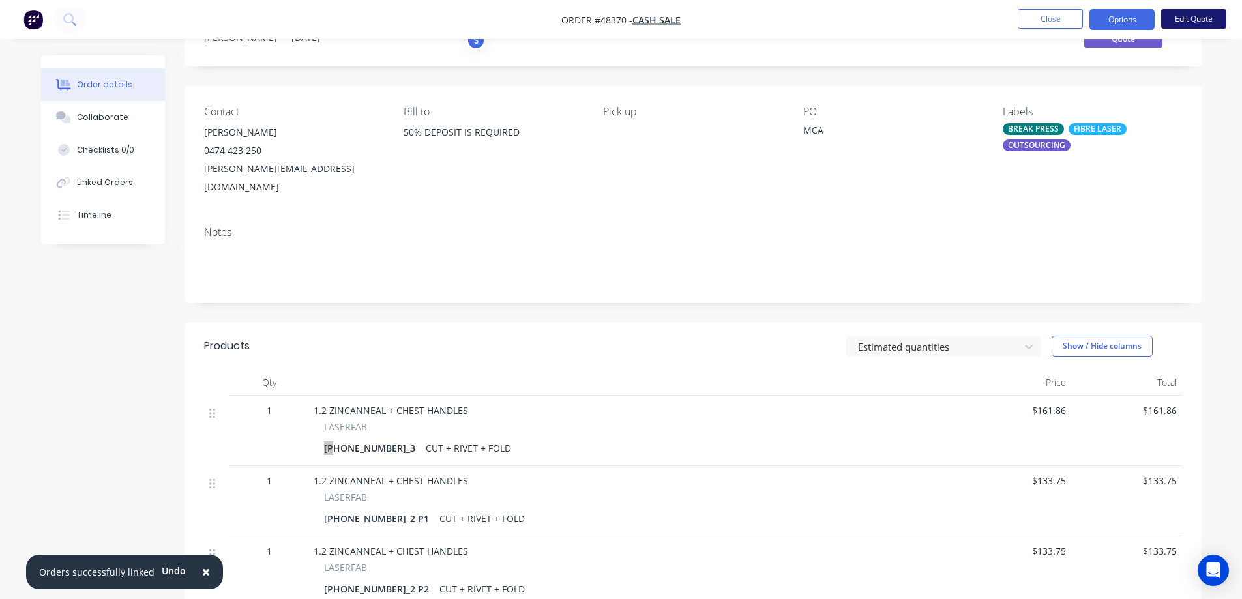
scroll to position [0, 0]
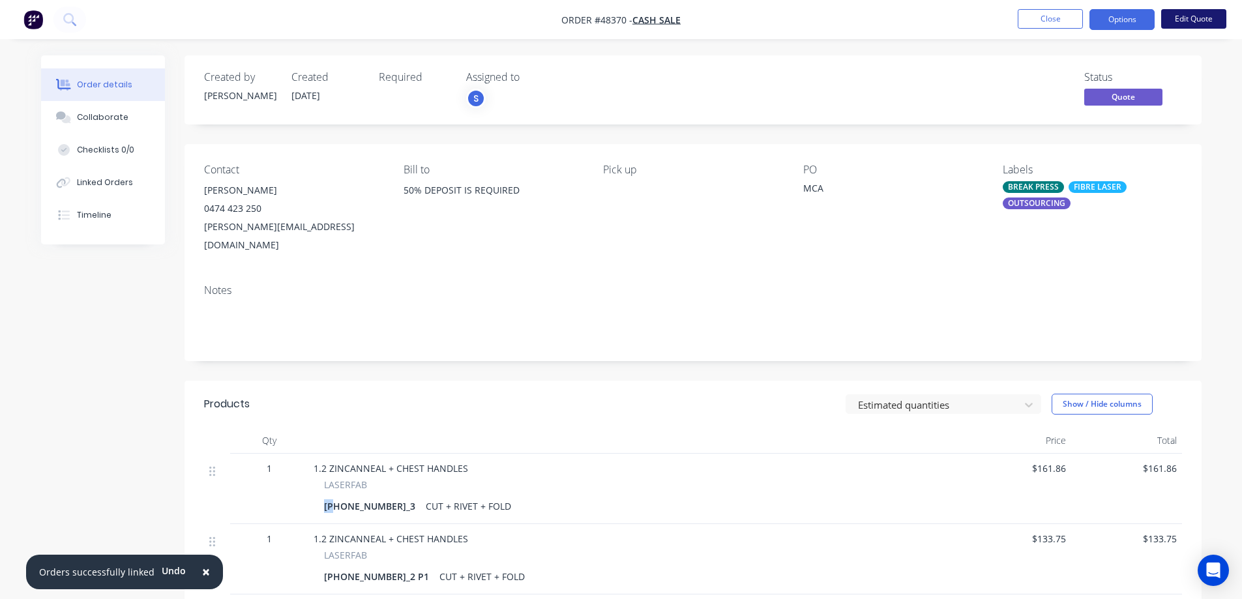
click at [1209, 16] on button "Edit Quote" at bounding box center [1193, 19] width 65 height 20
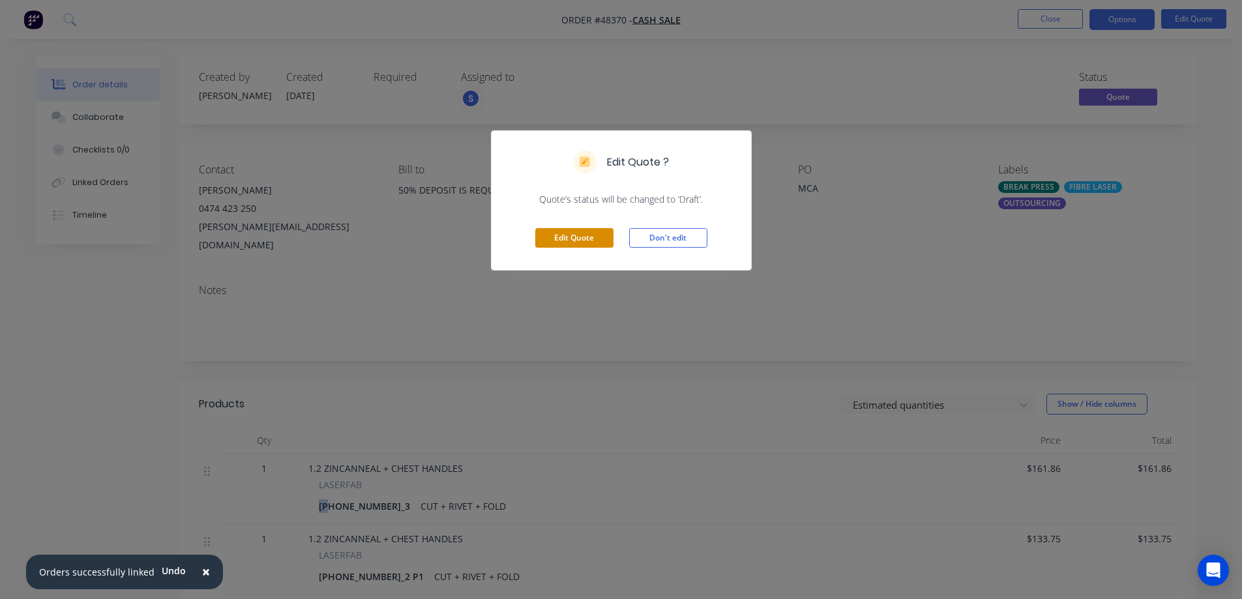
click at [574, 236] on button "Edit Quote" at bounding box center [574, 238] width 78 height 20
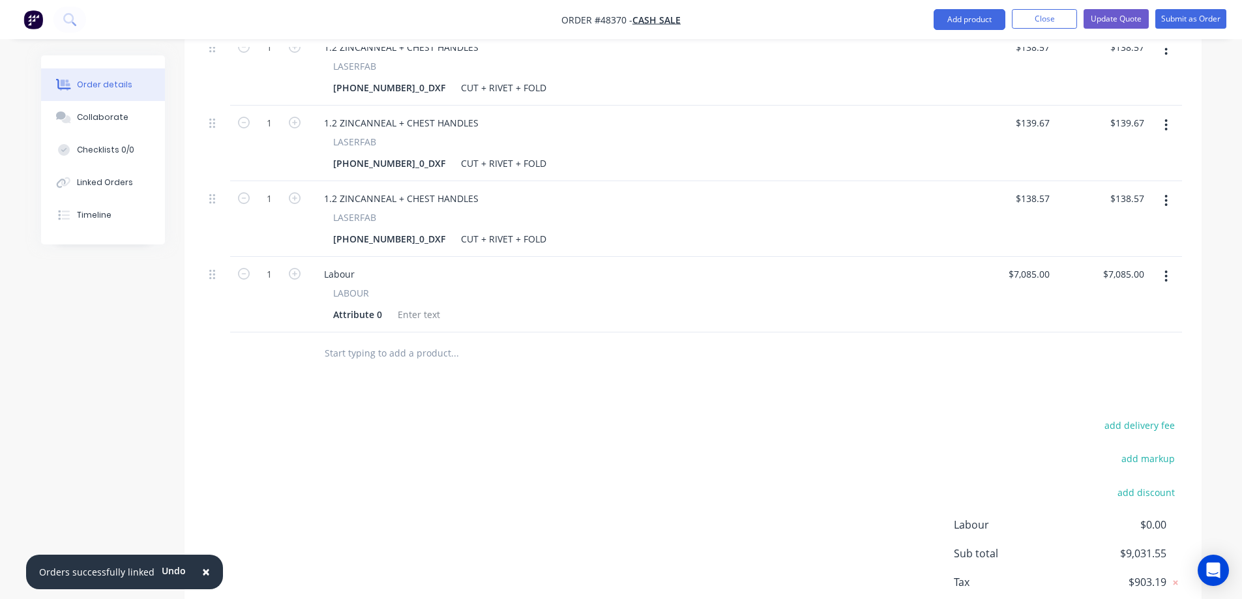
scroll to position [1366, 0]
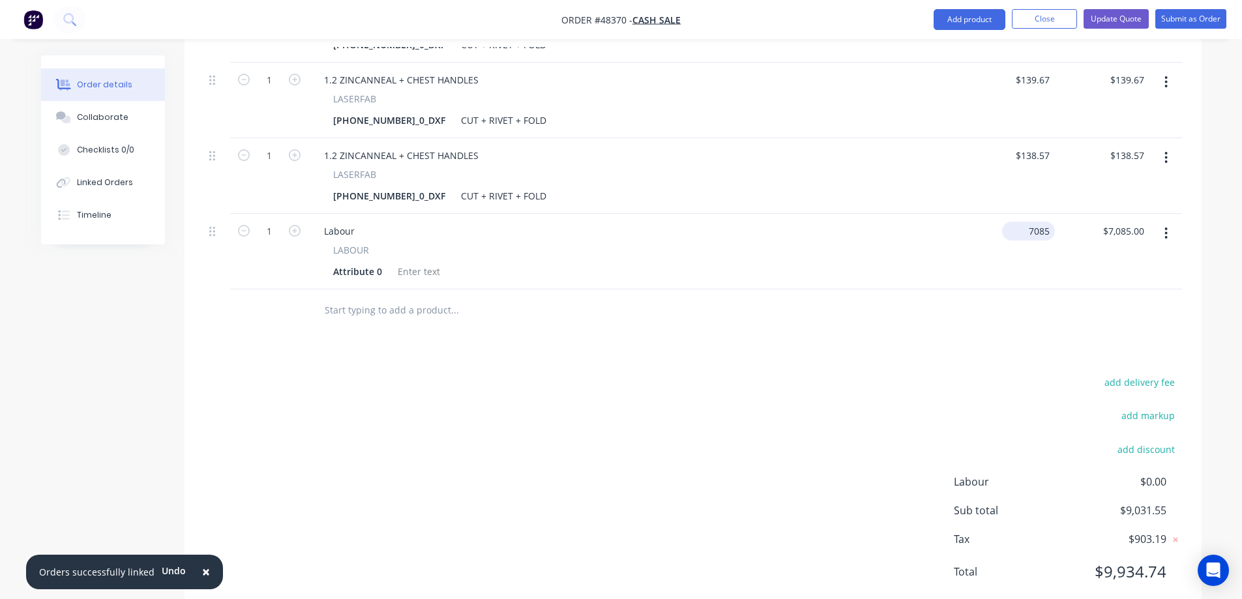
click at [1042, 222] on input "7085" at bounding box center [1031, 231] width 48 height 19
click at [1042, 222] on input "7085" at bounding box center [1040, 231] width 27 height 19
type input "$6,540.00"
click at [830, 374] on div "add delivery fee add markup add discount Labour $0.00 Sub total $8,486.55 Tax $…" at bounding box center [693, 485] width 978 height 223
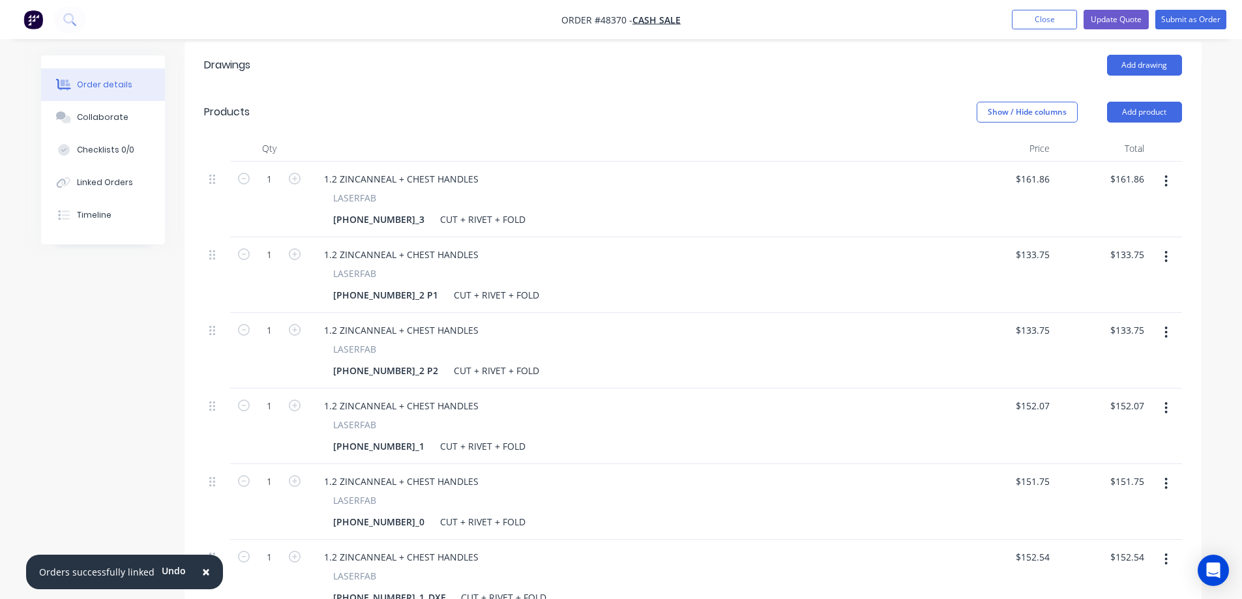
scroll to position [323, 0]
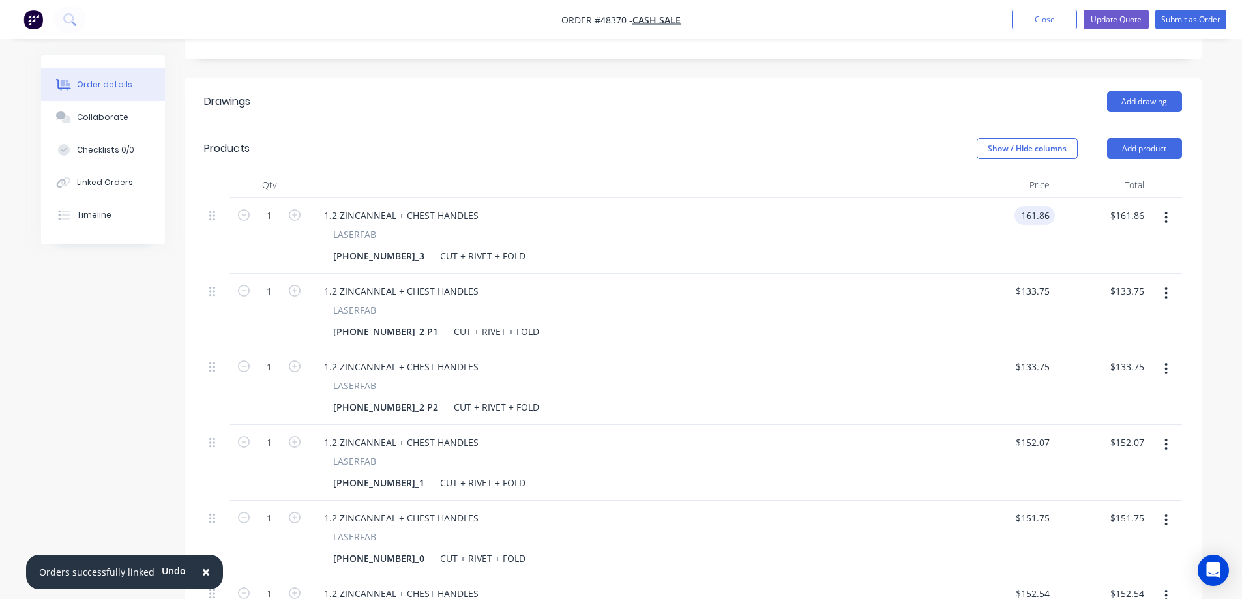
click at [1036, 206] on input "161.86" at bounding box center [1037, 215] width 35 height 19
type input "$706.86"
click at [1034, 282] on input "133.75" at bounding box center [1034, 291] width 40 height 19
click at [1035, 282] on input "133.75" at bounding box center [1037, 291] width 35 height 19
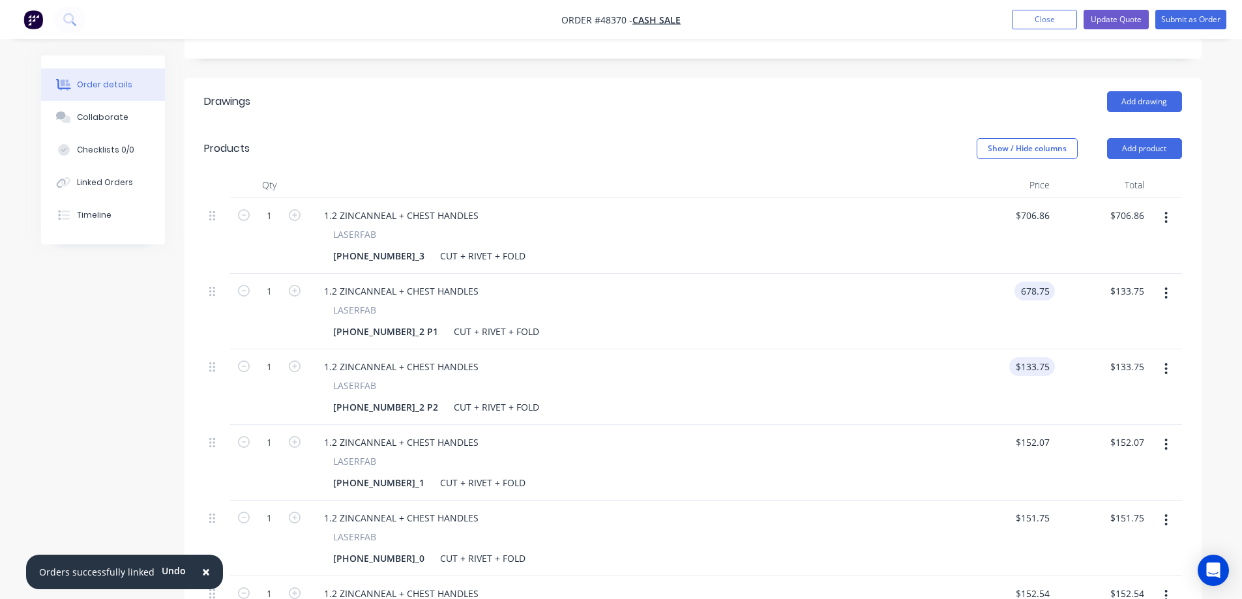
type input "$678.75"
click at [1034, 357] on input "133.75" at bounding box center [1037, 366] width 35 height 19
type input "$678.75"
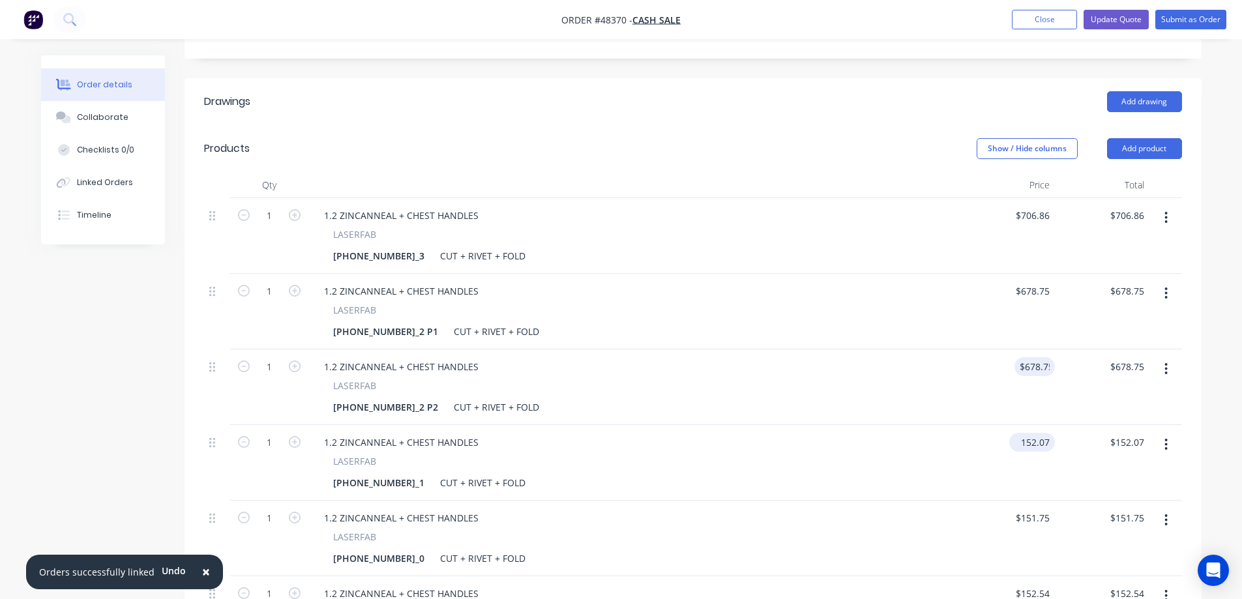
click at [1035, 433] on input "152.07" at bounding box center [1034, 442] width 40 height 19
type input "$699.07"
click at [1034, 508] on input "151.75" at bounding box center [1034, 517] width 40 height 19
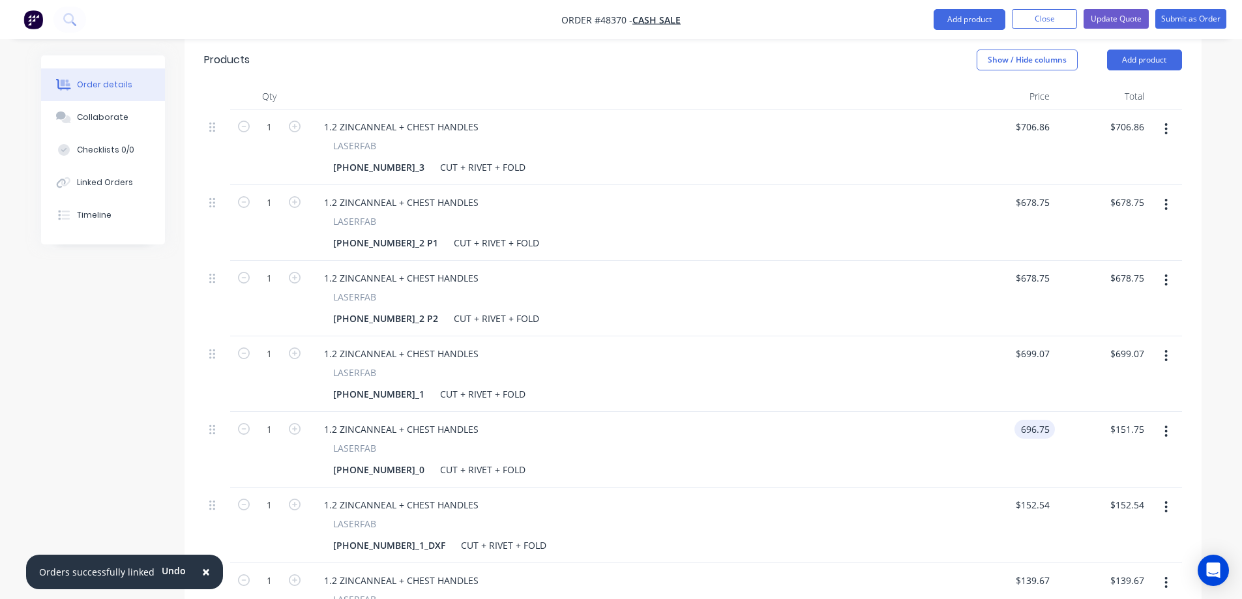
scroll to position [454, 0]
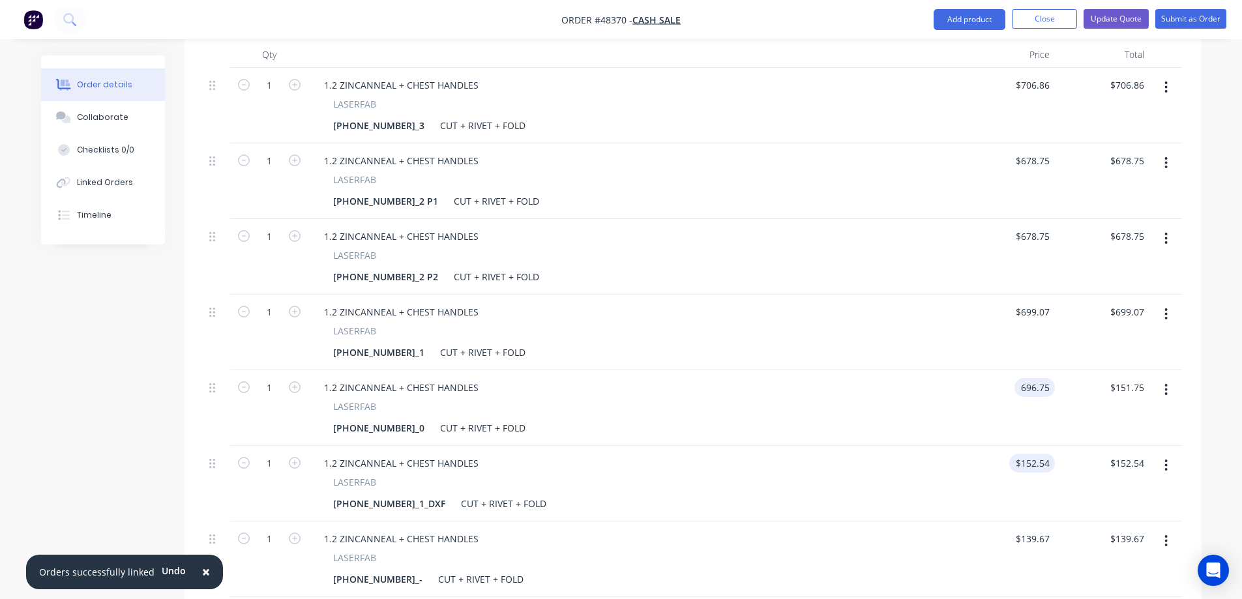
type input "$696.75"
click at [1040, 454] on input "152.54" at bounding box center [1037, 463] width 35 height 19
type input "$697.54"
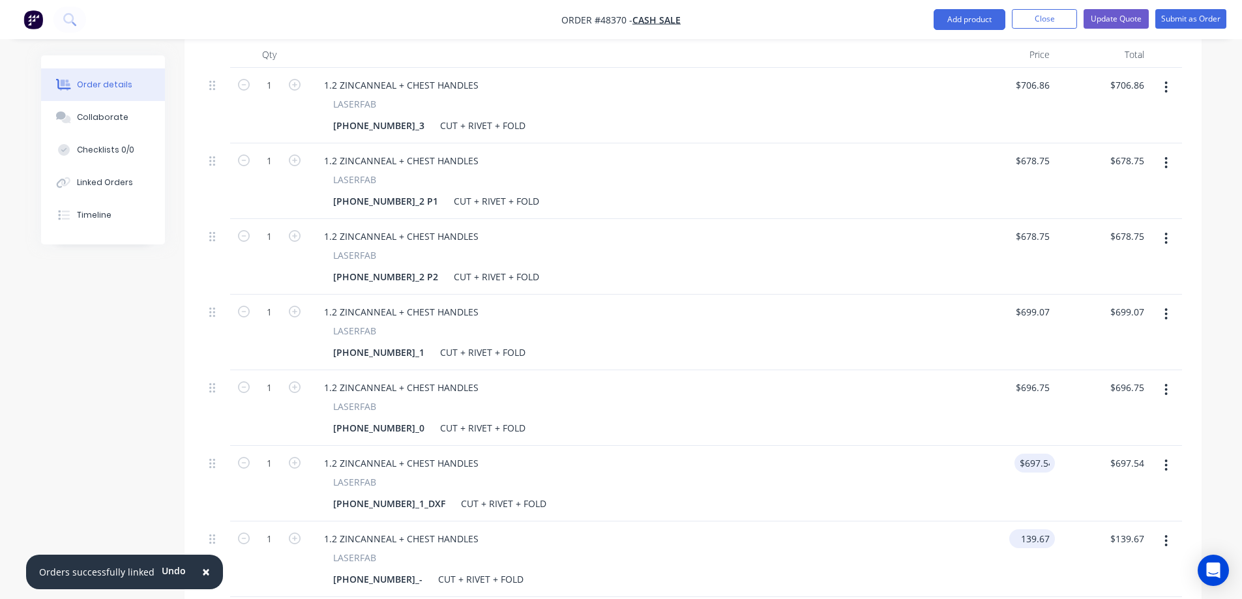
click at [1037, 529] on input "139.67" at bounding box center [1034, 538] width 40 height 19
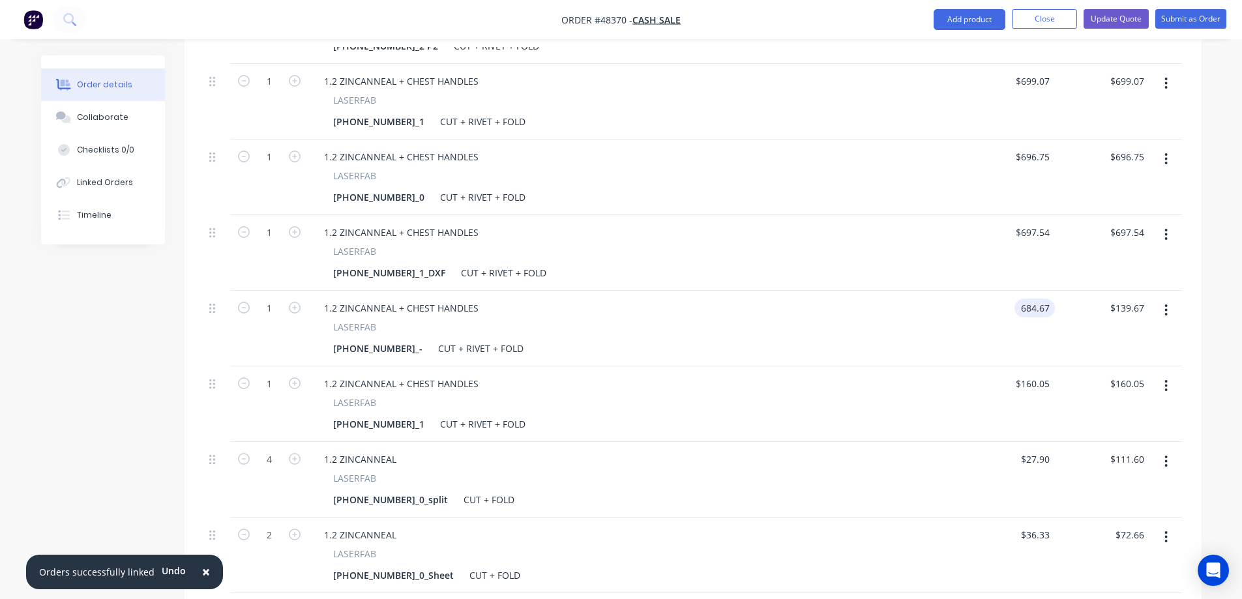
scroll to position [714, 0]
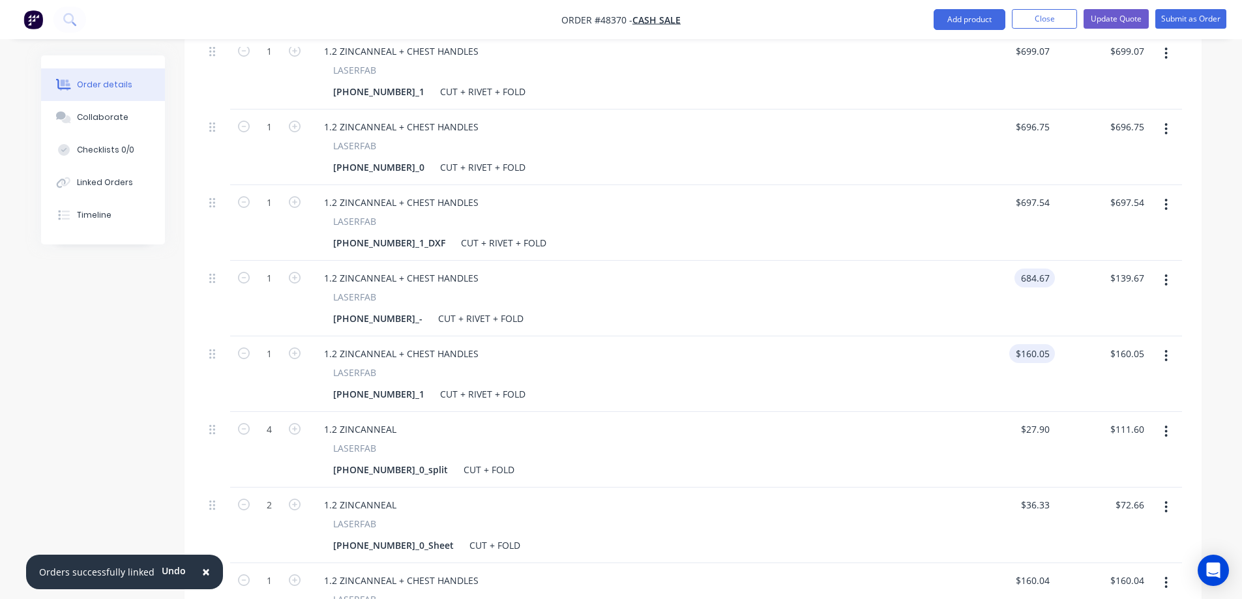
type input "$684.67"
click at [1037, 344] on input "160.05" at bounding box center [1034, 353] width 40 height 19
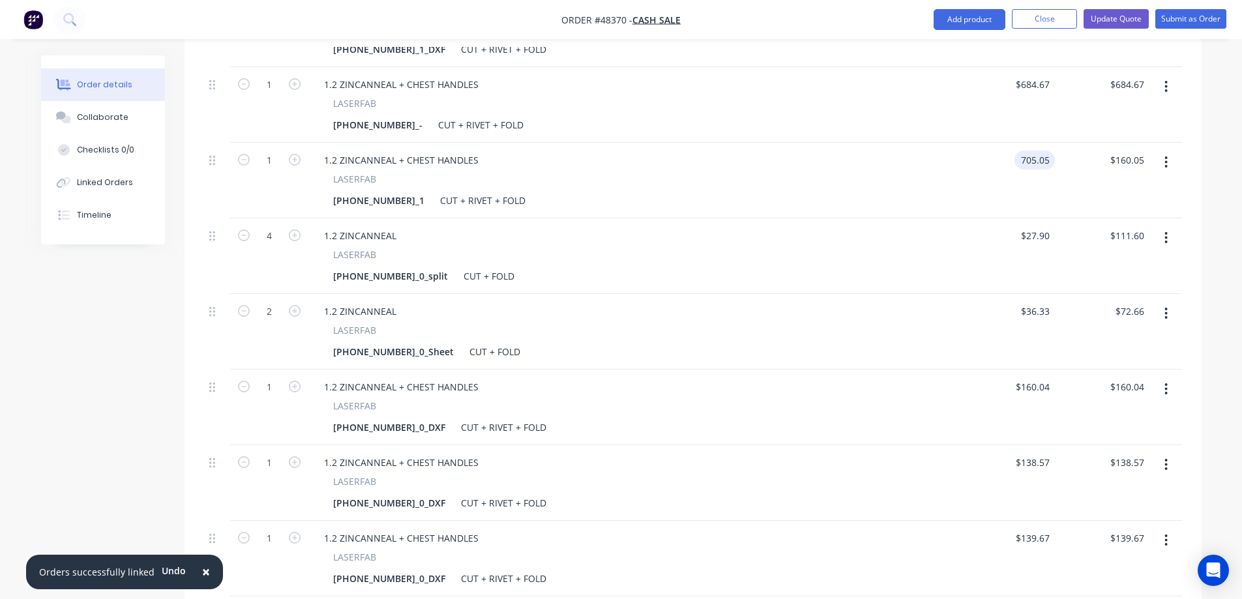
scroll to position [910, 0]
type input "$705.05"
click at [1034, 375] on input "160.04" at bounding box center [1034, 384] width 40 height 19
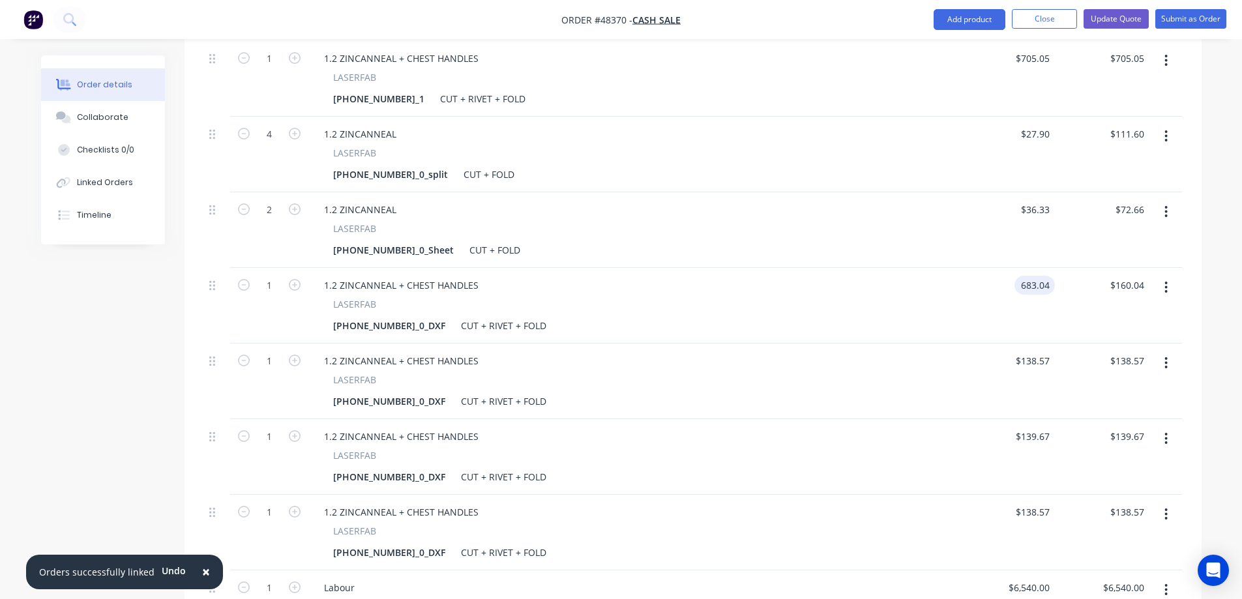
scroll to position [1040, 0]
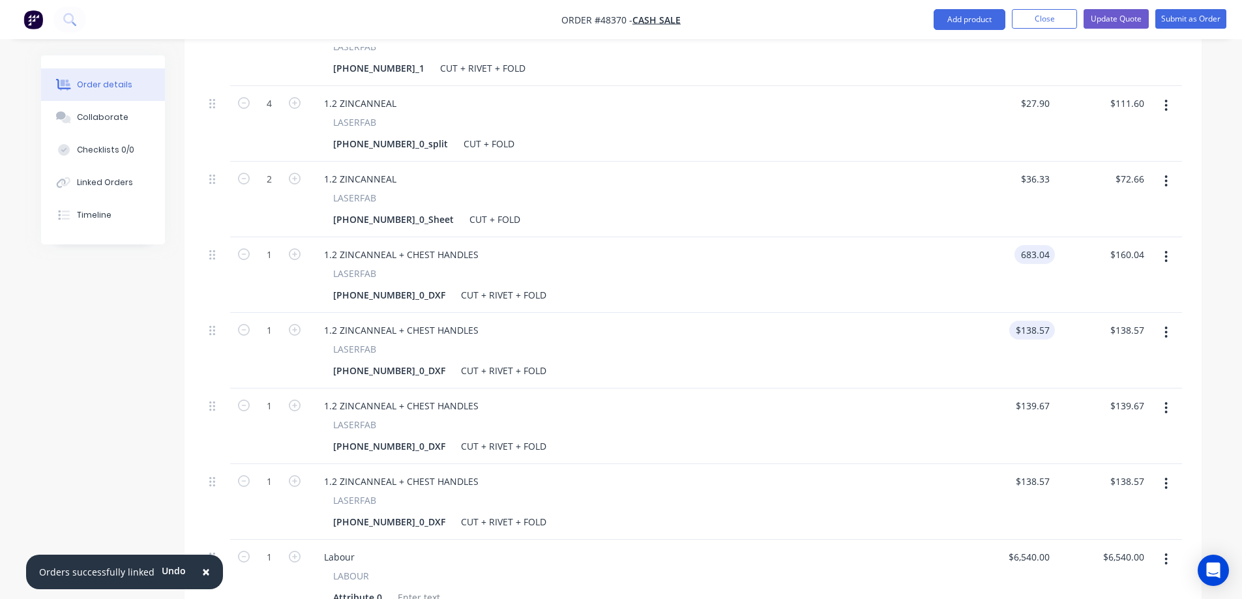
type input "$683.04"
click at [1035, 321] on input "138.57" at bounding box center [1034, 330] width 40 height 19
type input "$683.57"
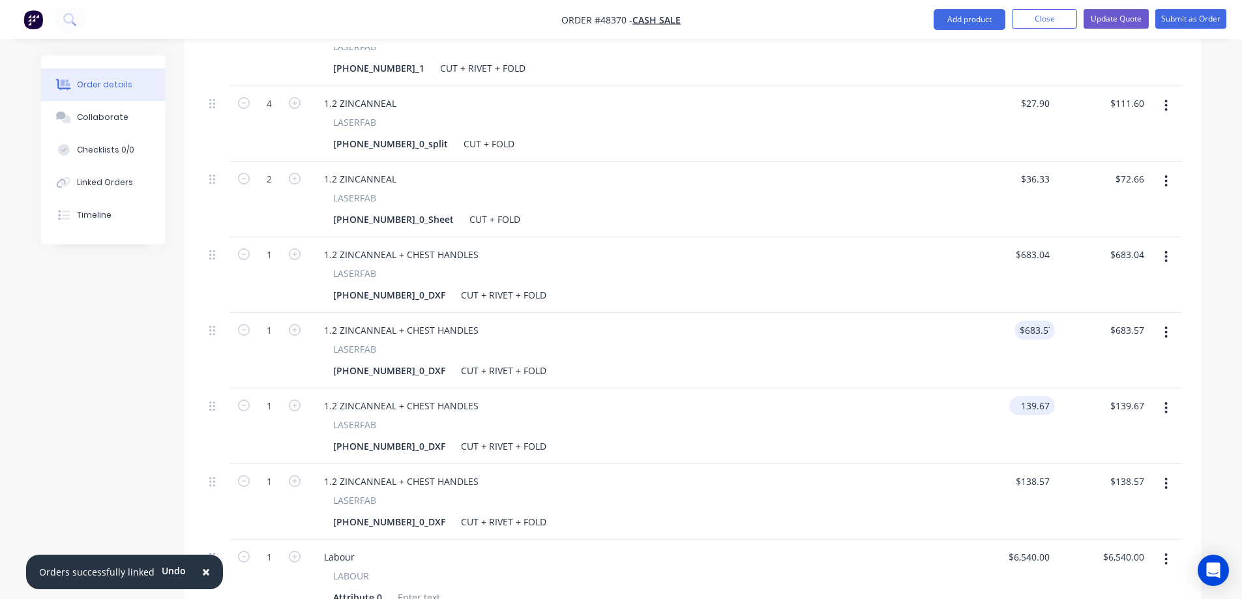
click at [1035, 396] on input "139.67" at bounding box center [1034, 405] width 40 height 19
type input "$684.67"
click at [1035, 472] on input "138.57" at bounding box center [1034, 481] width 40 height 19
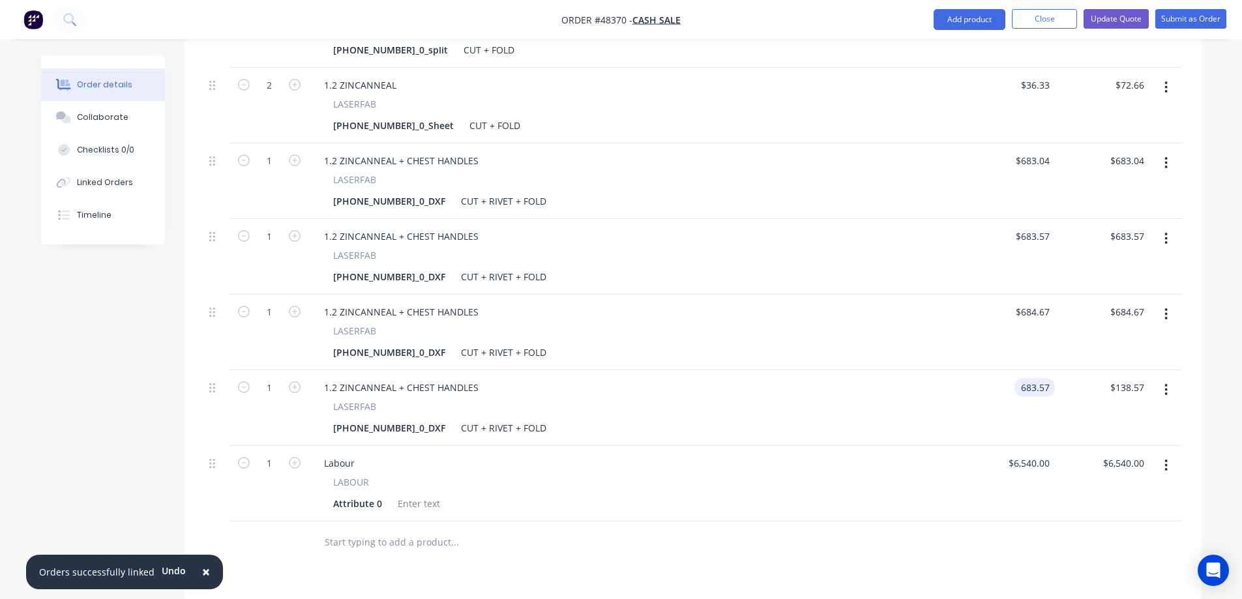
scroll to position [1236, 0]
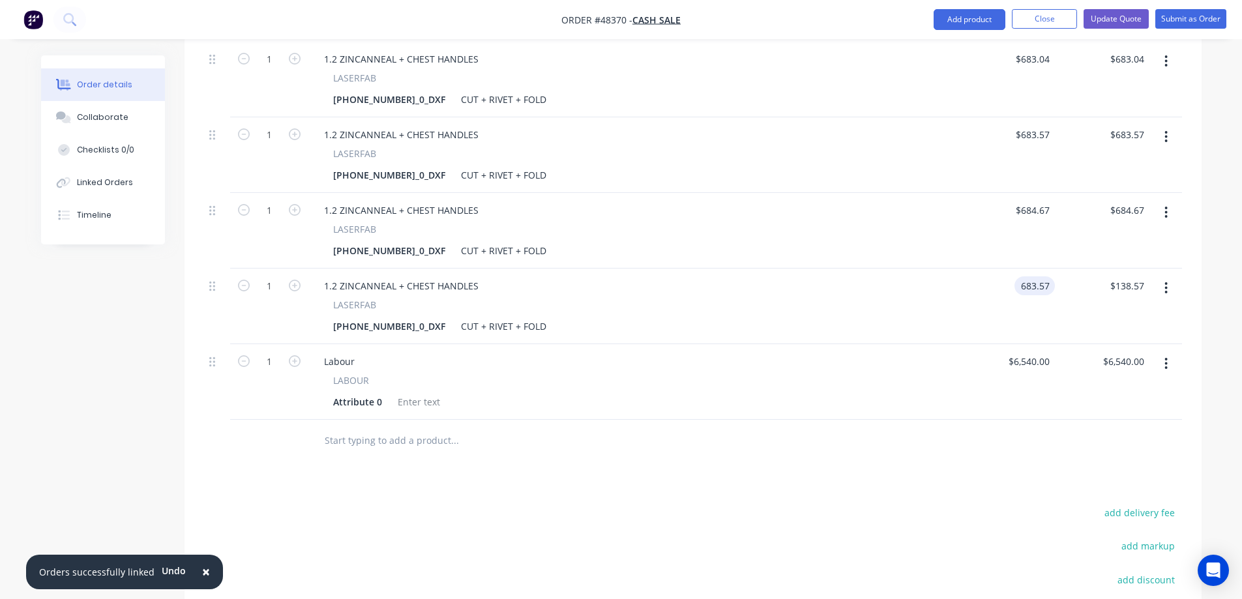
type input "$683.57"
click at [1166, 357] on icon "button" at bounding box center [1165, 364] width 3 height 14
click at [1108, 467] on div "Delete" at bounding box center [1120, 476] width 100 height 19
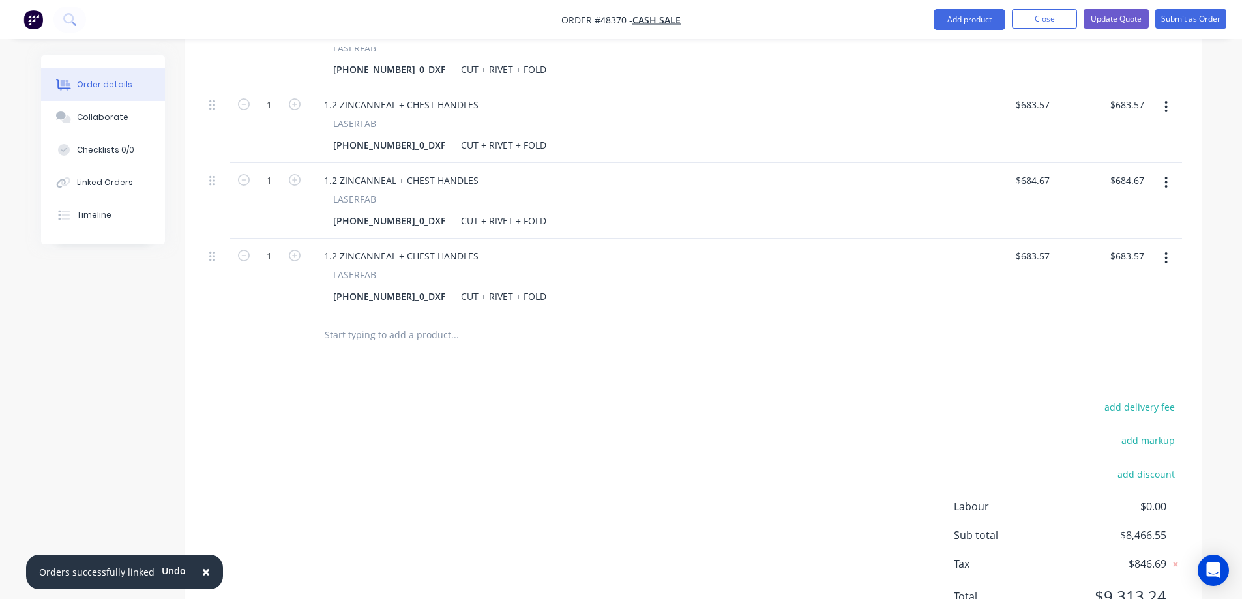
scroll to position [1291, 0]
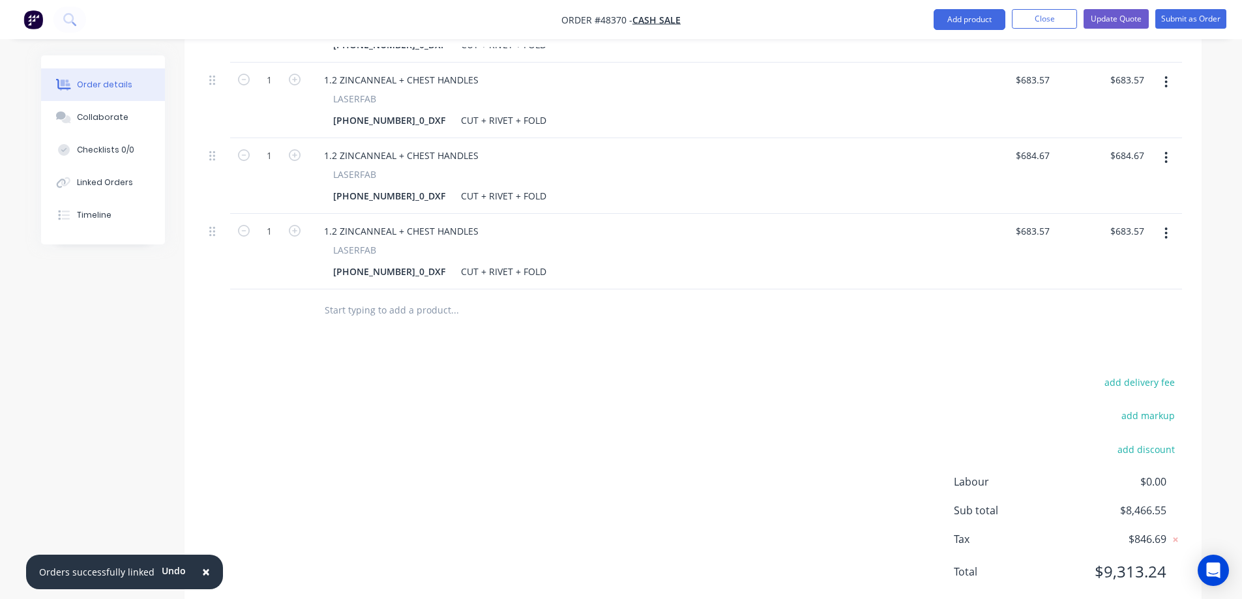
click at [829, 417] on div "add delivery fee add markup add discount Labour $0.00 Sub total $8,466.55 Tax $…" at bounding box center [693, 485] width 978 height 223
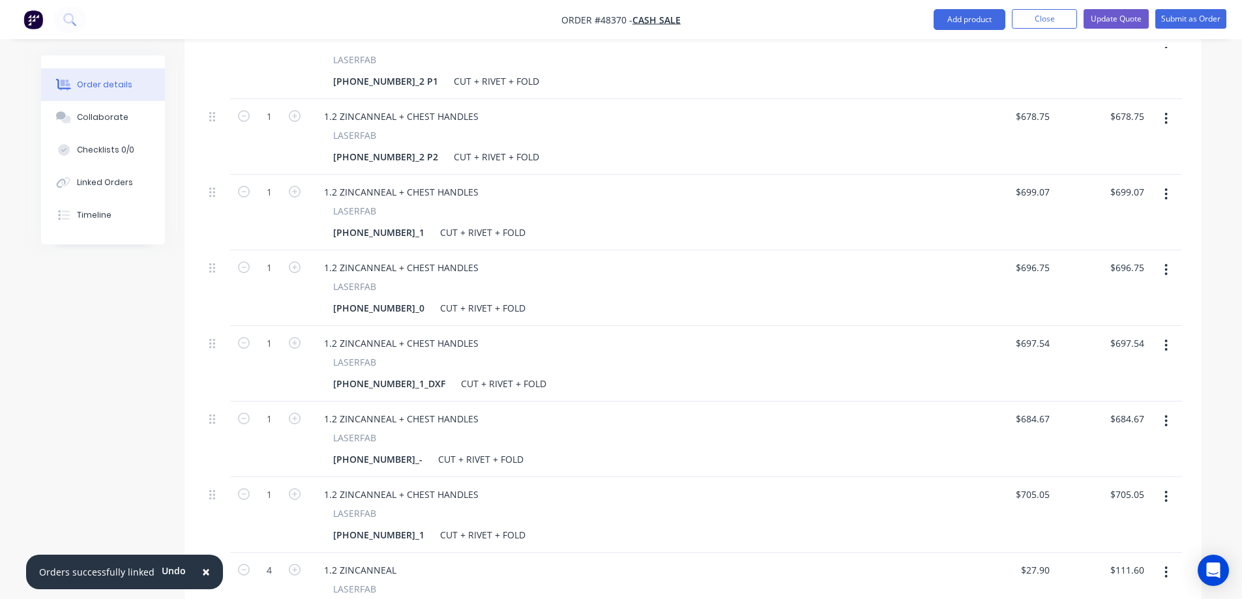
scroll to position [0, 0]
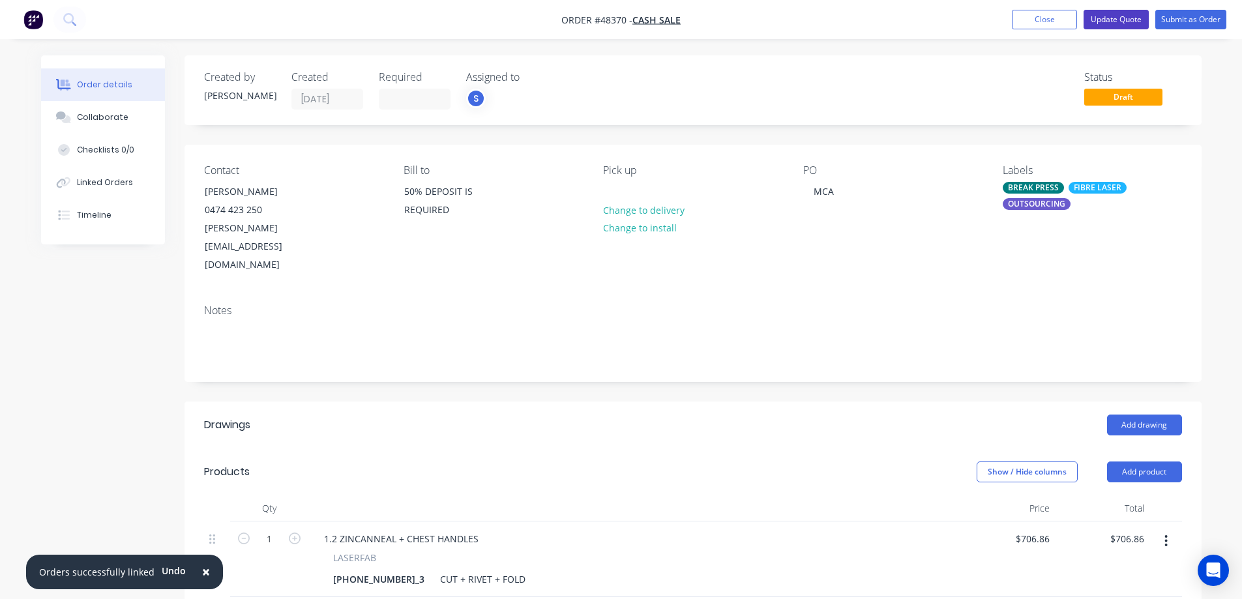
click at [1115, 18] on button "Update Quote" at bounding box center [1115, 20] width 65 height 20
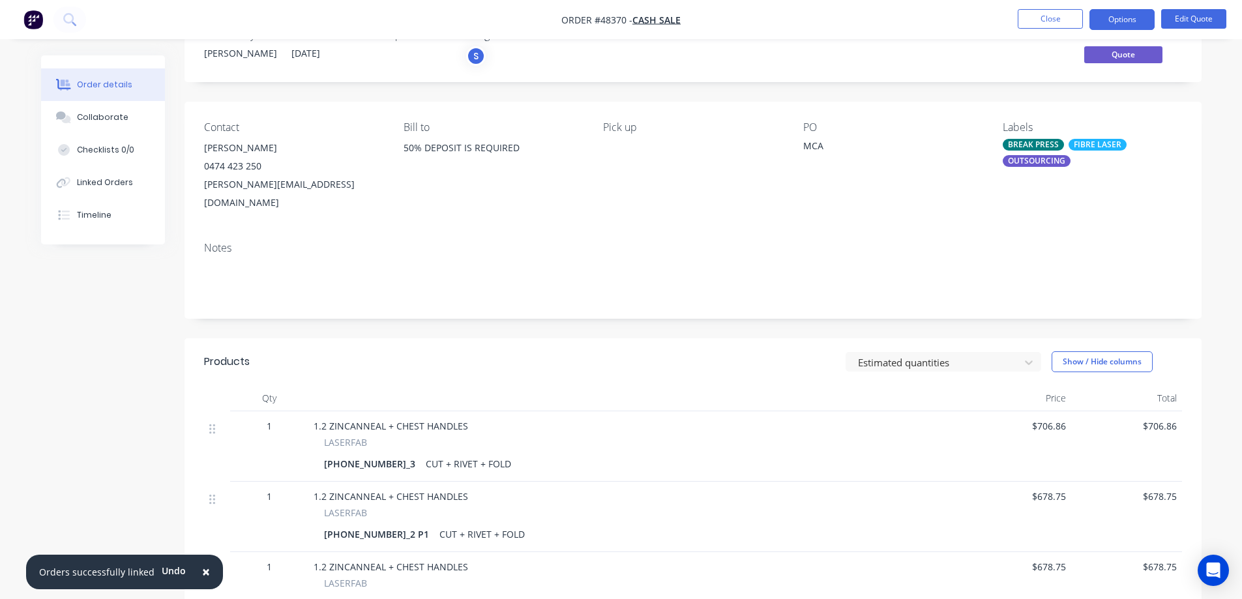
scroll to position [65, 0]
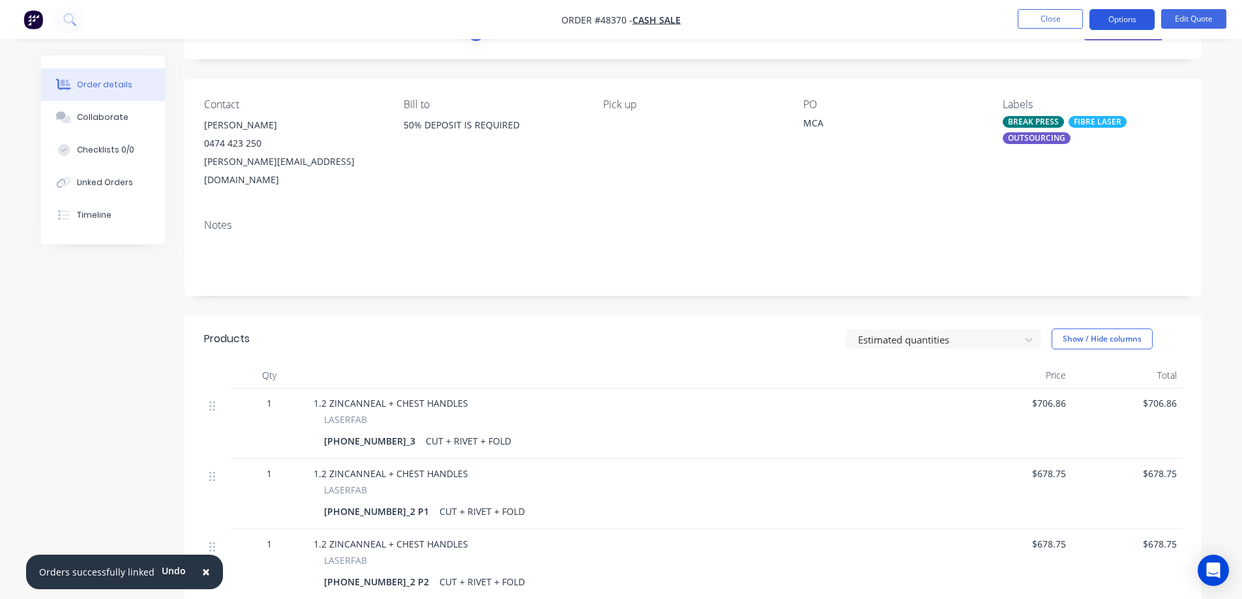
click at [1126, 17] on button "Options" at bounding box center [1121, 19] width 65 height 21
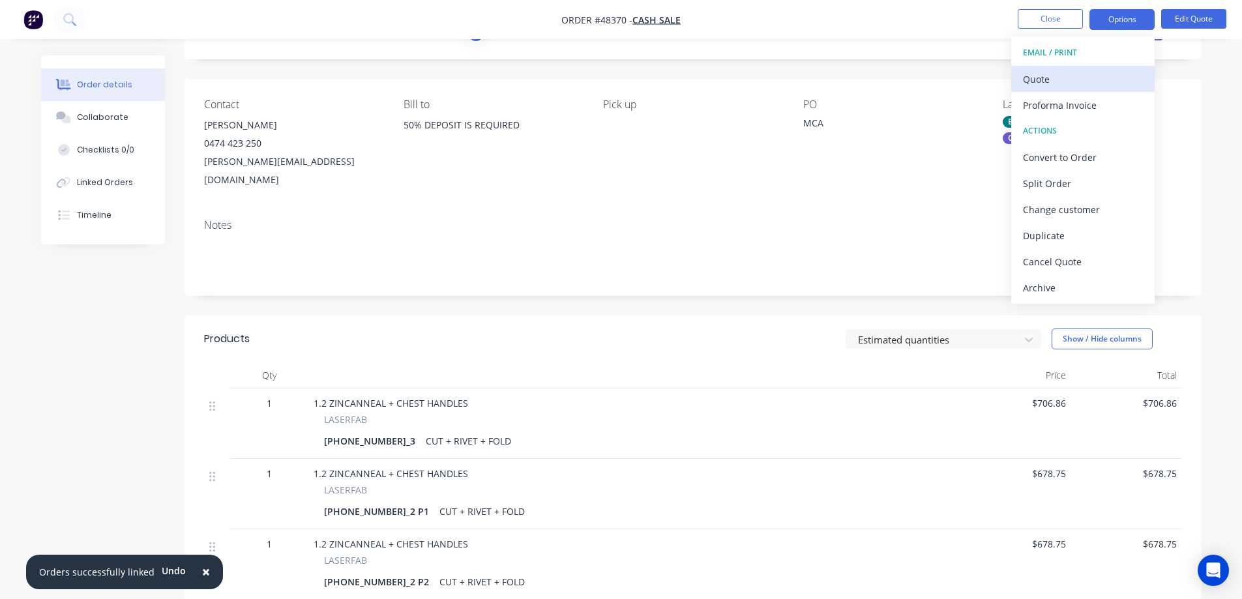
click at [1050, 82] on div "Quote" at bounding box center [1083, 79] width 120 height 19
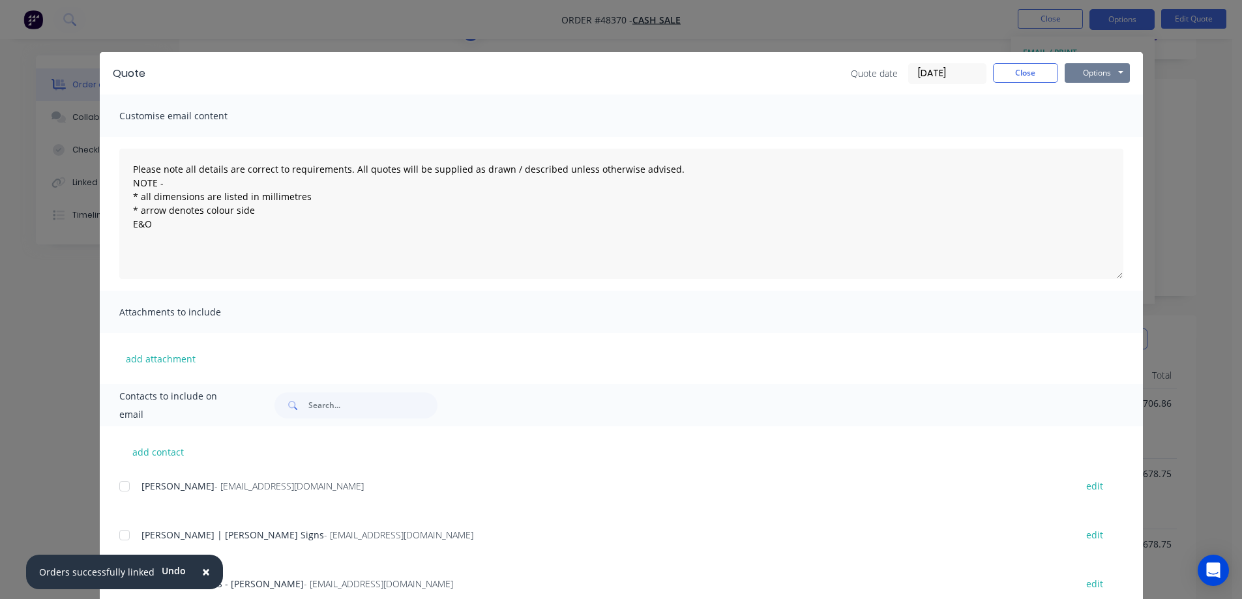
click at [1082, 69] on button "Options" at bounding box center [1096, 73] width 65 height 20
click at [1084, 120] on button "Print" at bounding box center [1105, 118] width 83 height 22
click at [1025, 77] on button "Close" at bounding box center [1025, 73] width 65 height 20
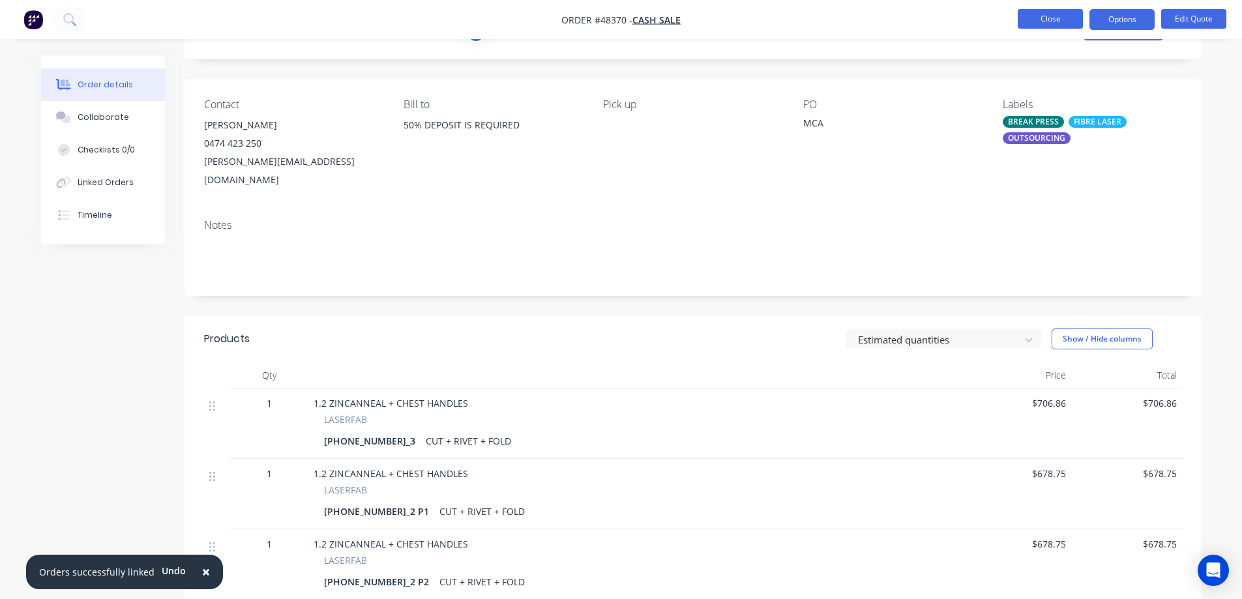
click at [1055, 20] on button "Close" at bounding box center [1050, 19] width 65 height 20
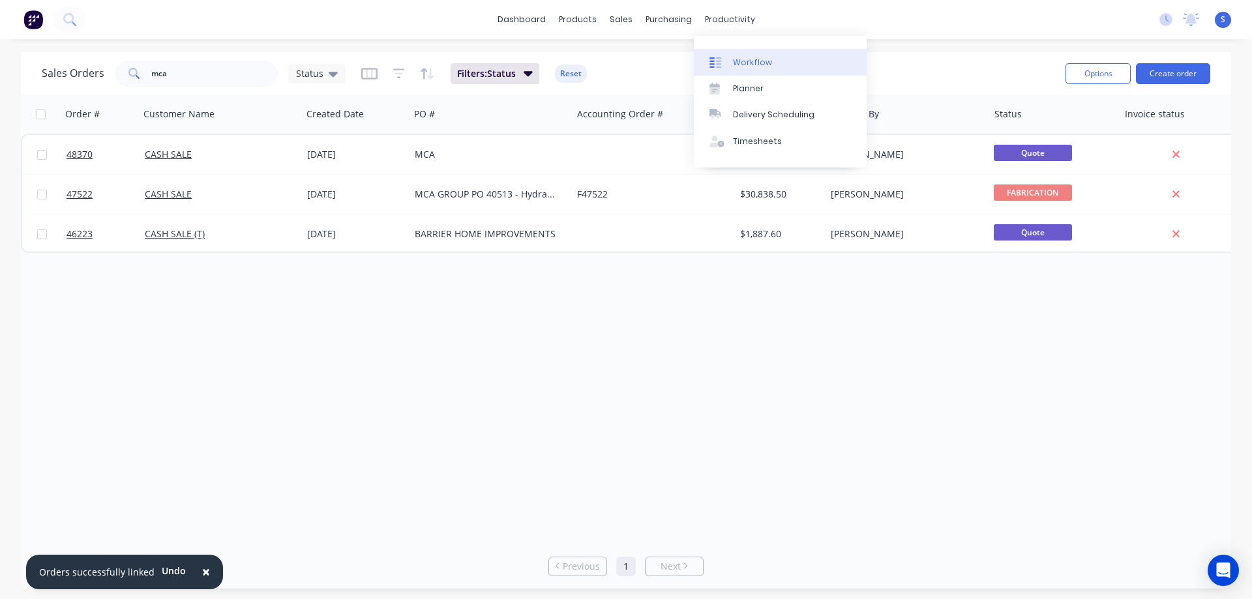
click at [775, 59] on link "Workflow" at bounding box center [780, 62] width 173 height 26
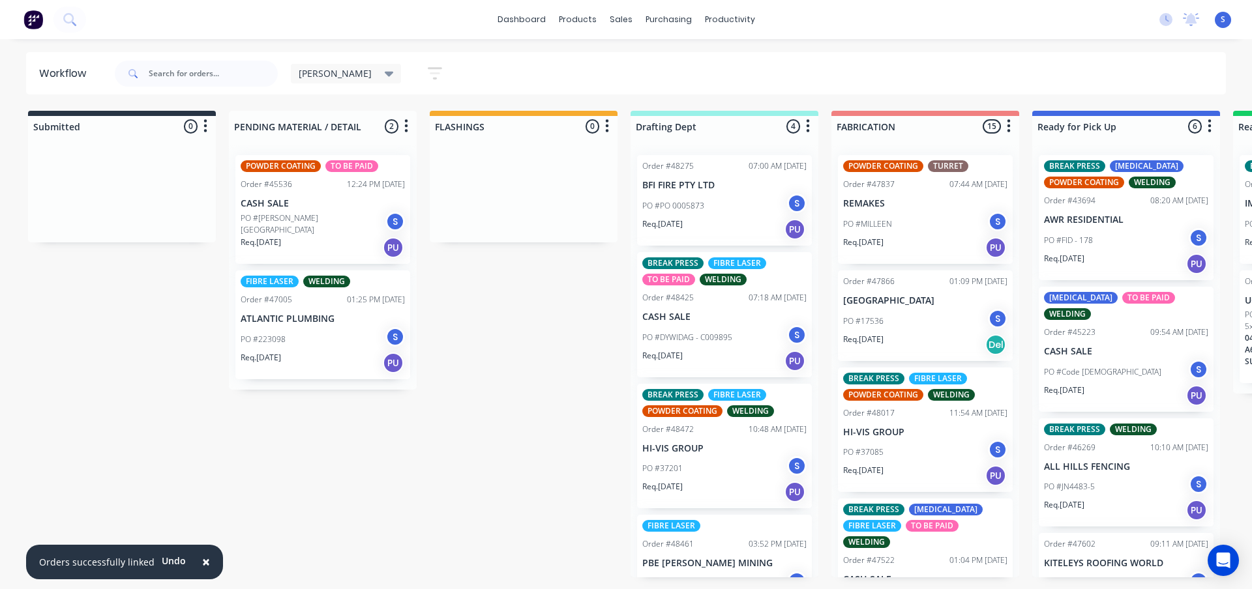
scroll to position [47, 0]
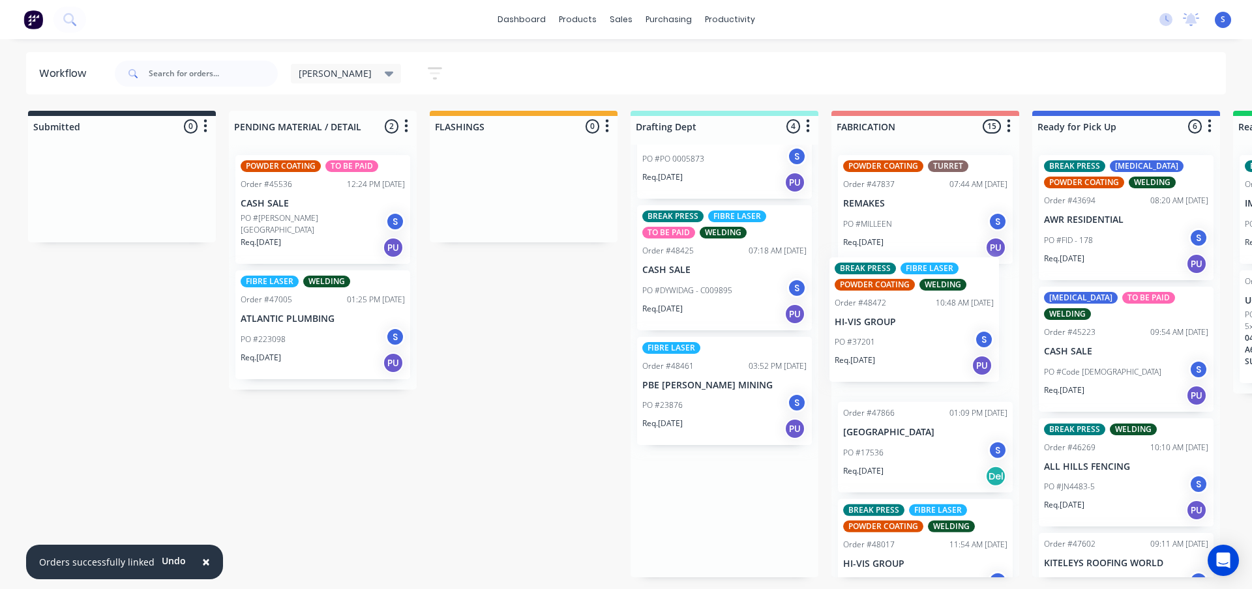
drag, startPoint x: 721, startPoint y: 431, endPoint x: 892, endPoint y: 353, distance: 187.6
click at [892, 353] on div "Submitted 0 Sort By Created date Required date Order number Customer name Most …" at bounding box center [1077, 344] width 2174 height 467
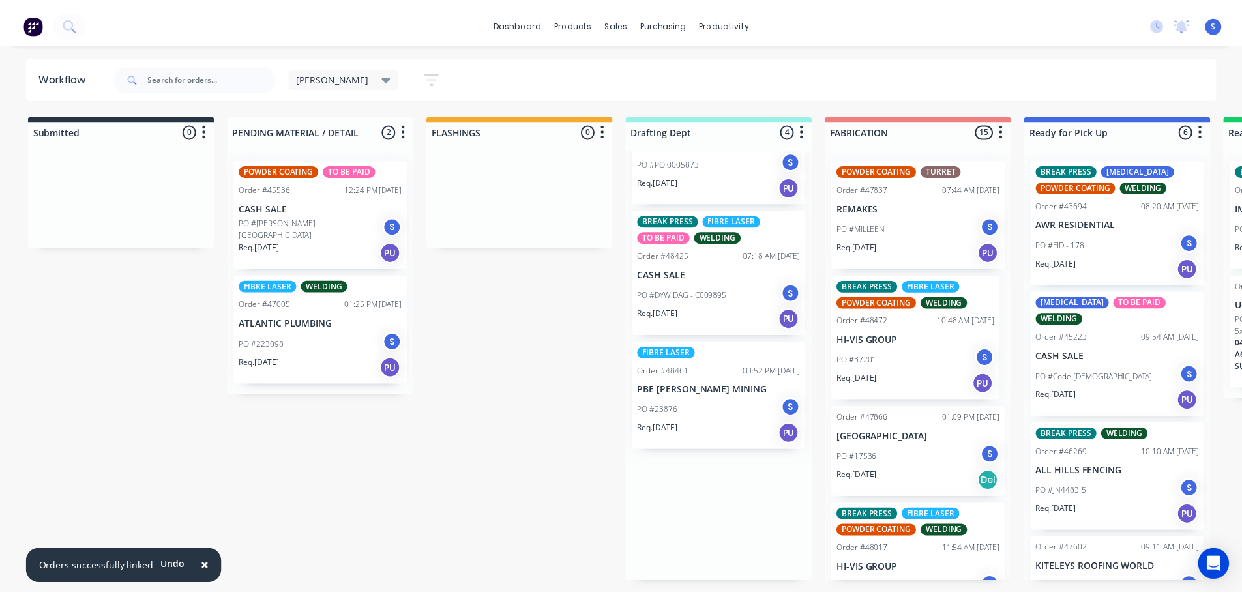
scroll to position [0, 0]
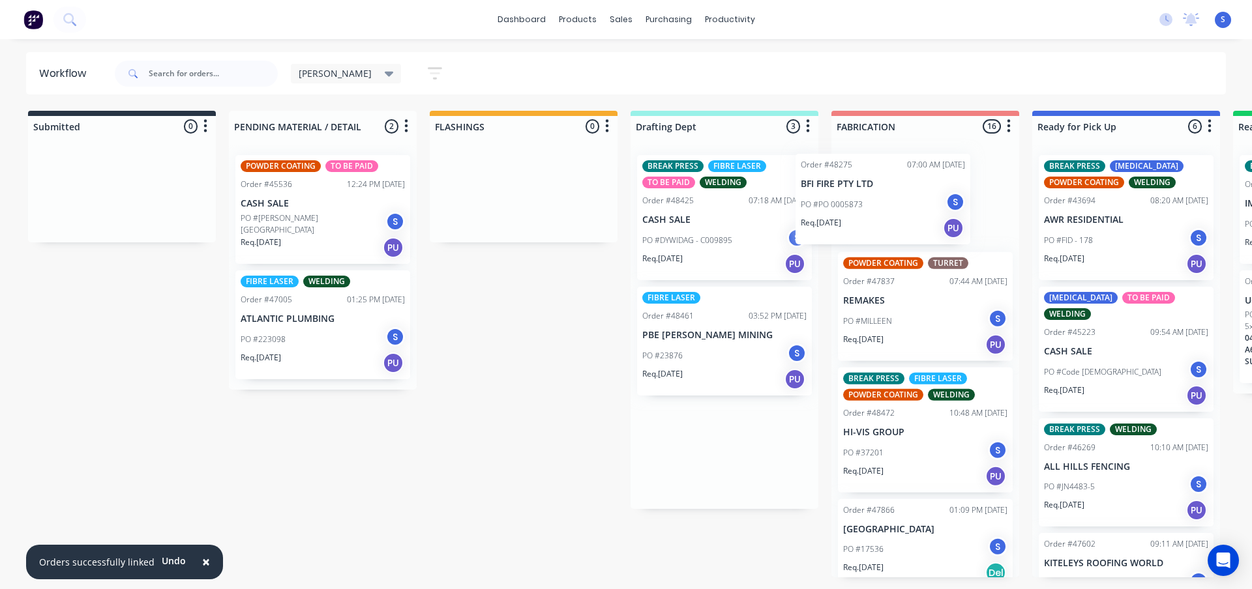
drag, startPoint x: 722, startPoint y: 228, endPoint x: 891, endPoint y: 229, distance: 168.8
click at [891, 229] on div "Submitted 0 Sort By Created date Required date Order number Customer name Most …" at bounding box center [1077, 344] width 2174 height 467
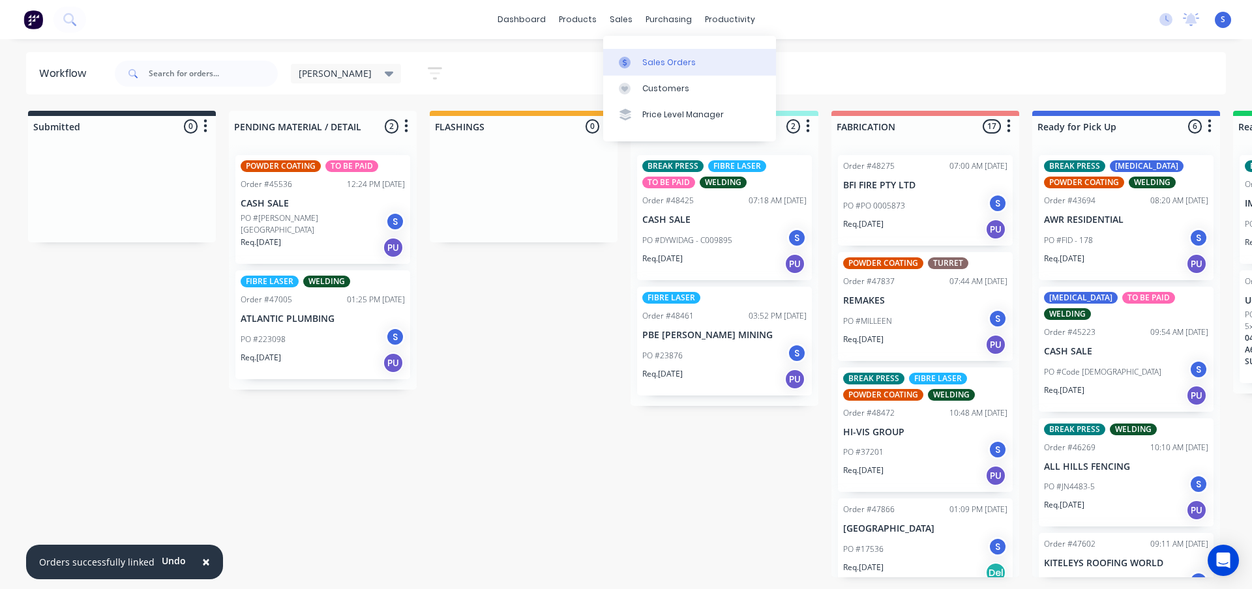
click at [651, 61] on div "Sales Orders" at bounding box center [668, 63] width 53 height 12
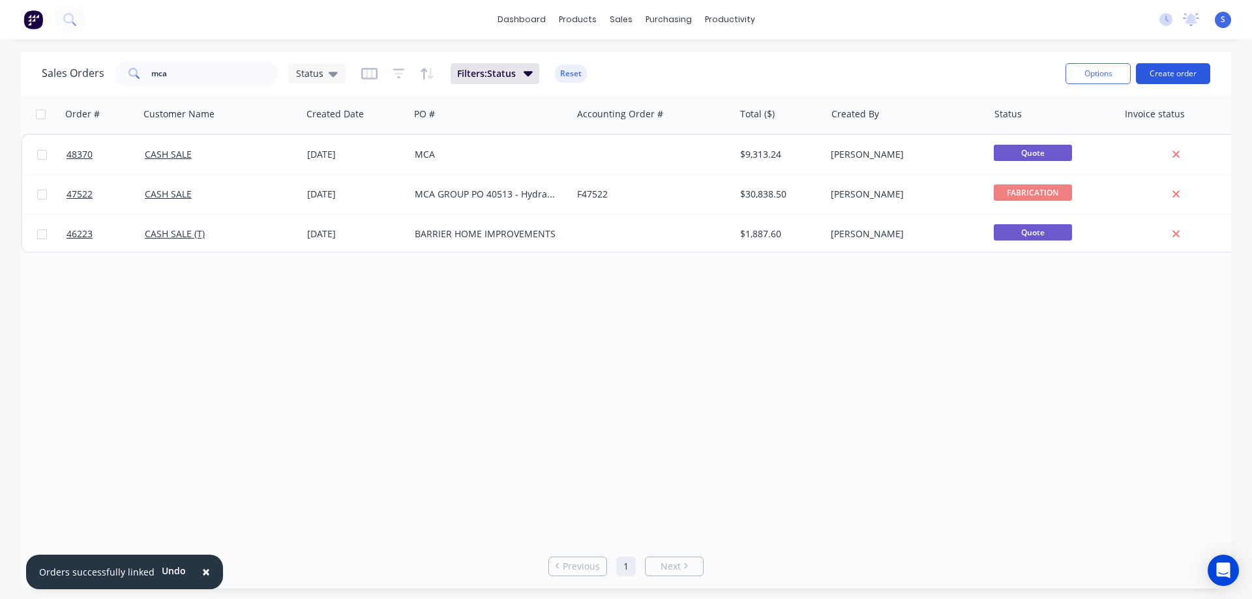
click at [1165, 70] on button "Create order" at bounding box center [1173, 73] width 74 height 21
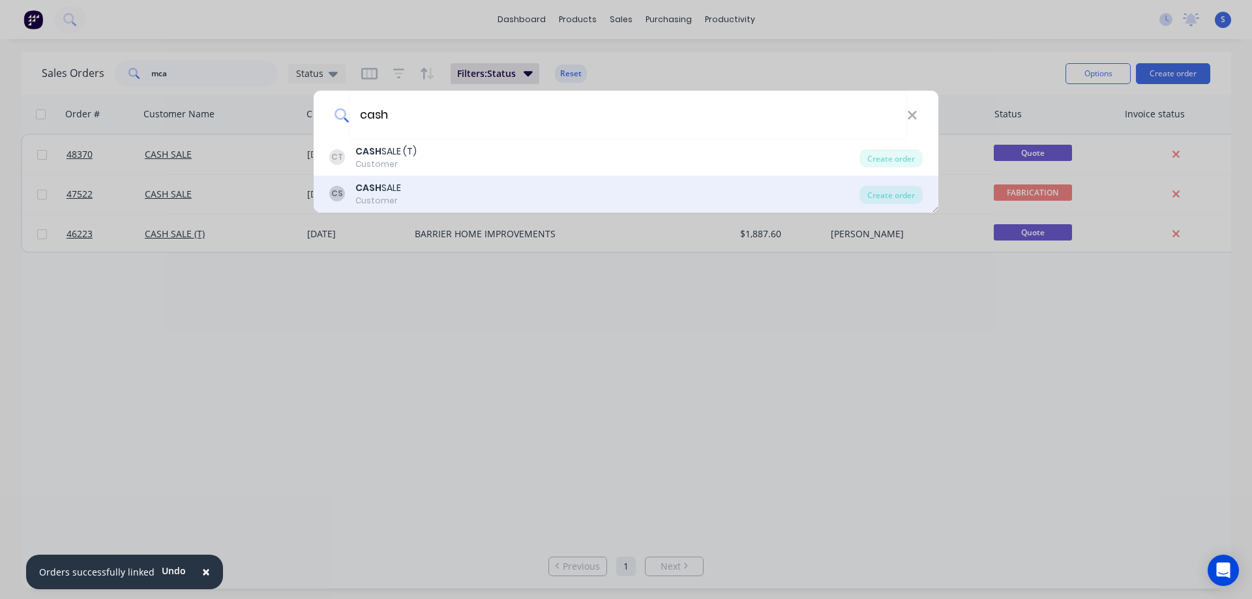
type input "cash"
click at [384, 188] on div "CASH SALE" at bounding box center [378, 188] width 46 height 14
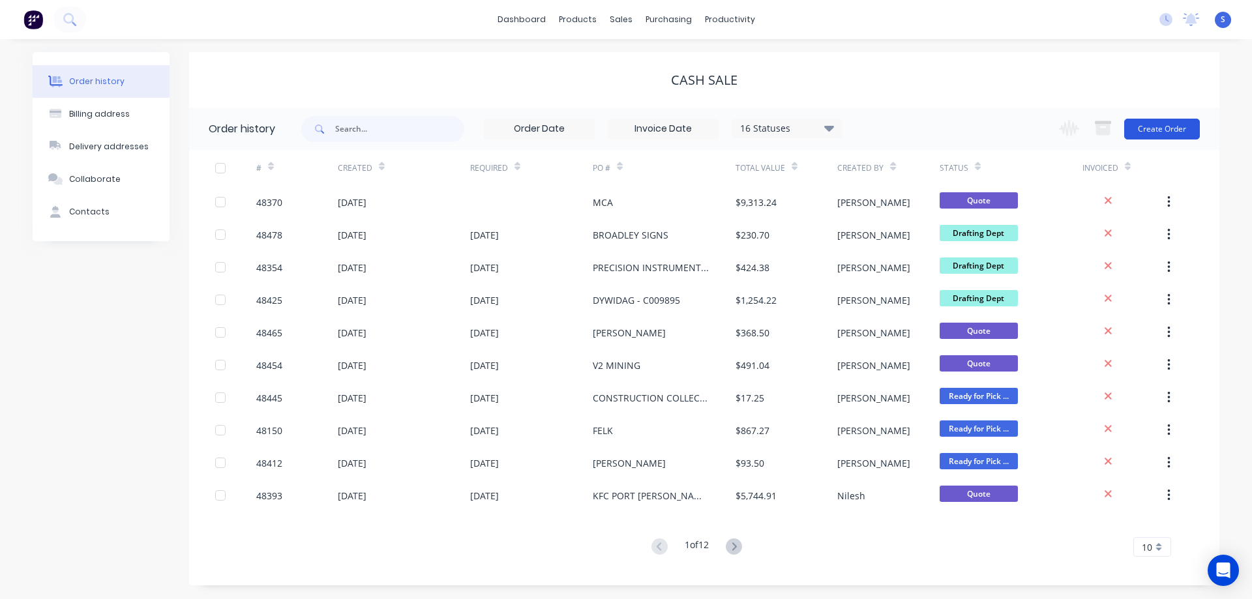
click at [1154, 132] on button "Create Order" at bounding box center [1162, 129] width 76 height 21
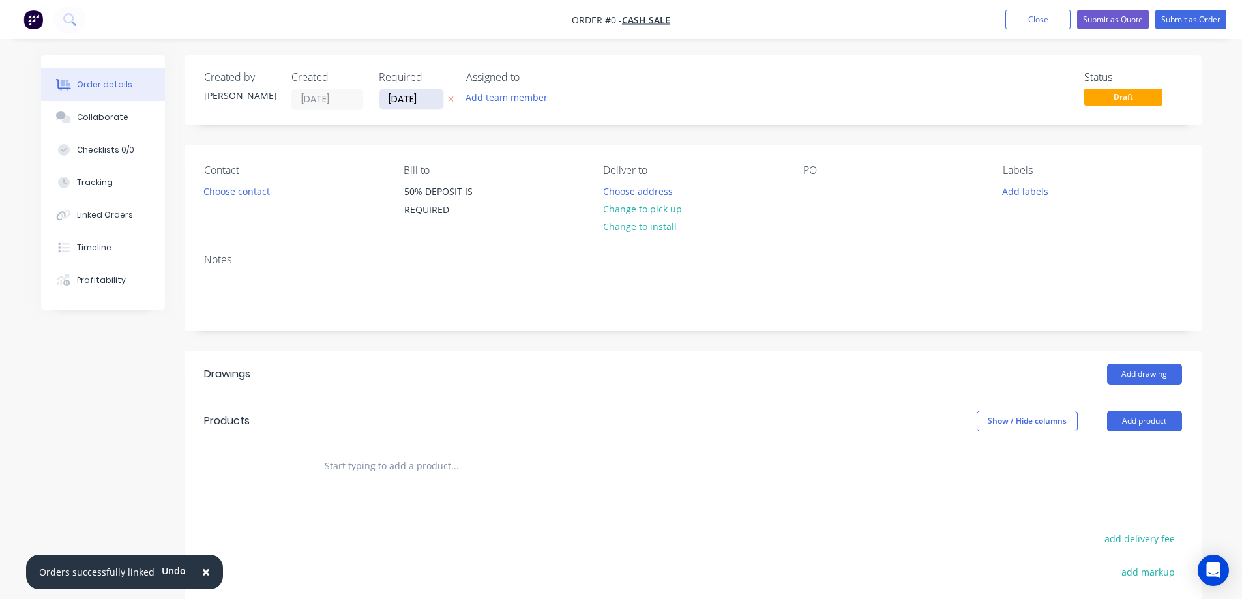
click at [425, 100] on input "10/10/25" at bounding box center [411, 99] width 64 height 20
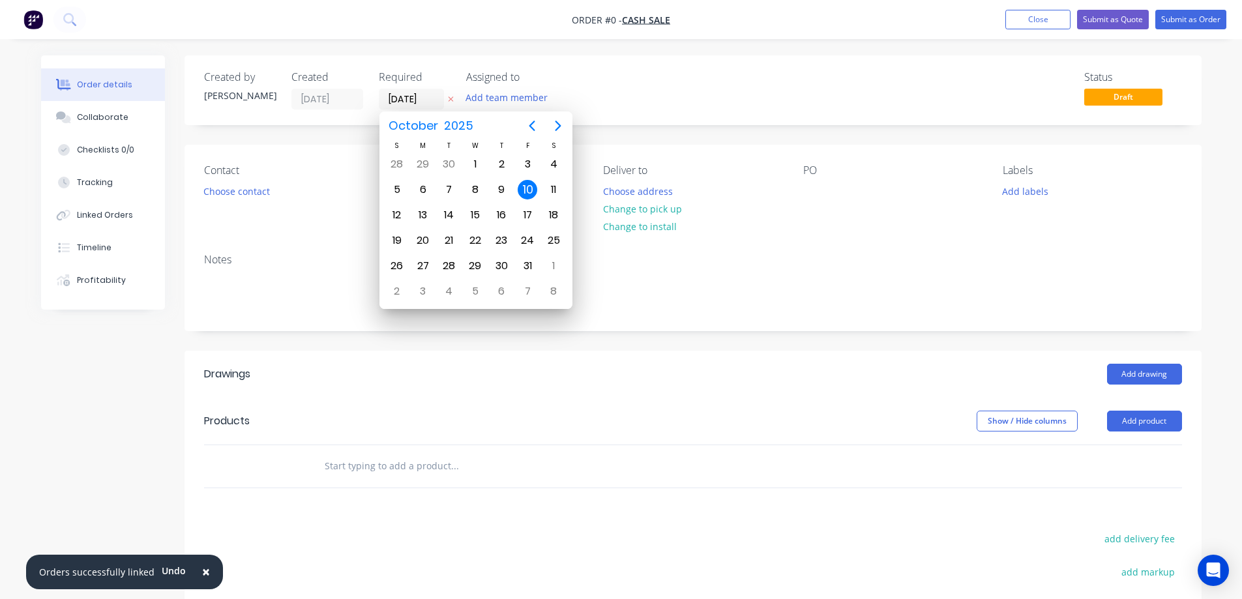
click at [452, 100] on icon "button" at bounding box center [451, 99] width 6 height 8
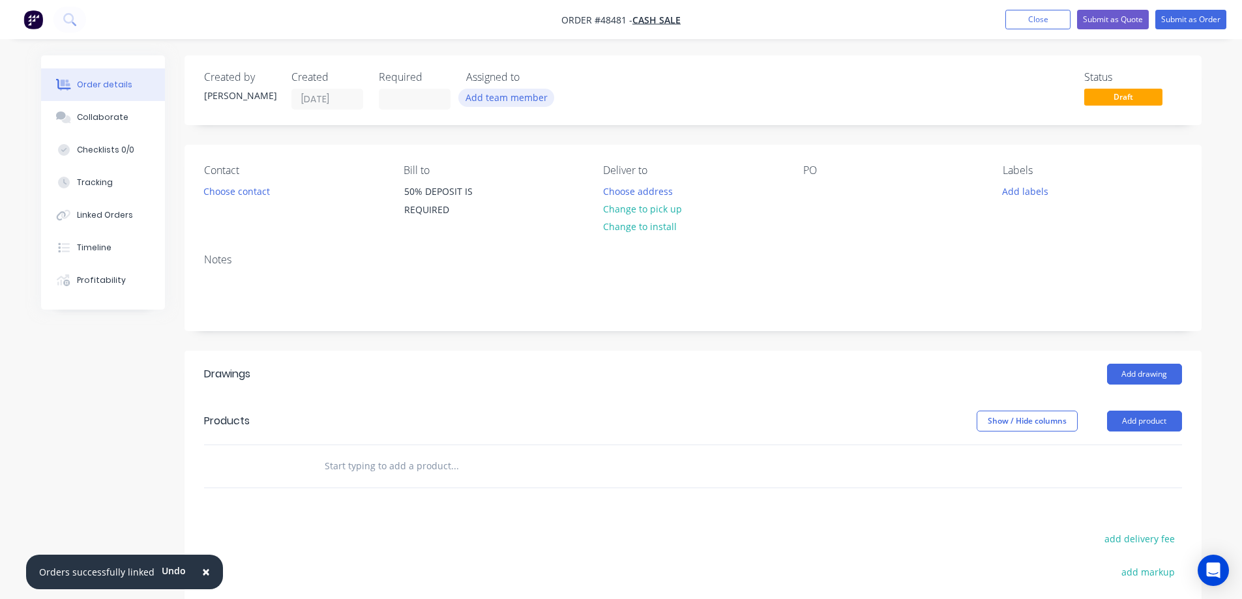
click at [503, 95] on button "Add team member" at bounding box center [506, 98] width 96 height 18
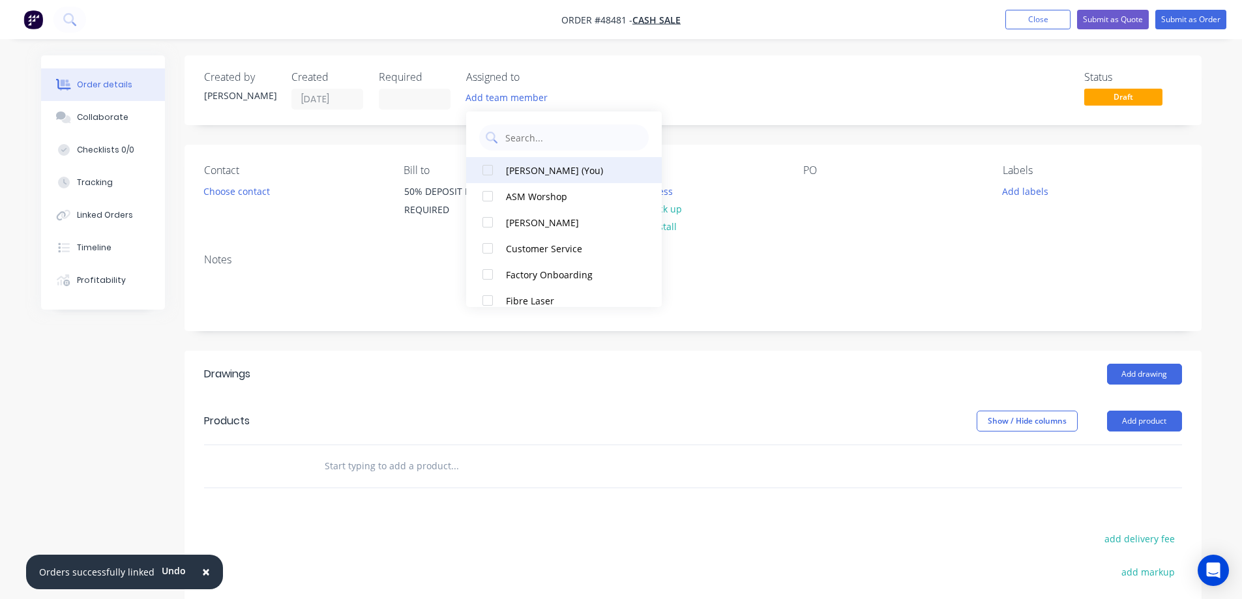
click at [498, 171] on div at bounding box center [488, 170] width 26 height 26
click at [222, 194] on button "Choose contact" at bounding box center [236, 191] width 80 height 18
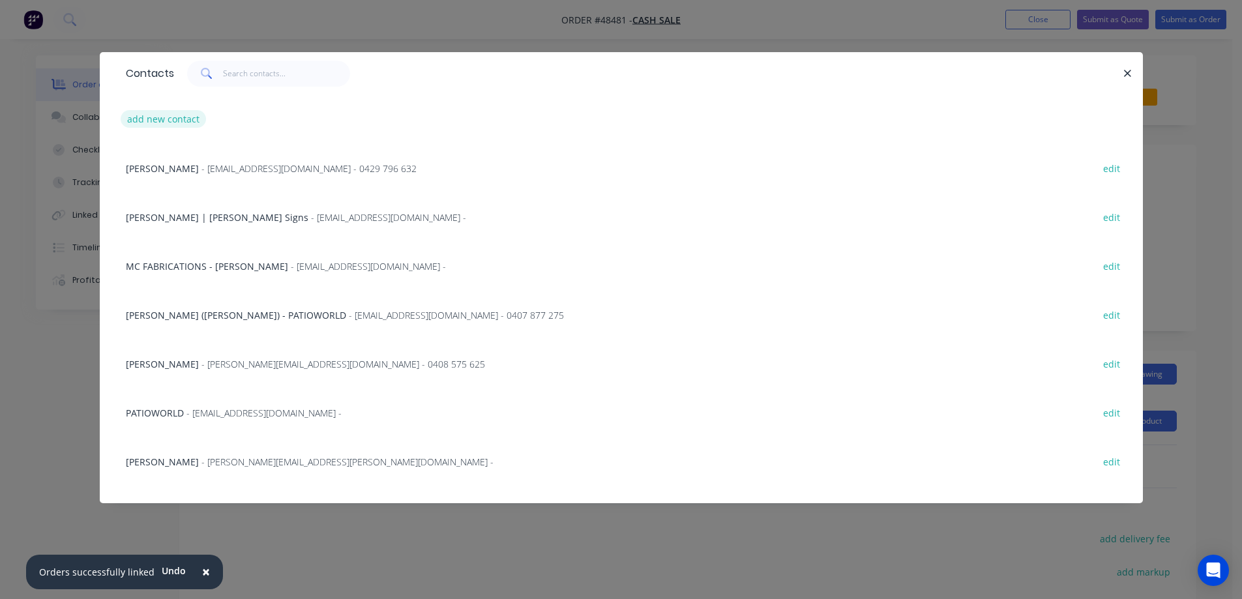
click at [177, 116] on button "add new contact" at bounding box center [164, 119] width 86 height 18
select select "AU"
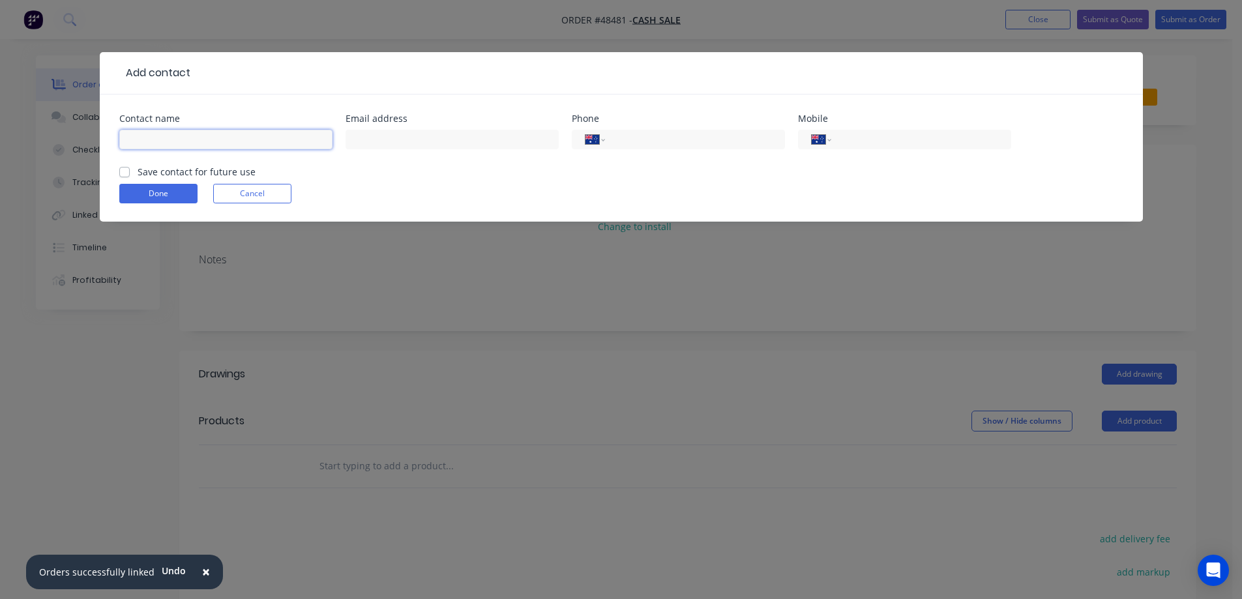
click at [184, 138] on input "text" at bounding box center [225, 140] width 213 height 20
type input "Mark"
click at [422, 138] on input "text" at bounding box center [451, 140] width 213 height 20
type input "airmcr@mail.com"
click at [896, 137] on input "tel" at bounding box center [918, 139] width 156 height 15
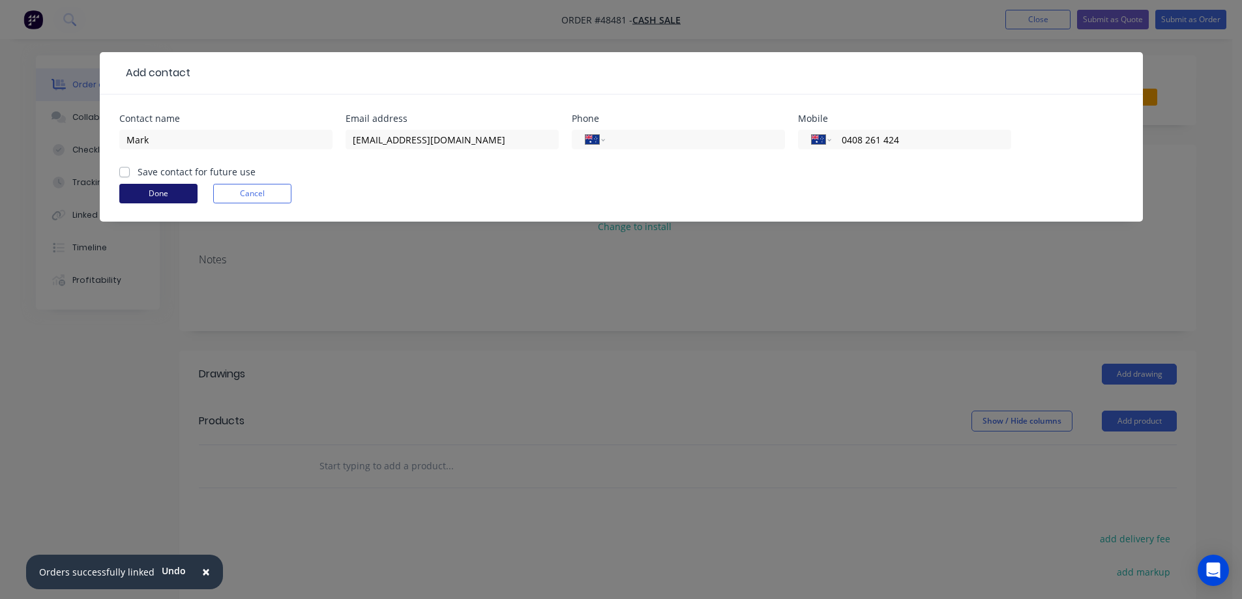
type input "0408 261 424"
click at [151, 189] on button "Done" at bounding box center [158, 194] width 78 height 20
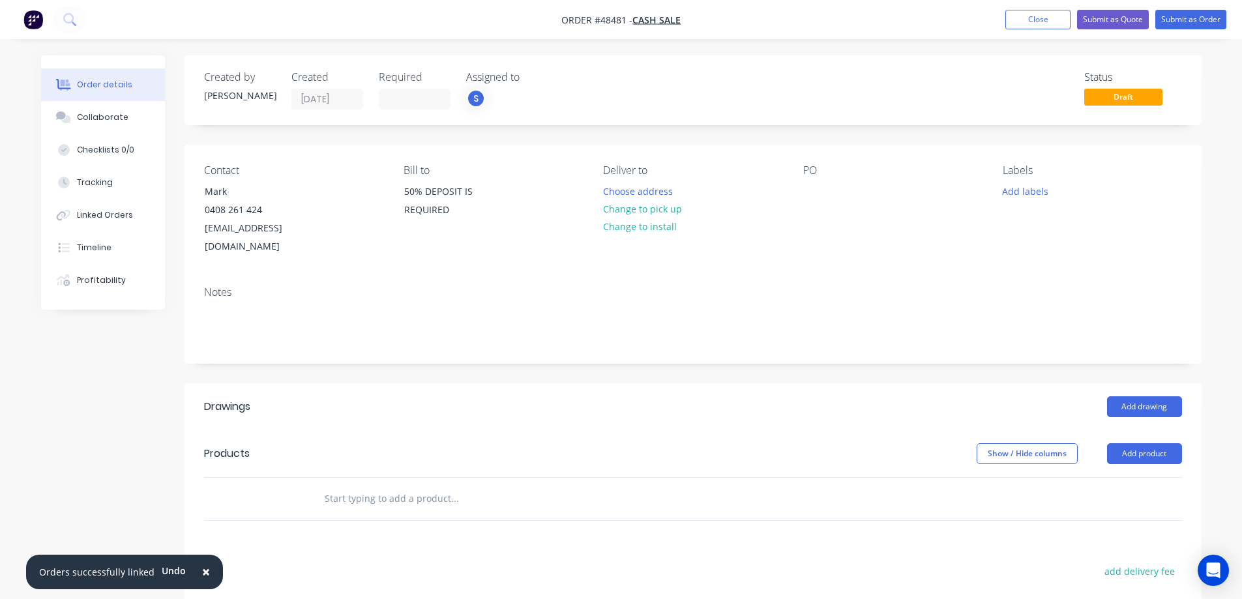
click at [802, 190] on div "Contact Mark 0408 261 424 airmcr@mail.com Bill to 50% DEPOSIT IS REQUIRED Deliv…" at bounding box center [692, 210] width 1017 height 131
click at [812, 196] on div at bounding box center [813, 191] width 21 height 19
click at [1018, 192] on button "Add labels" at bounding box center [1025, 191] width 60 height 18
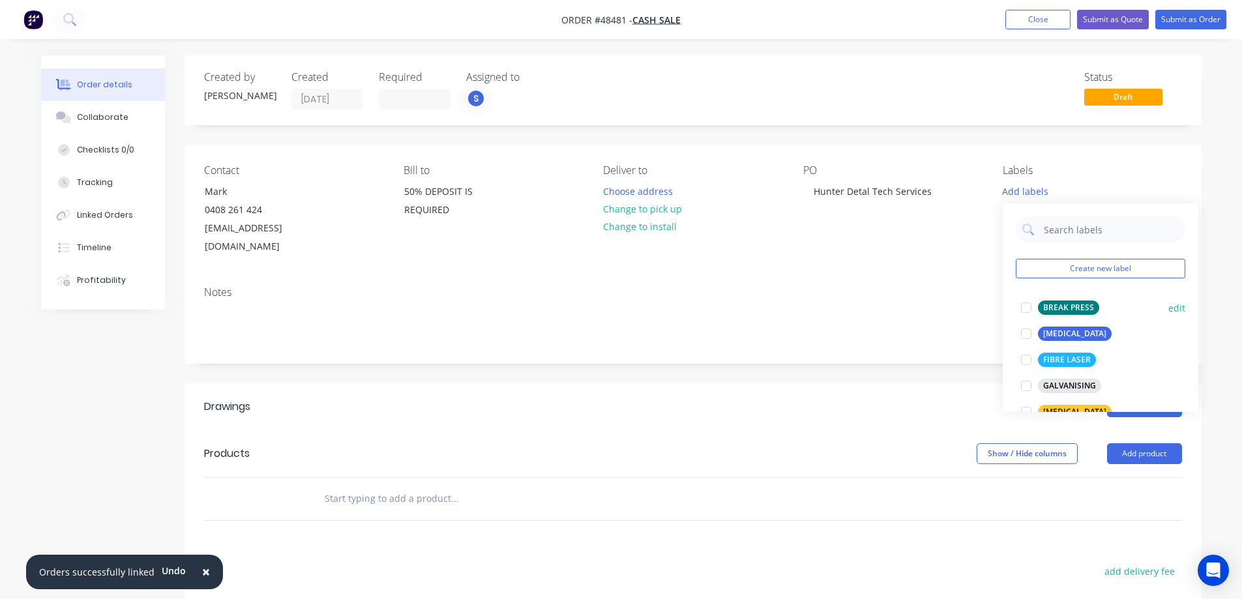
click at [1026, 310] on div at bounding box center [1026, 308] width 26 height 26
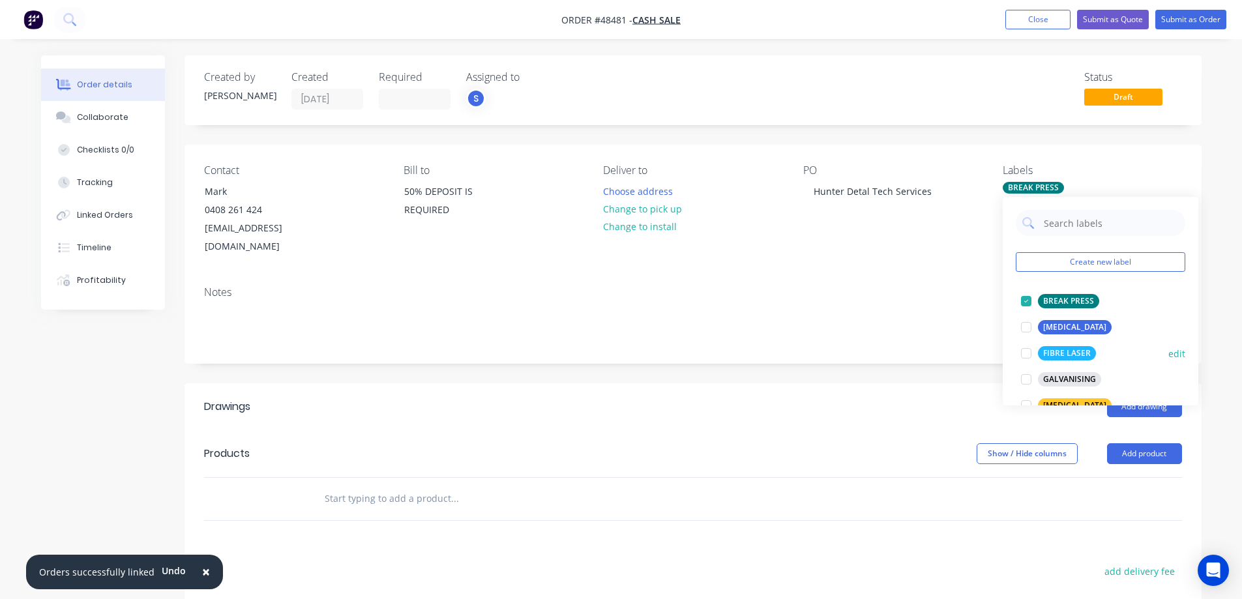
click at [1032, 353] on div at bounding box center [1026, 353] width 26 height 26
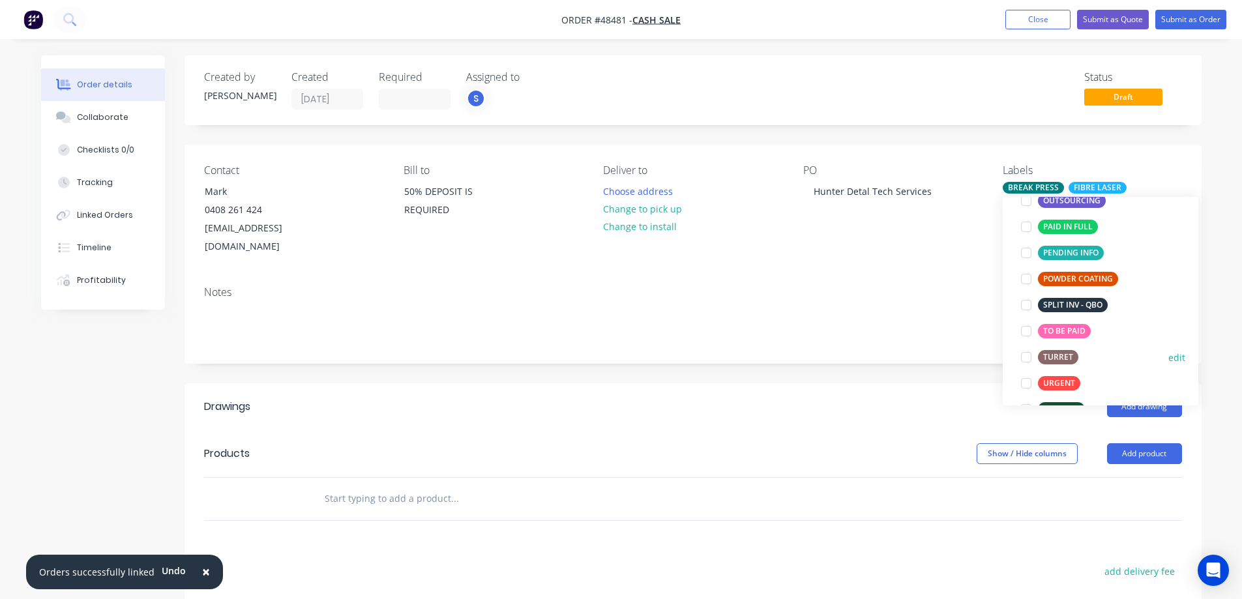
scroll to position [261, 0]
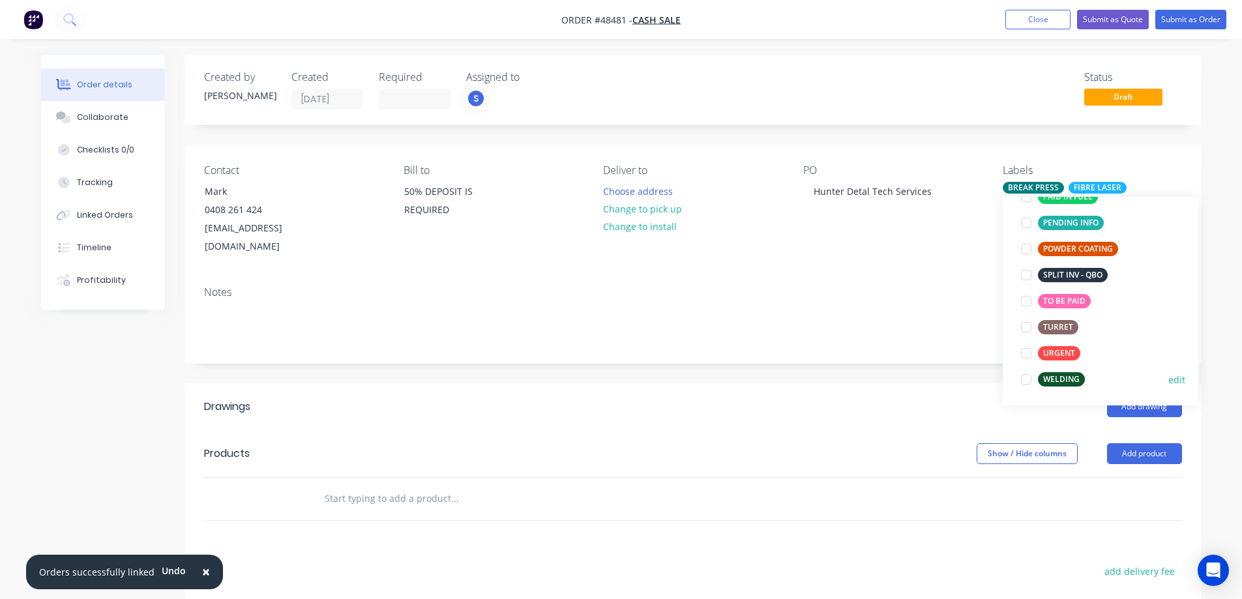
click at [1029, 379] on div at bounding box center [1026, 379] width 26 height 26
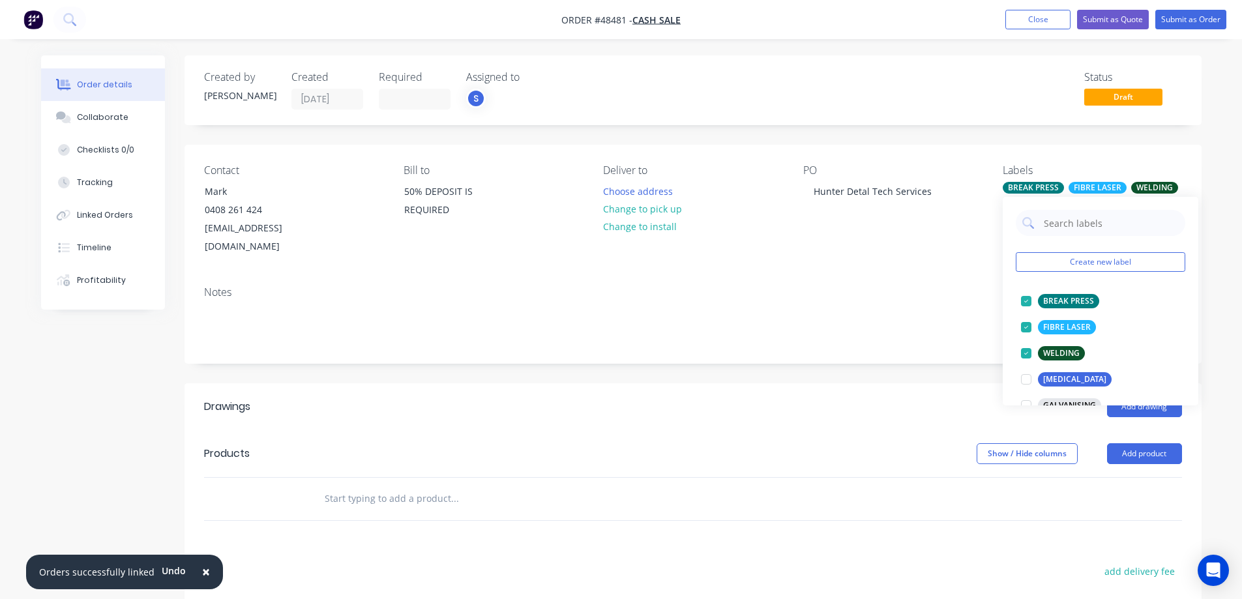
click at [123, 357] on div "Created by Stuart Created 10/10/25 Required Assigned to S Status Draft Contact …" at bounding box center [621, 439] width 1160 height 769
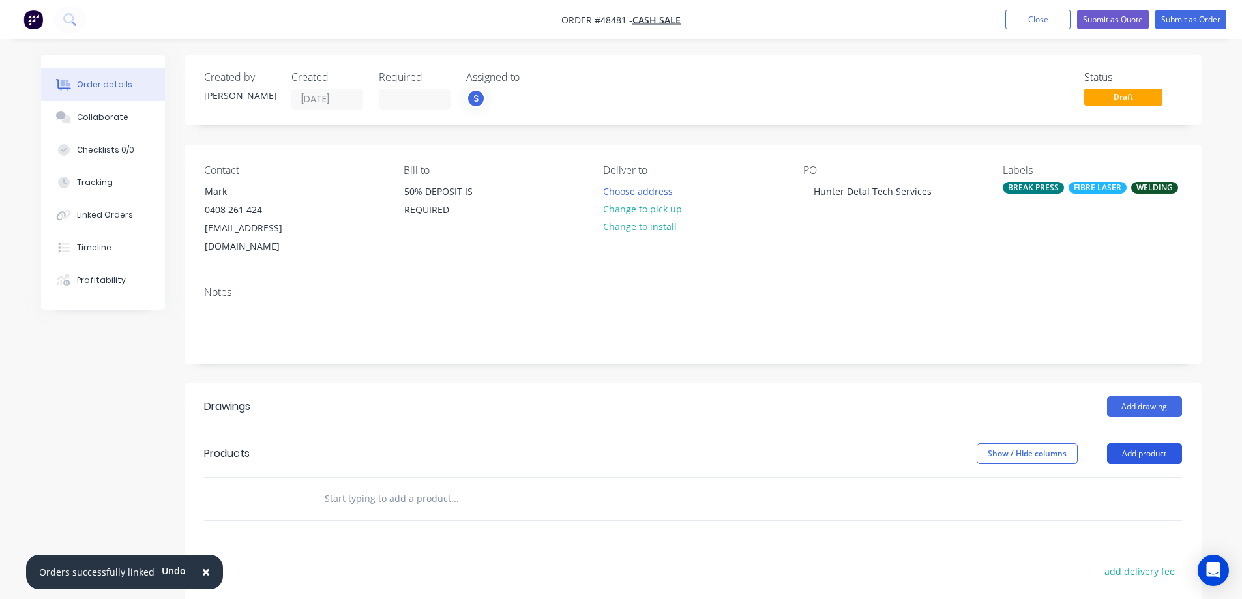
click at [1136, 444] on button "Add product" at bounding box center [1144, 453] width 75 height 21
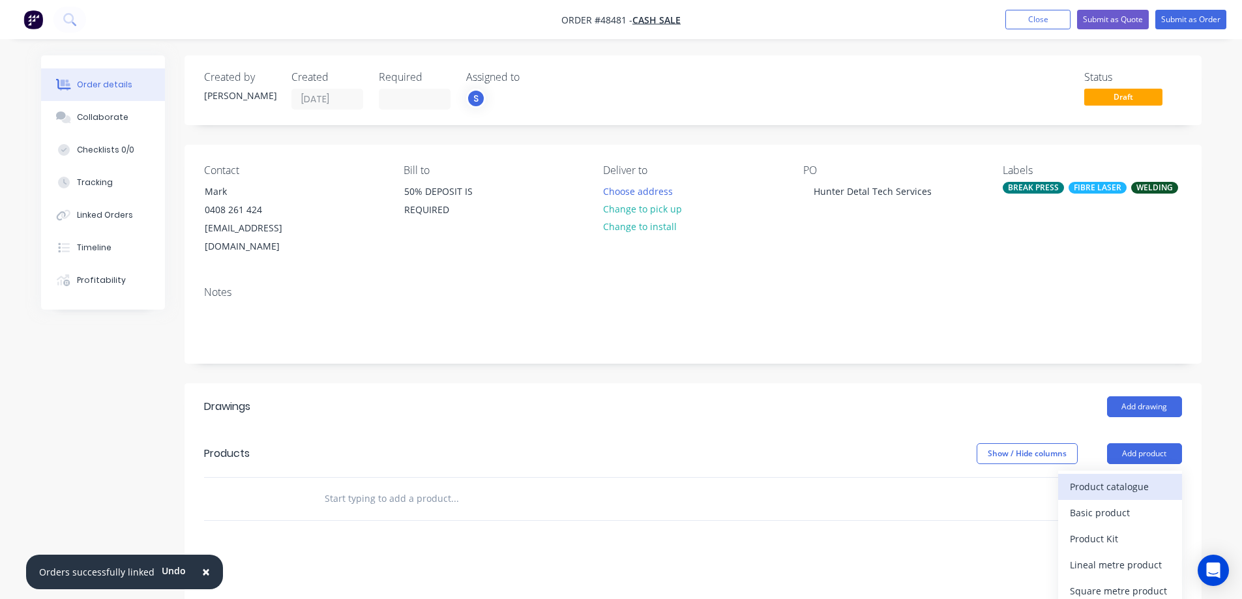
click at [1104, 477] on div "Product catalogue" at bounding box center [1120, 486] width 100 height 19
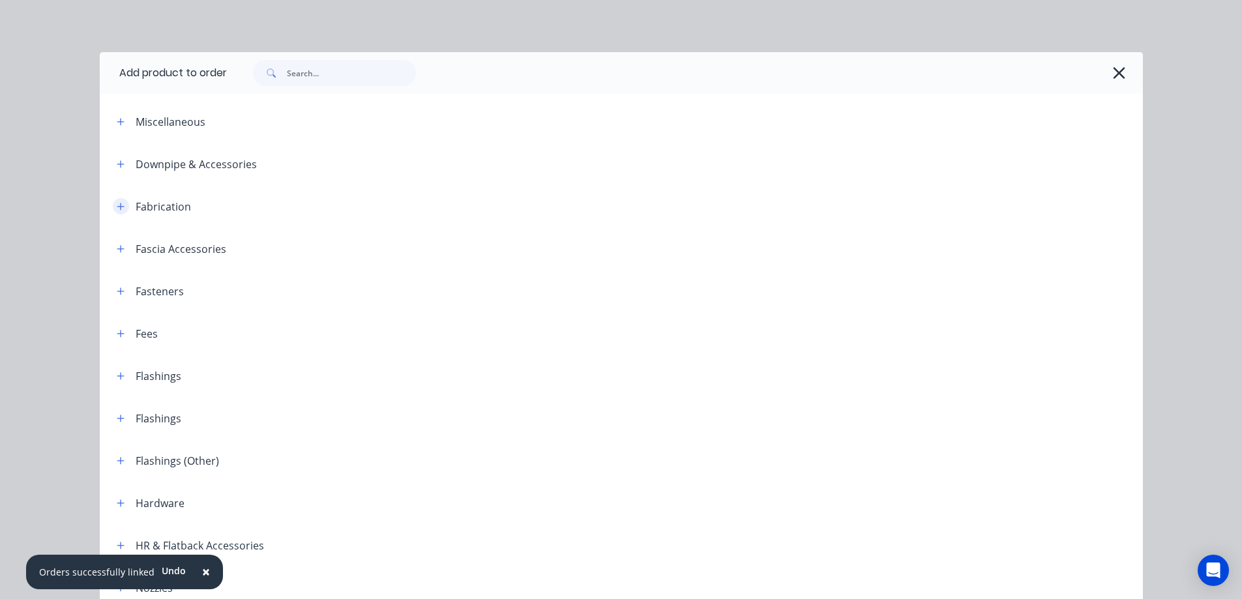
click at [117, 205] on icon "button" at bounding box center [121, 206] width 8 height 9
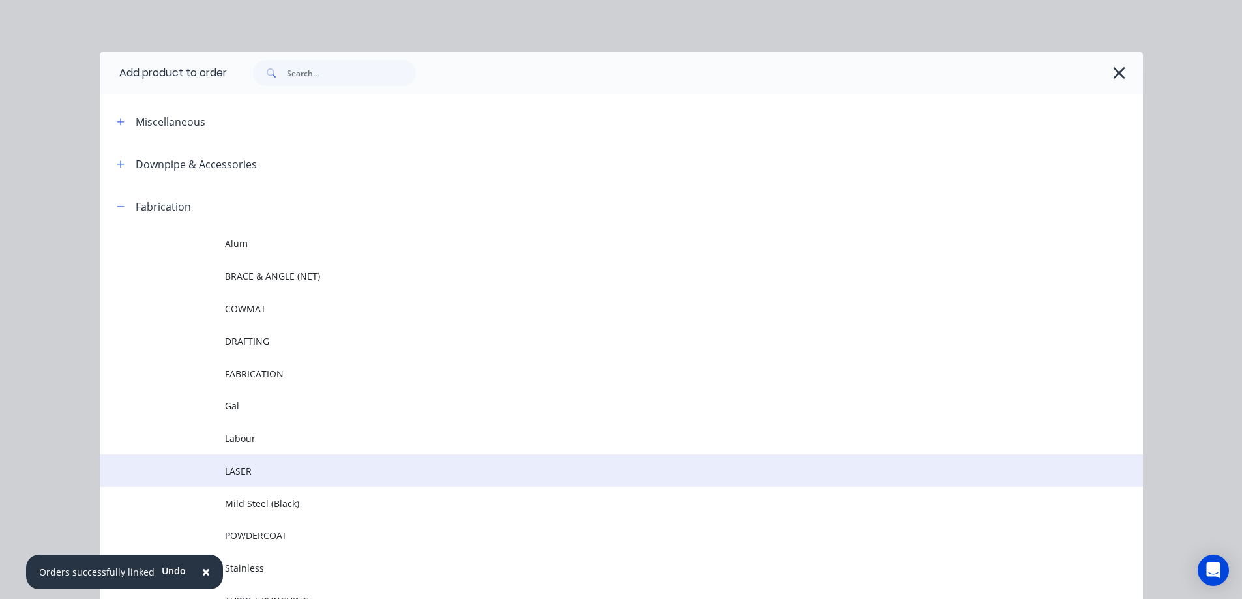
click at [228, 469] on span "LASER" at bounding box center [592, 471] width 734 height 14
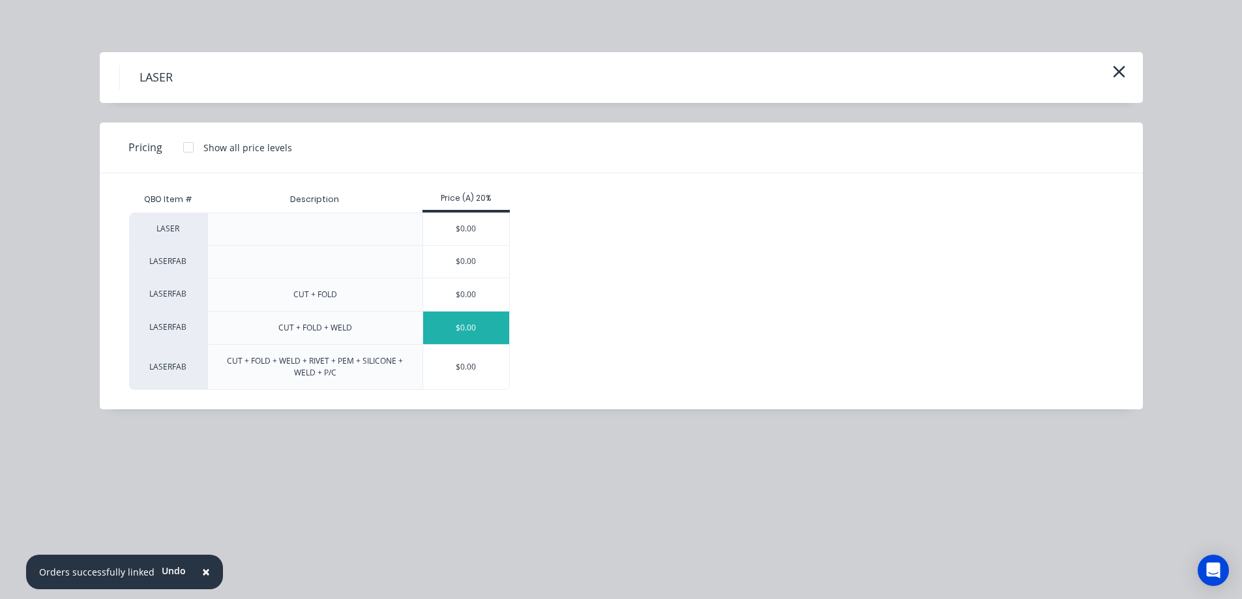
click at [463, 326] on div "$0.00" at bounding box center [466, 328] width 87 height 33
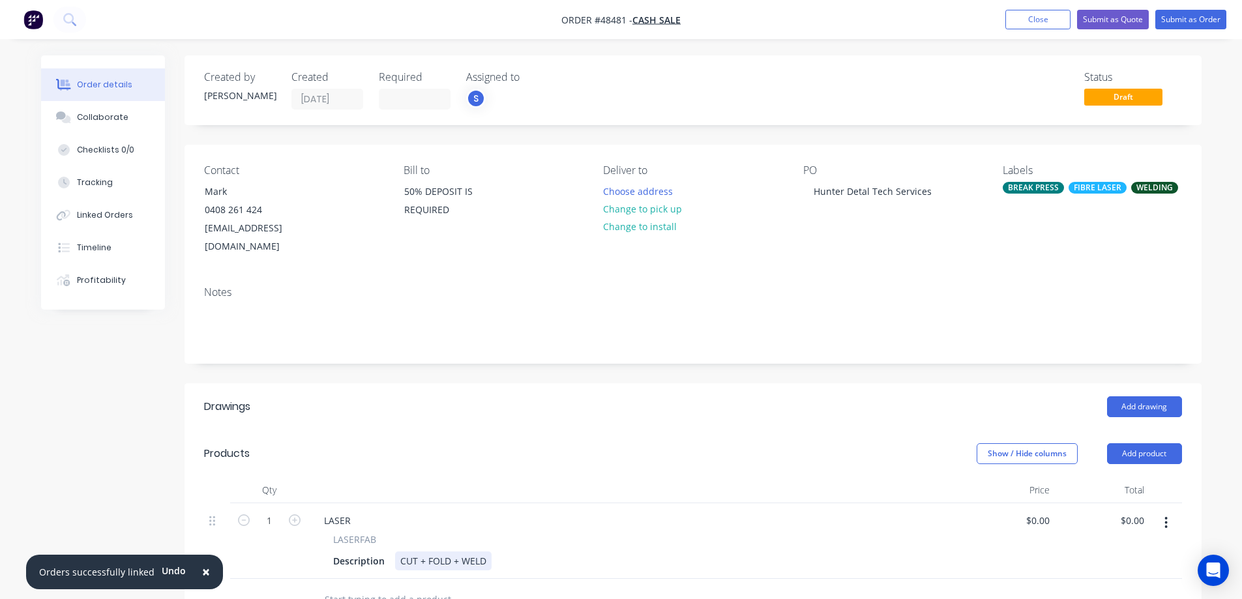
click at [398, 551] on div "CUT + FOLD + WELD" at bounding box center [443, 560] width 96 height 19
click at [342, 511] on div "LASER" at bounding box center [338, 520] width 48 height 19
click at [1035, 511] on div "0 $0.00" at bounding box center [1037, 520] width 35 height 19
type input "$750.00"
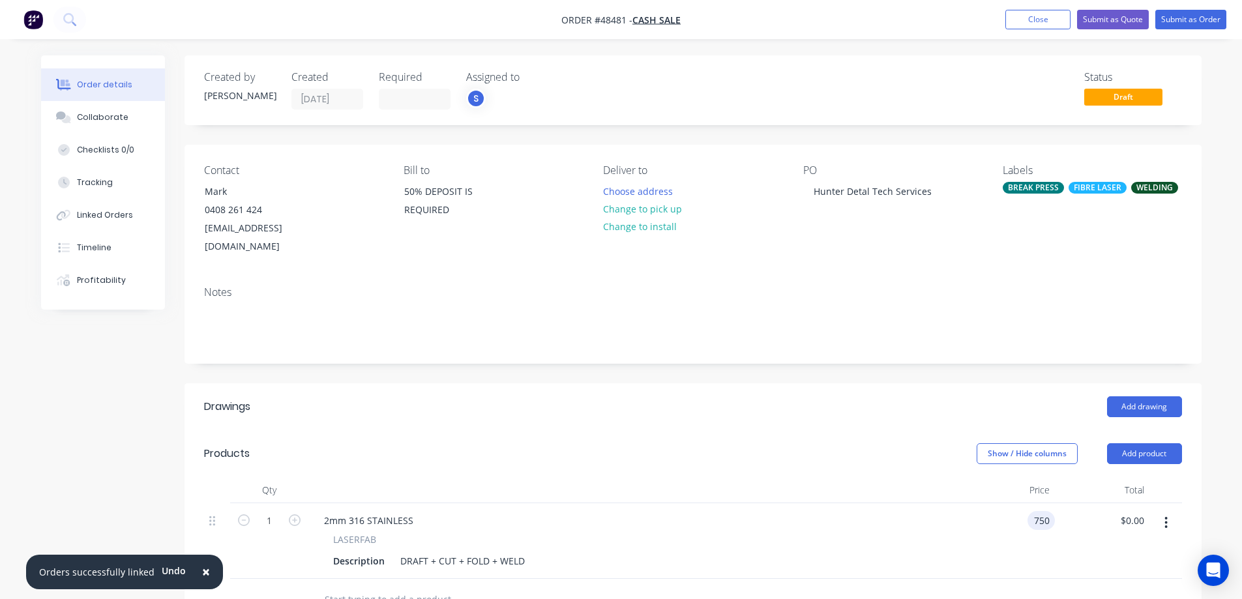
type input "$750.00"
click at [643, 446] on header "Products Show / Hide columns Add product" at bounding box center [692, 453] width 1017 height 47
click at [362, 551] on div "Description" at bounding box center [359, 560] width 62 height 19
click at [400, 551] on div "DRAFT + CUT + FOLD + WELD" at bounding box center [465, 560] width 135 height 19
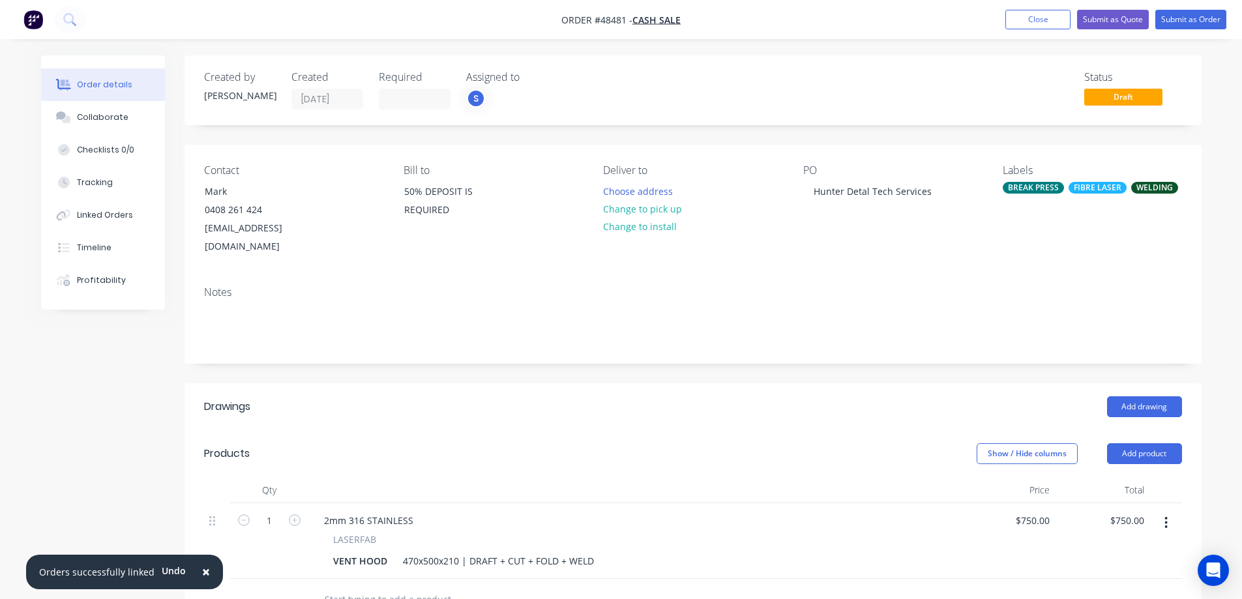
click at [586, 443] on div "Show / Hide columns Add product" at bounding box center [796, 453] width 770 height 21
click at [649, 211] on button "Change to pick up" at bounding box center [642, 209] width 93 height 18
click at [1126, 22] on button "Submit as Quote" at bounding box center [1113, 20] width 72 height 20
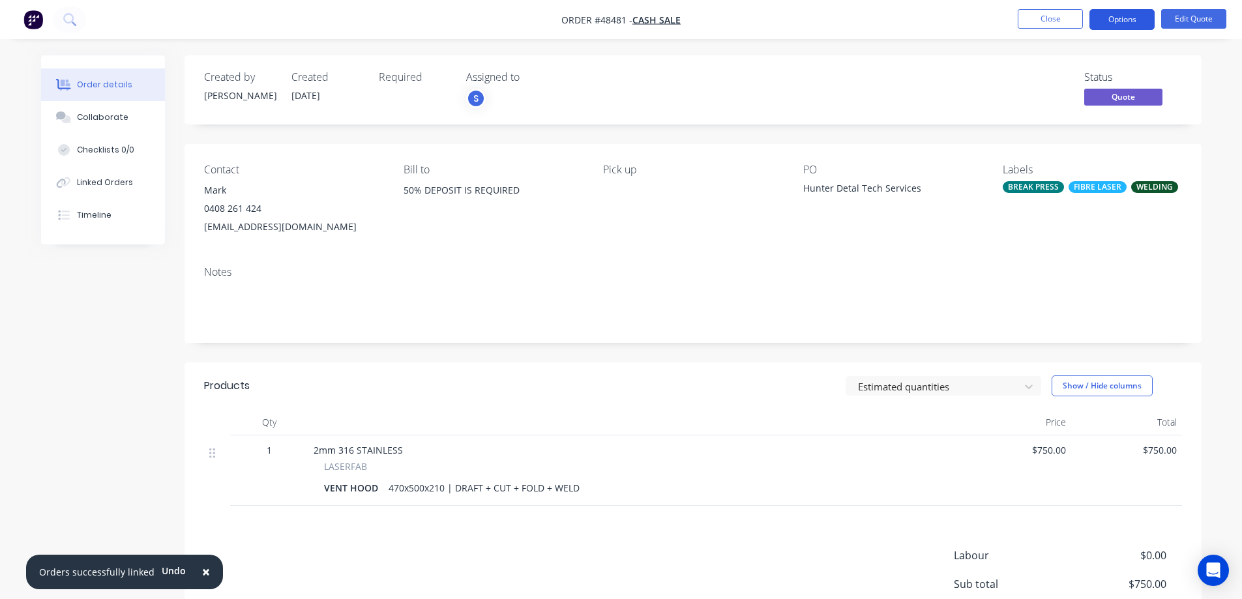
click at [1136, 18] on button "Options" at bounding box center [1121, 19] width 65 height 21
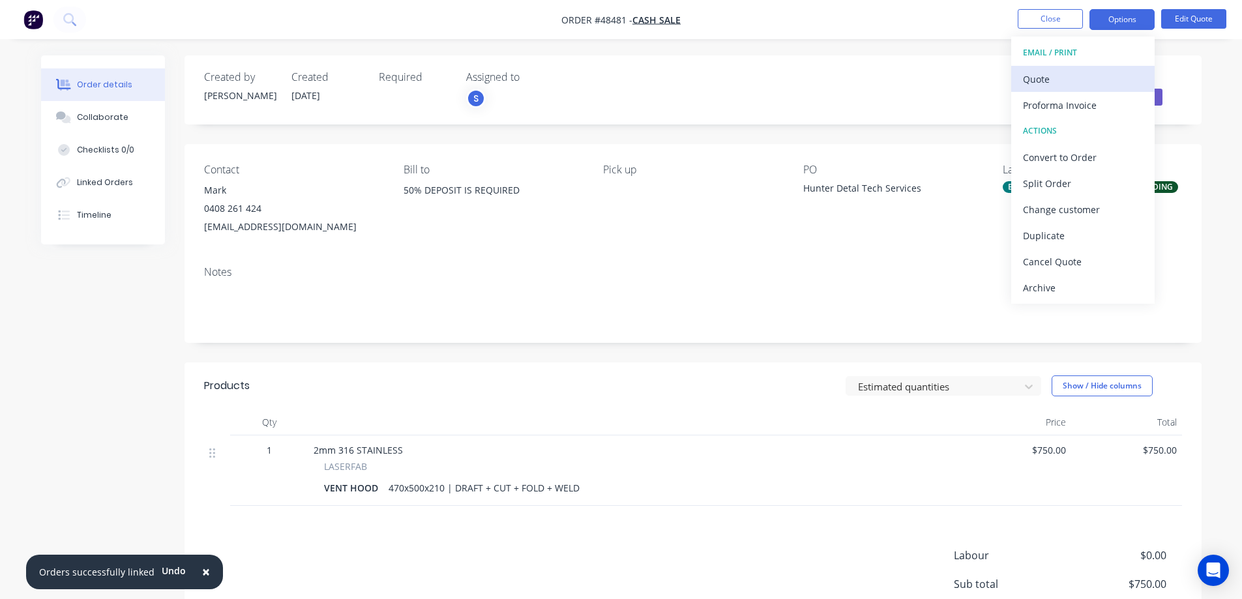
click at [1068, 76] on div "Quote" at bounding box center [1083, 79] width 120 height 19
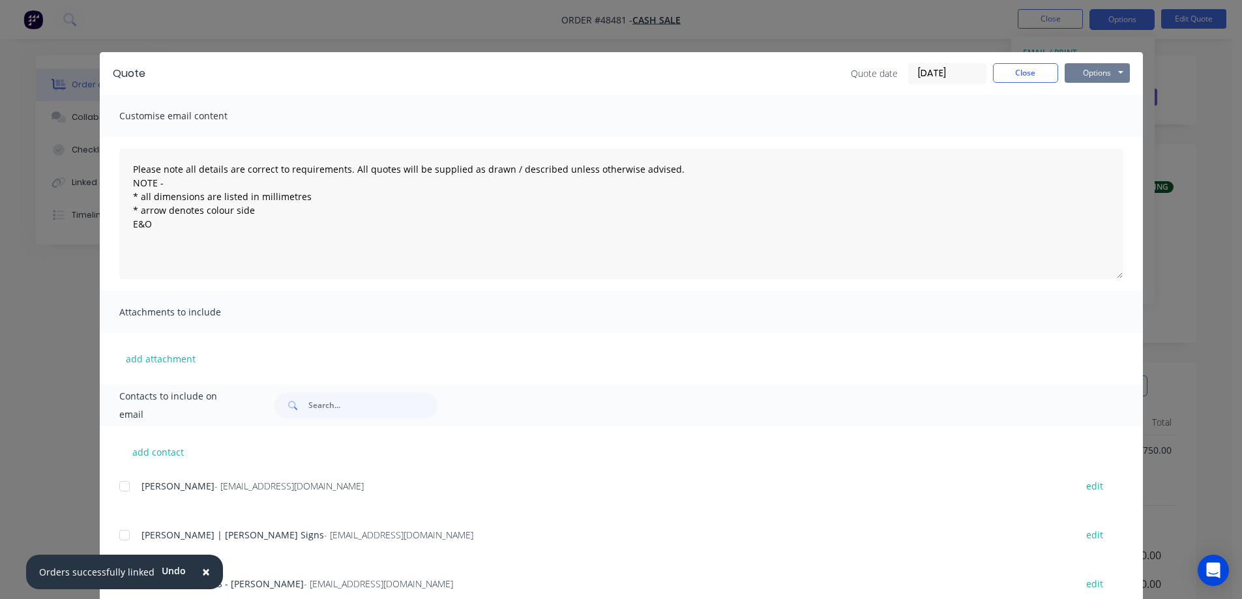
click at [1082, 66] on button "Options" at bounding box center [1096, 73] width 65 height 20
click at [1091, 112] on button "Print" at bounding box center [1105, 118] width 83 height 22
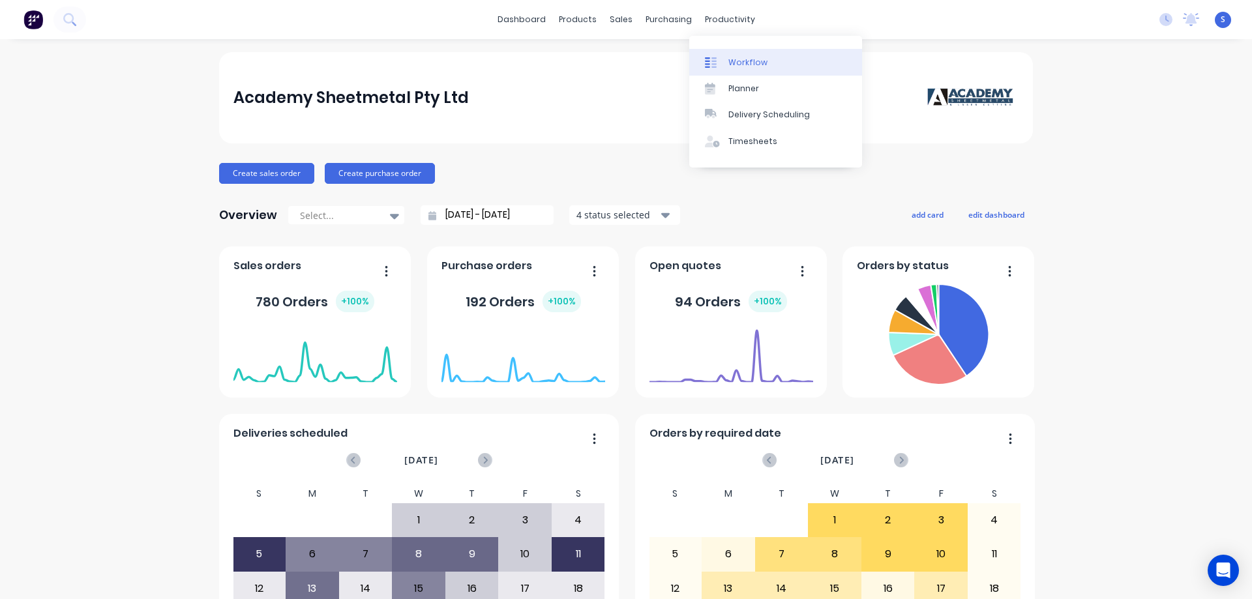
click at [728, 61] on div "Workflow" at bounding box center [747, 63] width 39 height 12
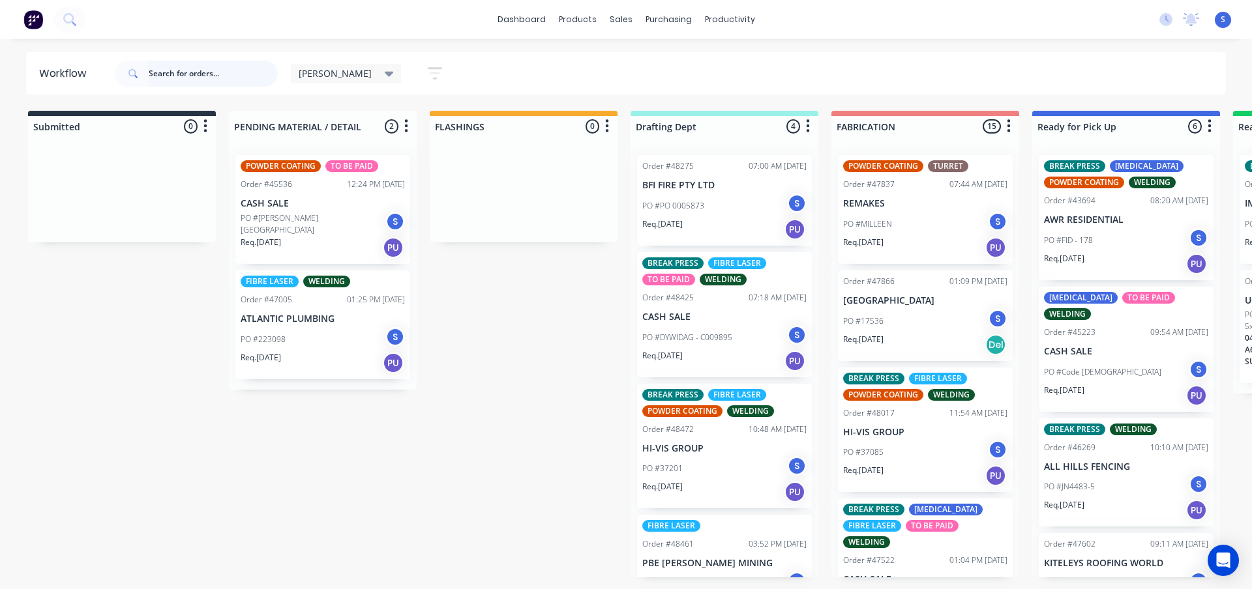
click at [180, 76] on input "text" at bounding box center [213, 74] width 129 height 26
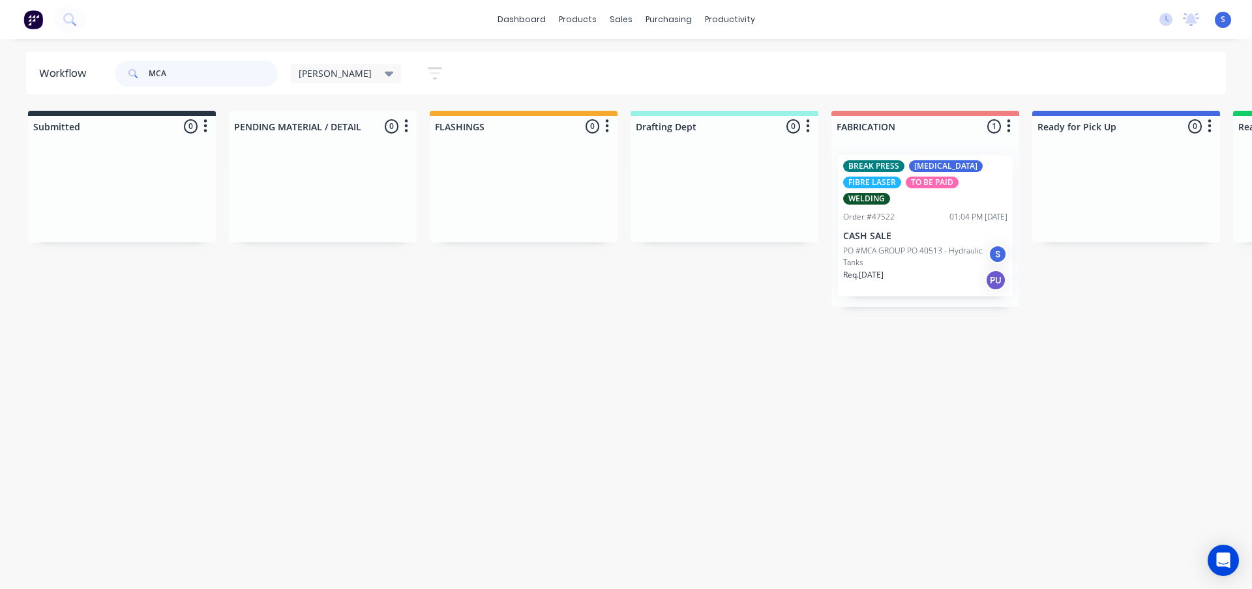
type input "MCA"
click at [954, 275] on div "Req. 14/10/25 PU" at bounding box center [925, 280] width 164 height 22
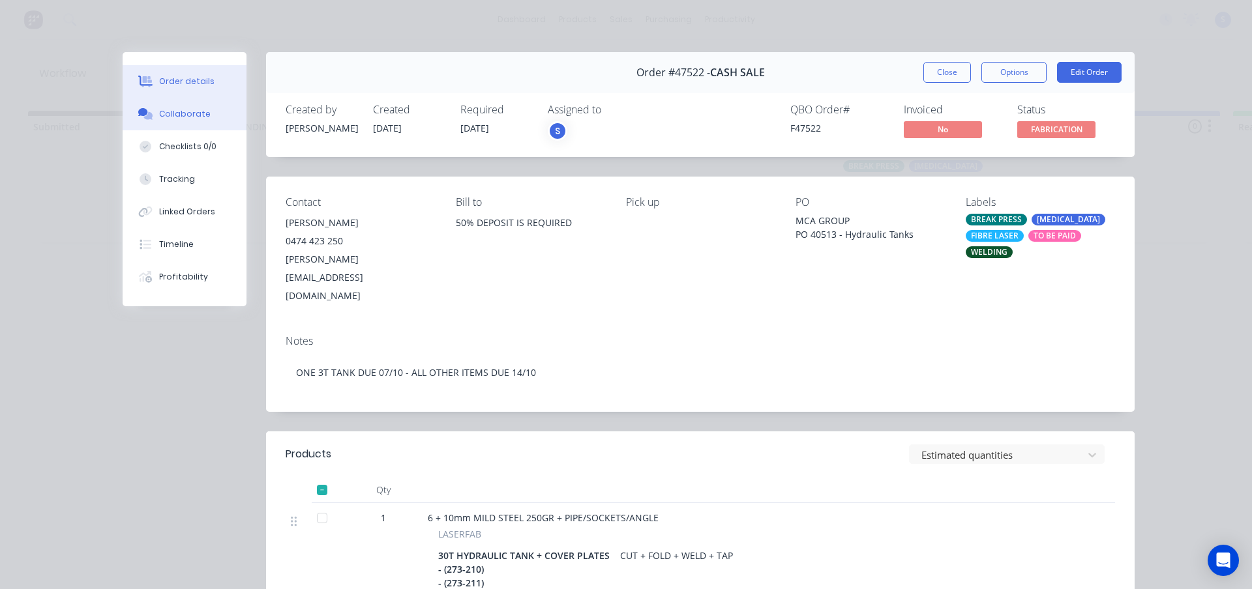
click at [169, 117] on div "Collaborate" at bounding box center [184, 114] width 51 height 12
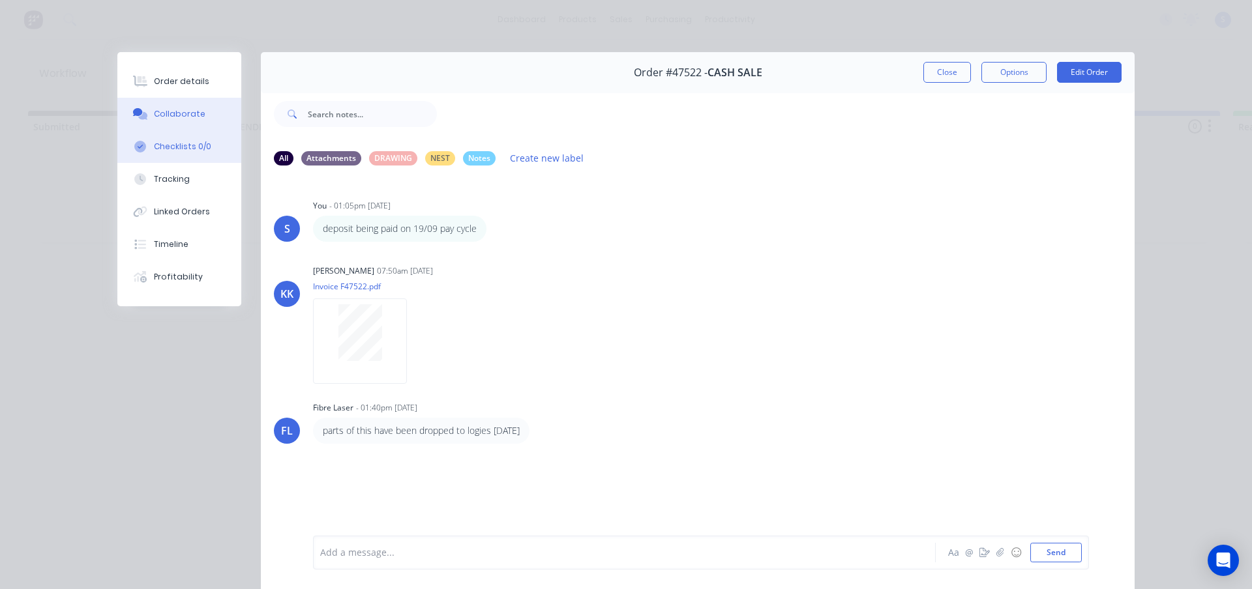
click at [177, 151] on div "Checklists 0/0" at bounding box center [182, 147] width 57 height 12
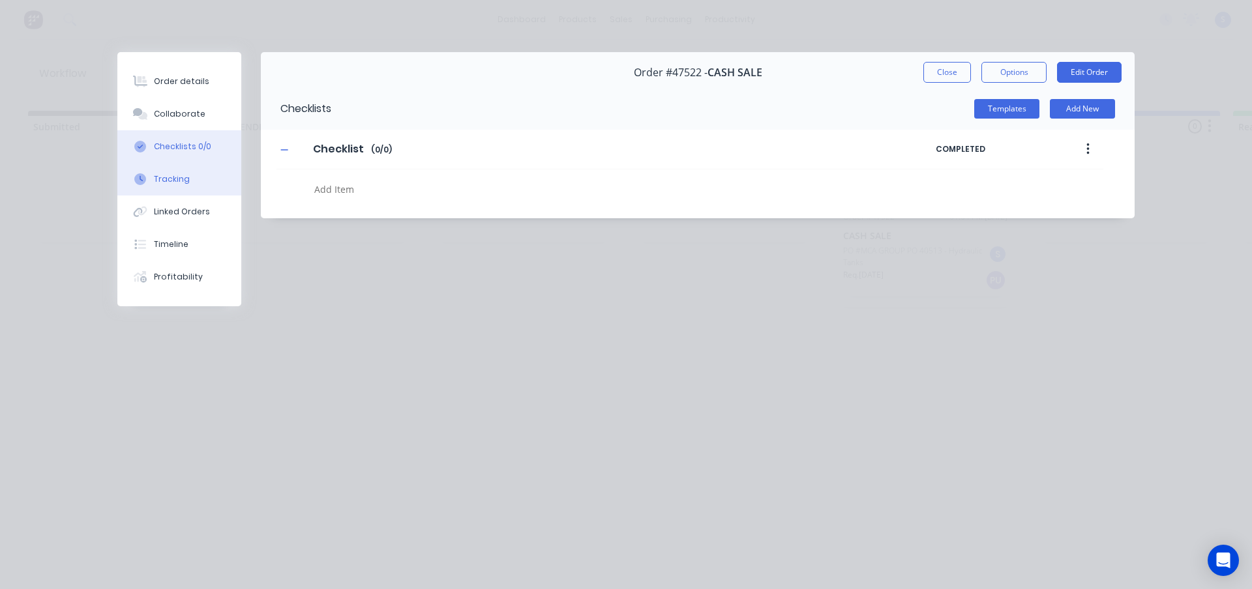
click at [169, 182] on div "Tracking" at bounding box center [172, 179] width 36 height 12
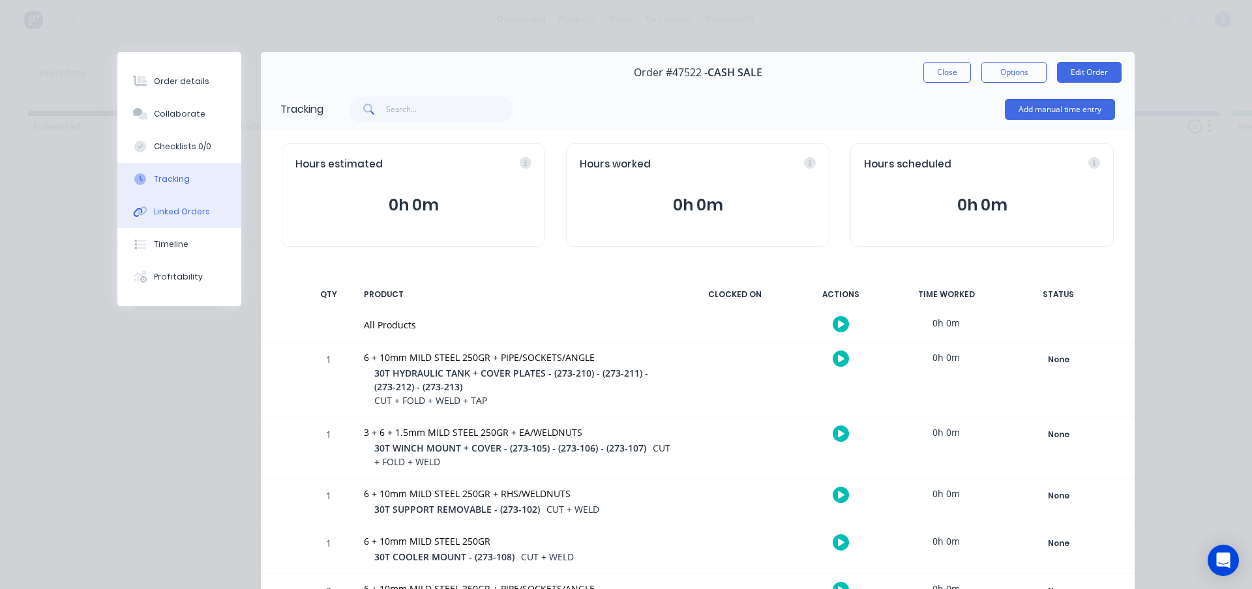
click at [171, 209] on div "Linked Orders" at bounding box center [182, 212] width 56 height 12
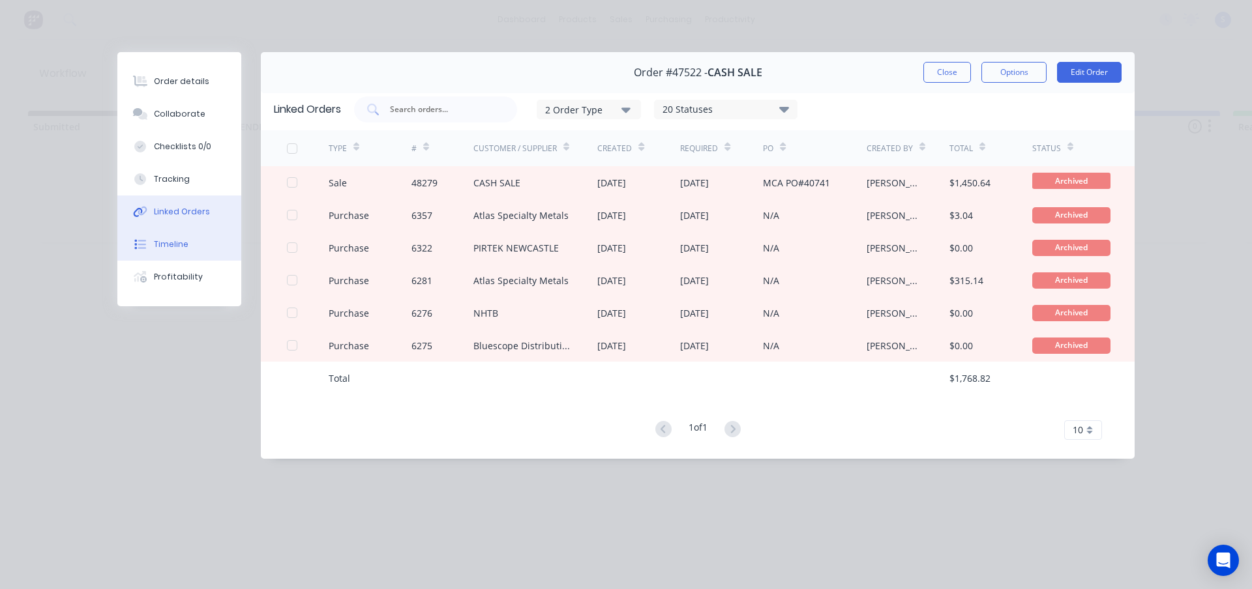
click at [165, 251] on button "Timeline" at bounding box center [179, 244] width 124 height 33
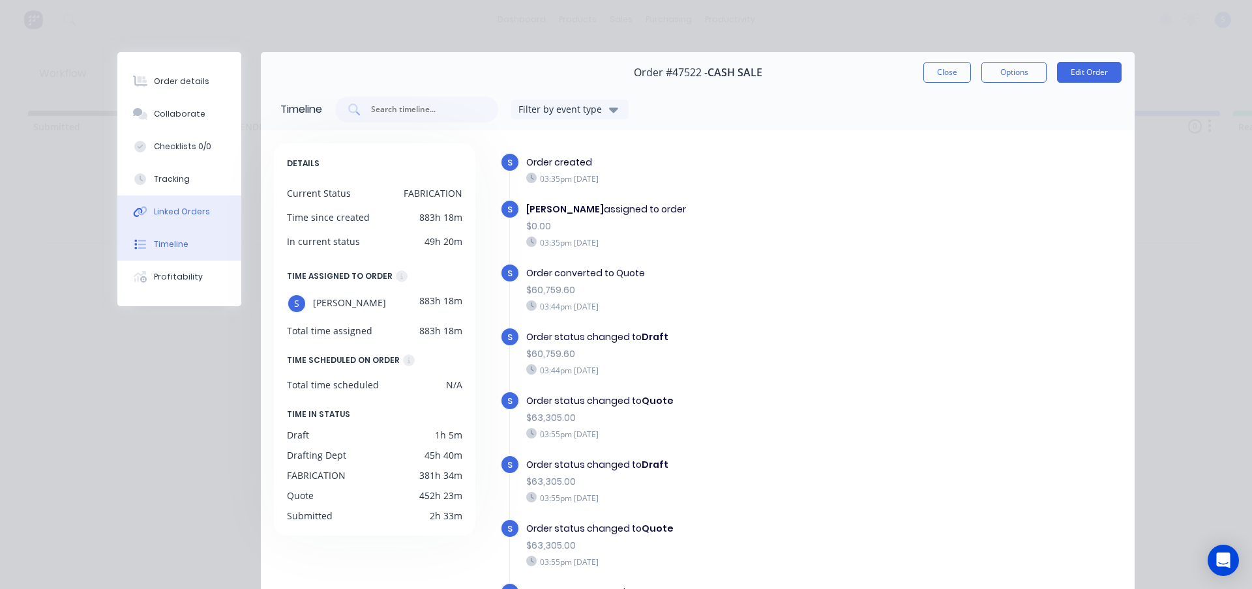
click at [180, 211] on div "Linked Orders" at bounding box center [182, 212] width 56 height 12
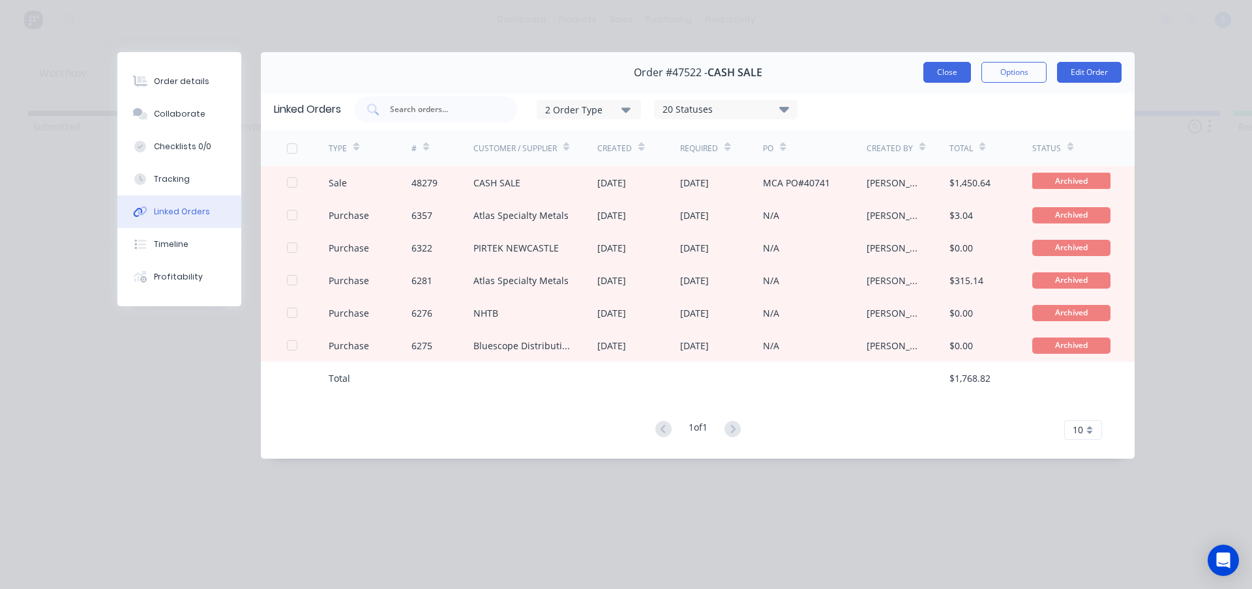
click at [946, 75] on button "Close" at bounding box center [947, 72] width 48 height 21
